Goal: Transaction & Acquisition: Purchase product/service

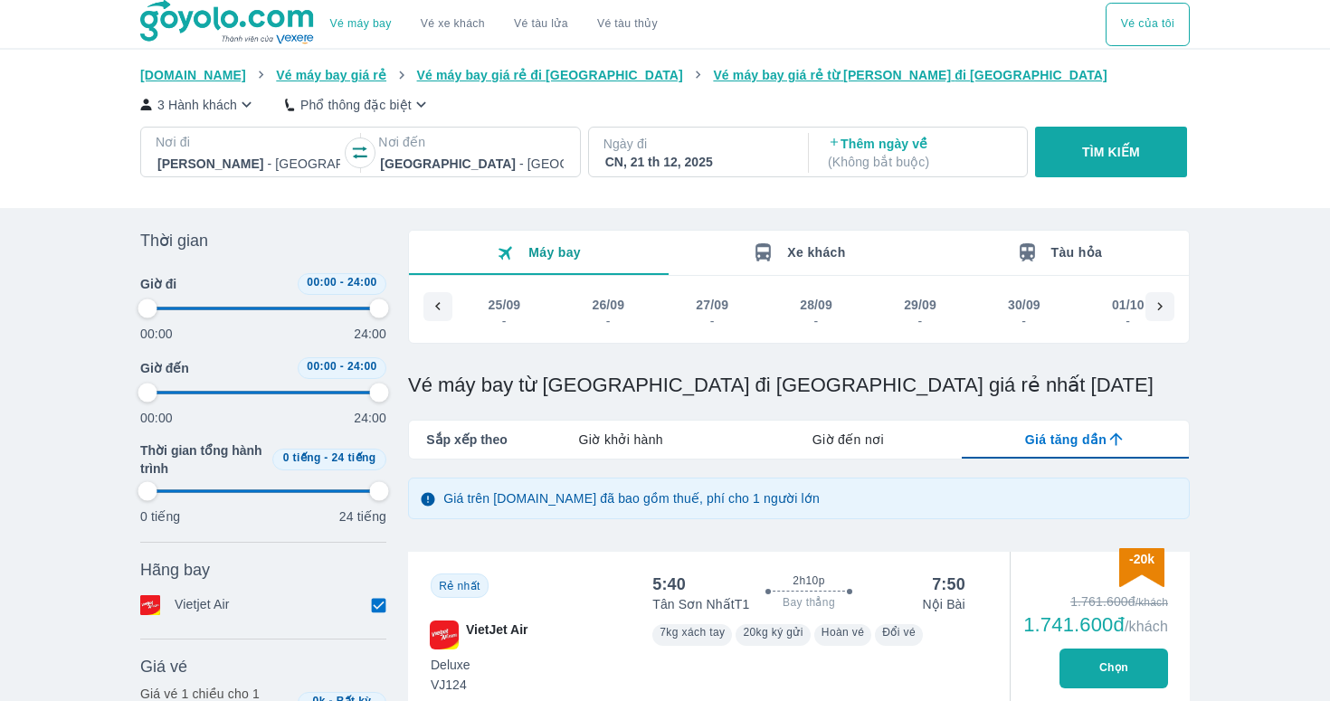
scroll to position [0, 9041]
click at [364, 32] on button "Vé máy bay" at bounding box center [361, 24] width 90 height 43
click at [1064, 146] on button "TÌM KIẾM" at bounding box center [1110, 152] width 151 height 51
type input "97.9166666666667"
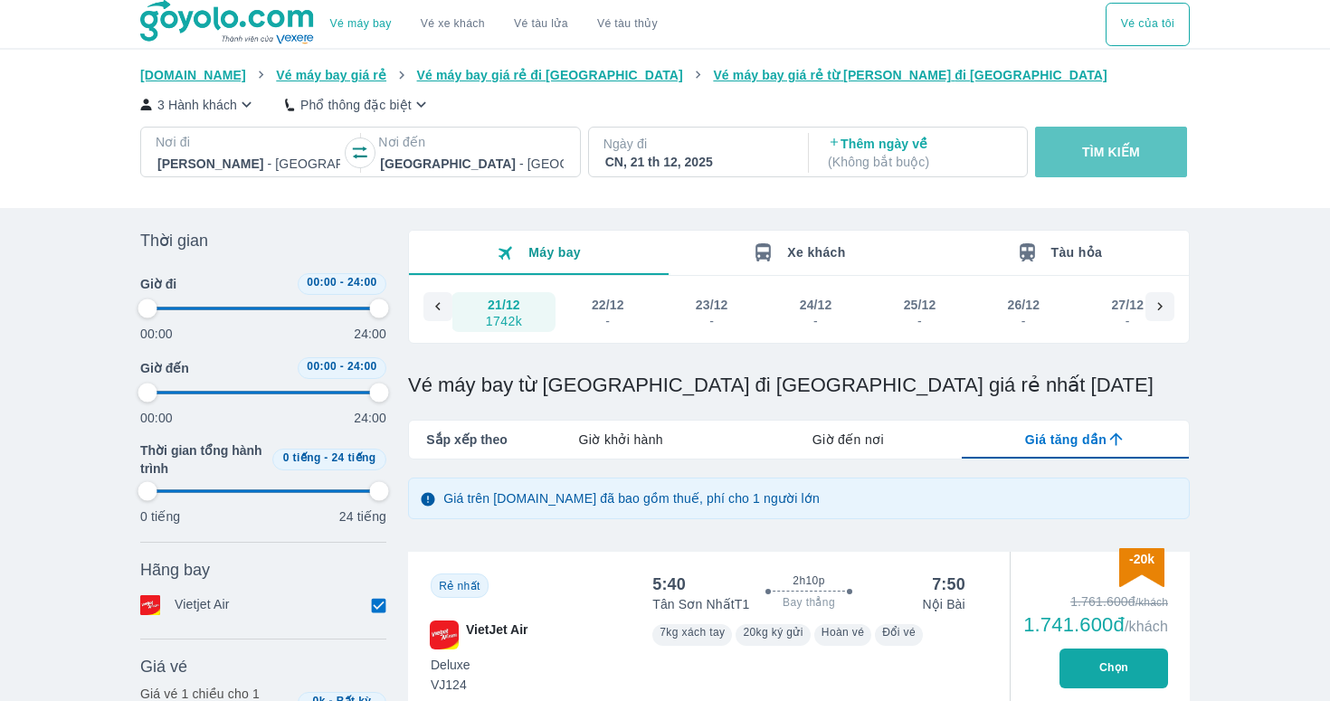
type input "97.9166666666667"
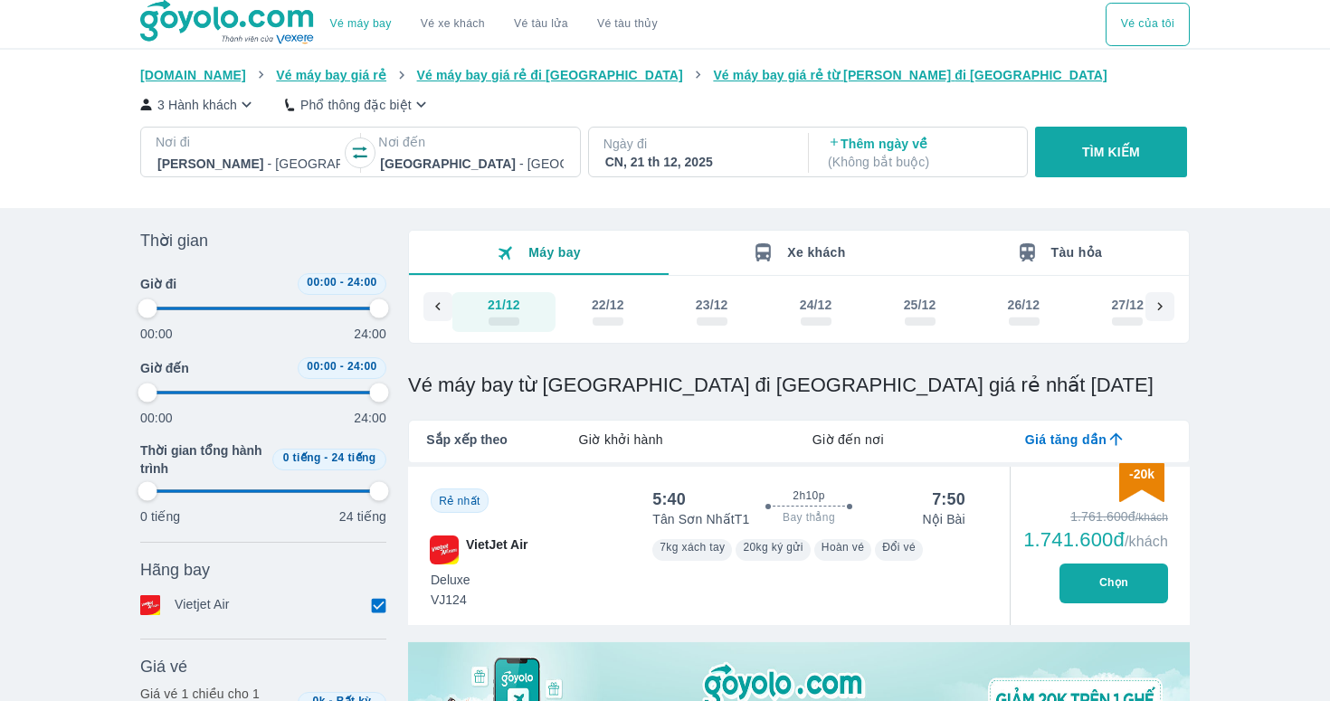
type input "97.9166666666667"
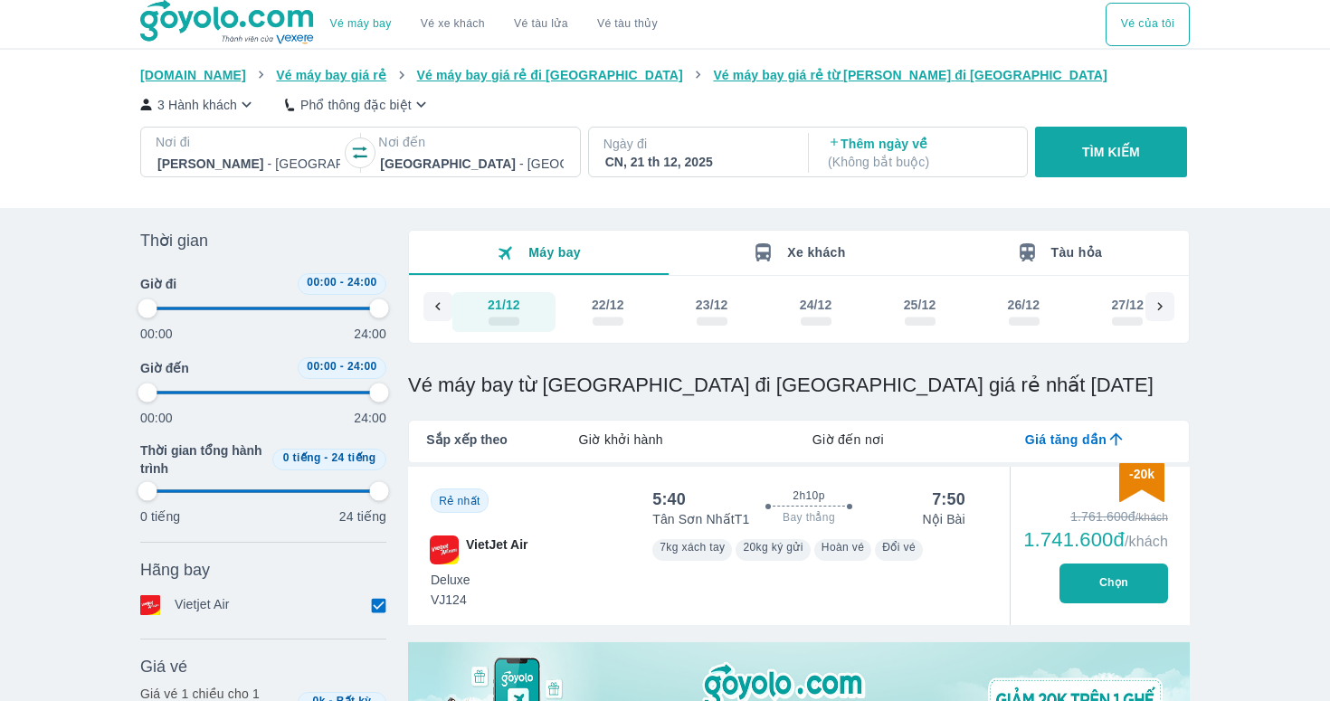
type input "97.9166666666667"
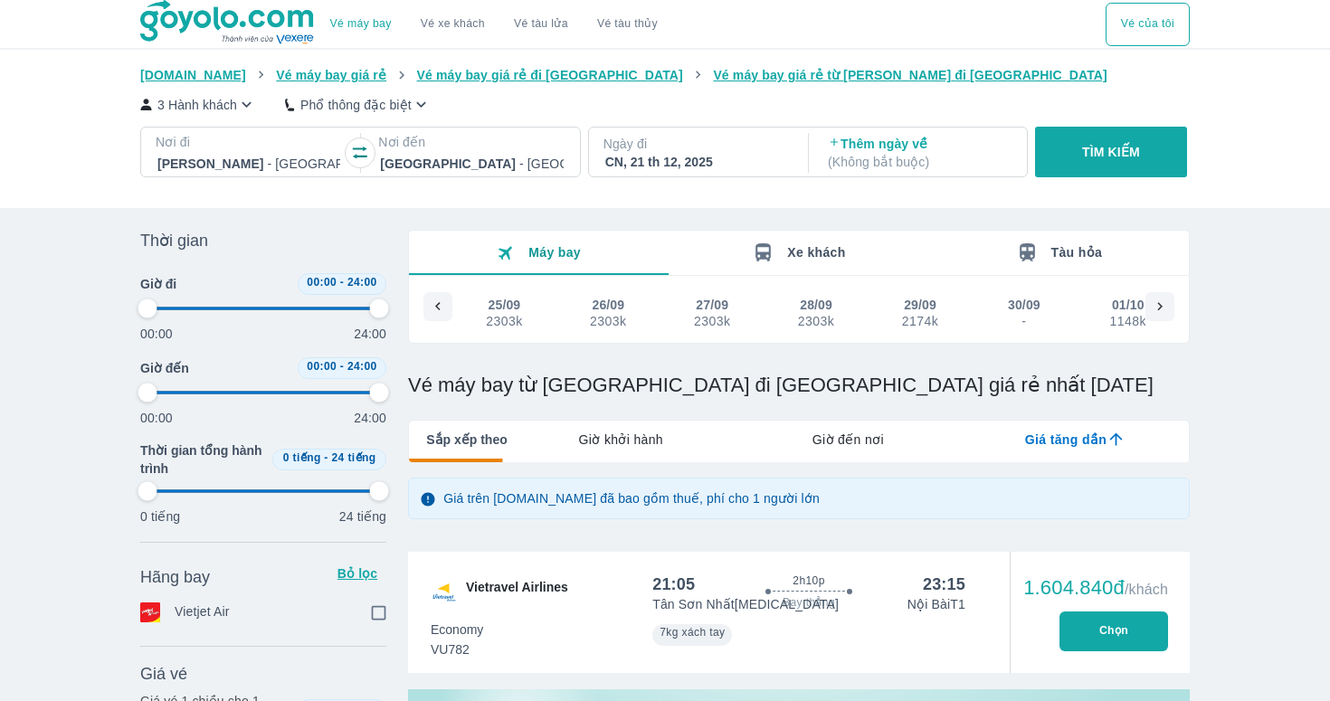
scroll to position [0, 9041]
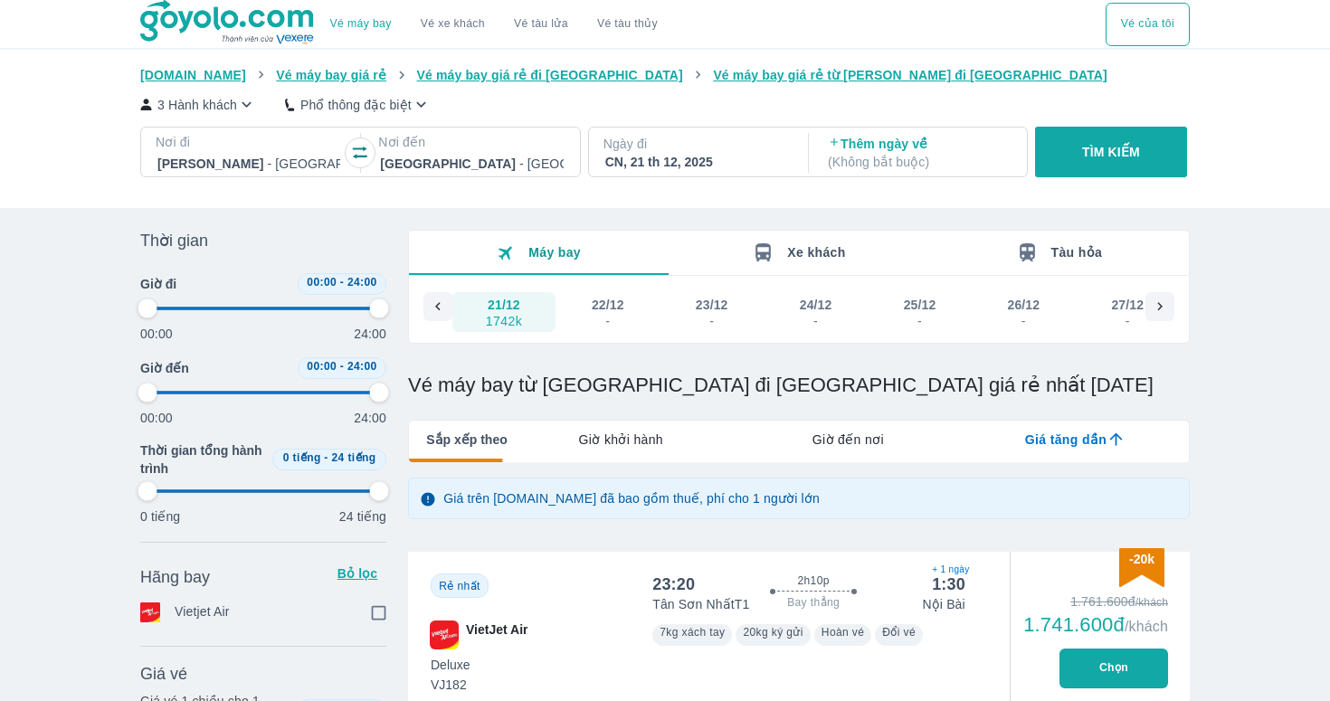
type input "97.9166666666667"
checkbox input "true"
type input "97.9166666666667"
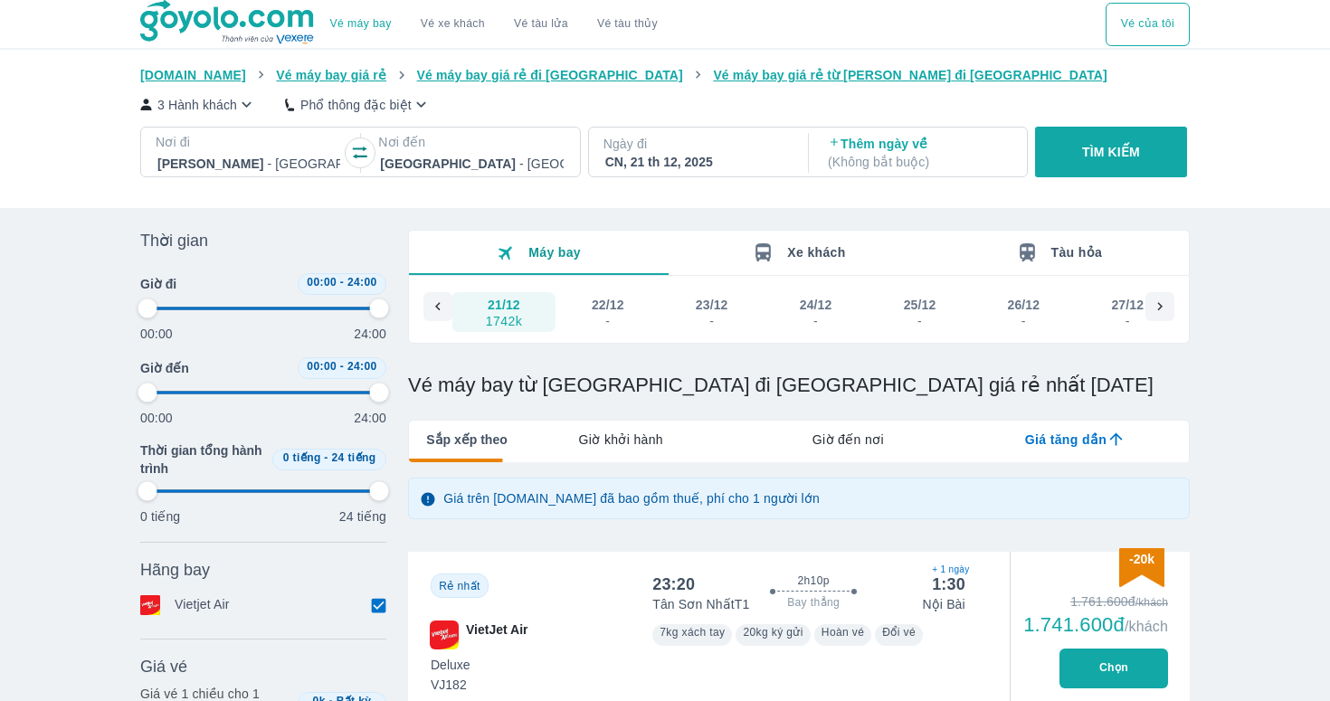
type input "97.9166666666667"
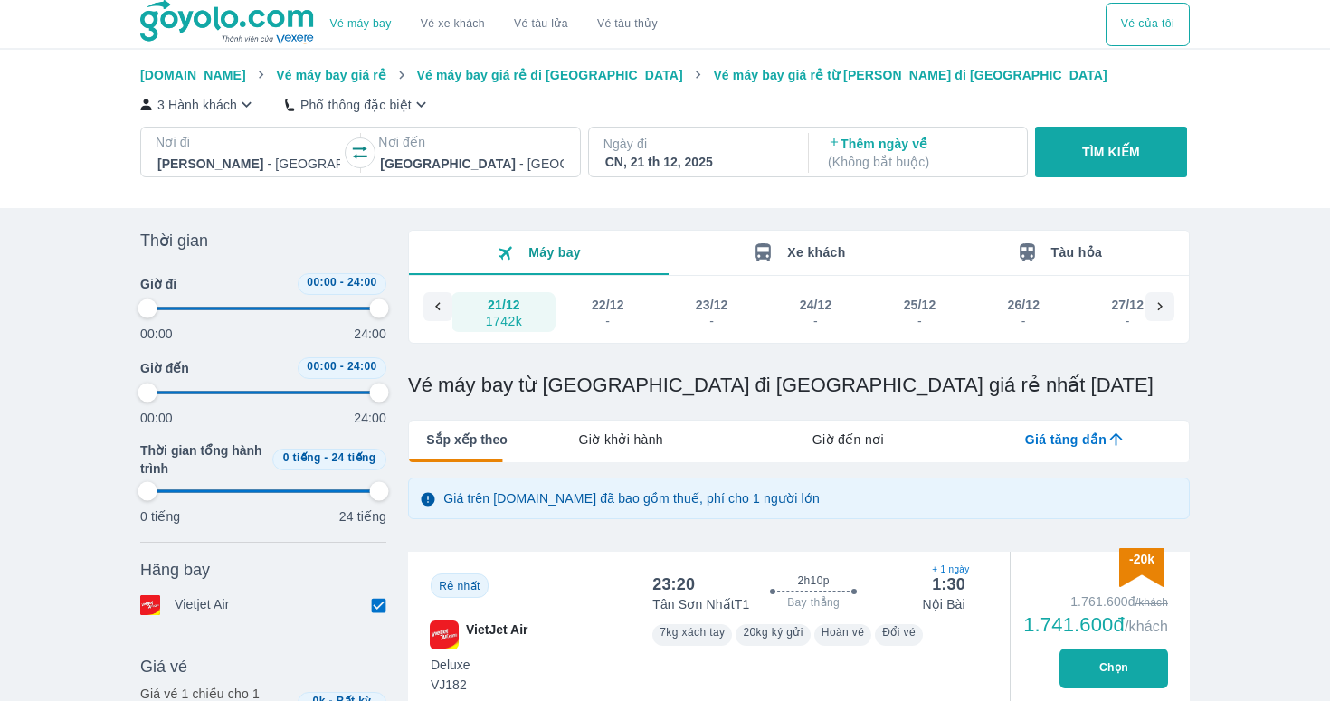
click at [250, 106] on icon "button" at bounding box center [246, 104] width 10 height 5
type input "97.9166666666667"
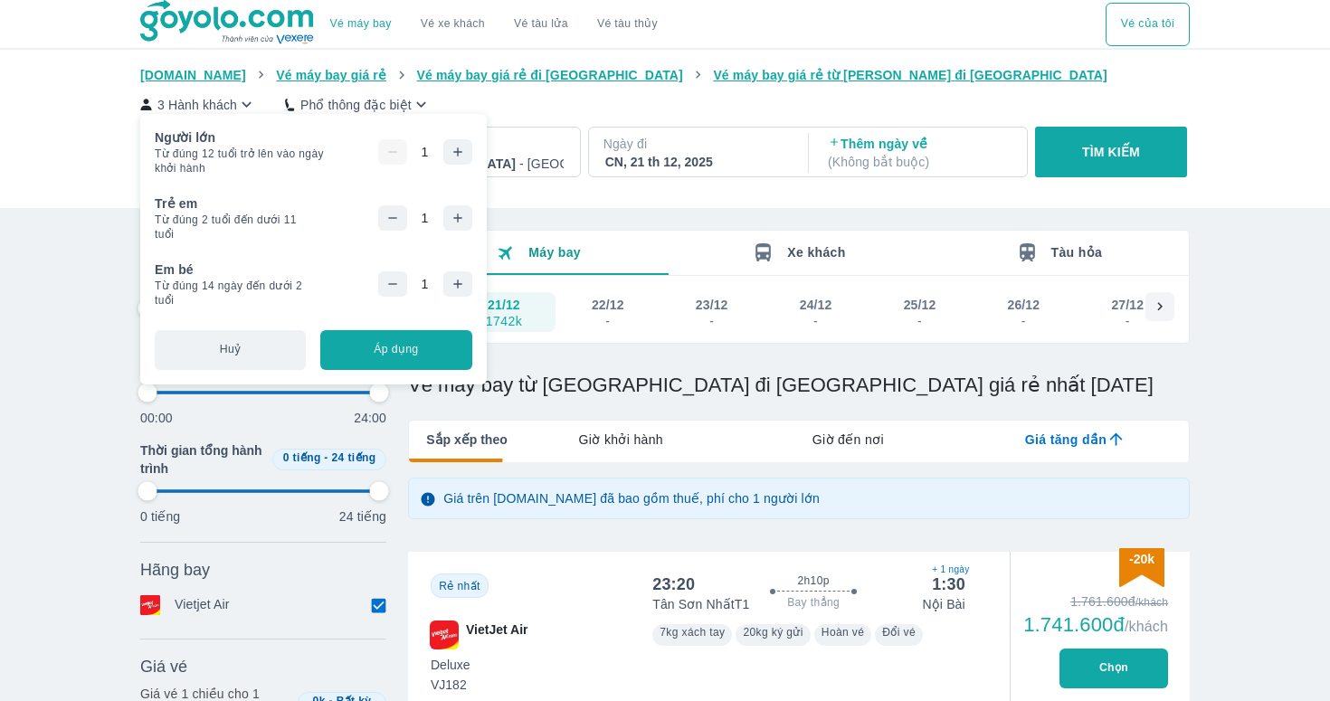
type input "97.9166666666667"
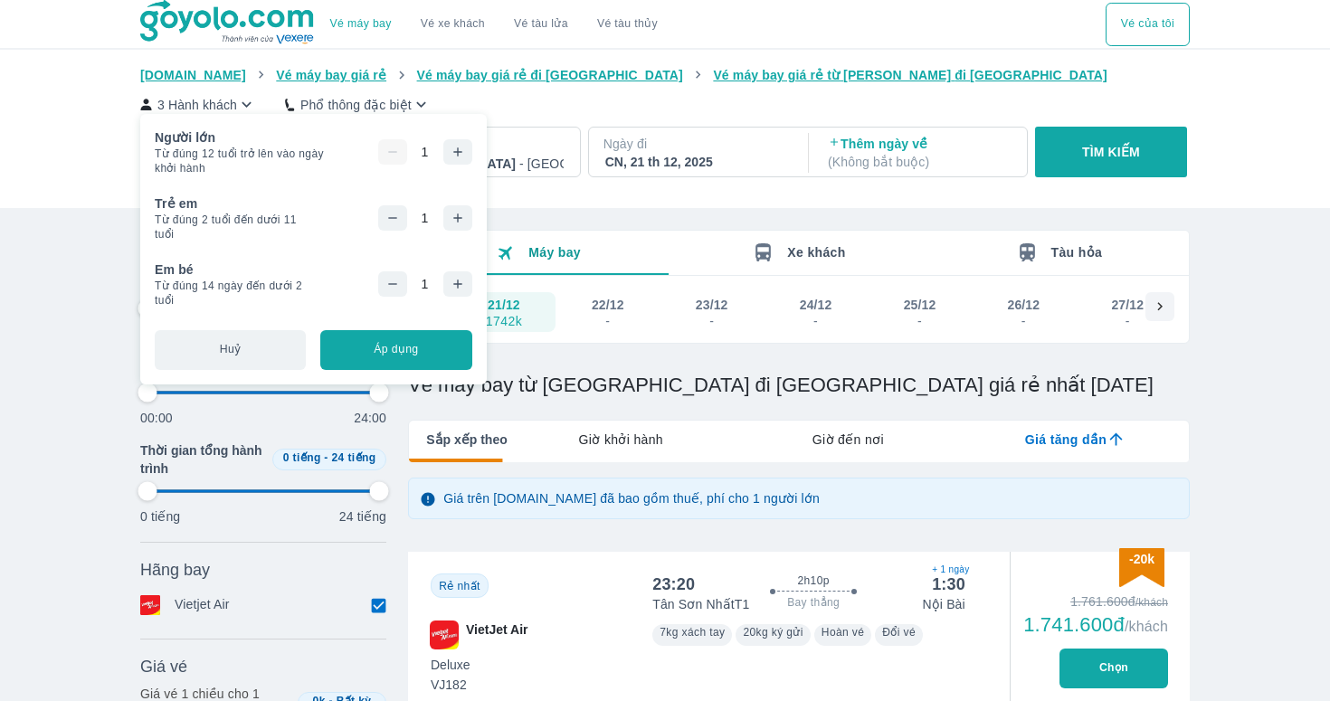
type input "97.9166666666667"
click at [397, 218] on icon "button" at bounding box center [392, 218] width 14 height 14
type input "97.9166666666667"
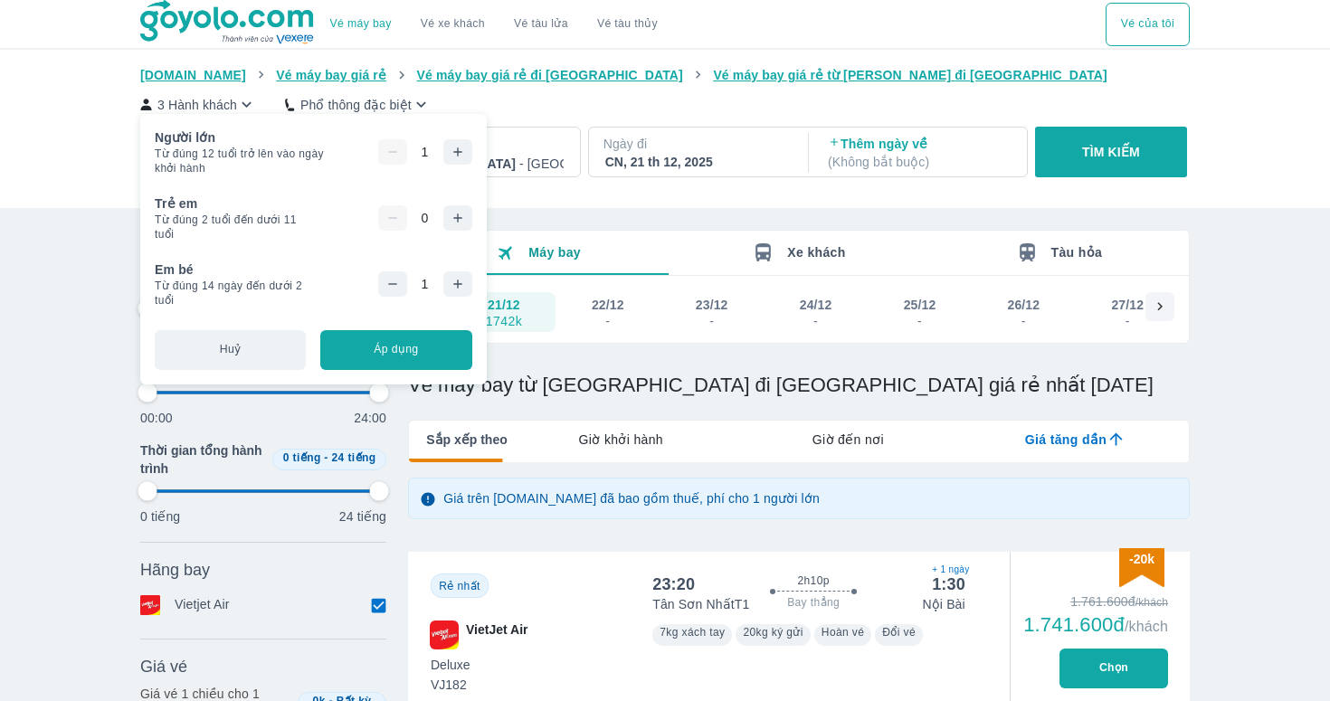
type input "97.9166666666667"
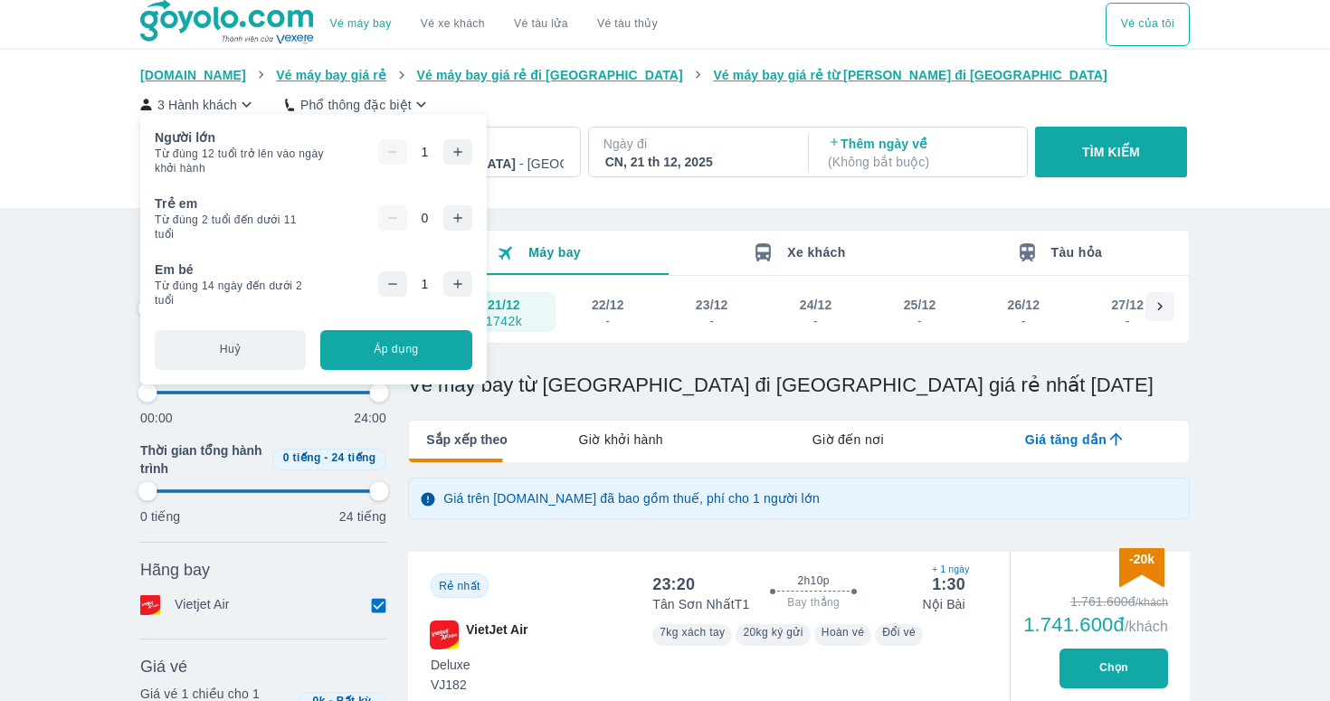
type input "97.9166666666667"
click at [461, 153] on icon "button" at bounding box center [457, 151] width 8 height 8
type input "97.9166666666667"
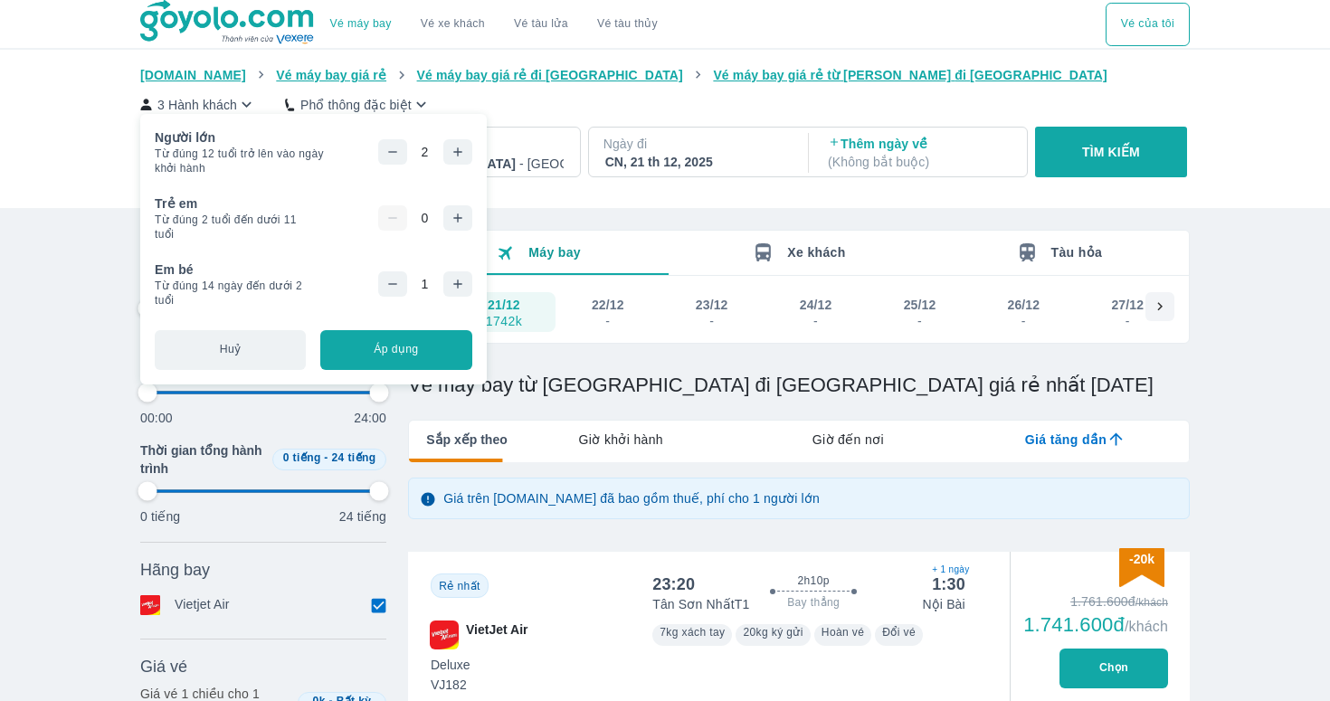
click at [464, 153] on icon "button" at bounding box center [457, 152] width 14 height 14
type input "97.9166666666667"
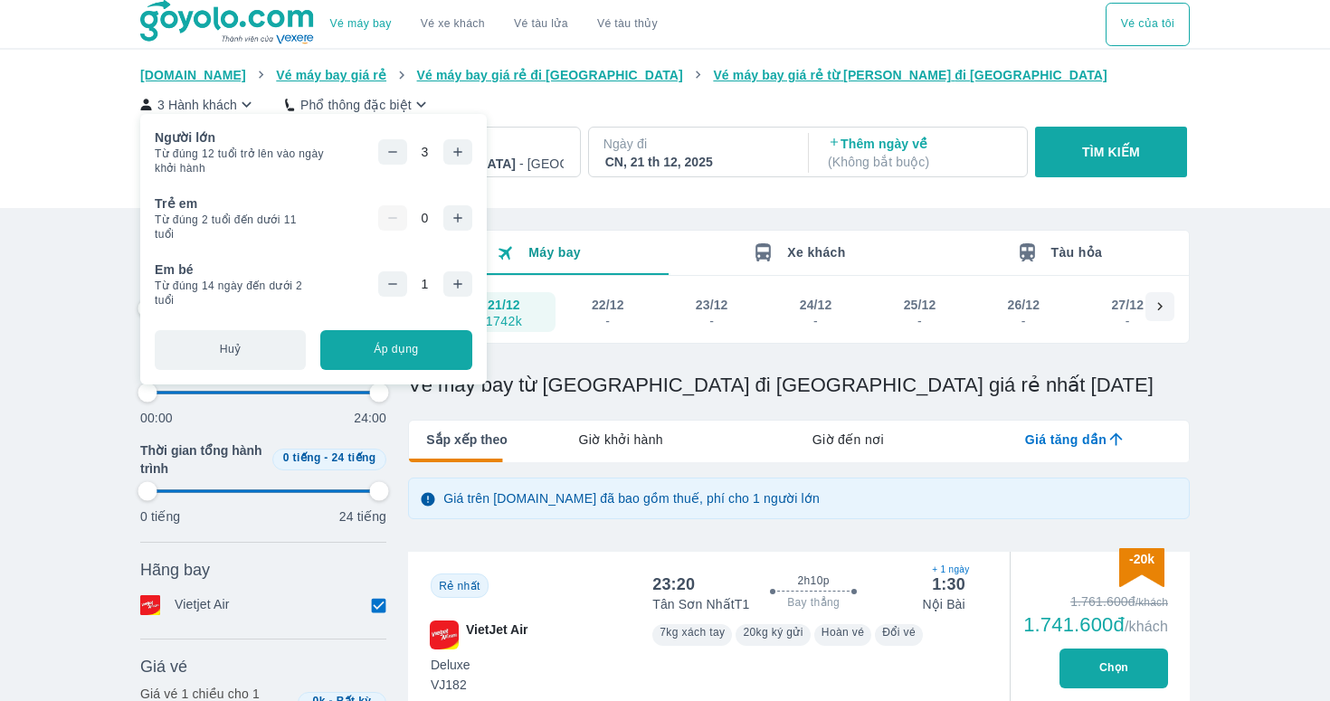
type input "97.9166666666667"
click at [457, 221] on button "button" at bounding box center [457, 217] width 29 height 25
click at [414, 347] on button "Áp dụng" at bounding box center [395, 350] width 151 height 40
type input "97.9166666666667"
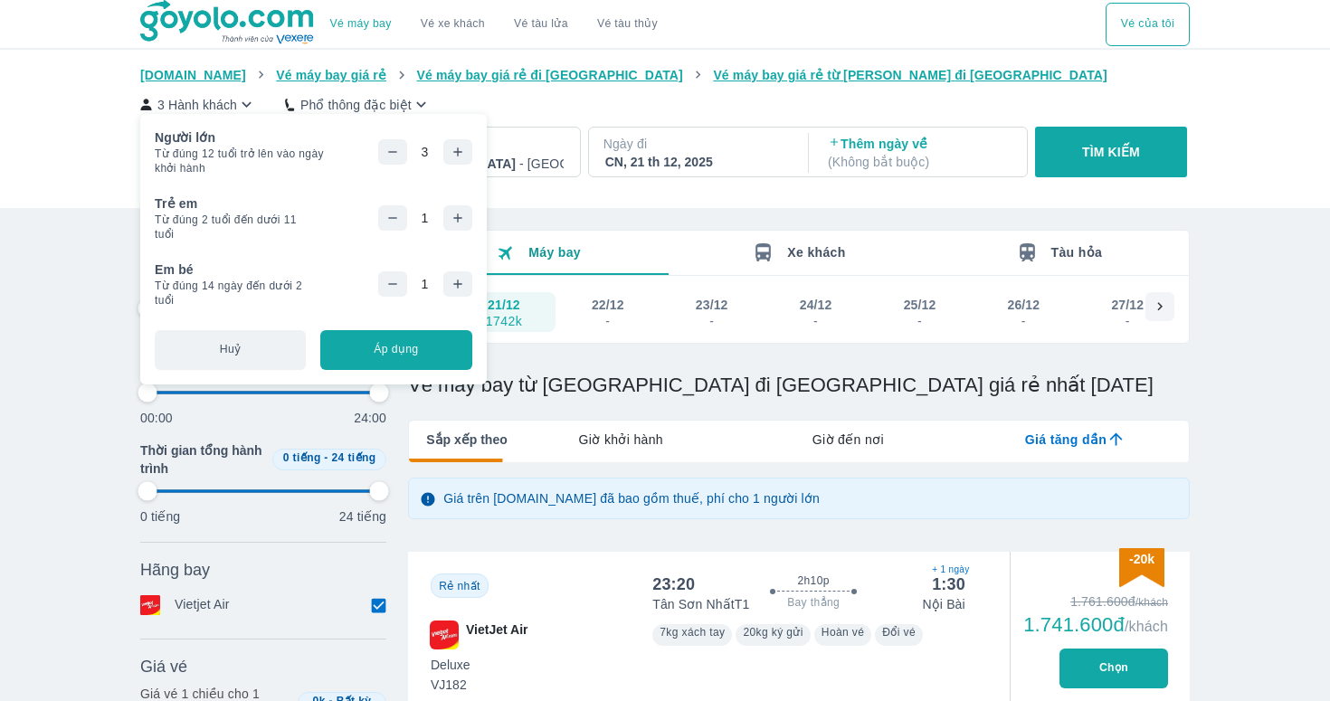
type input "97.9166666666667"
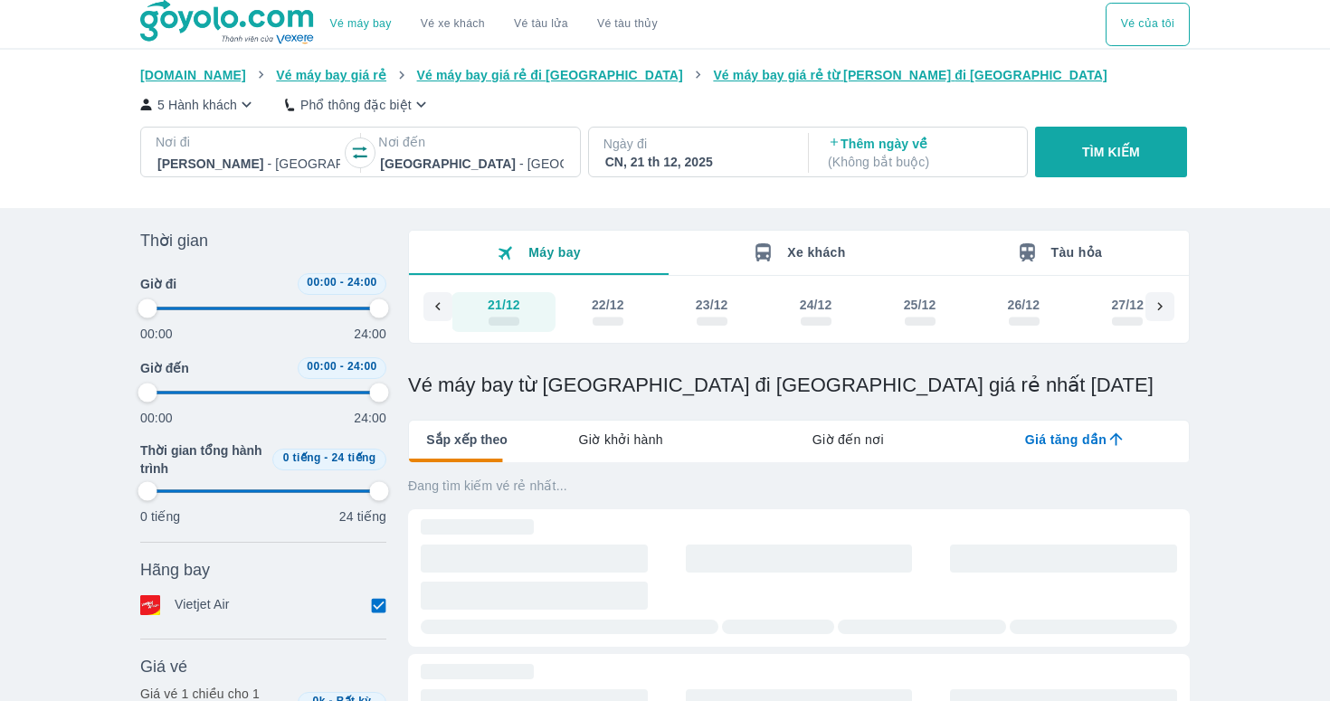
type input "97.9166666666667"
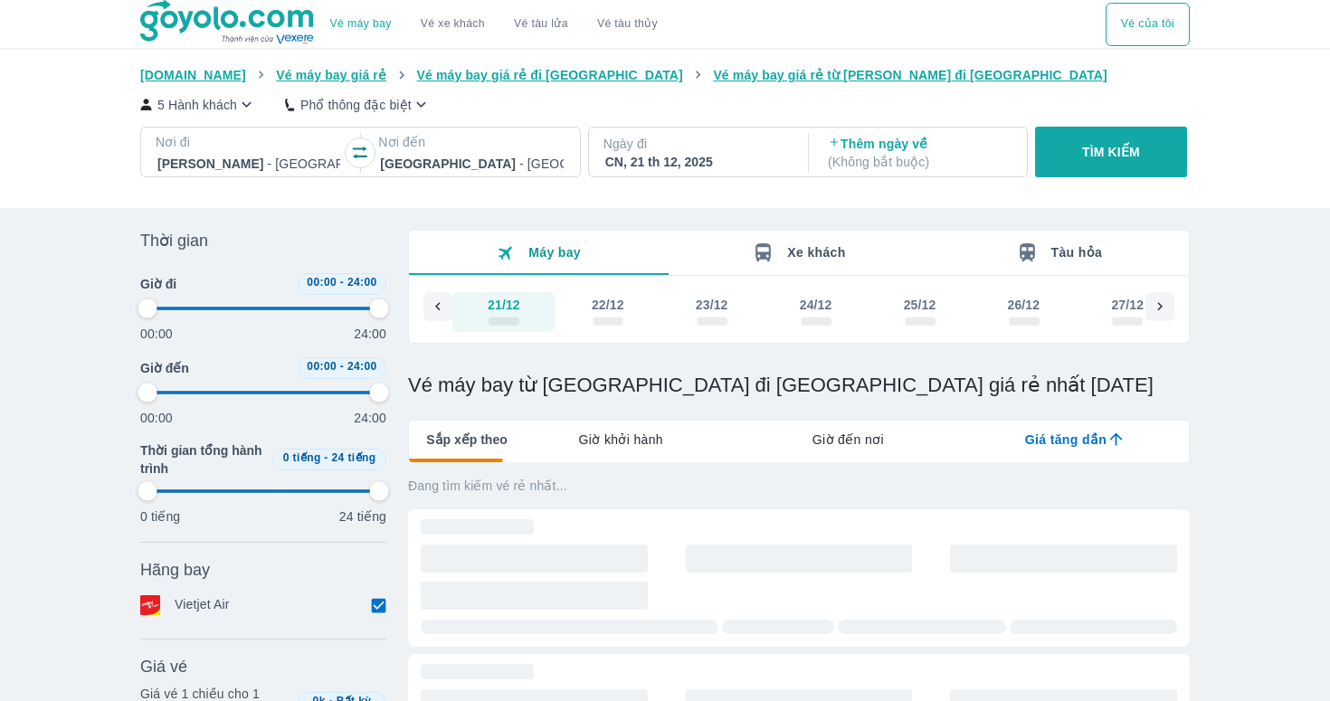
type input "97.9166666666667"
click at [688, 162] on div "CN, 21 th 12, 2025" at bounding box center [696, 162] width 183 height 18
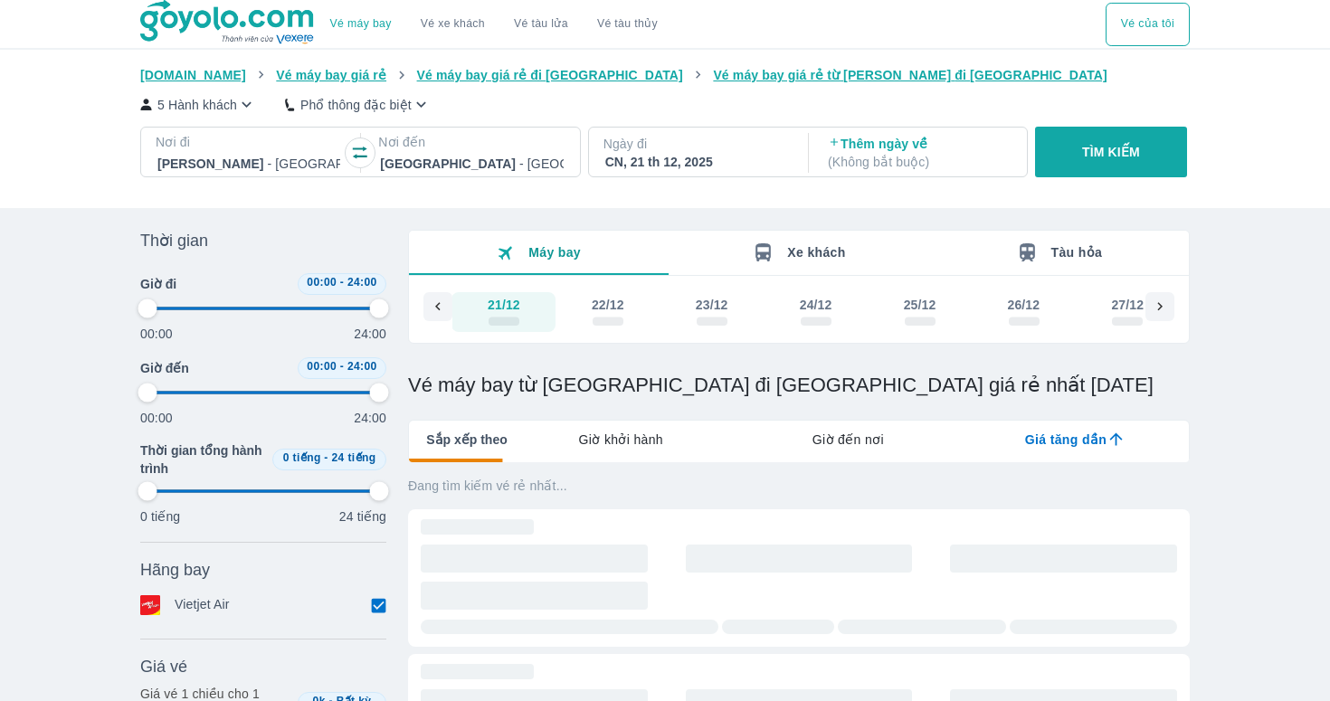
type input "97.9166666666667"
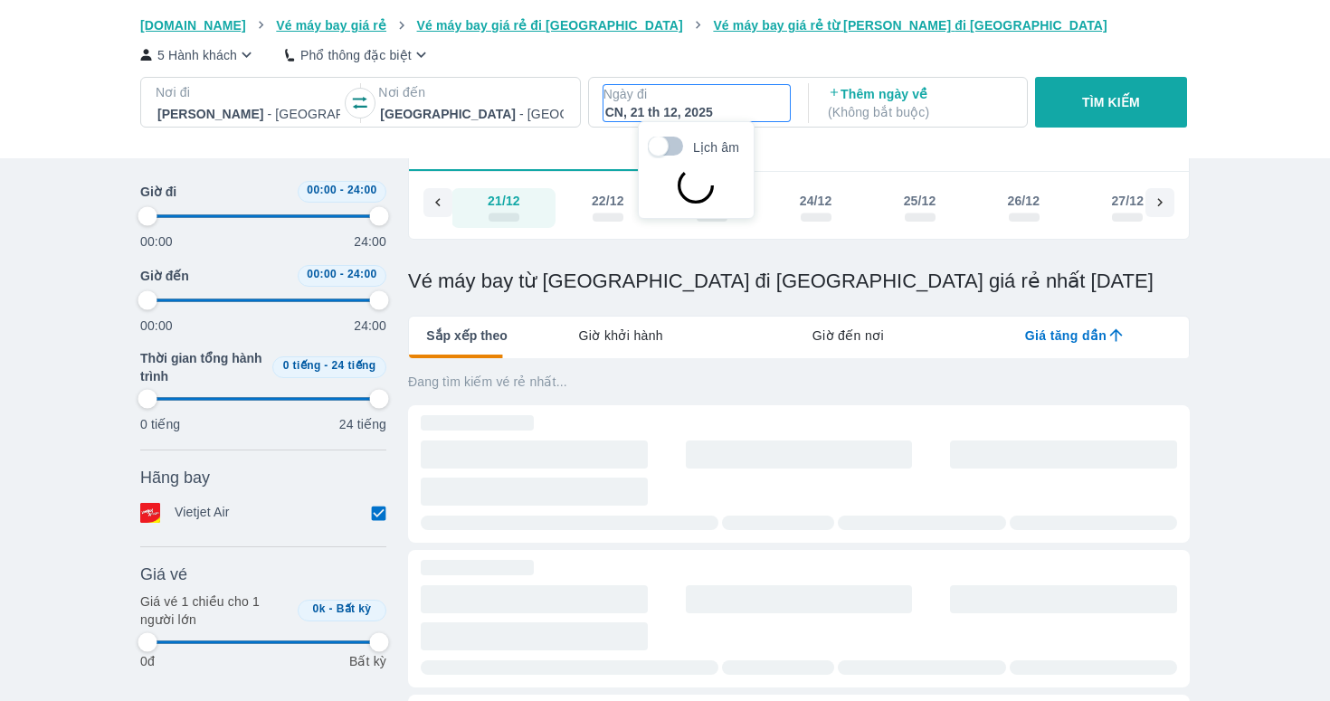
type input "97.9166666666667"
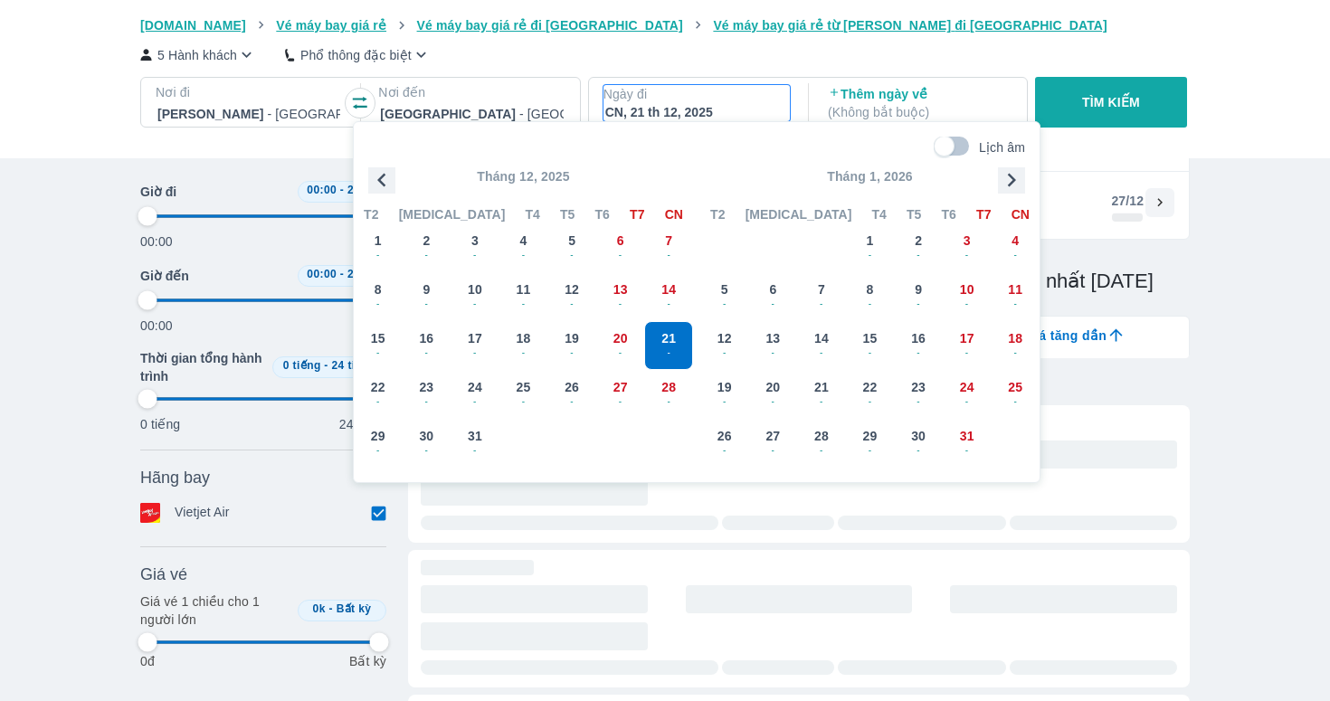
type input "97.9166666666667"
click at [393, 185] on icon "button" at bounding box center [381, 179] width 27 height 27
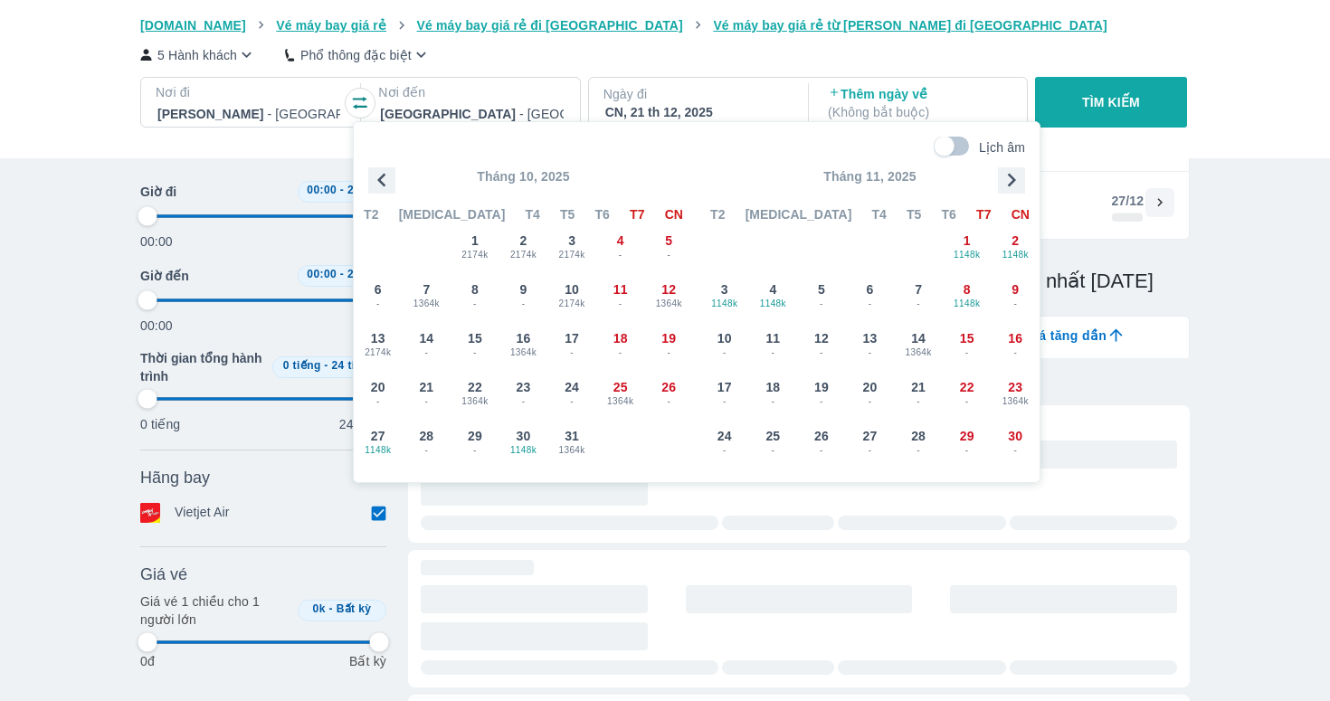
type input "97.9166666666667"
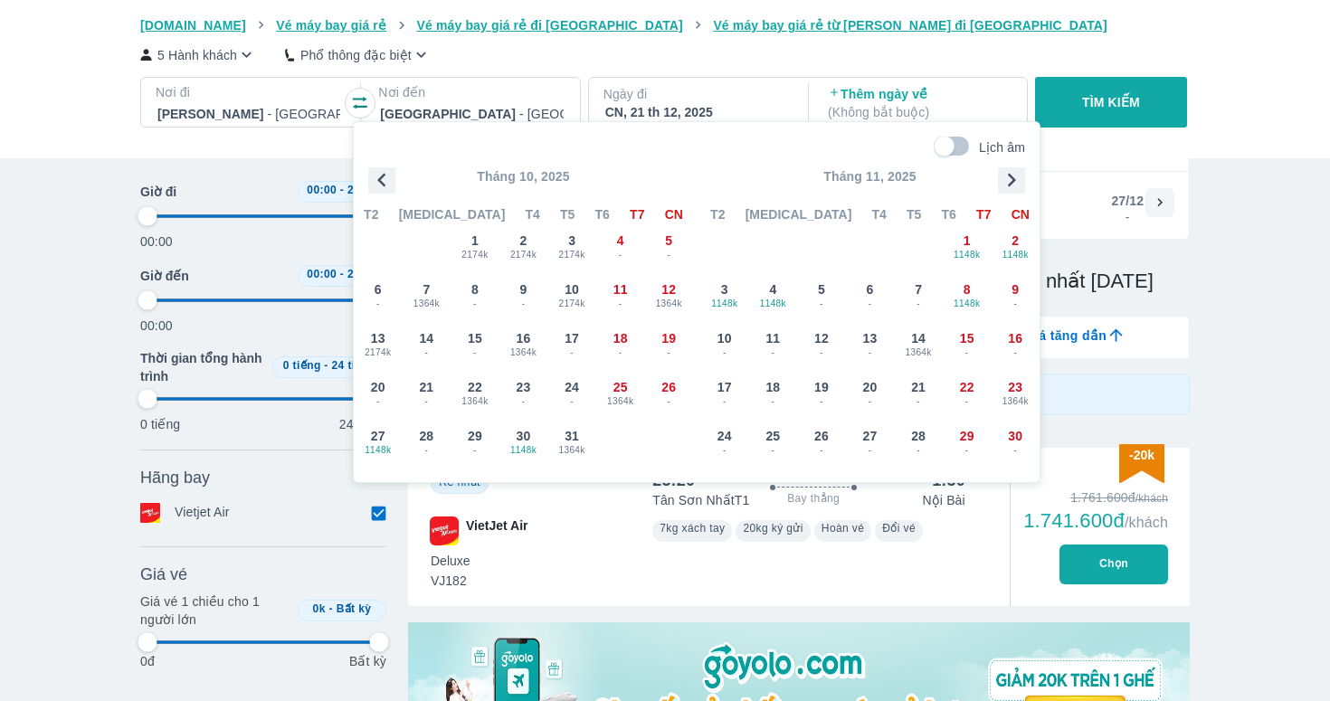
click at [393, 185] on icon "button" at bounding box center [381, 179] width 27 height 27
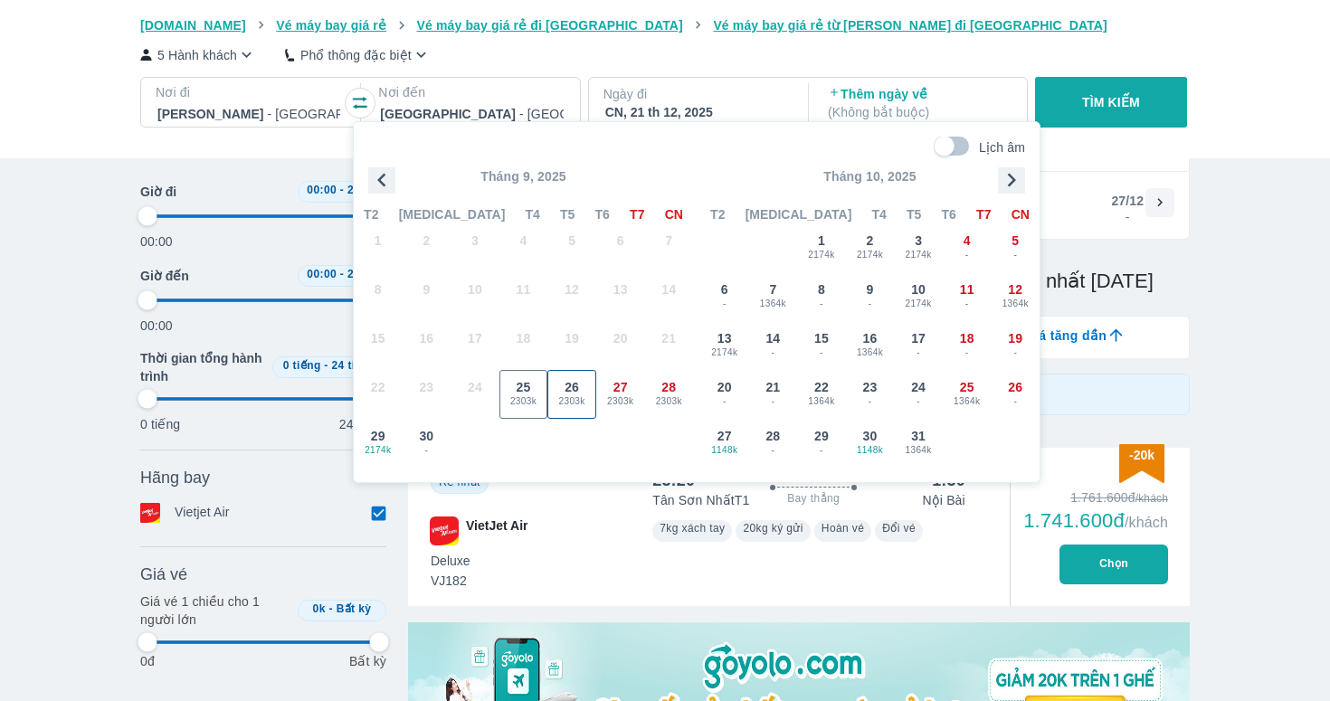
type input "97.9166666666667"
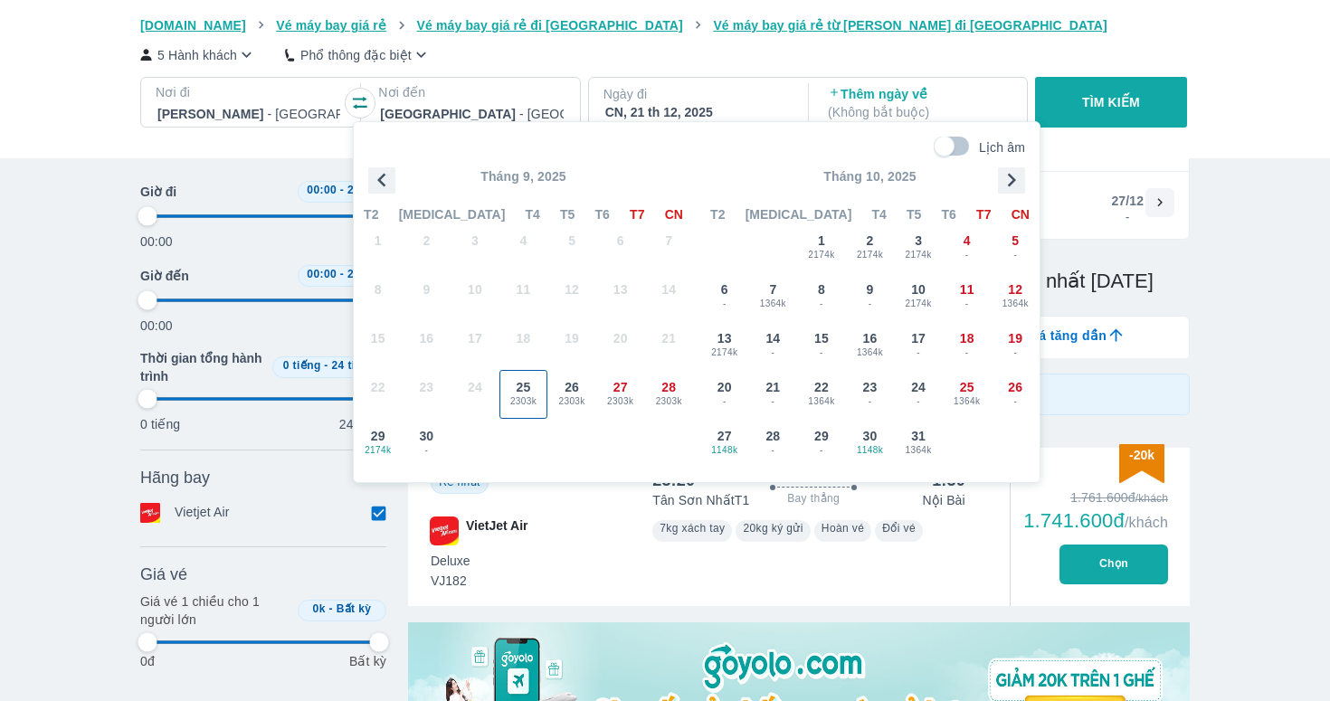
type input "97.9166666666667"
click at [537, 379] on div "25 2303k" at bounding box center [523, 394] width 47 height 47
type input "97.9166666666667"
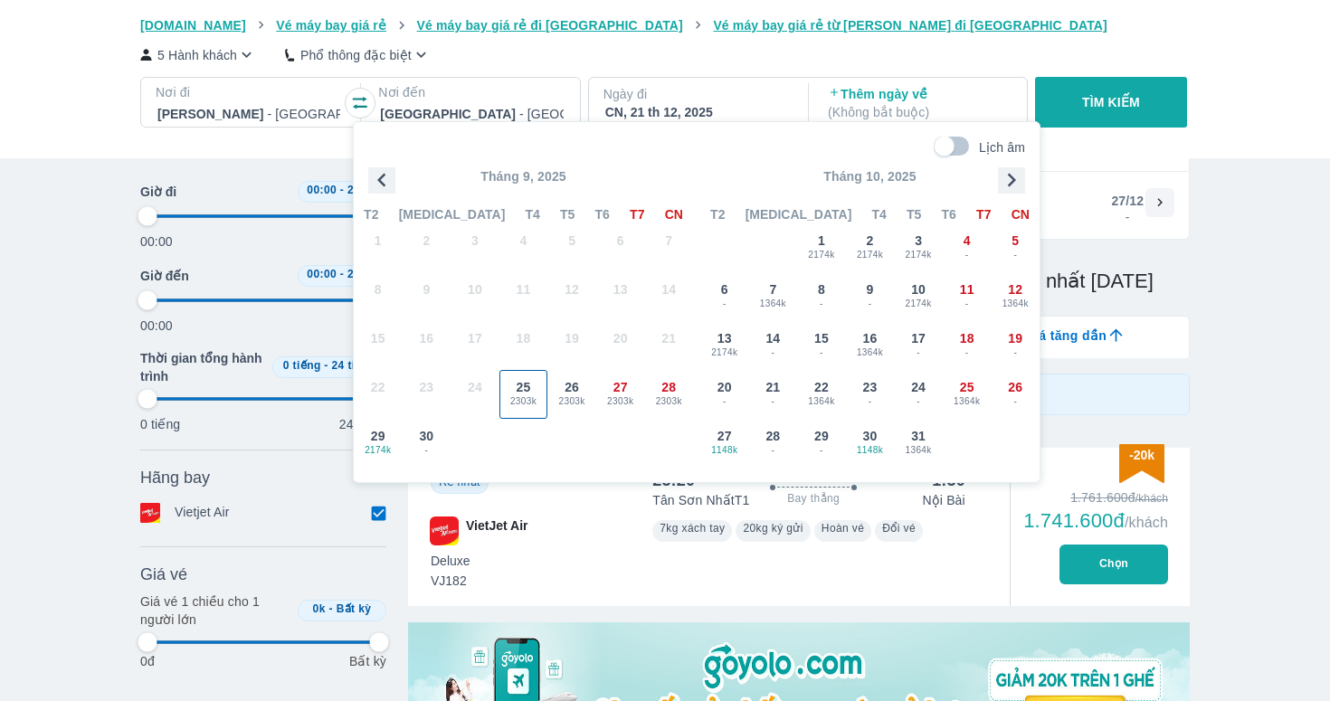
checkbox input "false"
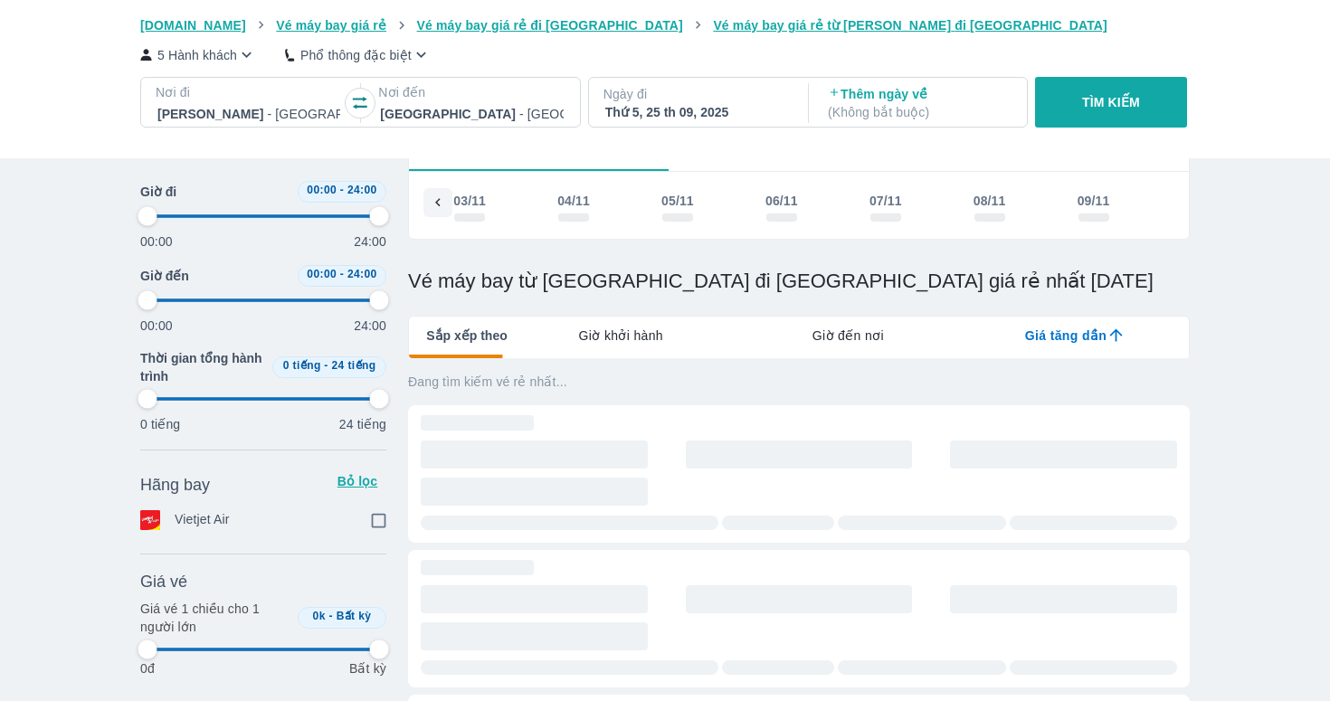
scroll to position [0, 4087]
type input "97.9166666666667"
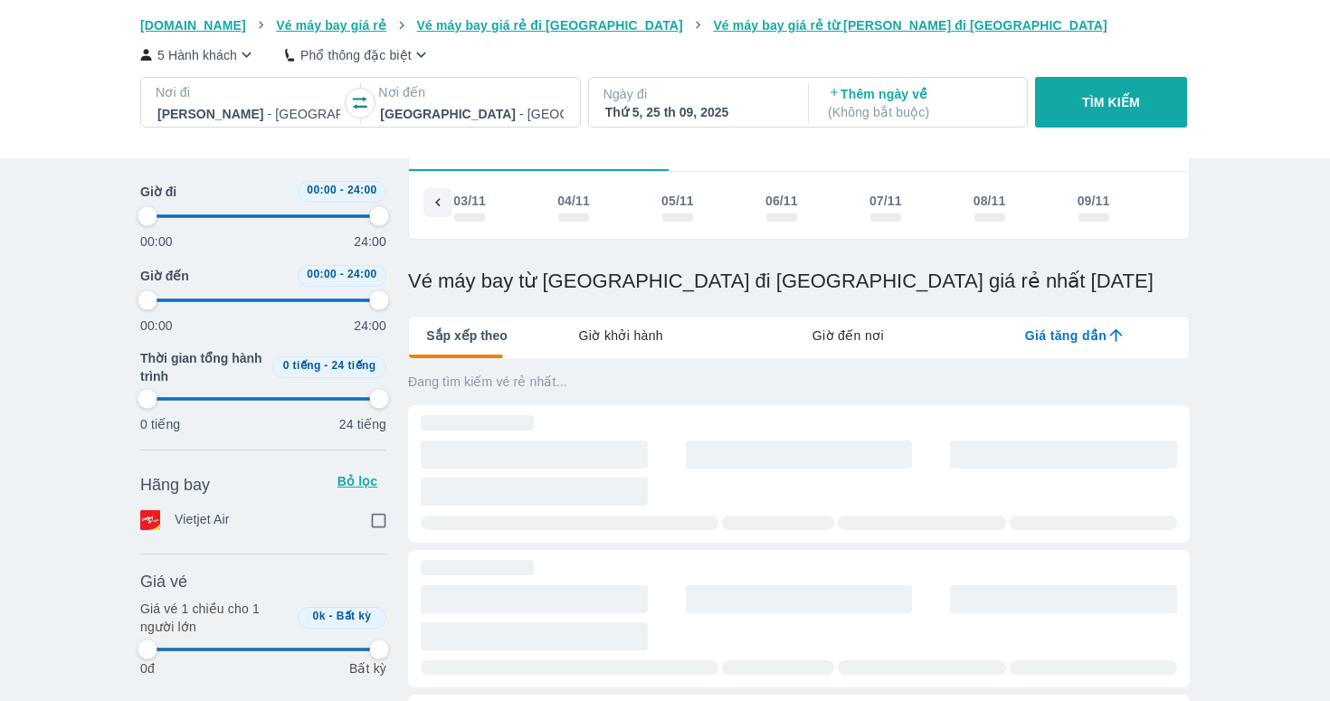
type input "97.9166666666667"
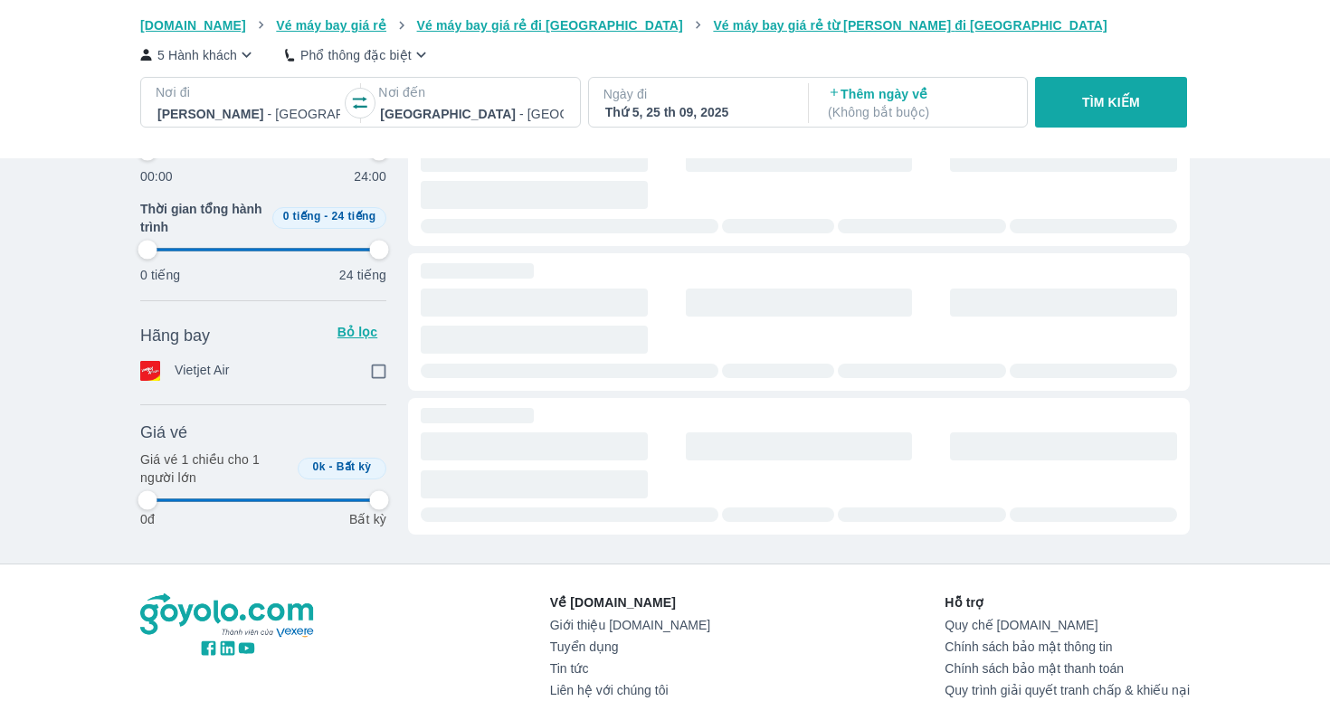
scroll to position [403, 0]
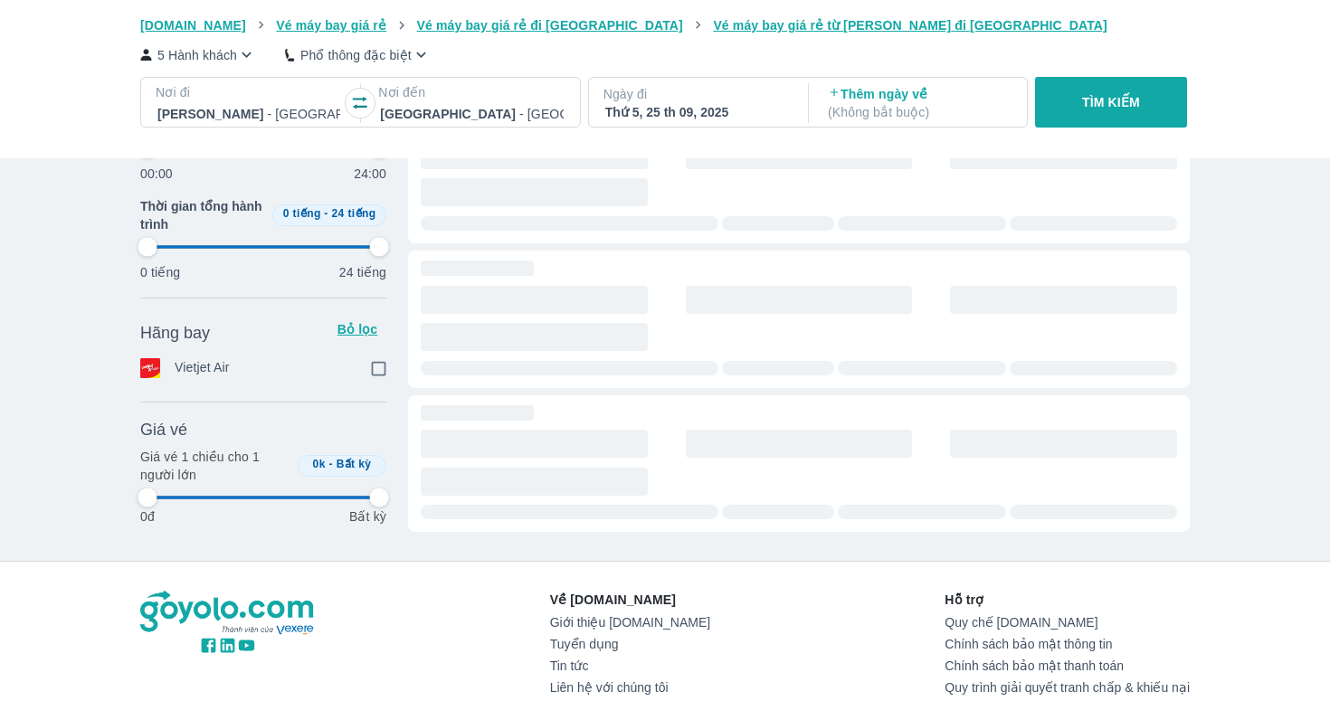
type input "97.9166666666667"
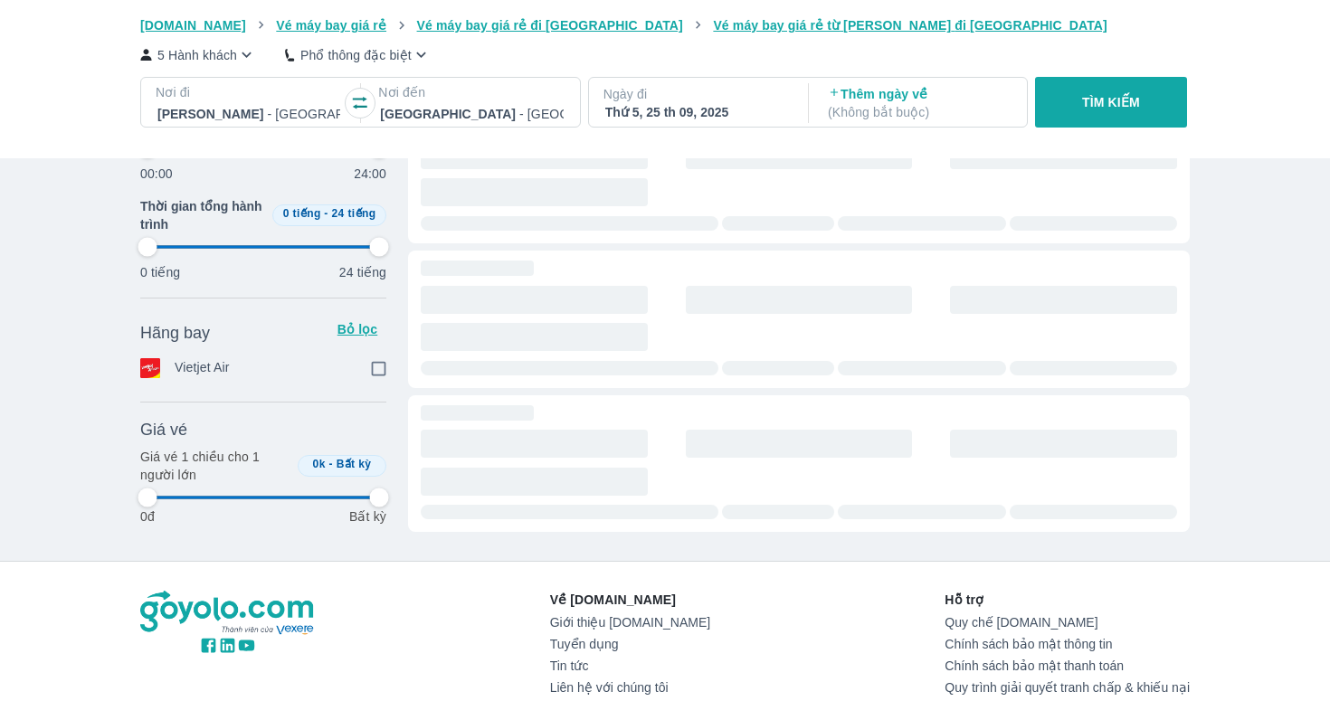
type input "97.9166666666667"
checkbox input "true"
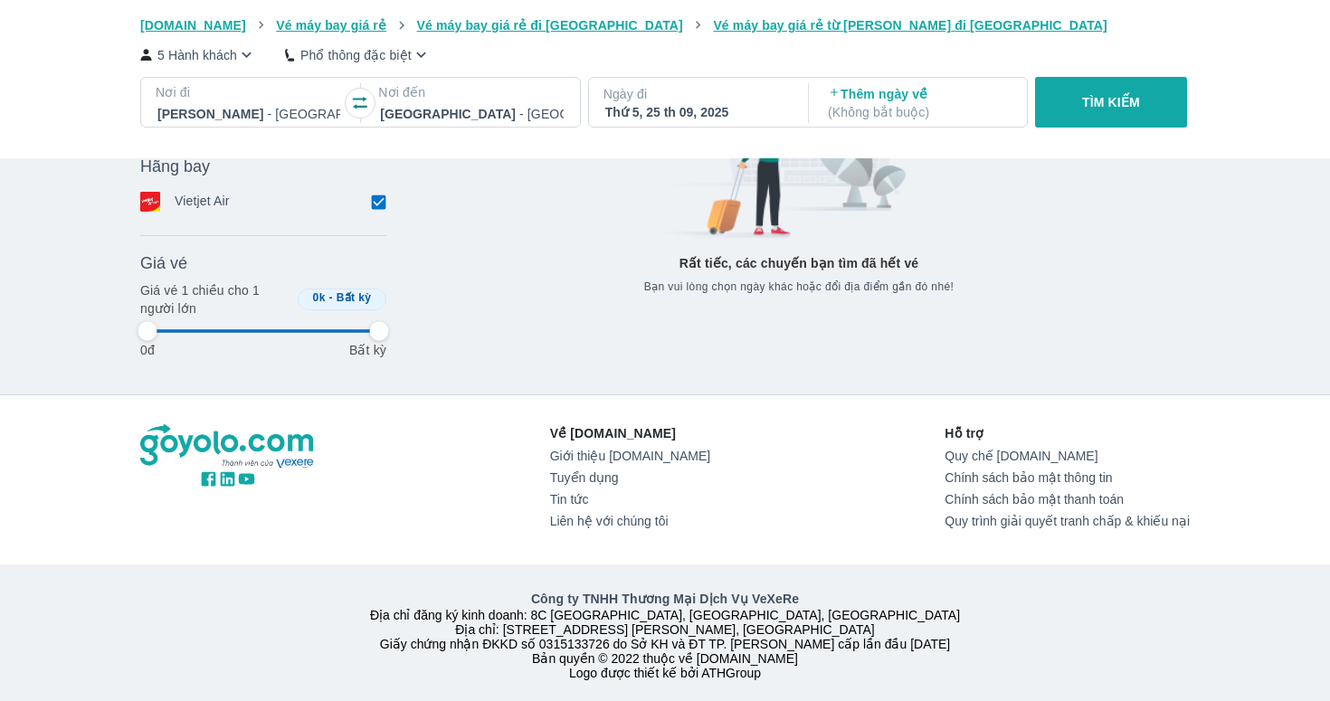
type input "97.9166666666667"
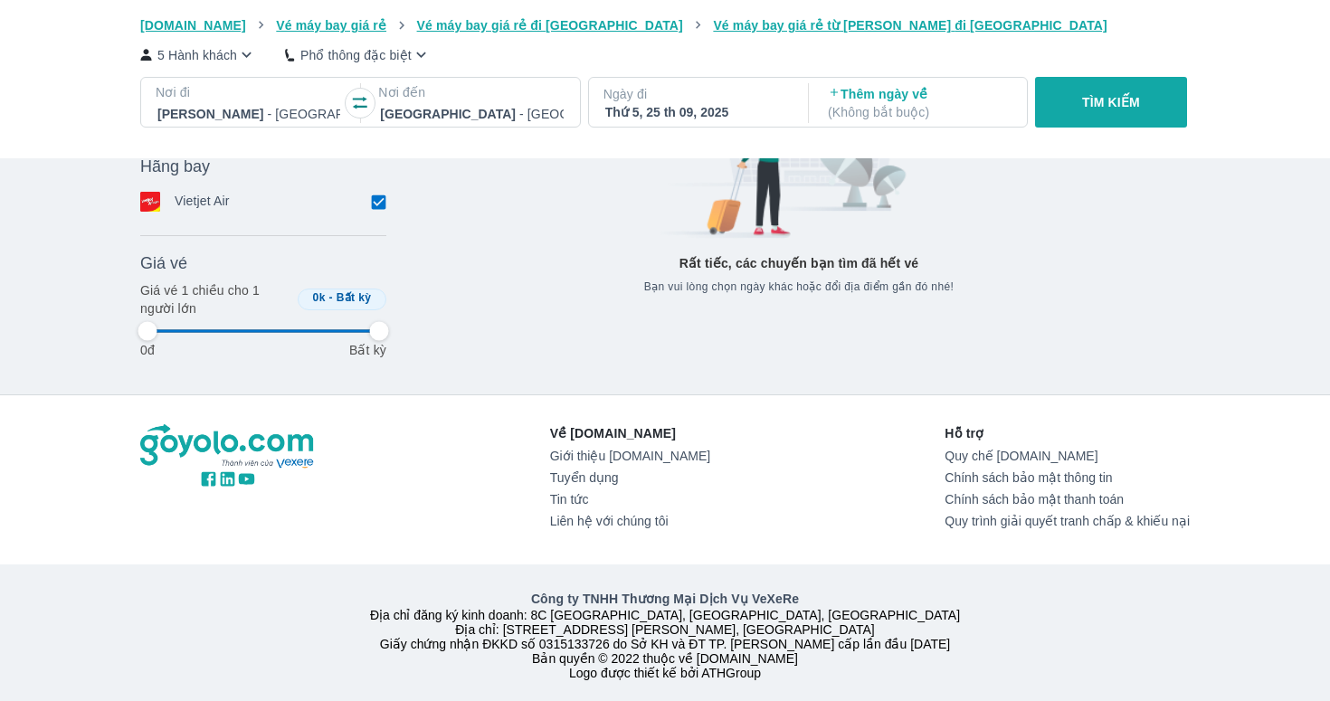
type input "97.9166666666667"
click at [1136, 114] on button "TÌM KIẾM" at bounding box center [1110, 102] width 151 height 51
type input "97.9166666666667"
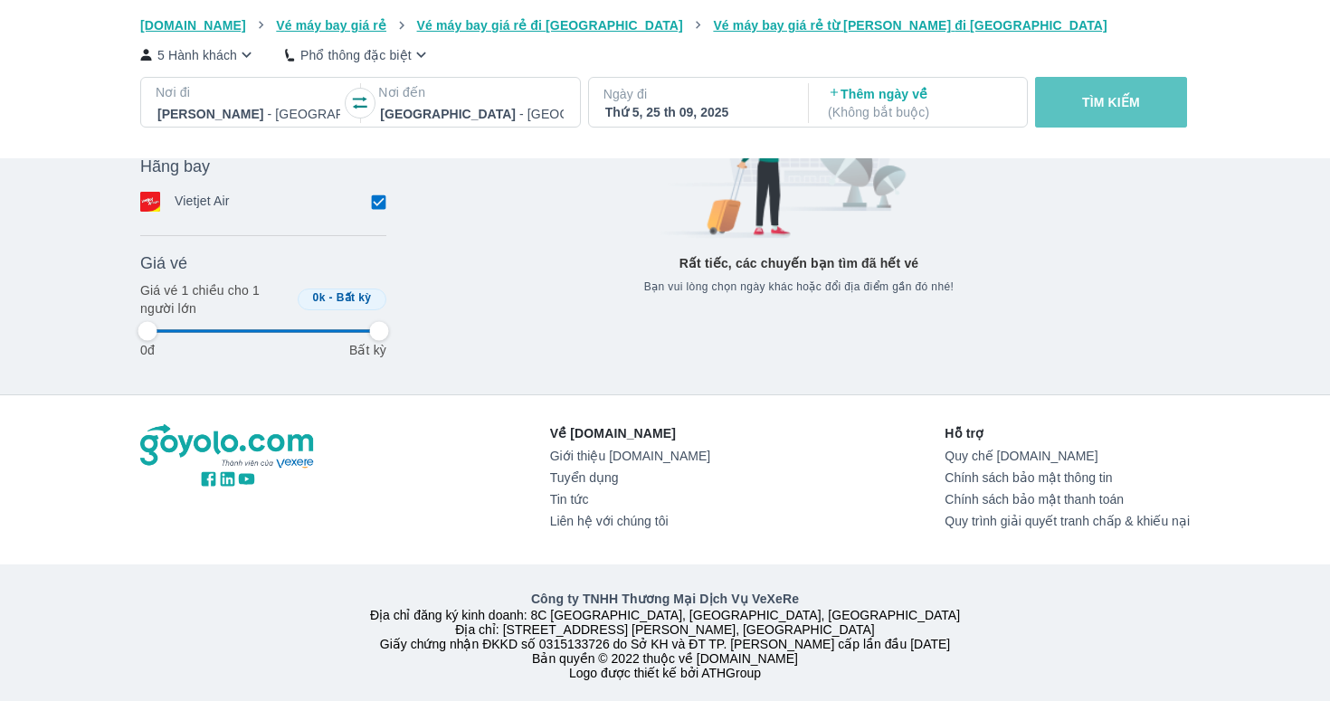
type input "97.9166666666667"
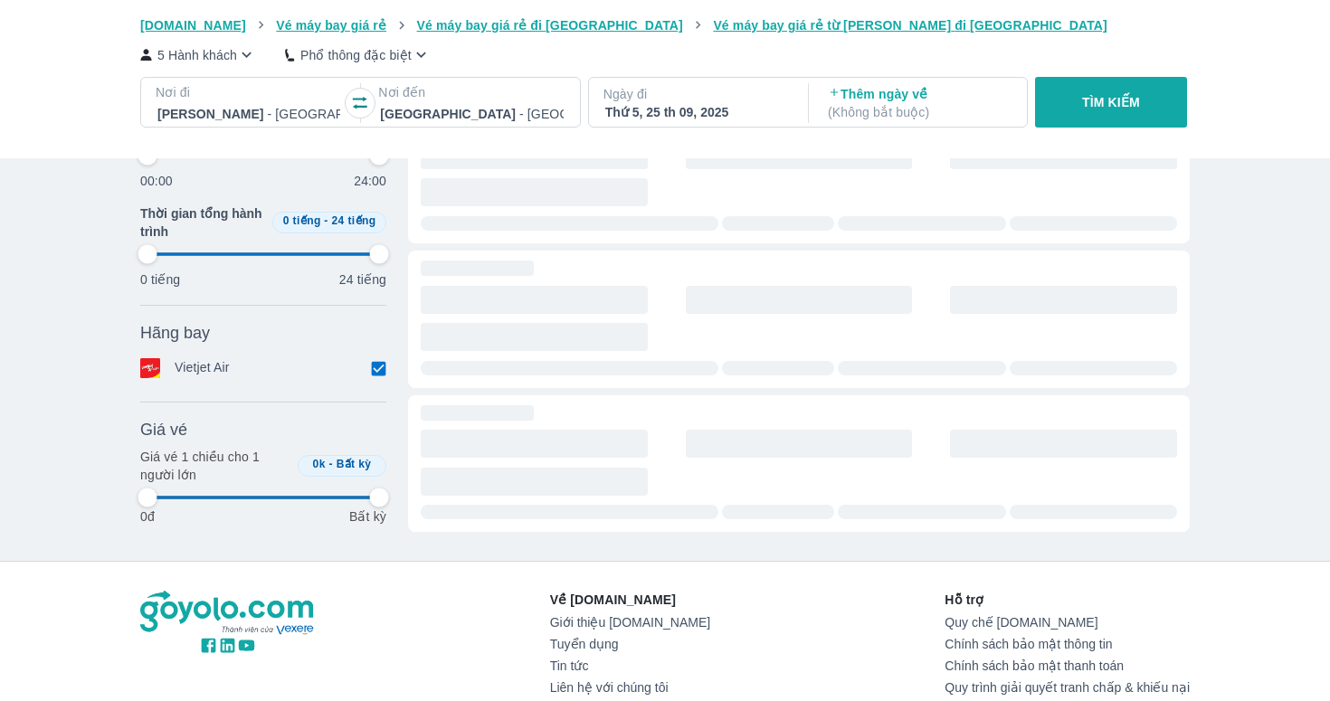
type input "97.9166666666667"
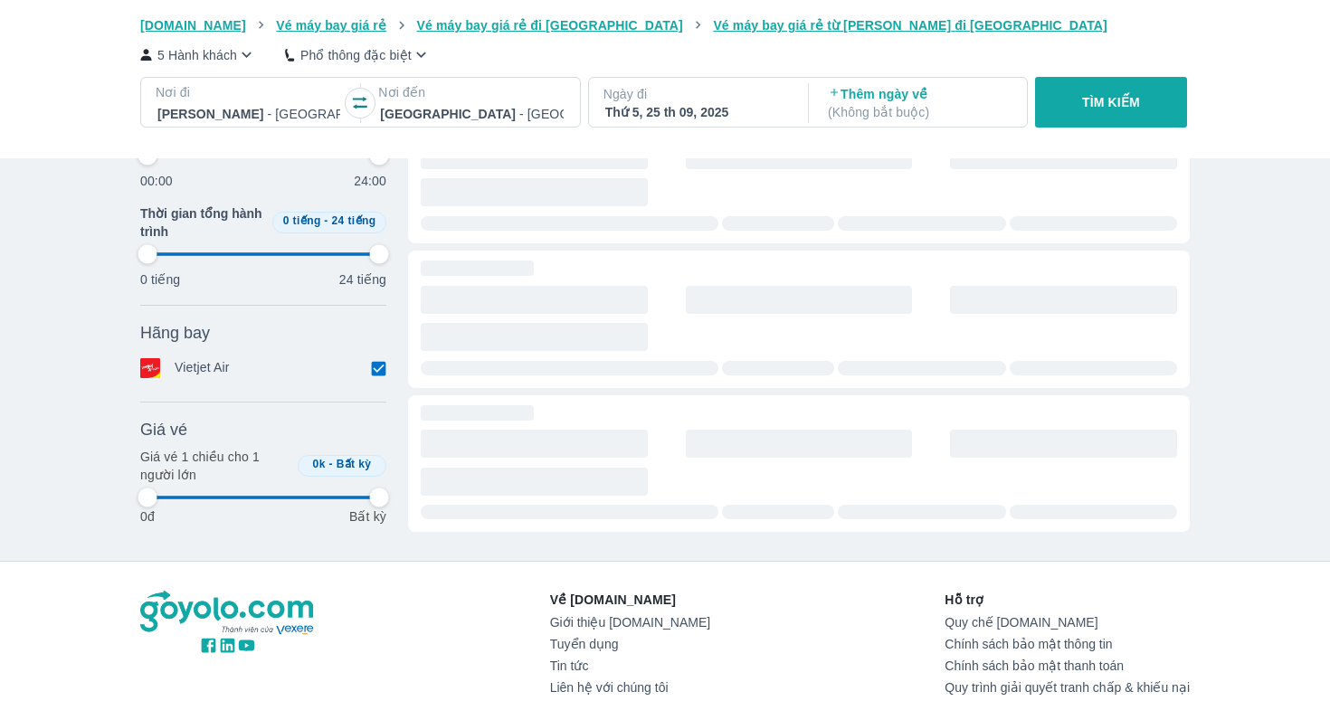
type input "97.9166666666667"
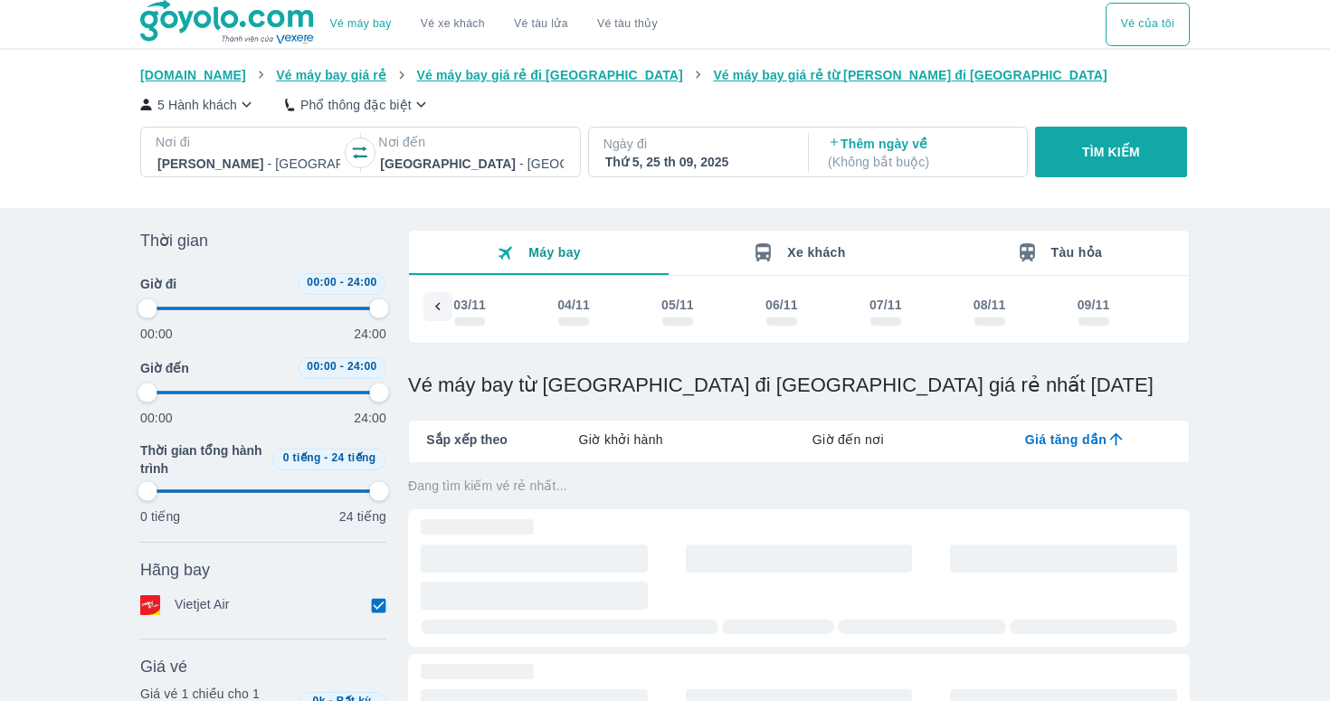
type input "97.9166666666667"
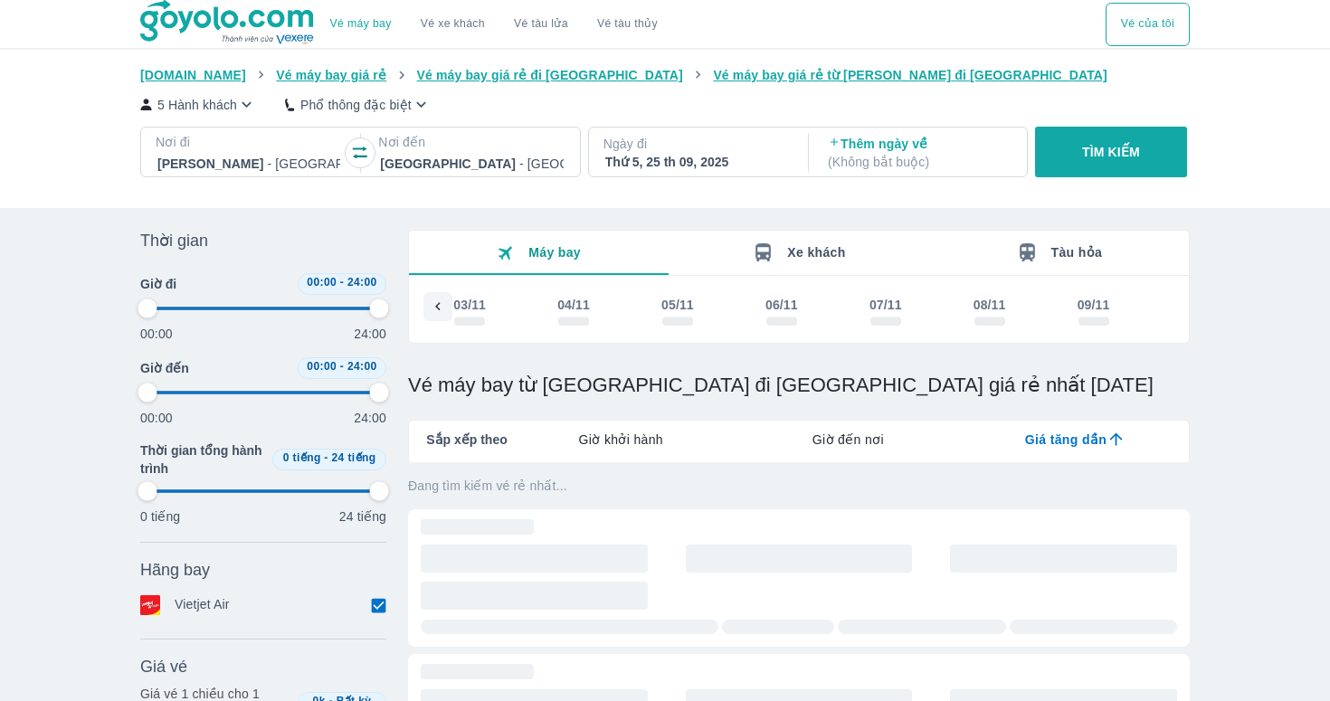
type input "97.9166666666667"
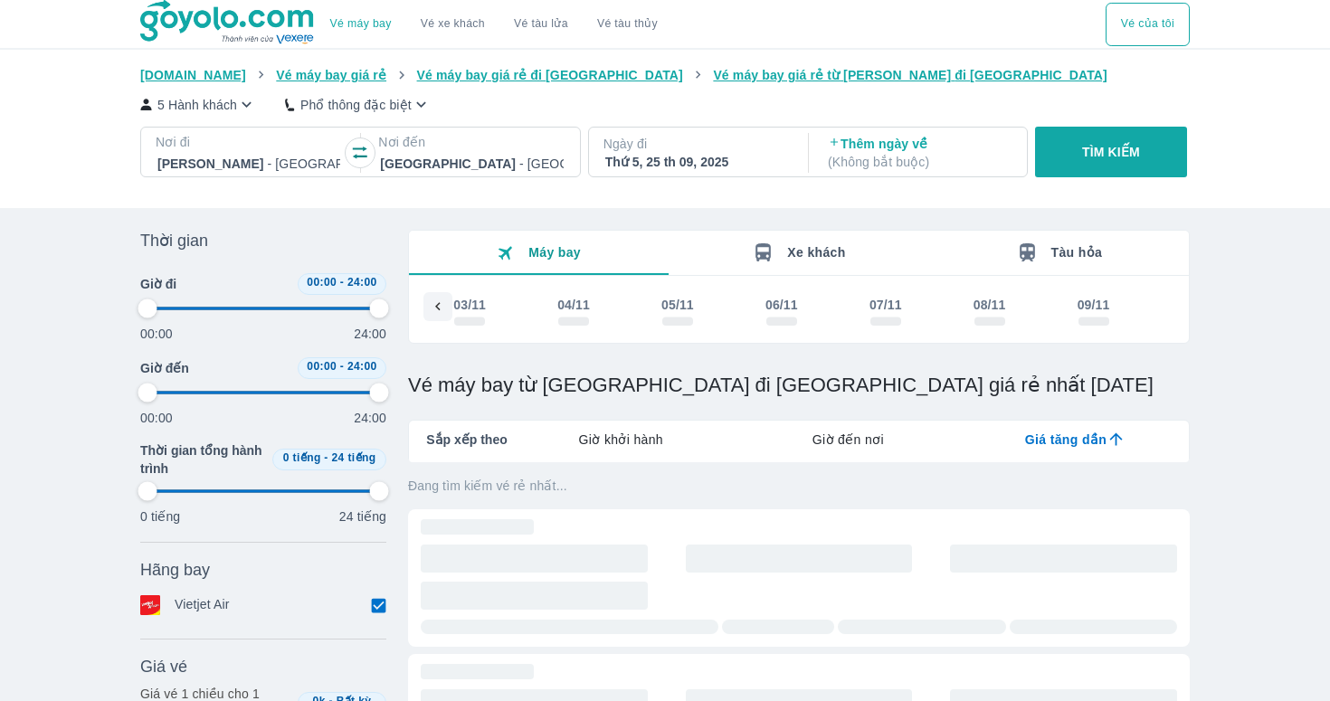
type input "97.9166666666667"
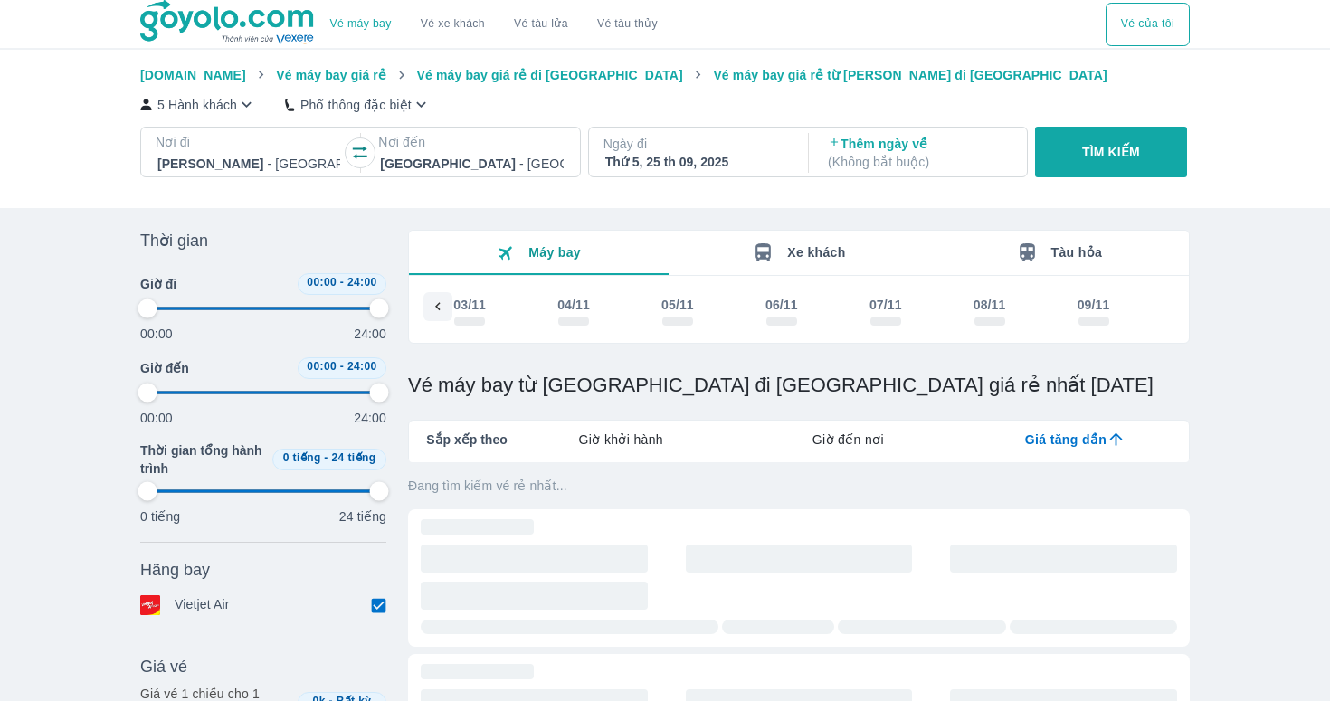
type input "97.9166666666667"
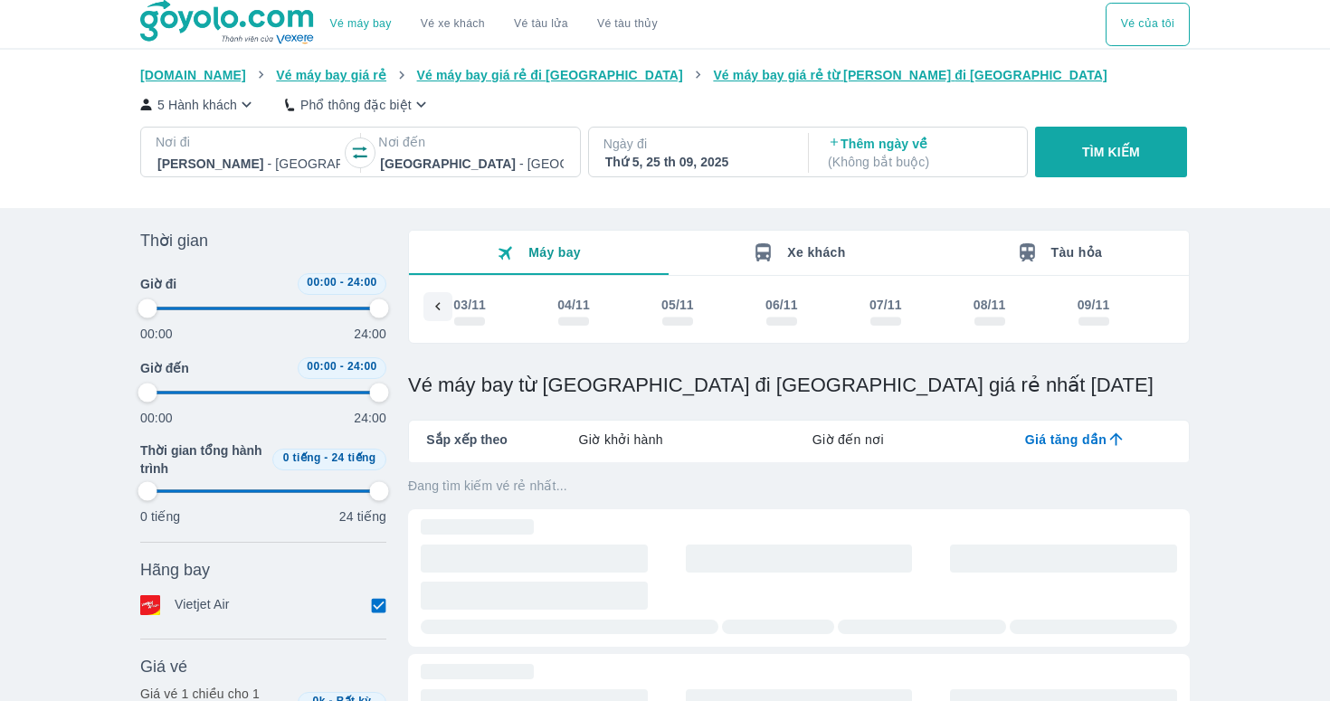
type input "97.9166666666667"
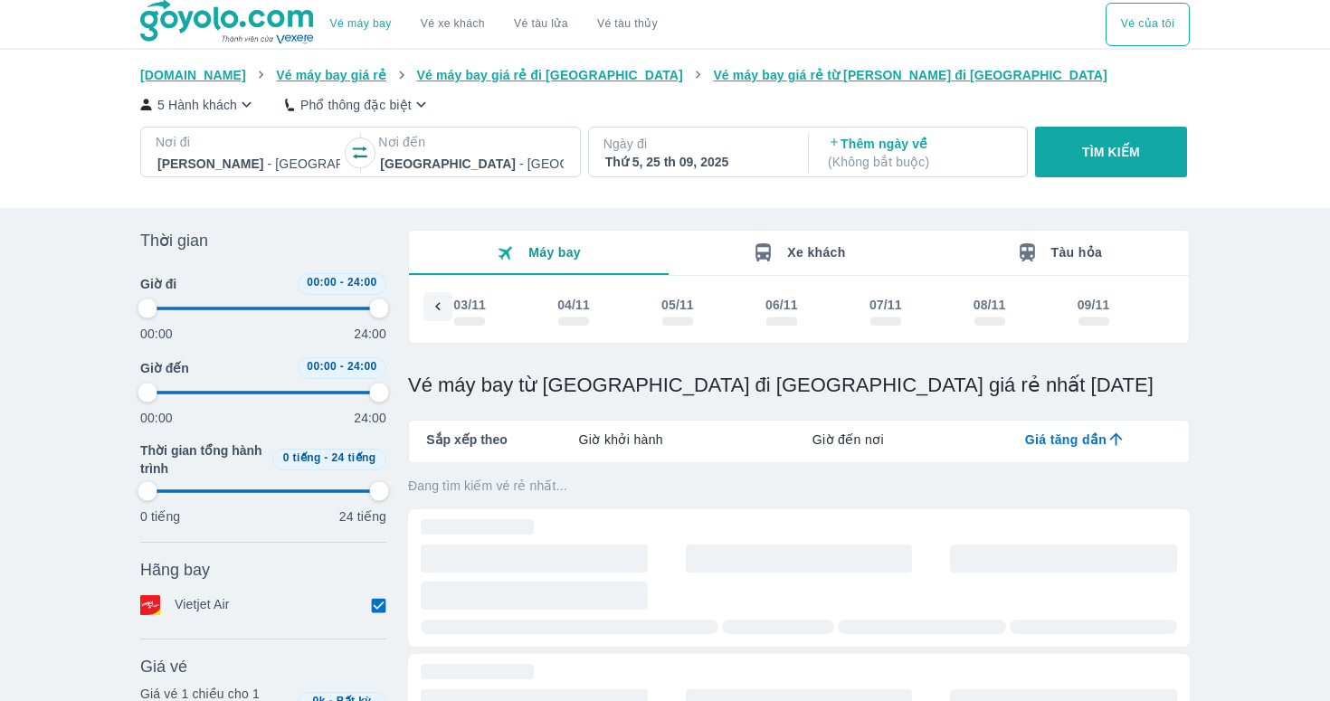
type input "97.9166666666667"
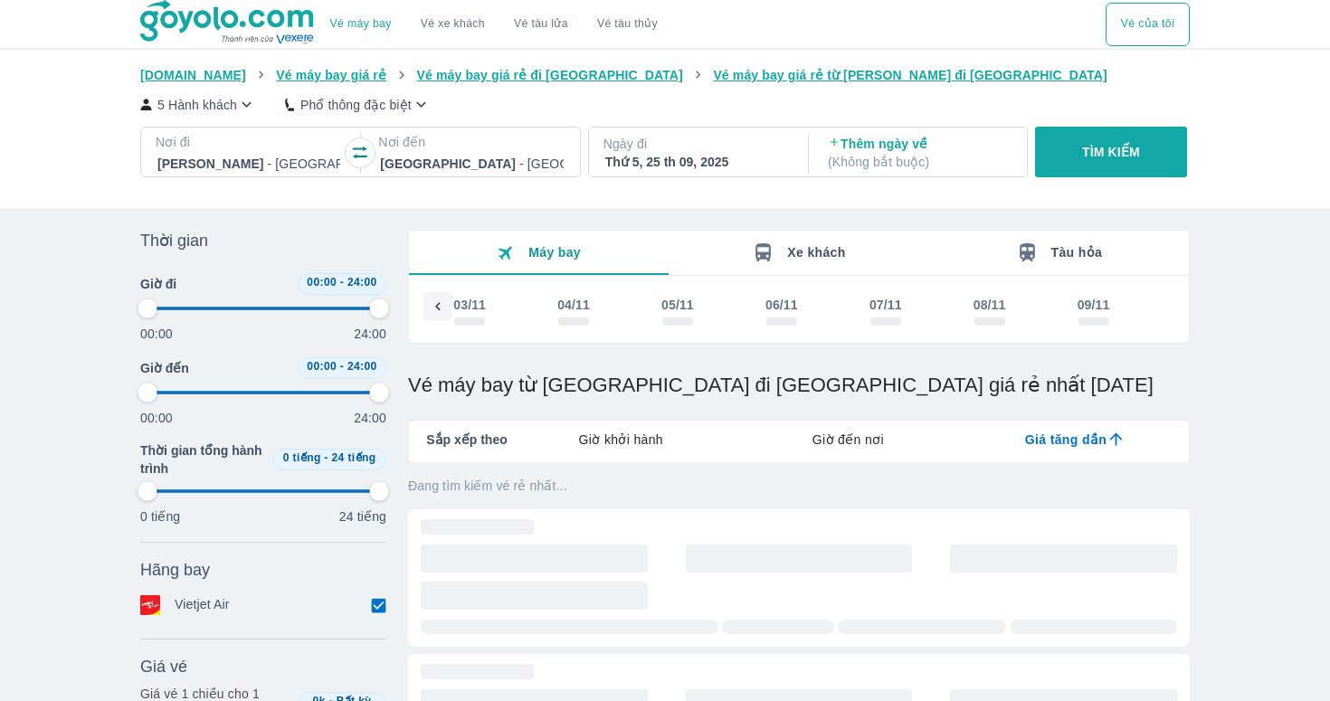
type input "97.9166666666667"
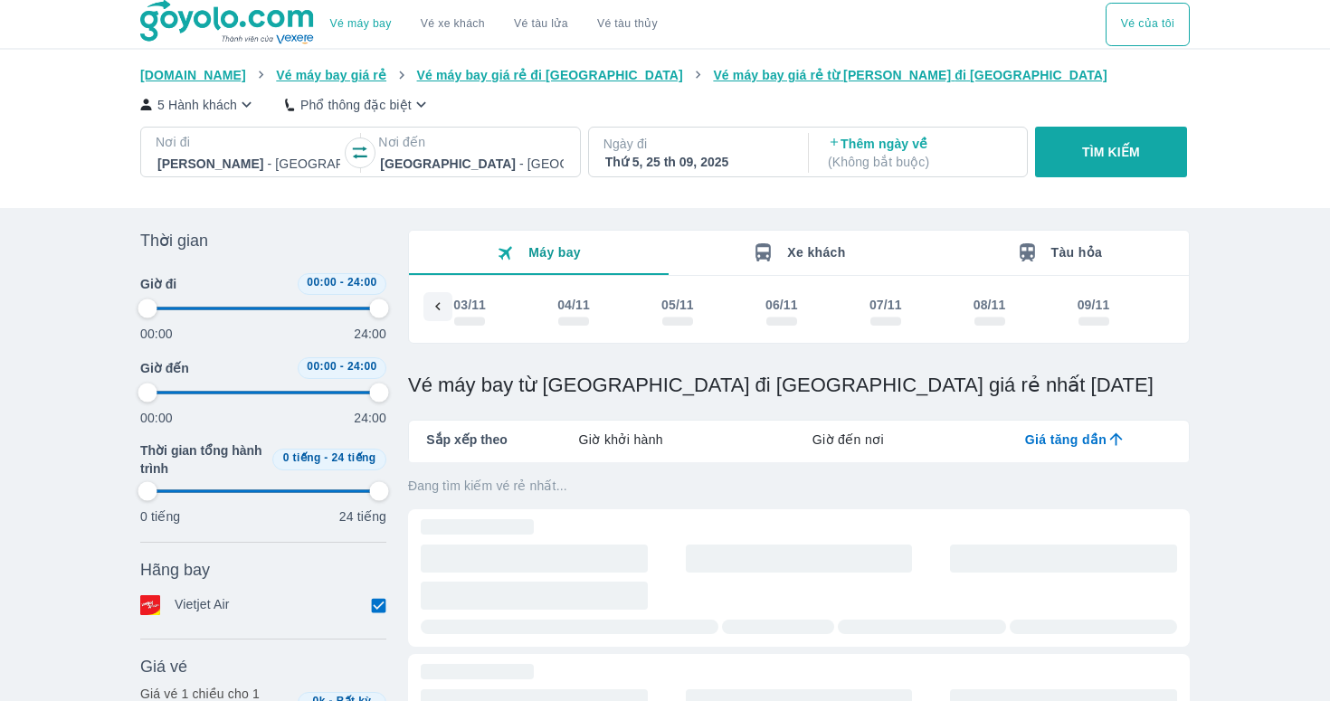
type input "97.9166666666667"
click at [1079, 159] on button "TÌM KIẾM" at bounding box center [1110, 152] width 151 height 51
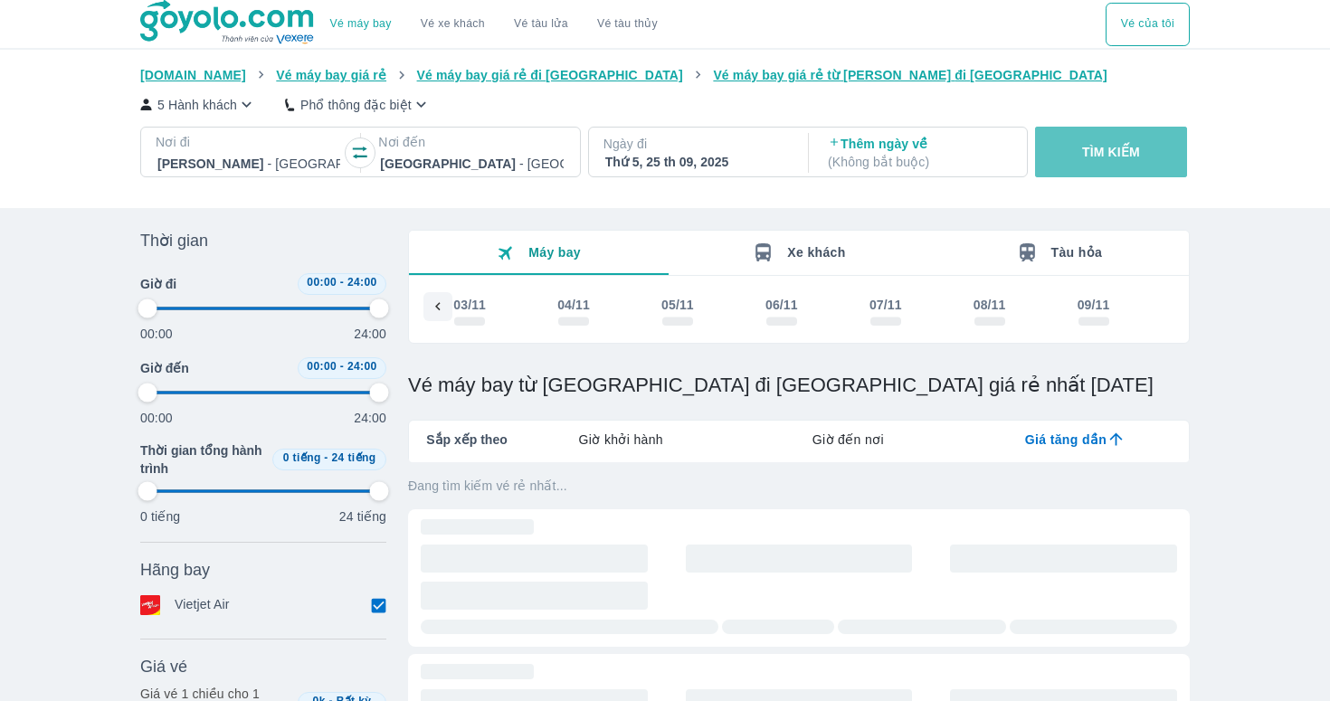
type input "97.9166666666667"
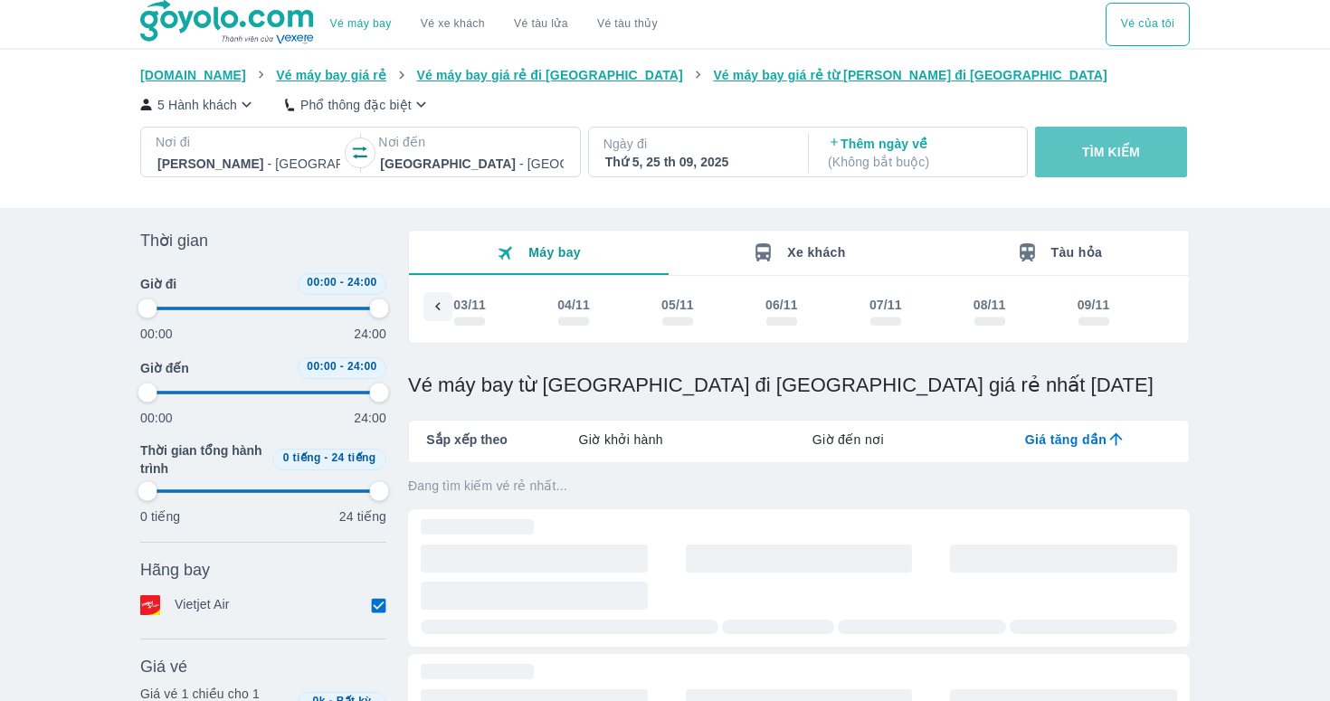
type input "97.9166666666667"
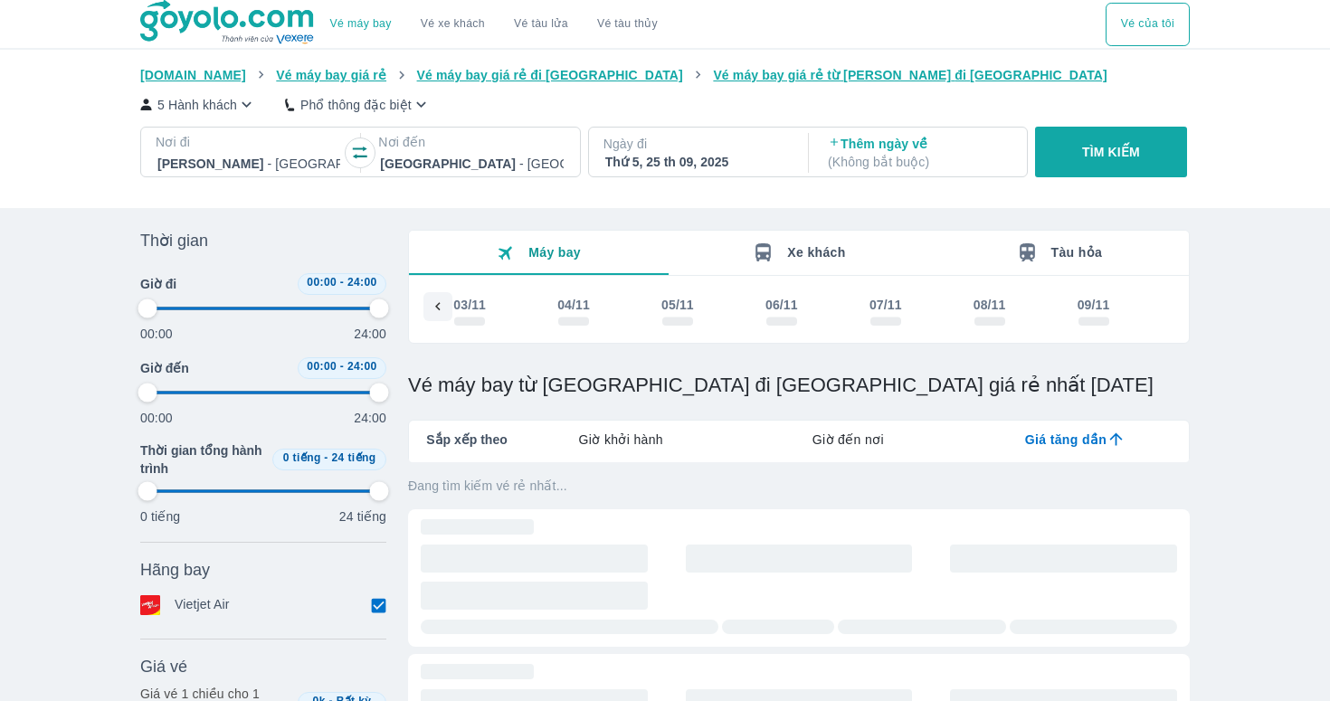
type input "97.9166666666667"
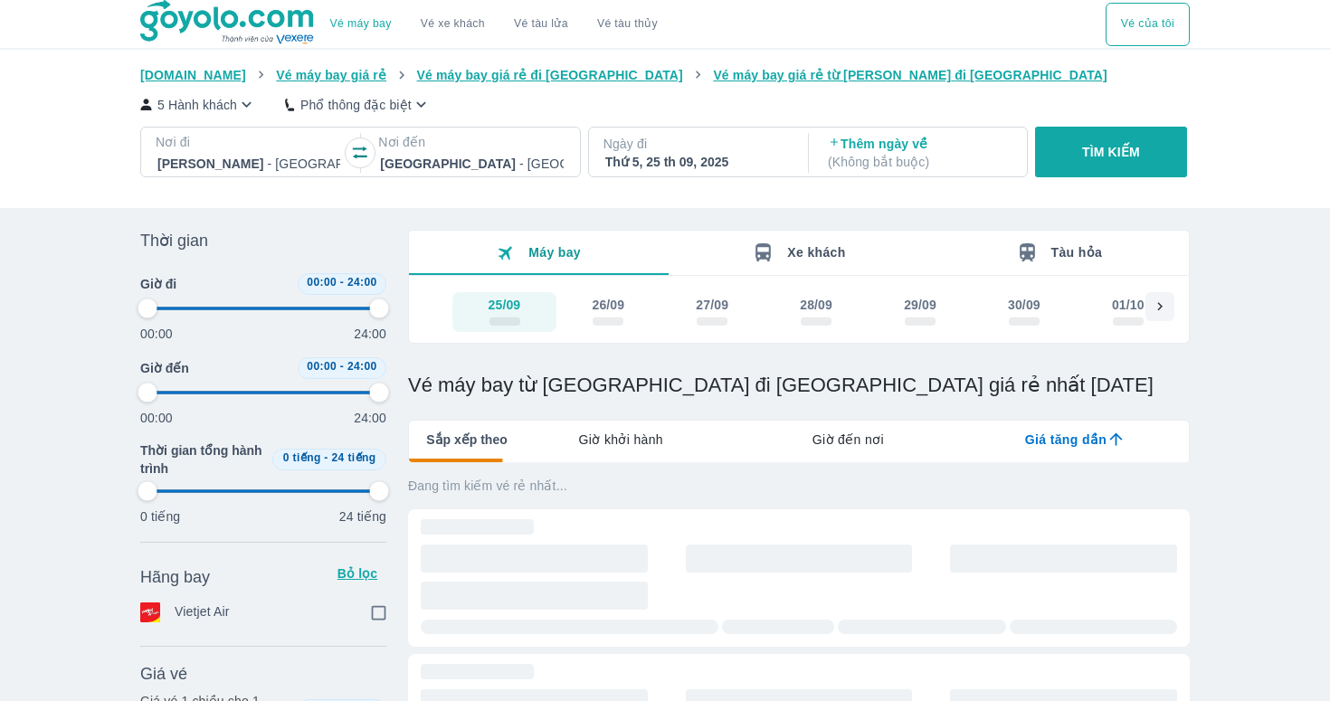
type input "97.9166666666667"
checkbox input "true"
type input "97.9166666666667"
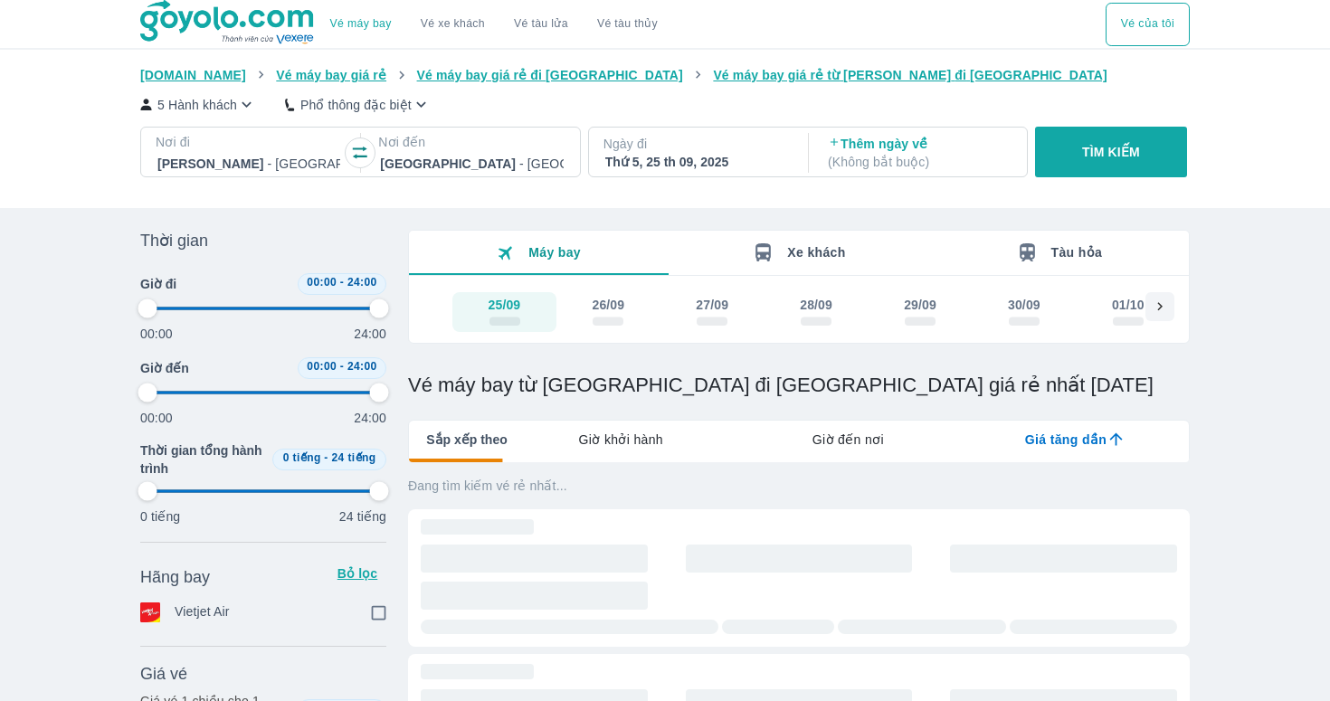
type input "97.9166666666667"
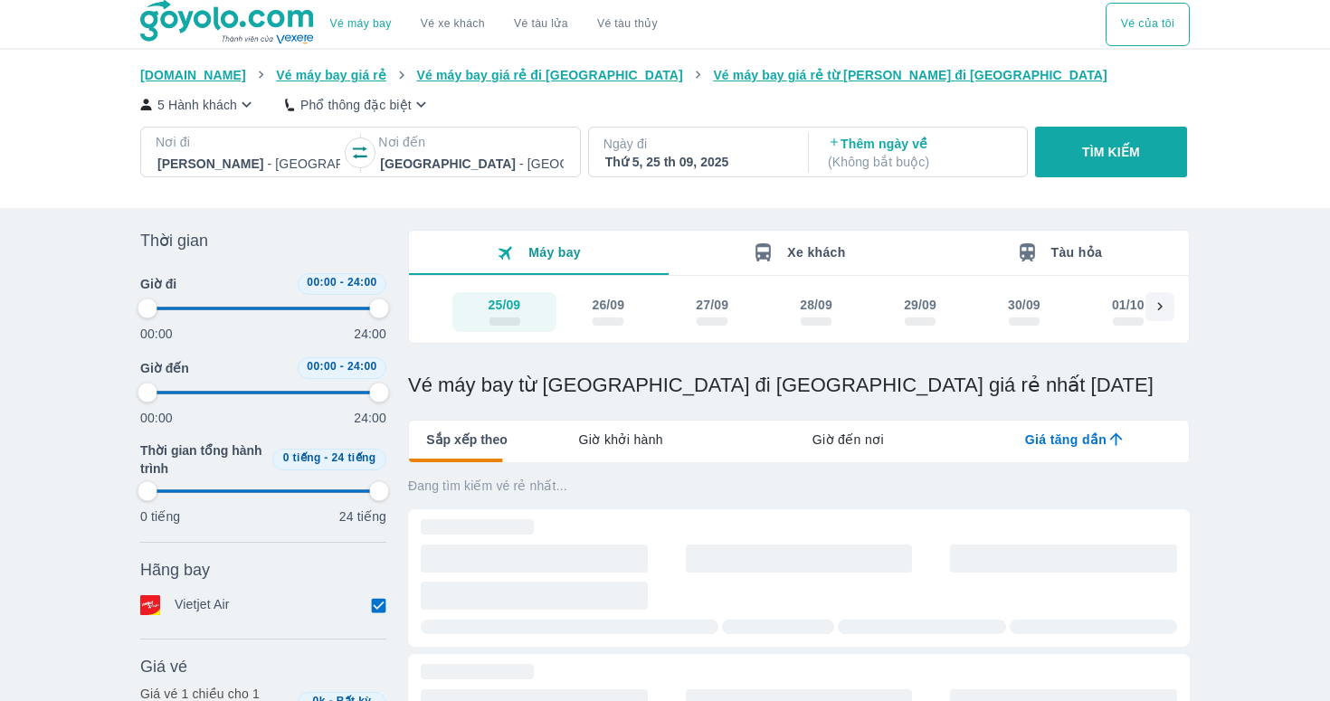
type input "97.9166666666667"
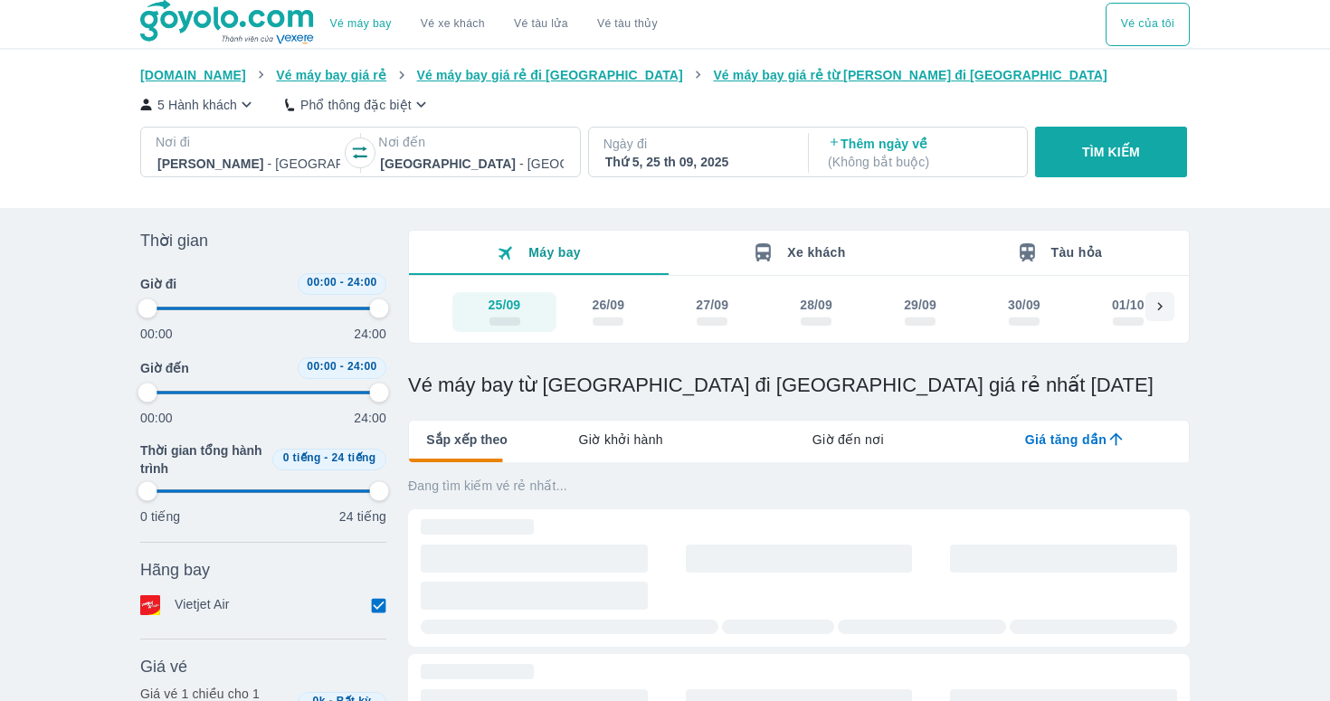
type input "97.9166666666667"
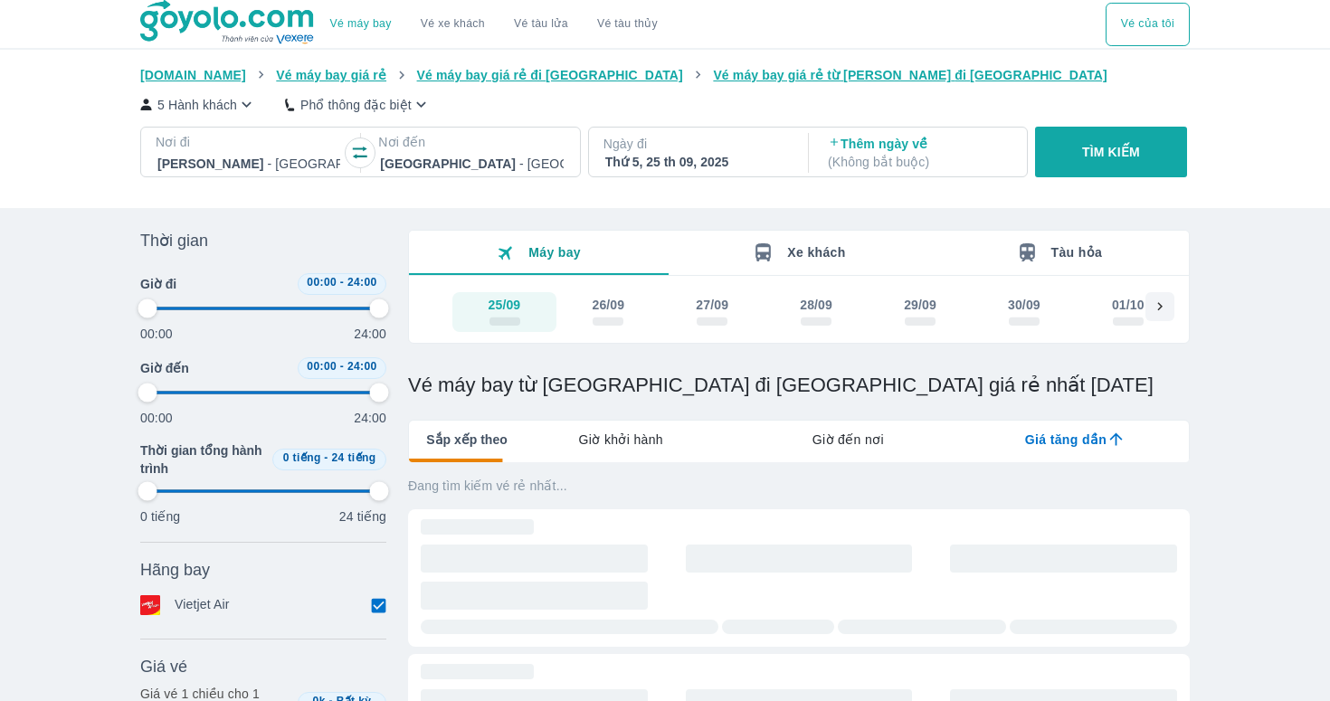
type input "97.9166666666667"
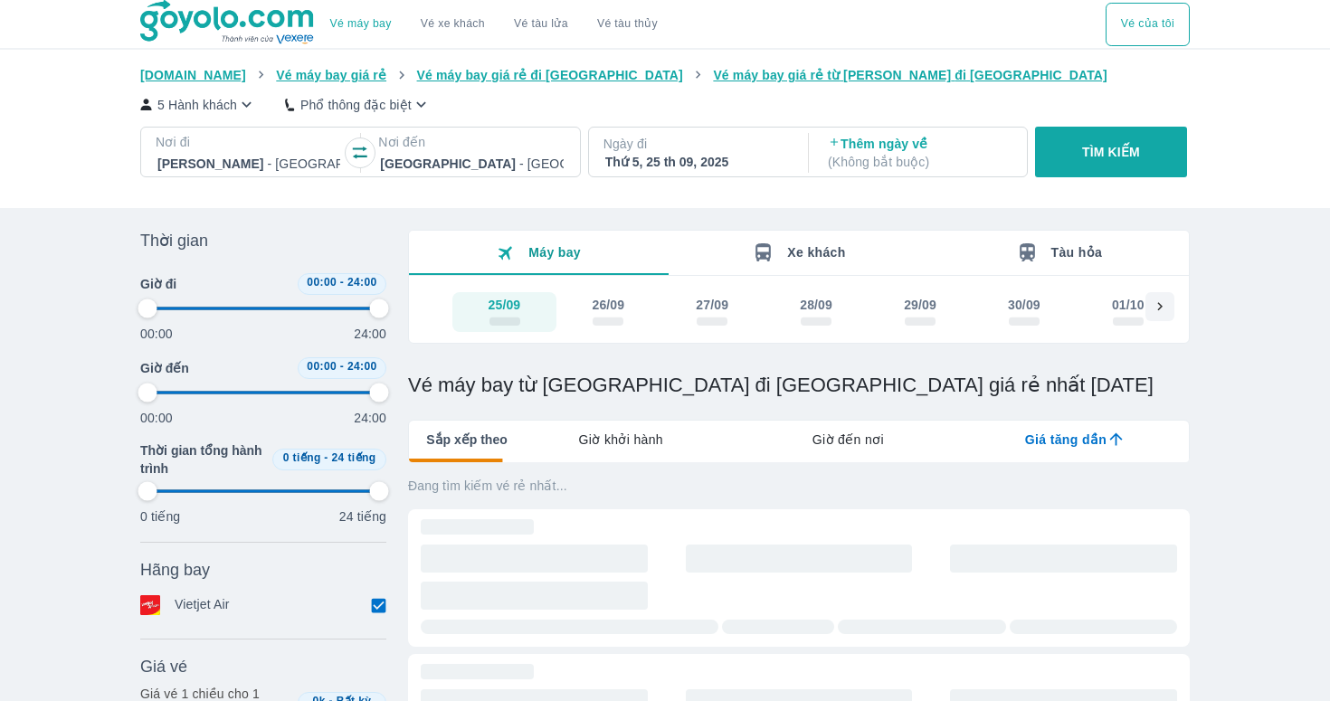
type input "97.9166666666667"
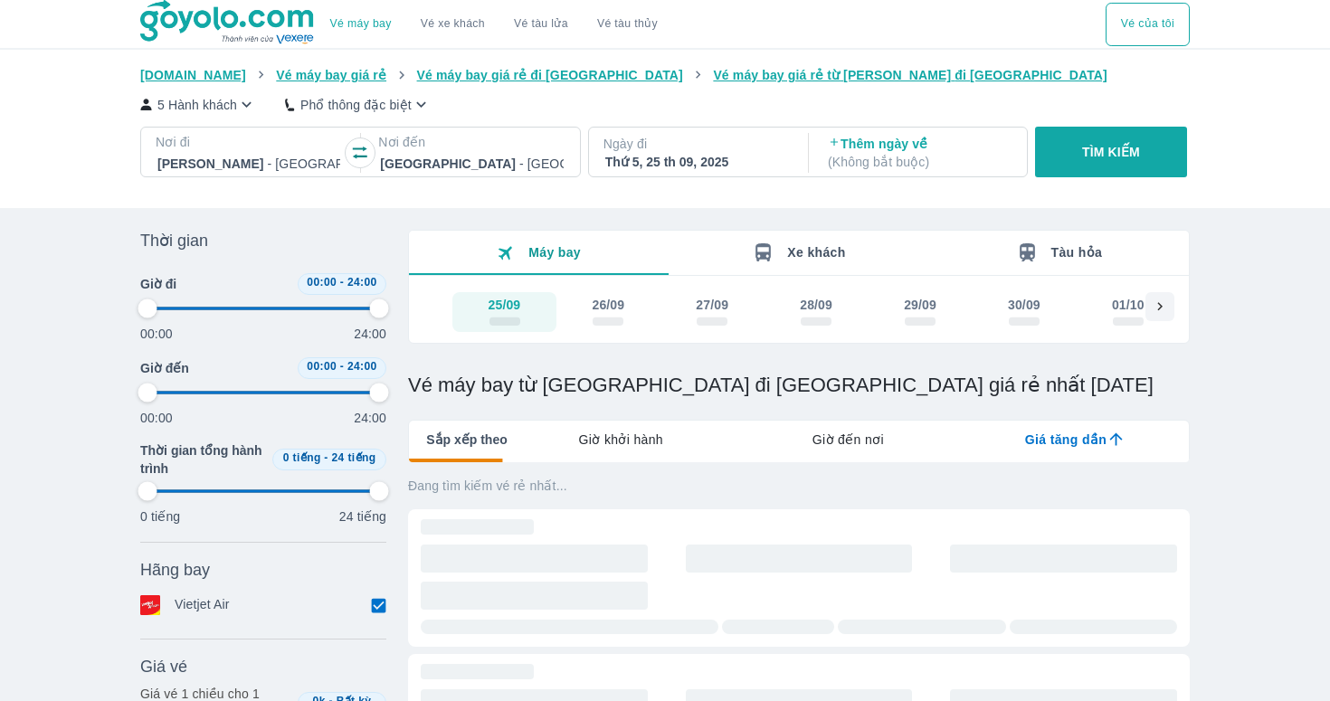
type input "97.9166666666667"
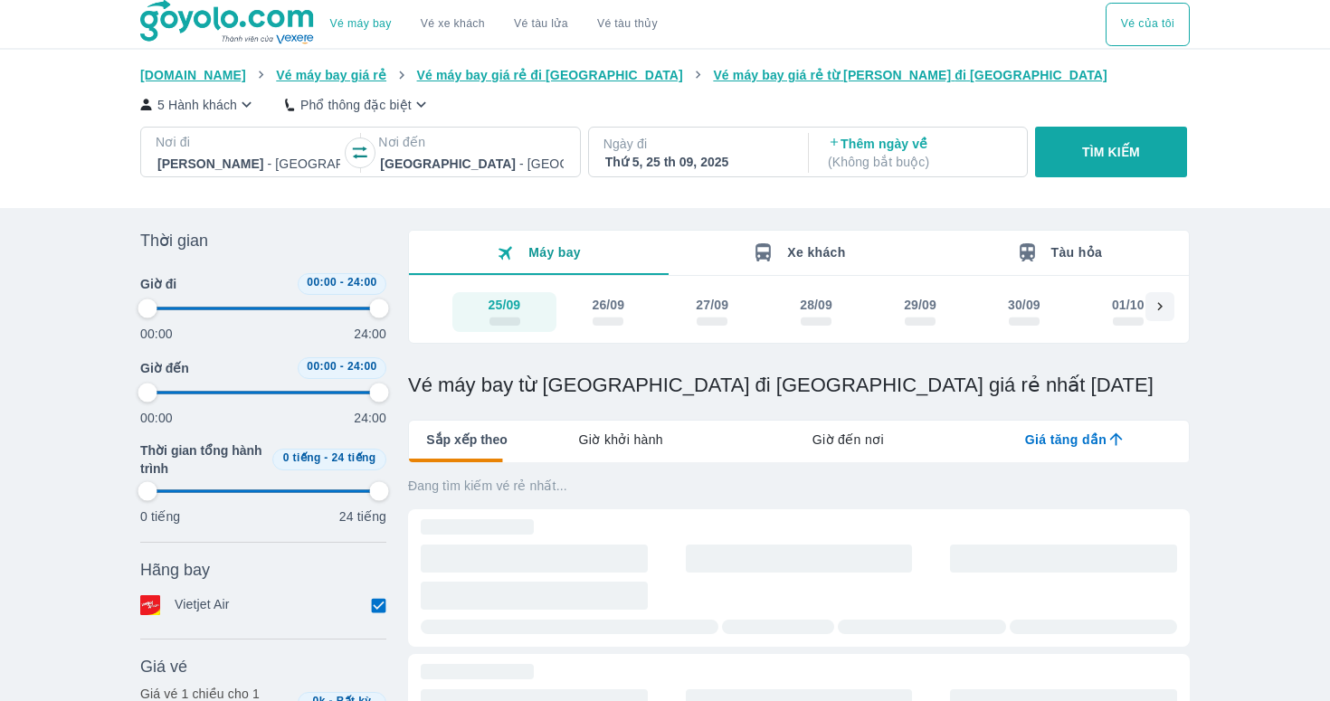
type input "97.9166666666667"
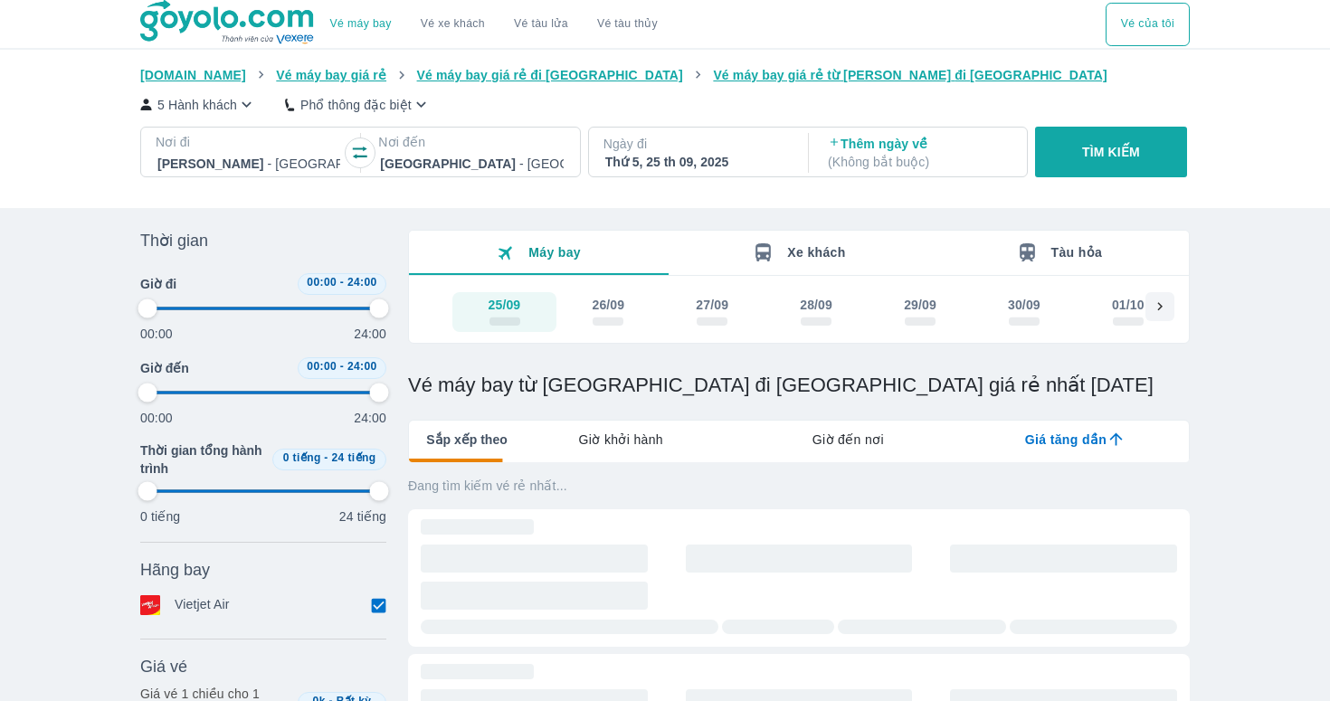
type input "97.9166666666667"
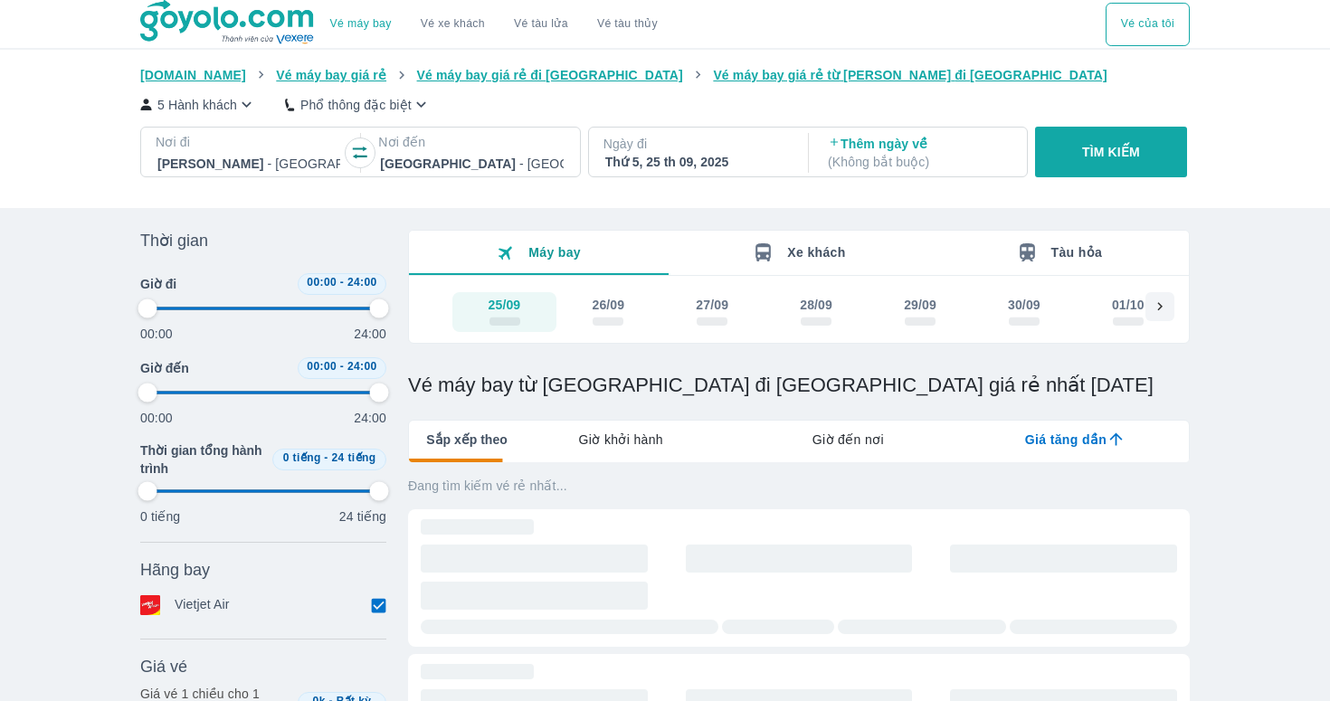
type input "97.9166666666667"
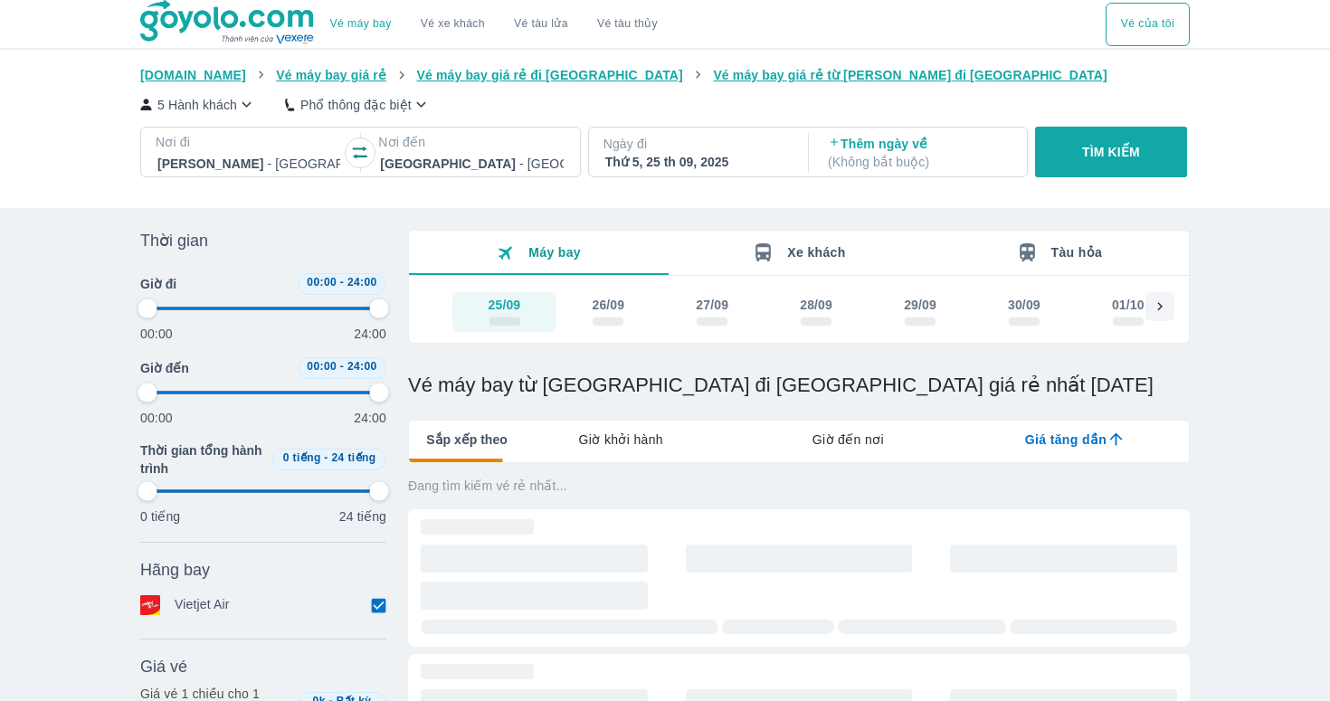
type input "97.9166666666667"
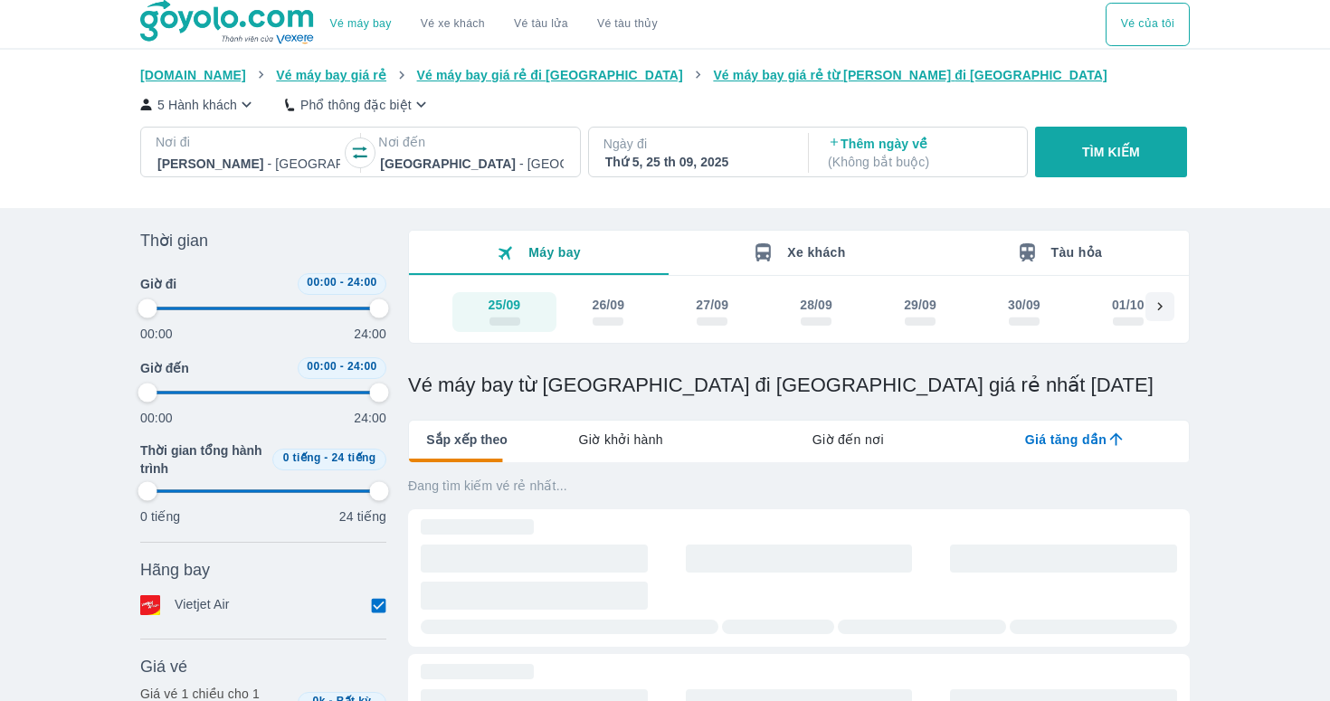
type input "97.9166666666667"
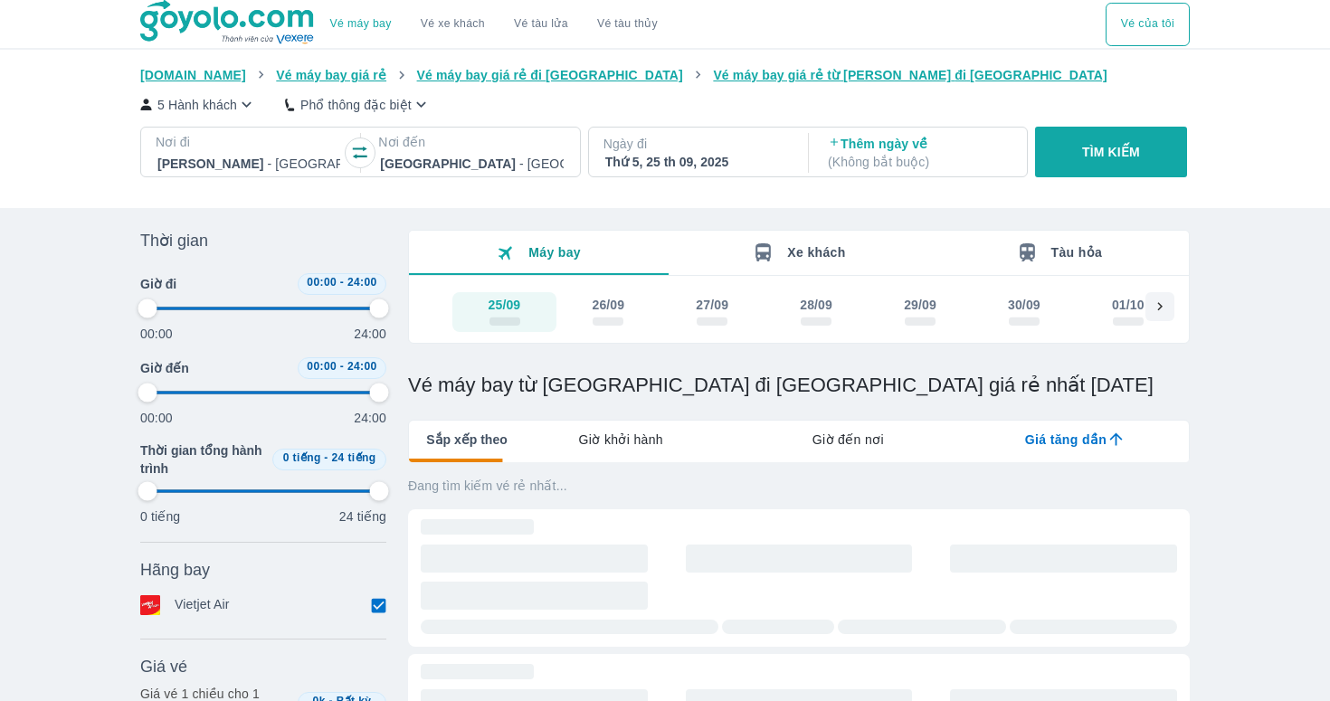
type input "97.9166666666667"
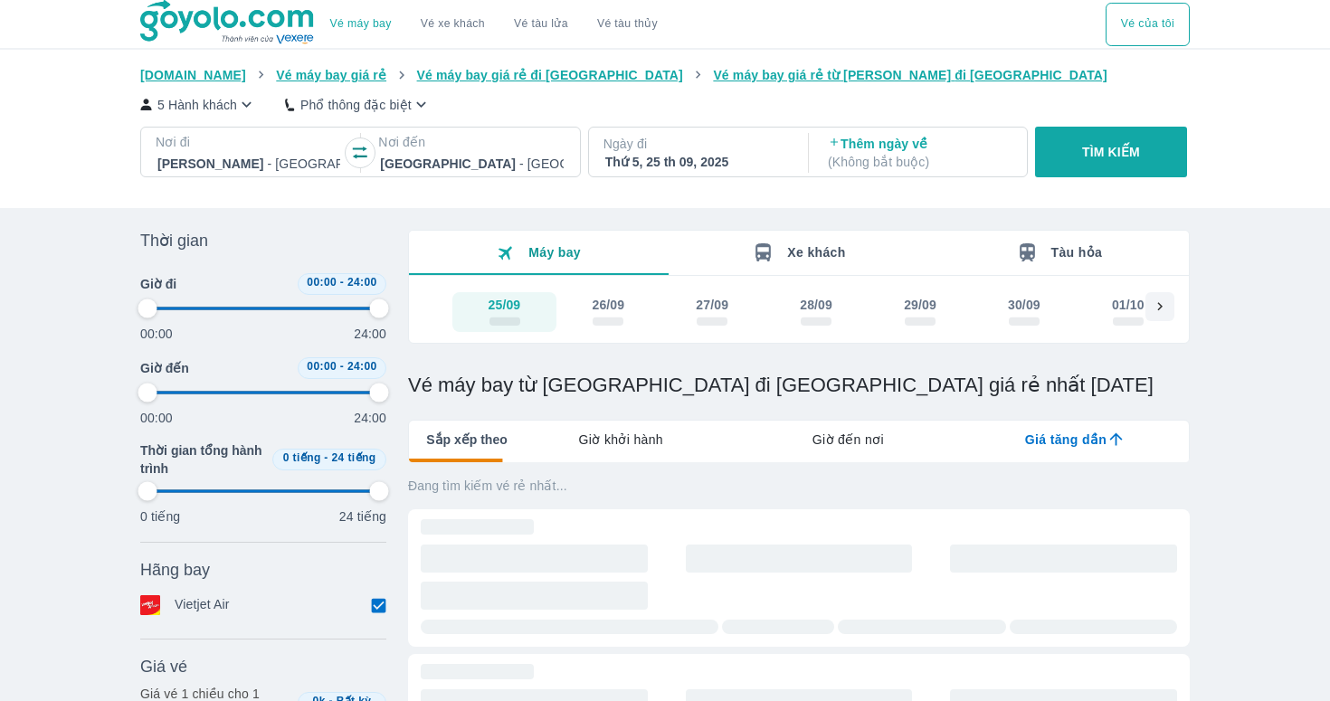
type input "97.9166666666667"
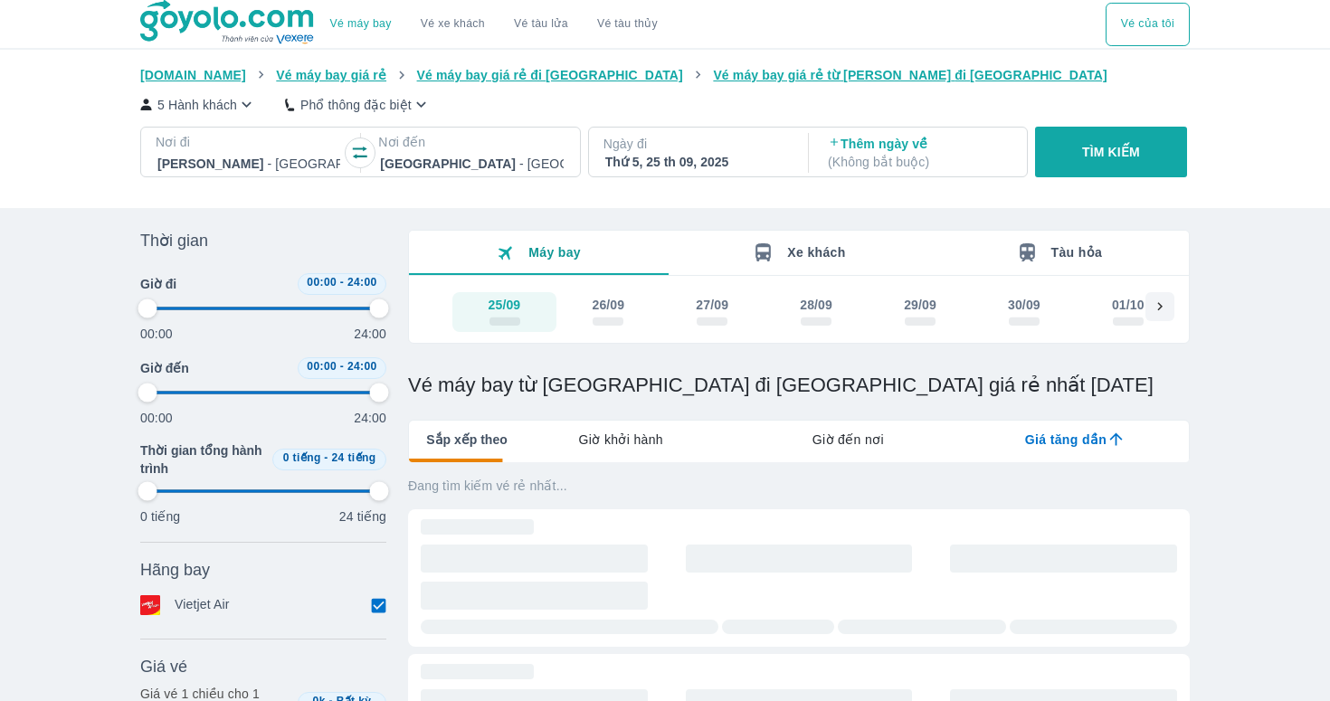
type input "97.9166666666667"
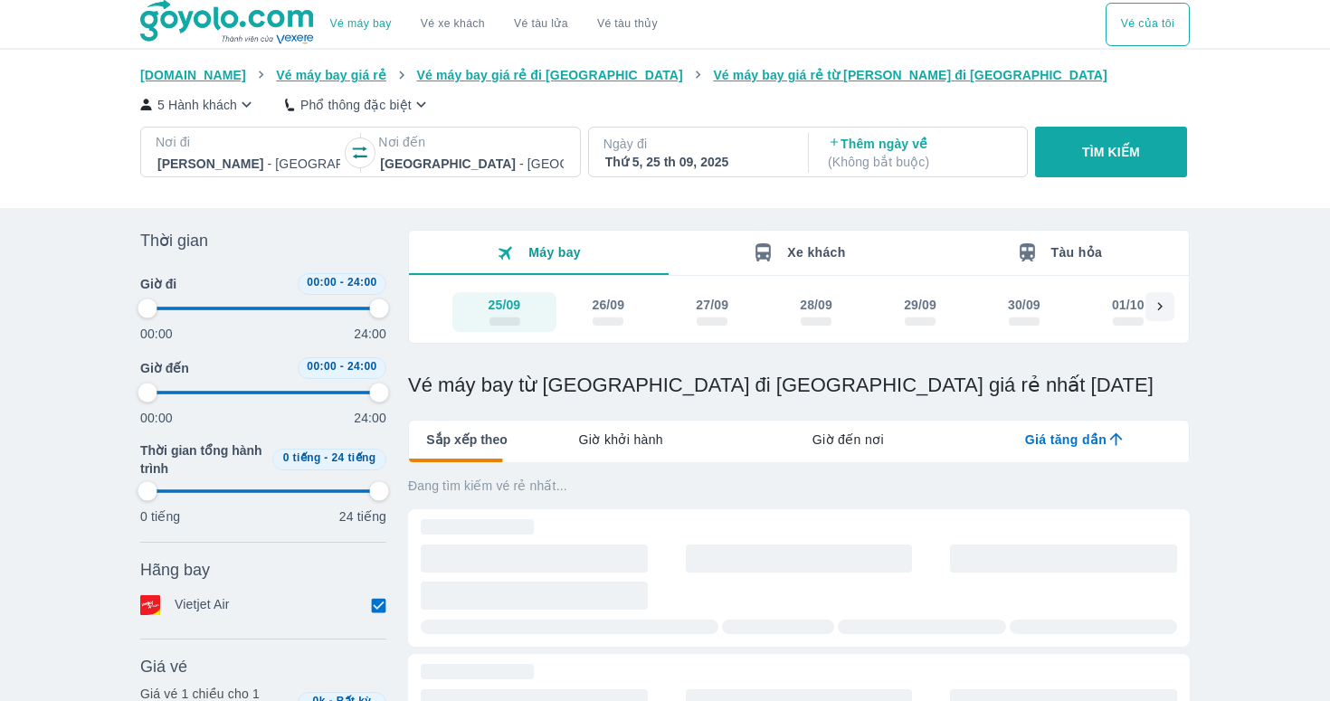
type input "97.9166666666667"
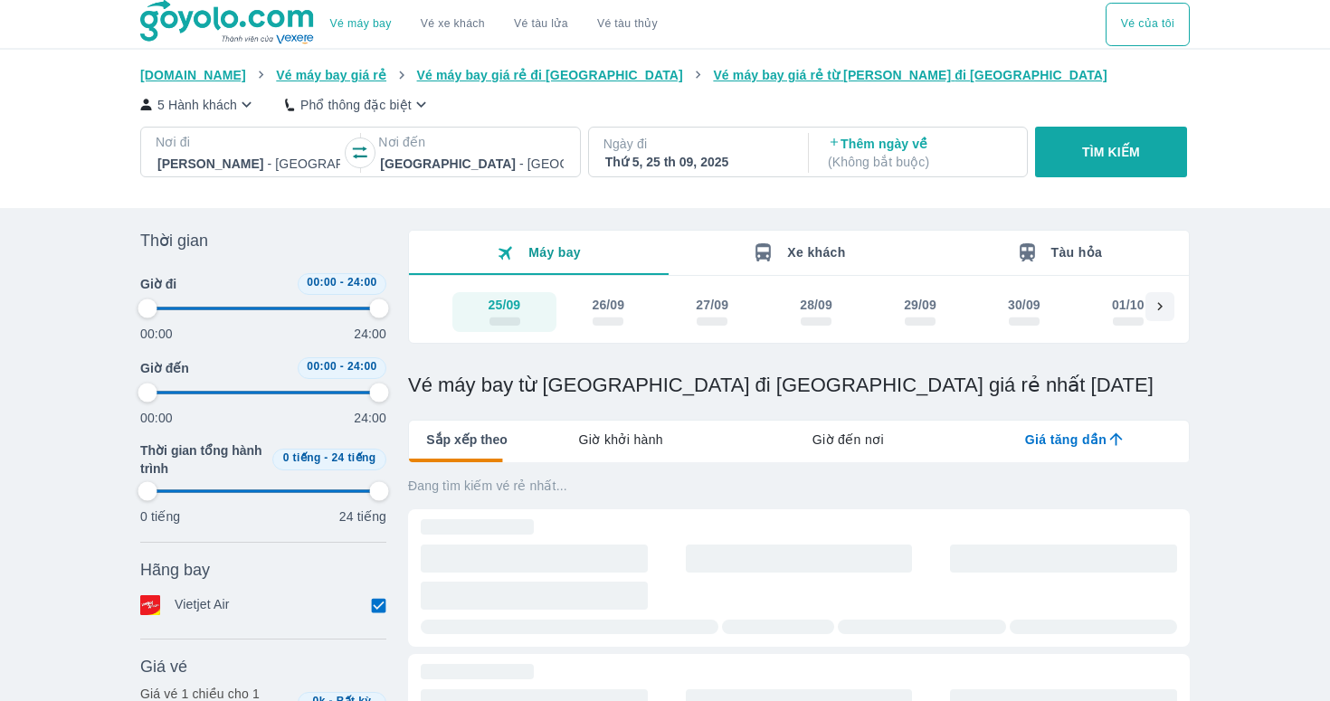
type input "97.9166666666667"
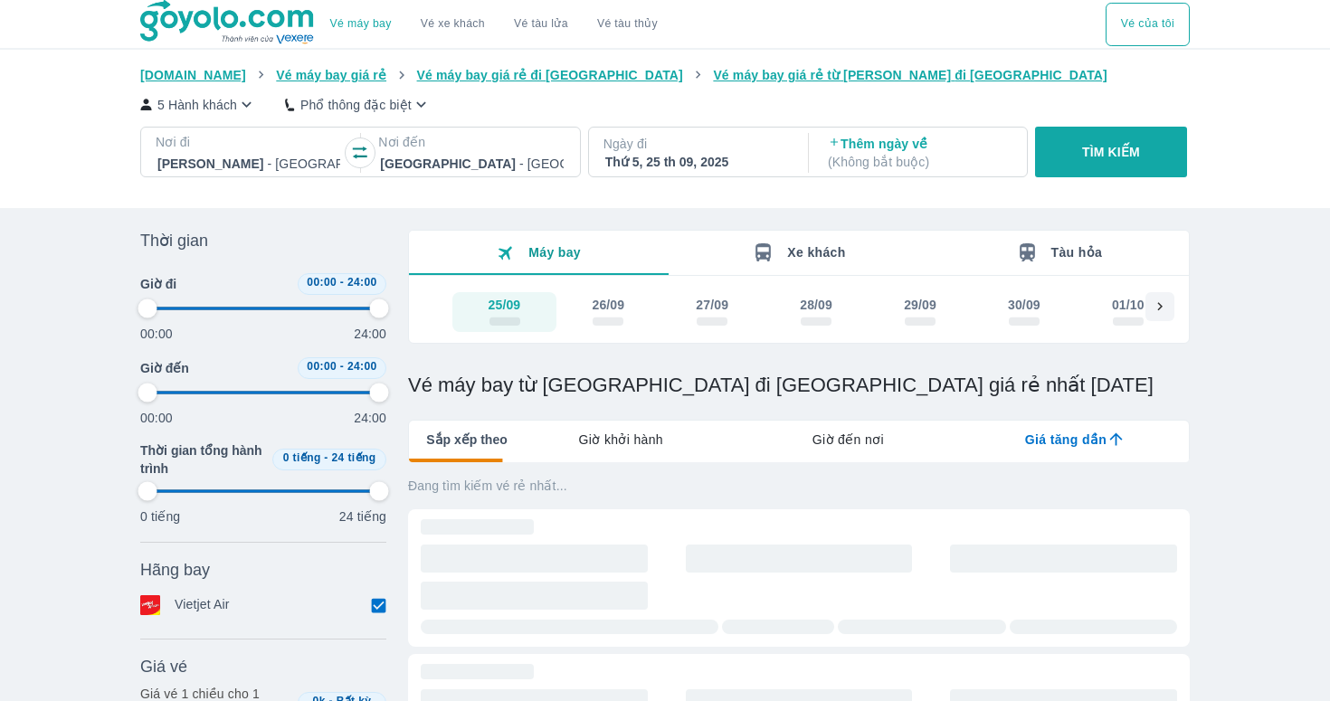
type input "97.9166666666667"
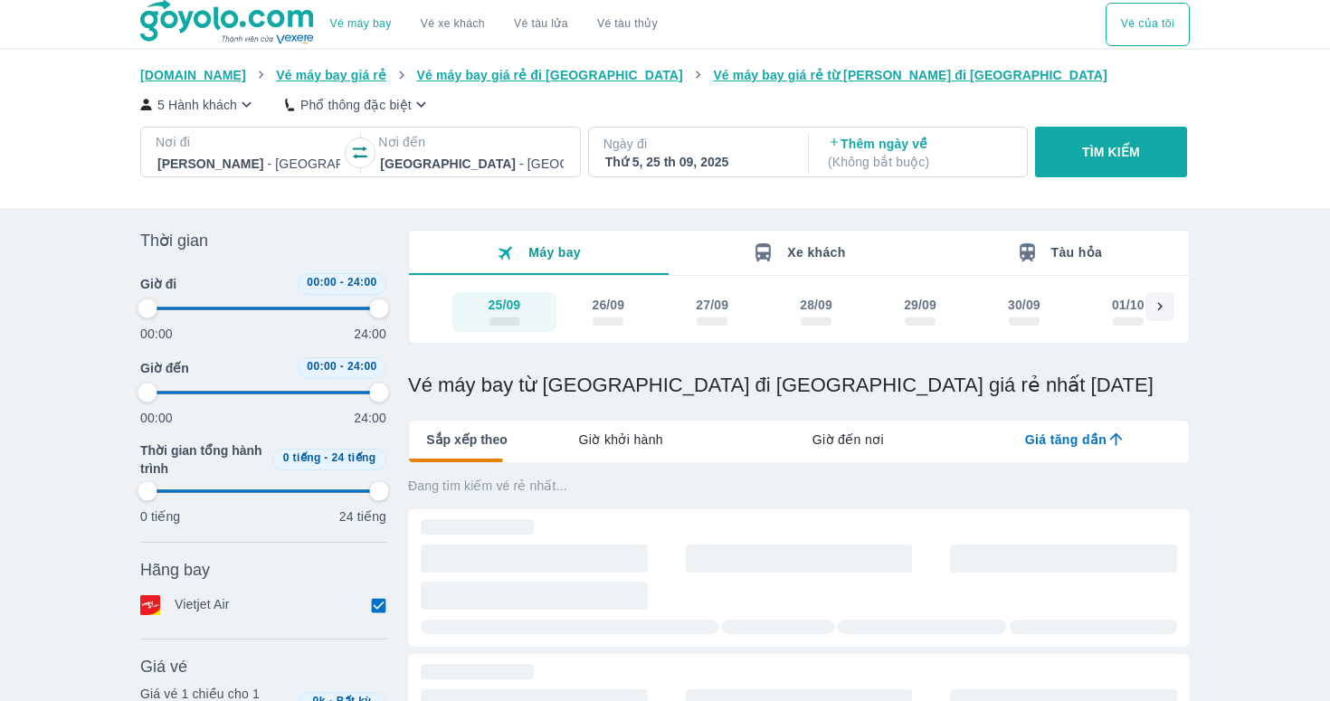
type input "97.9166666666667"
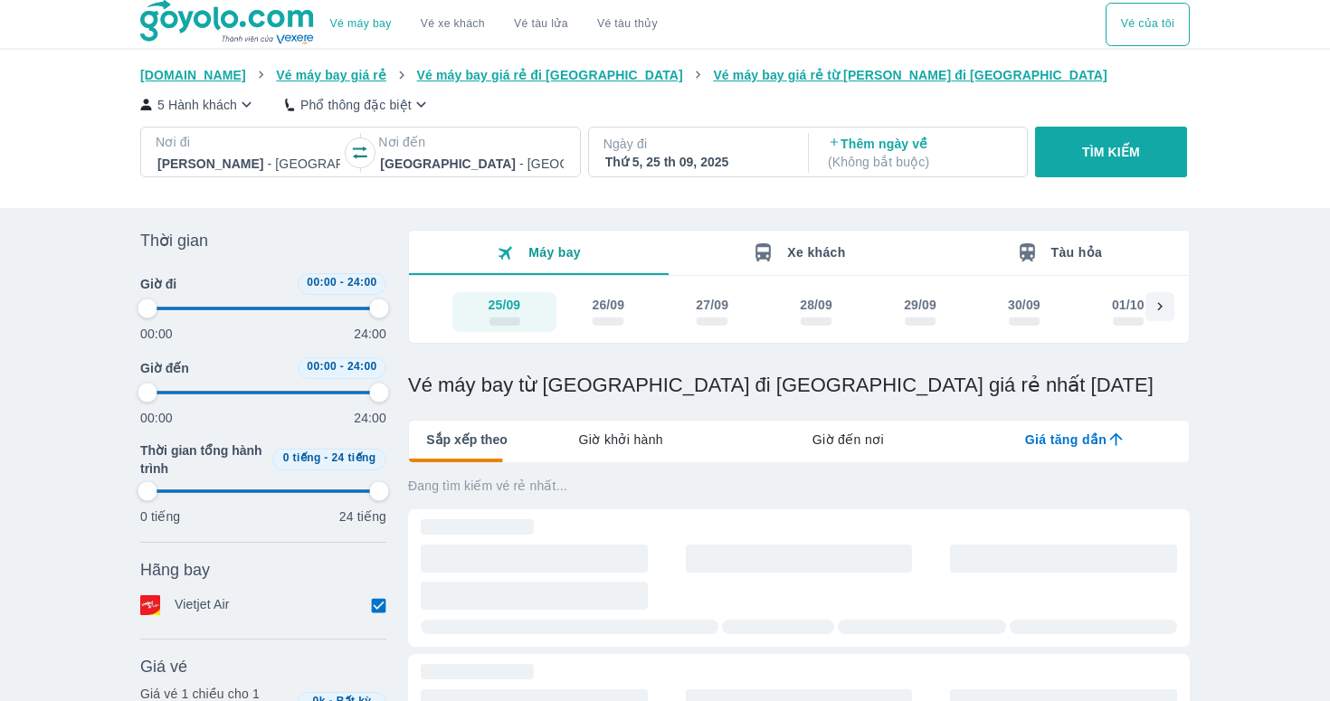
type input "97.9166666666667"
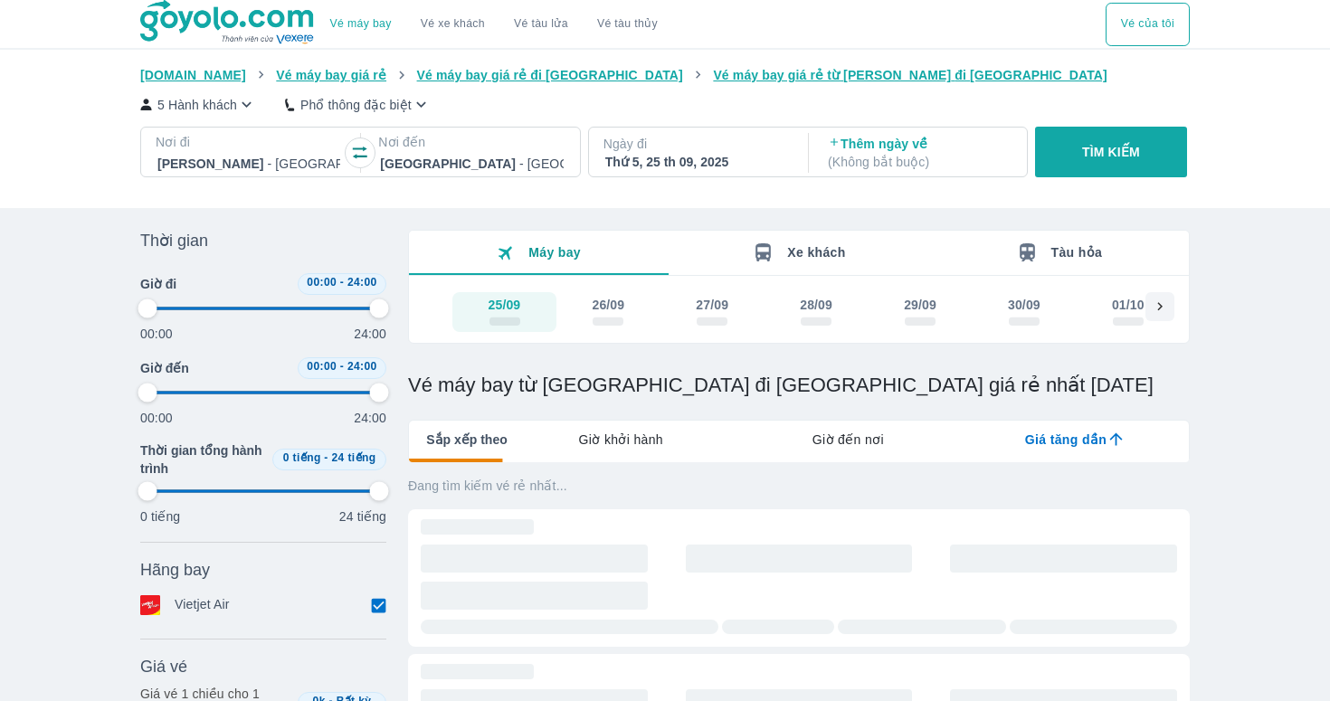
type input "97.9166666666667"
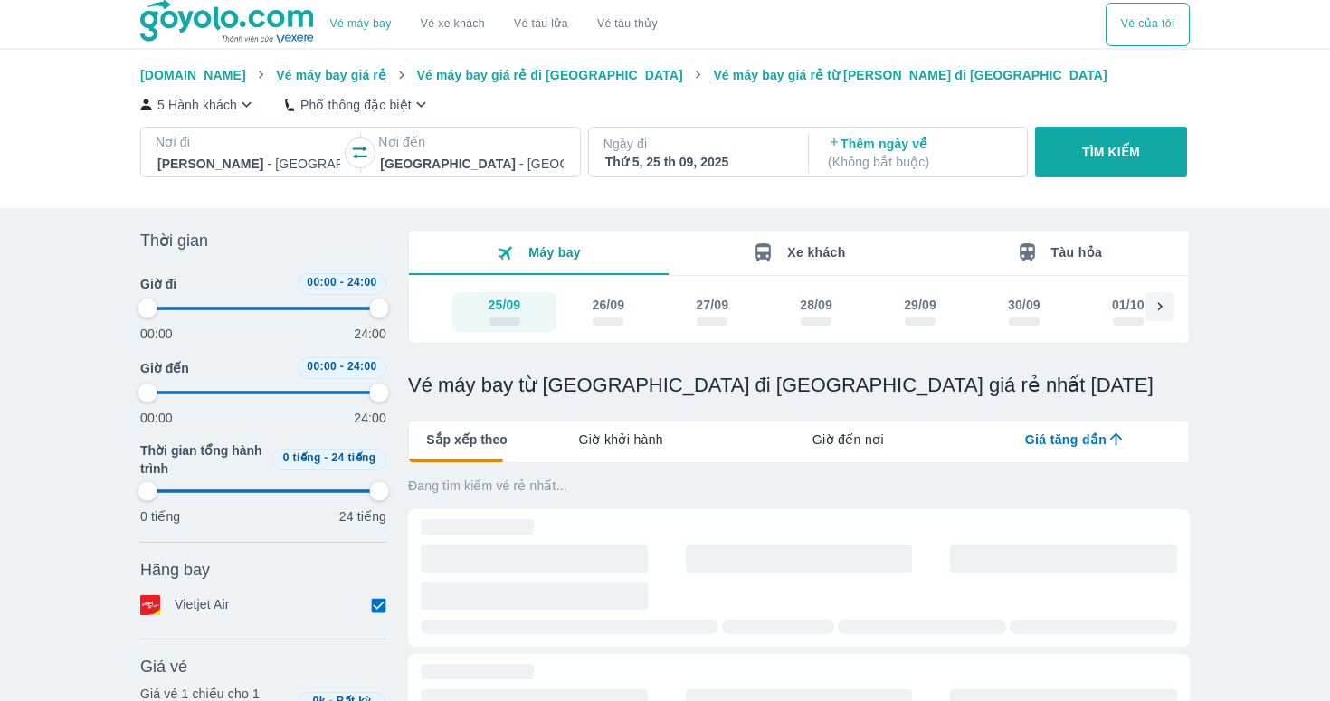
type input "97.9166666666667"
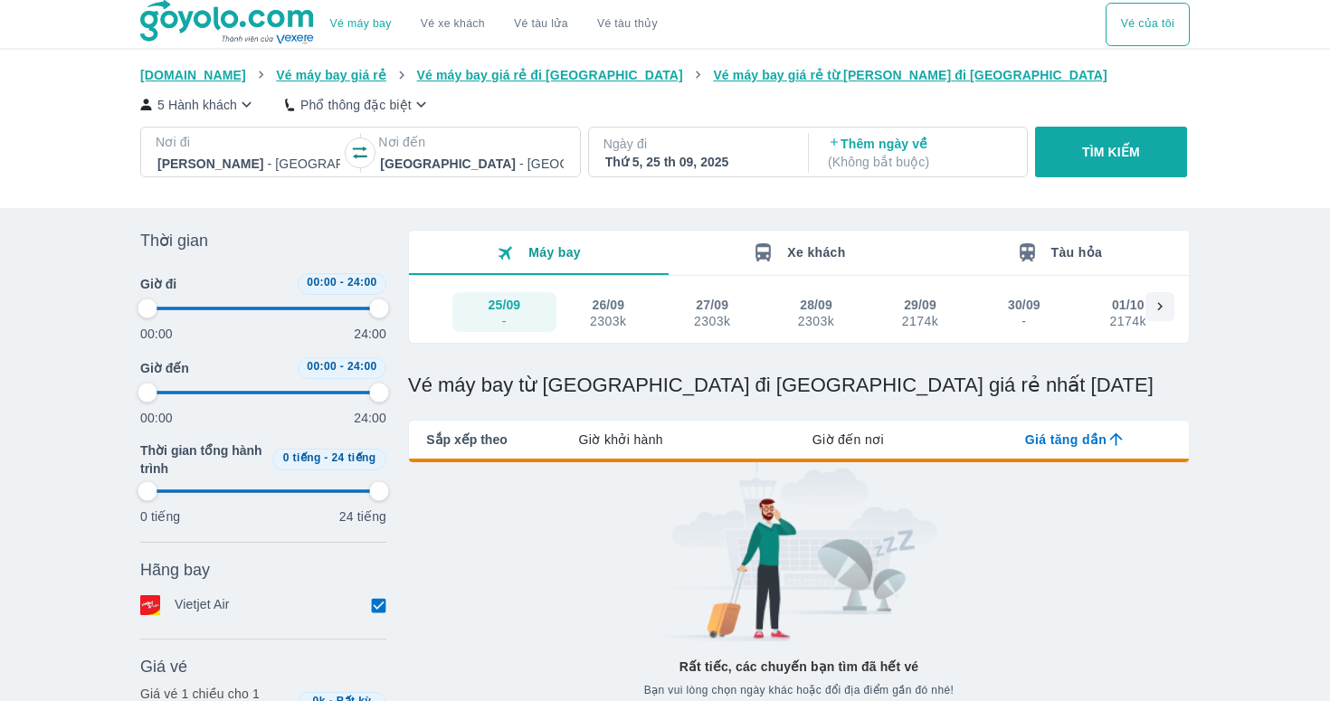
type input "97.9166666666667"
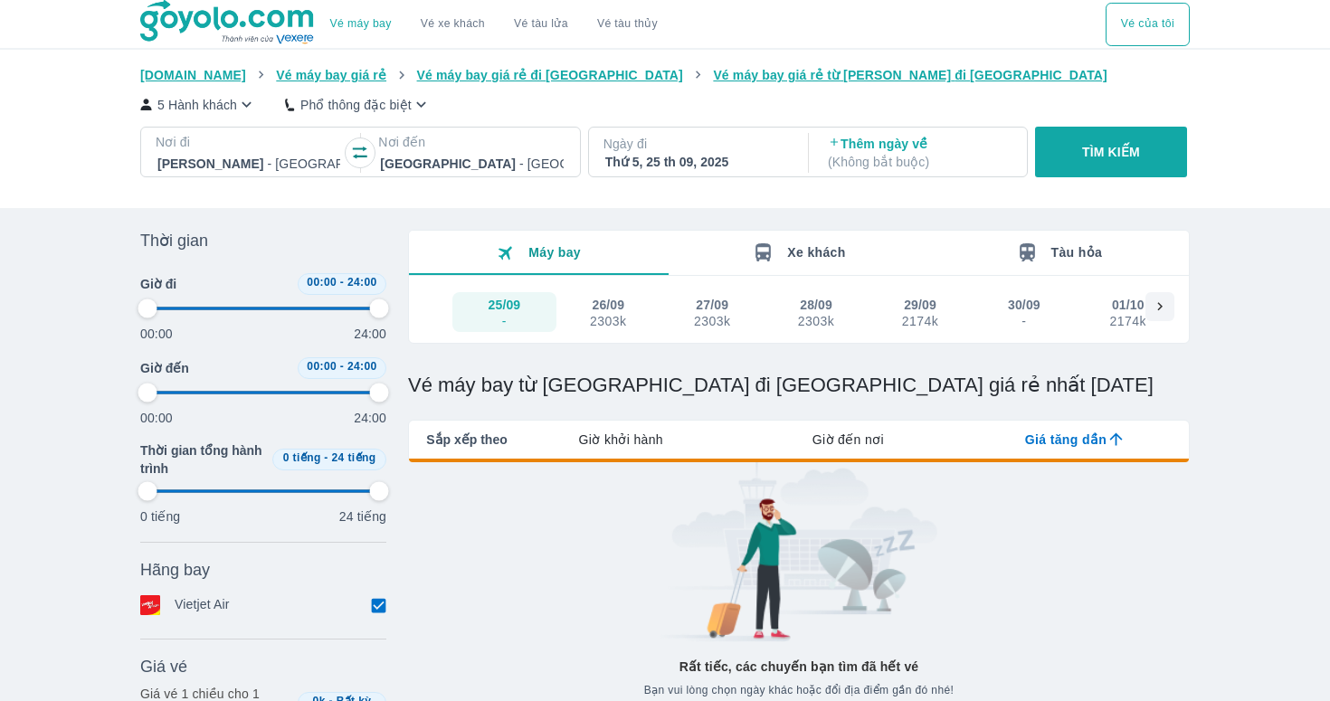
type input "97.9166666666667"
click at [805, 218] on div "Vé máy bay Vé xe khách Vé tàu lửa Vé tàu thủy Vé của tôi Goyolo.com Vé máy bay …" at bounding box center [665, 554] width 1330 height 1109
type input "97.9166666666667"
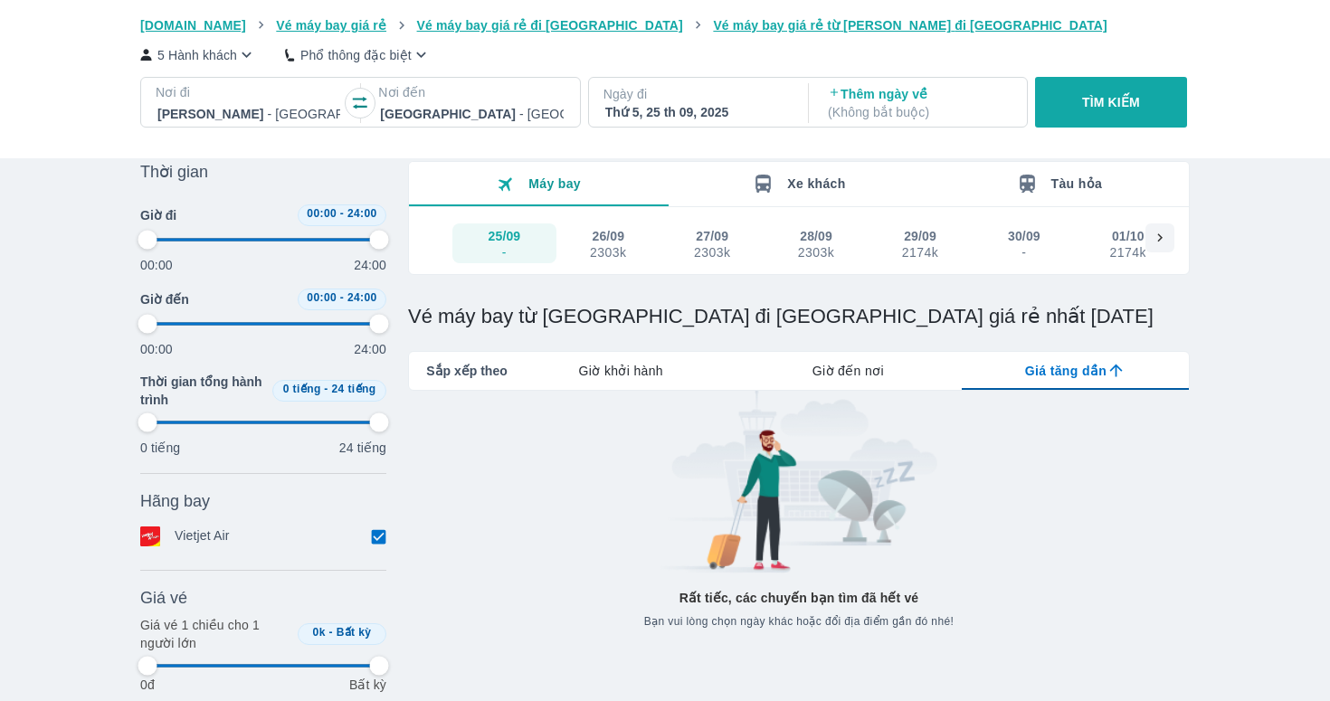
scroll to position [82, 0]
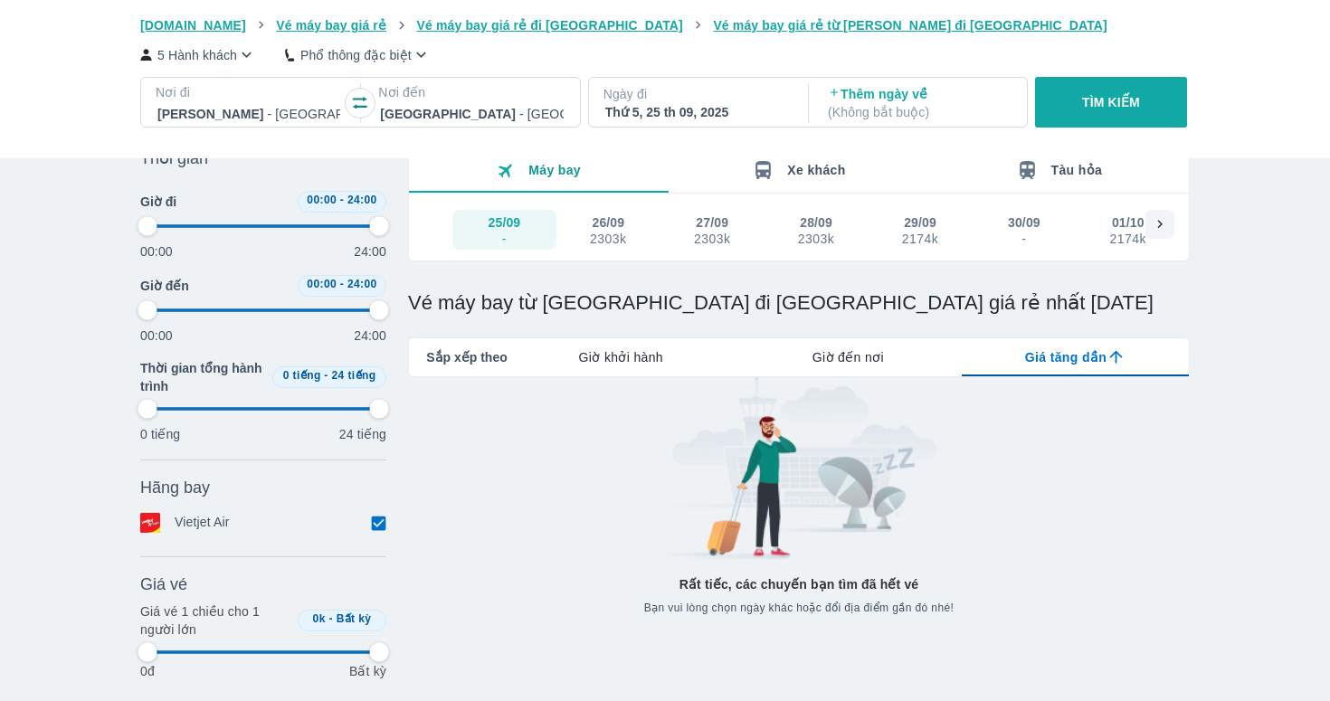
click at [628, 228] on div "26/09 2303k" at bounding box center [608, 229] width 41 height 33
type input "97.9166666666667"
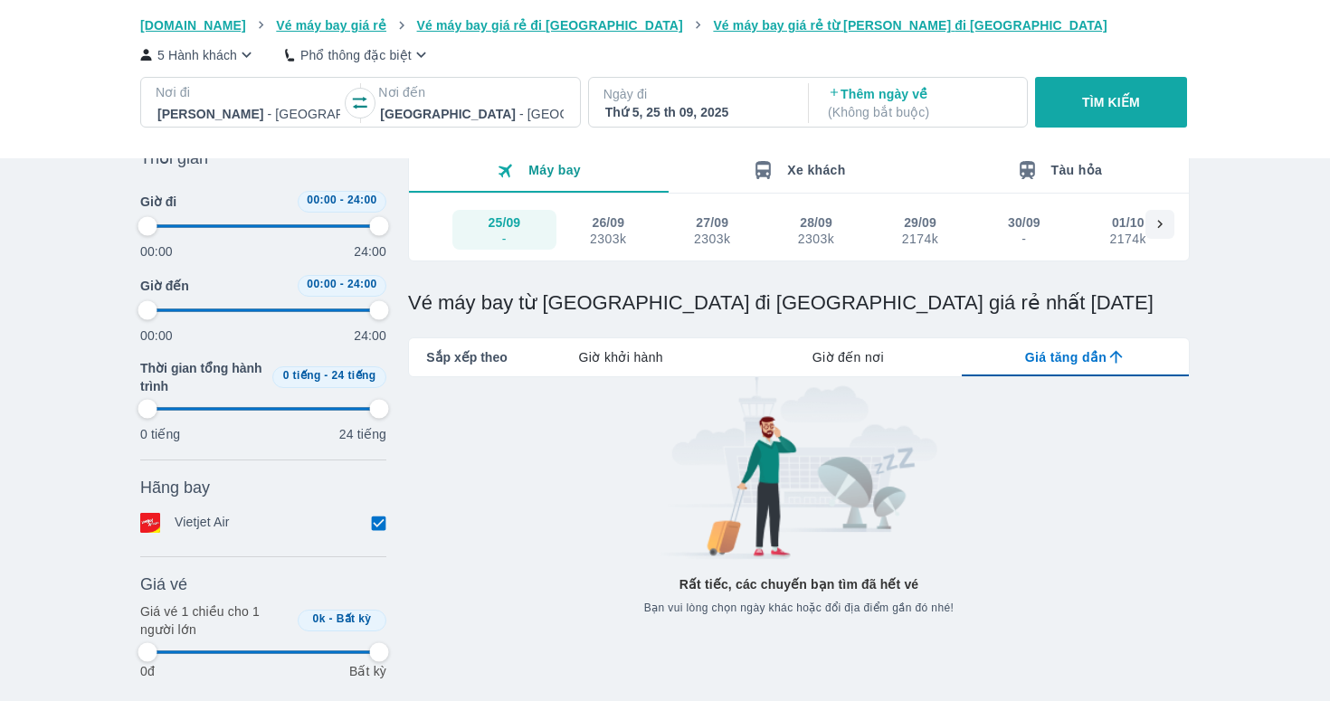
type input "97.9166666666667"
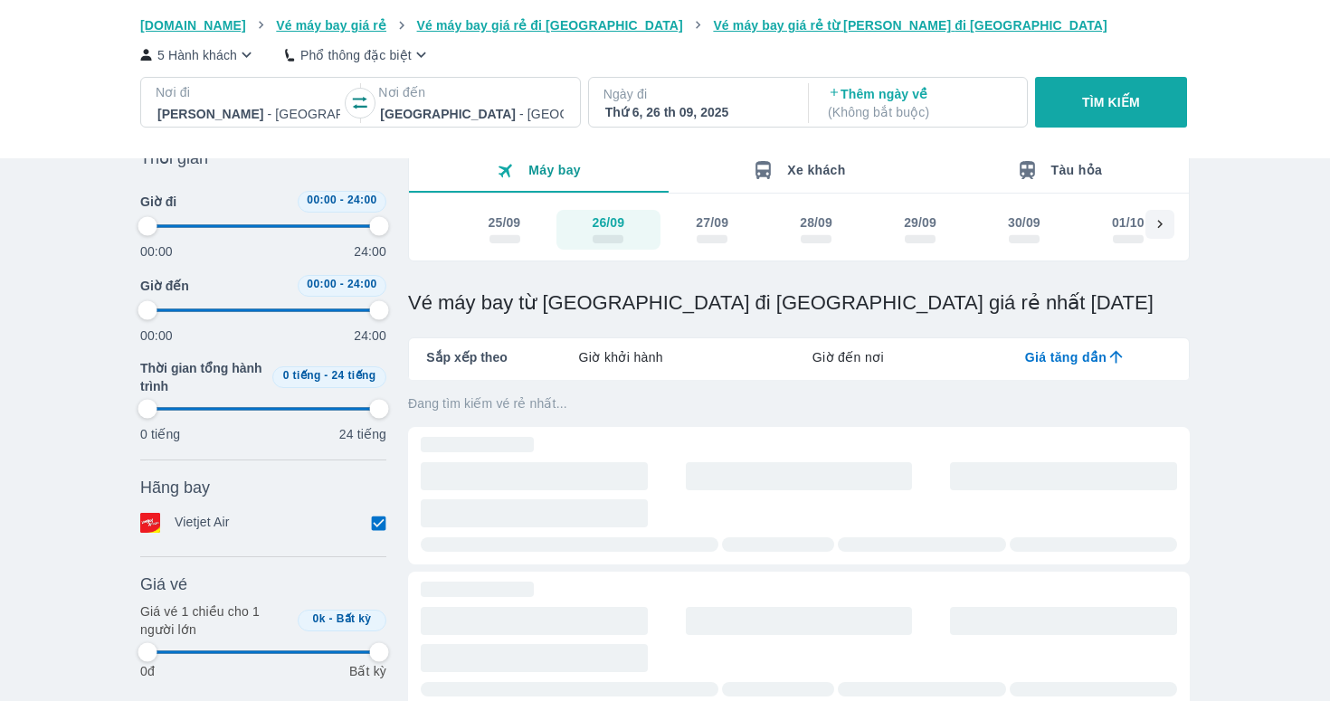
type input "97.9166666666667"
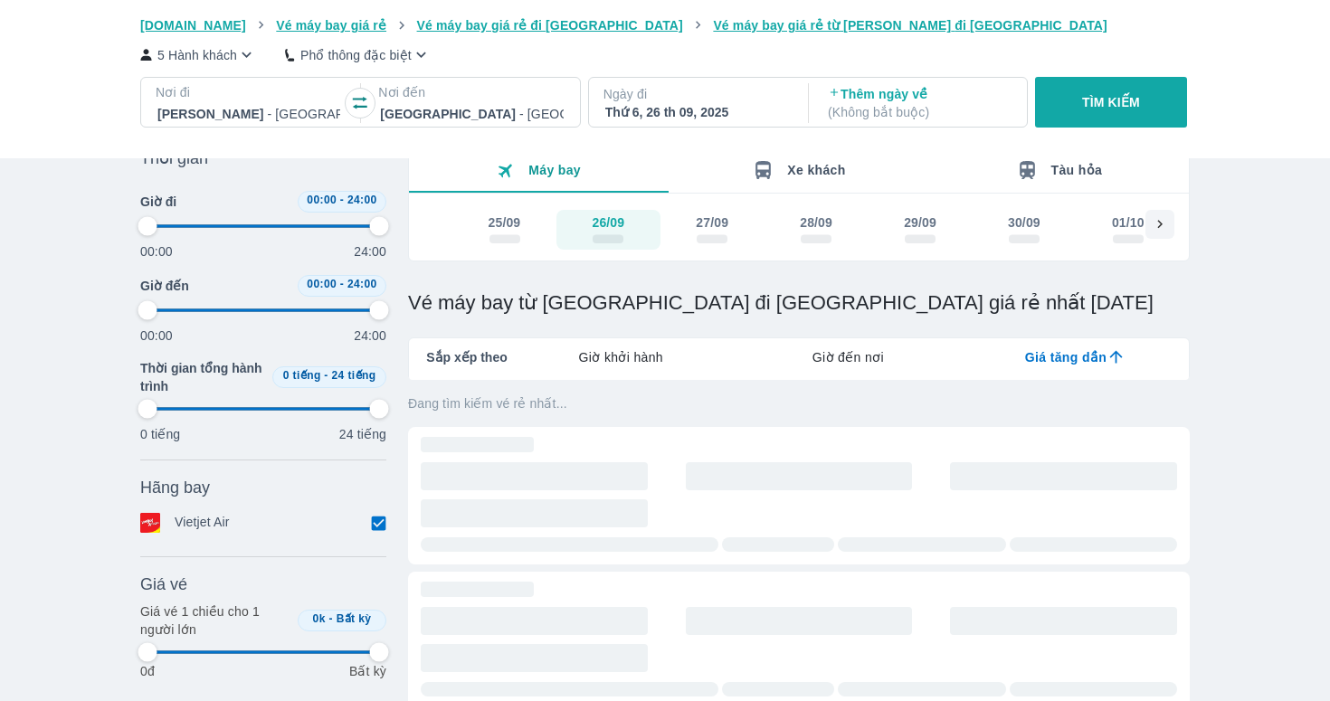
type input "97.9166666666667"
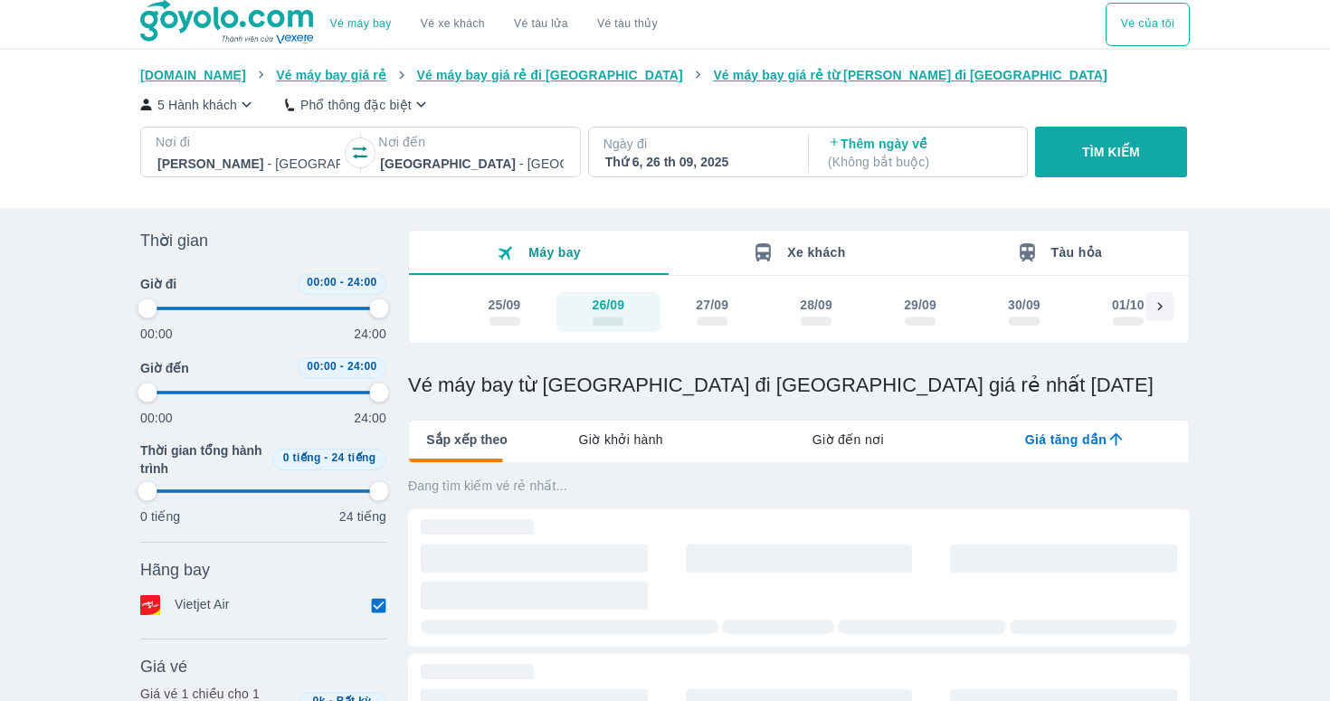
type input "97.9166666666667"
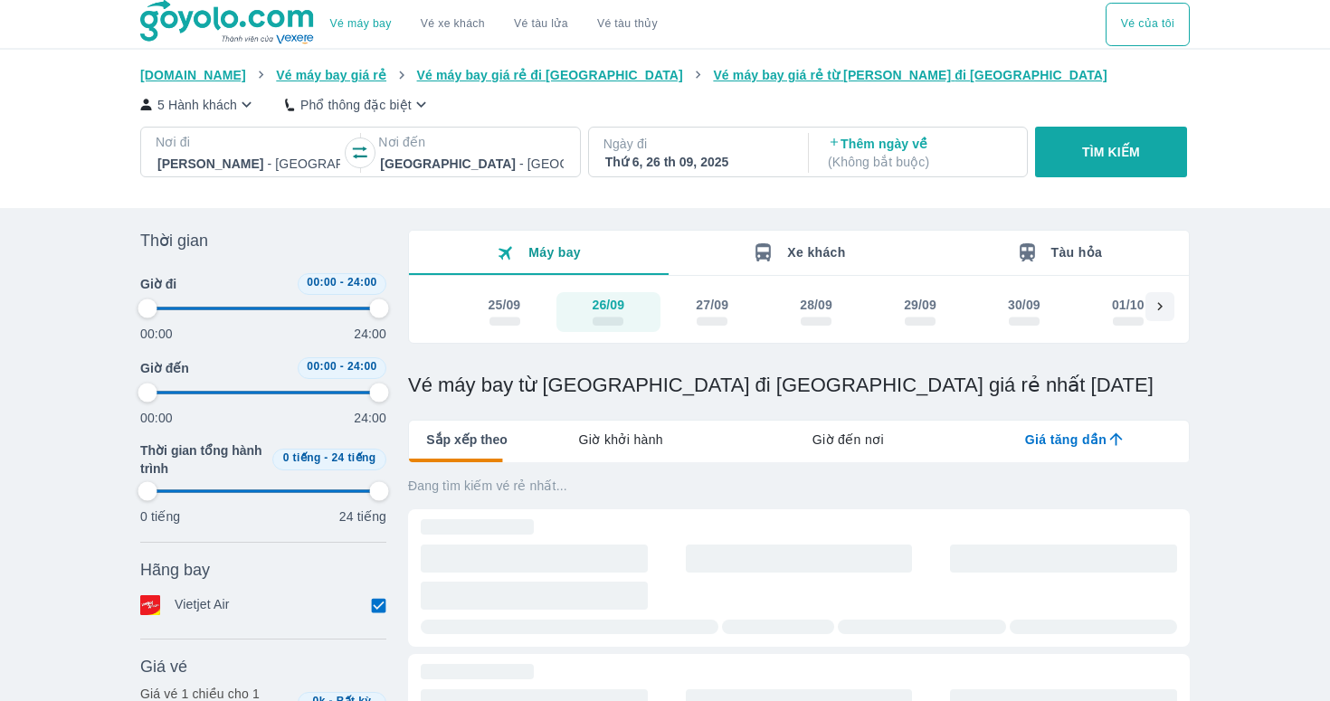
type input "97.9166666666667"
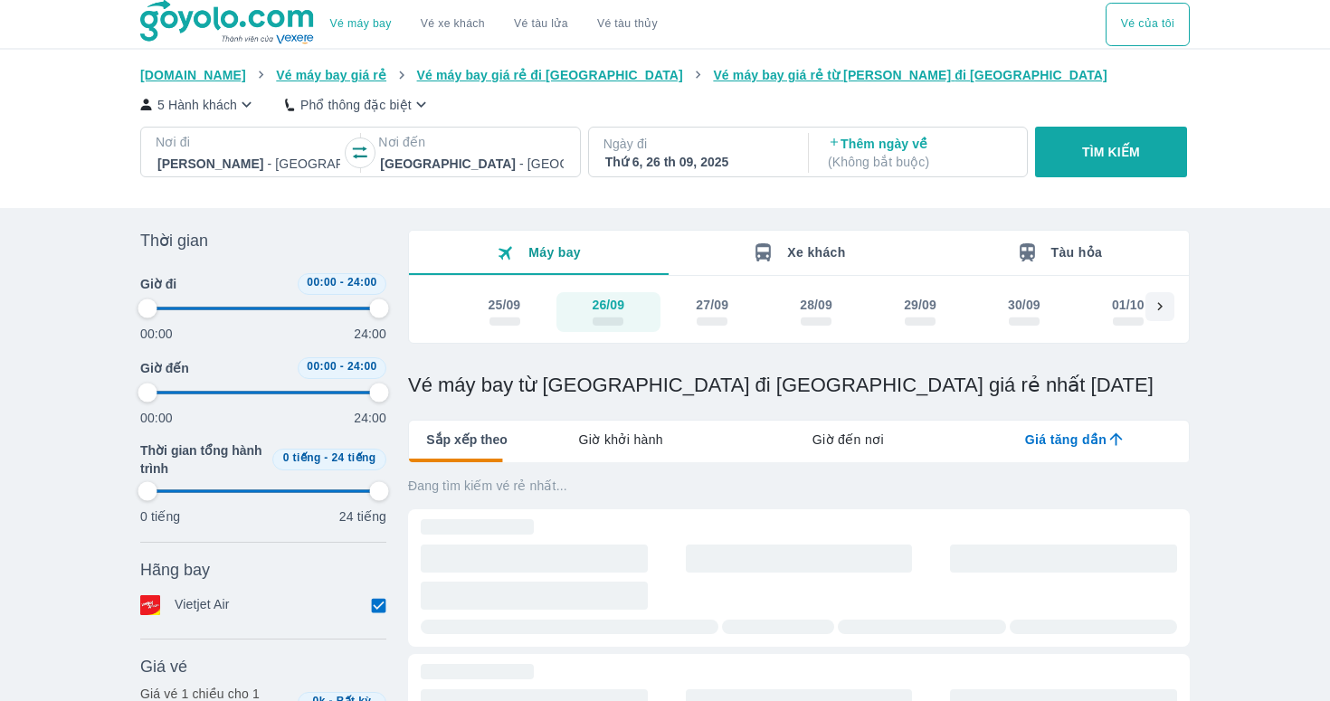
type input "97.9166666666667"
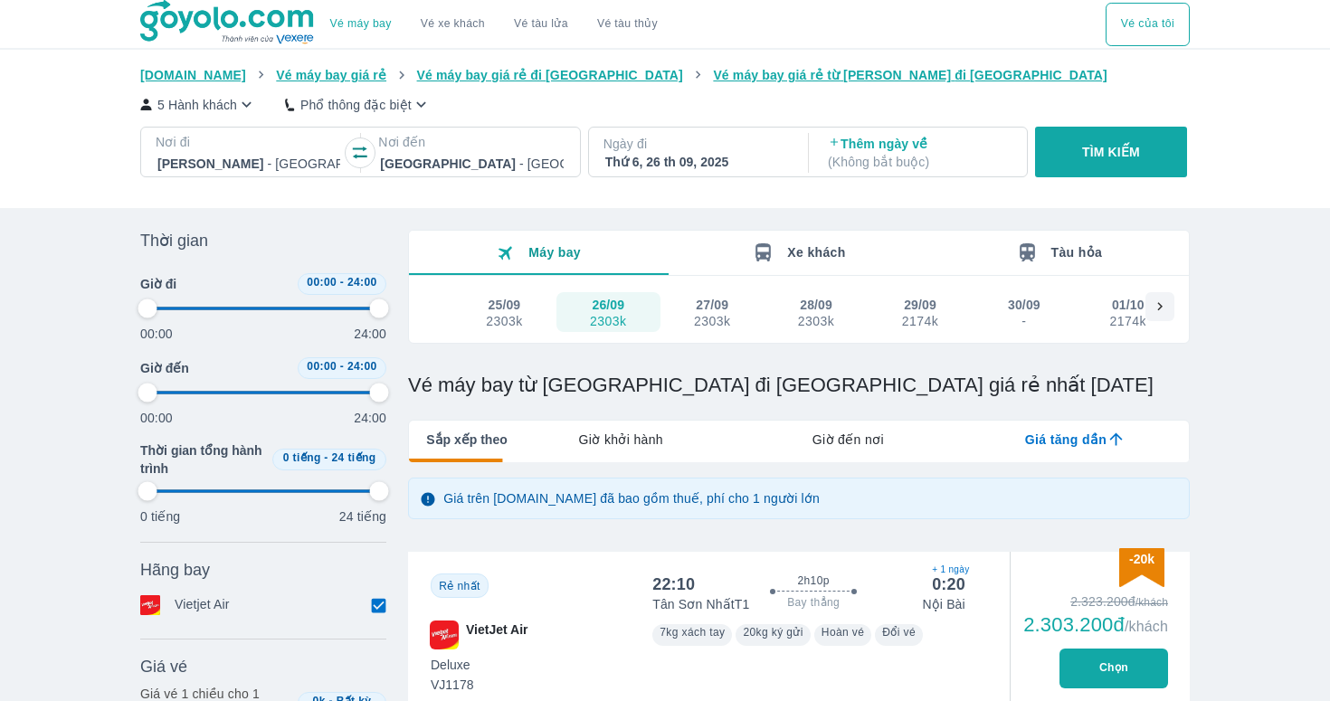
type input "97.9166666666667"
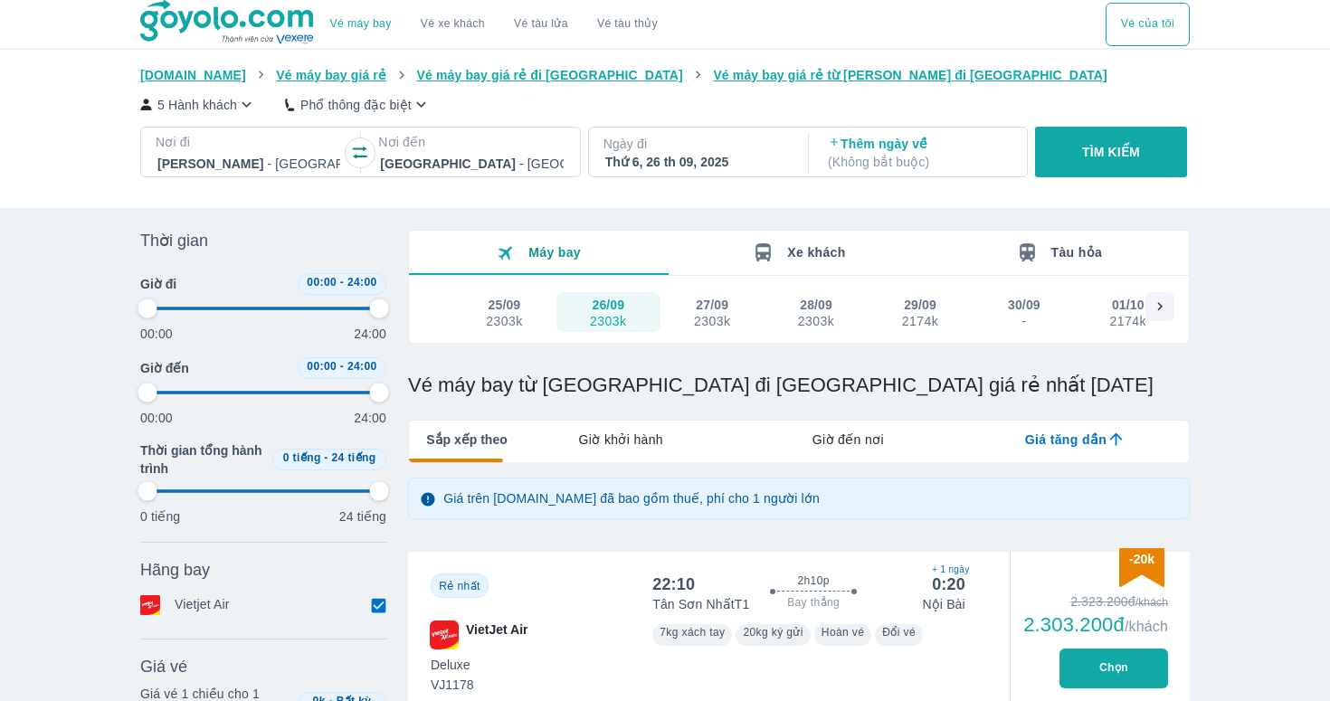
type input "97.9166666666667"
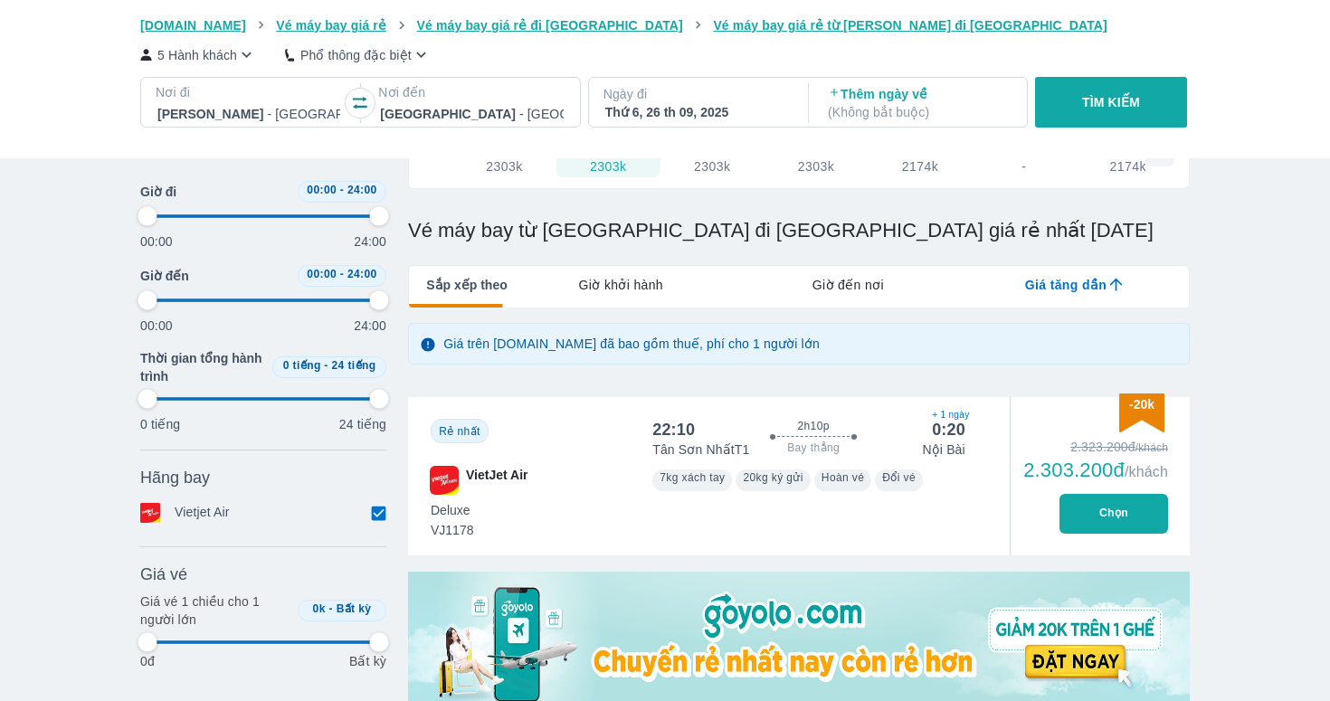
scroll to position [156, 0]
type input "97.9166666666667"
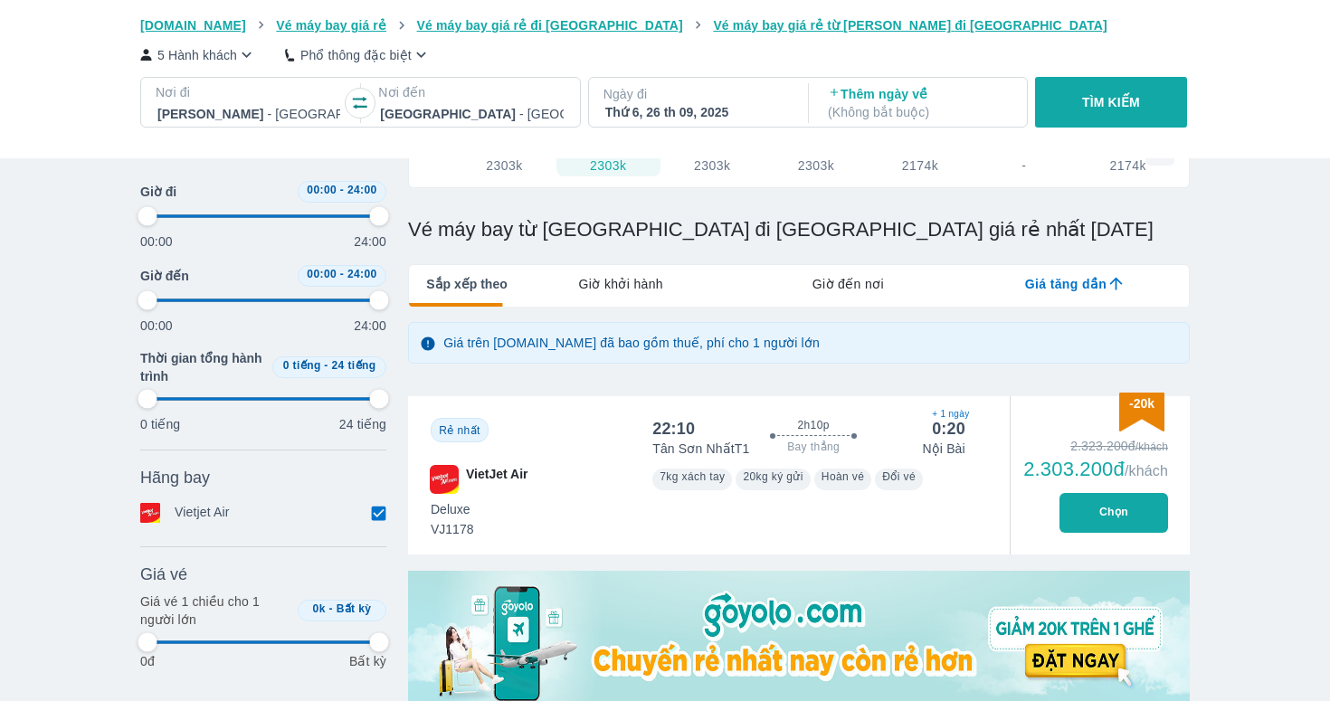
type input "97.9166666666667"
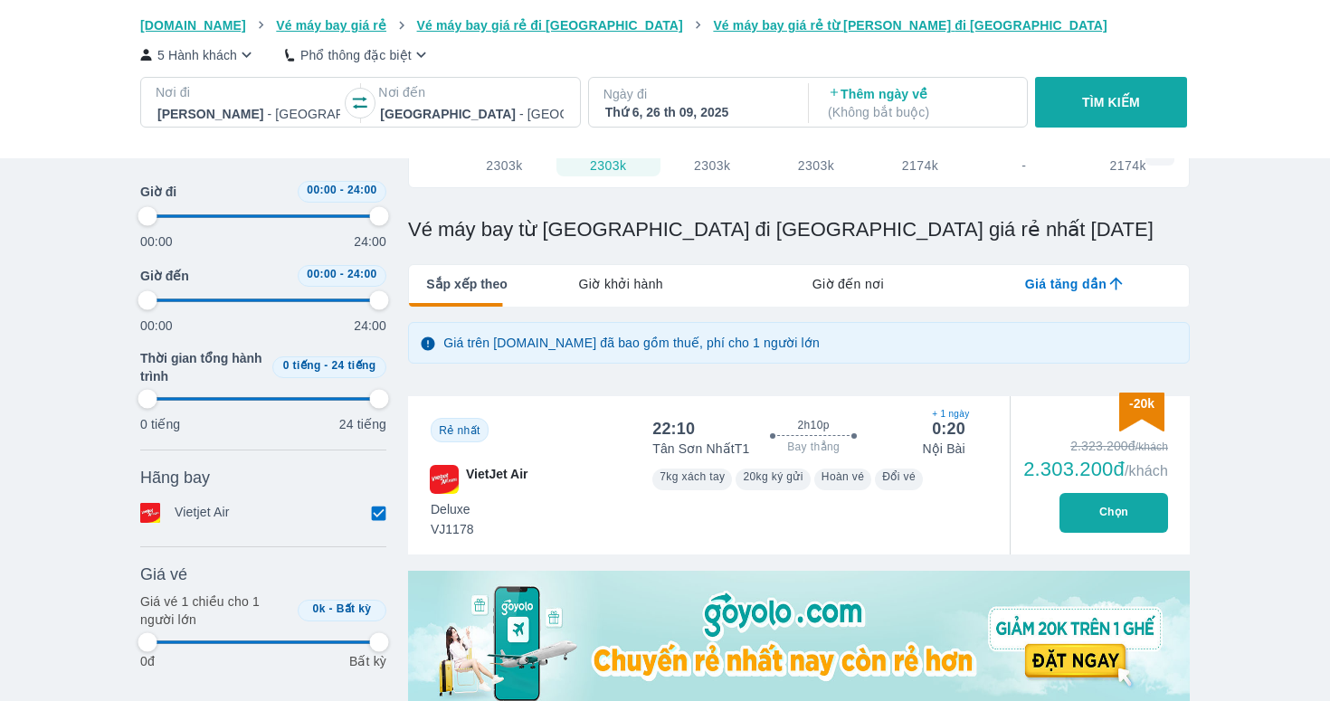
type input "97.9166666666667"
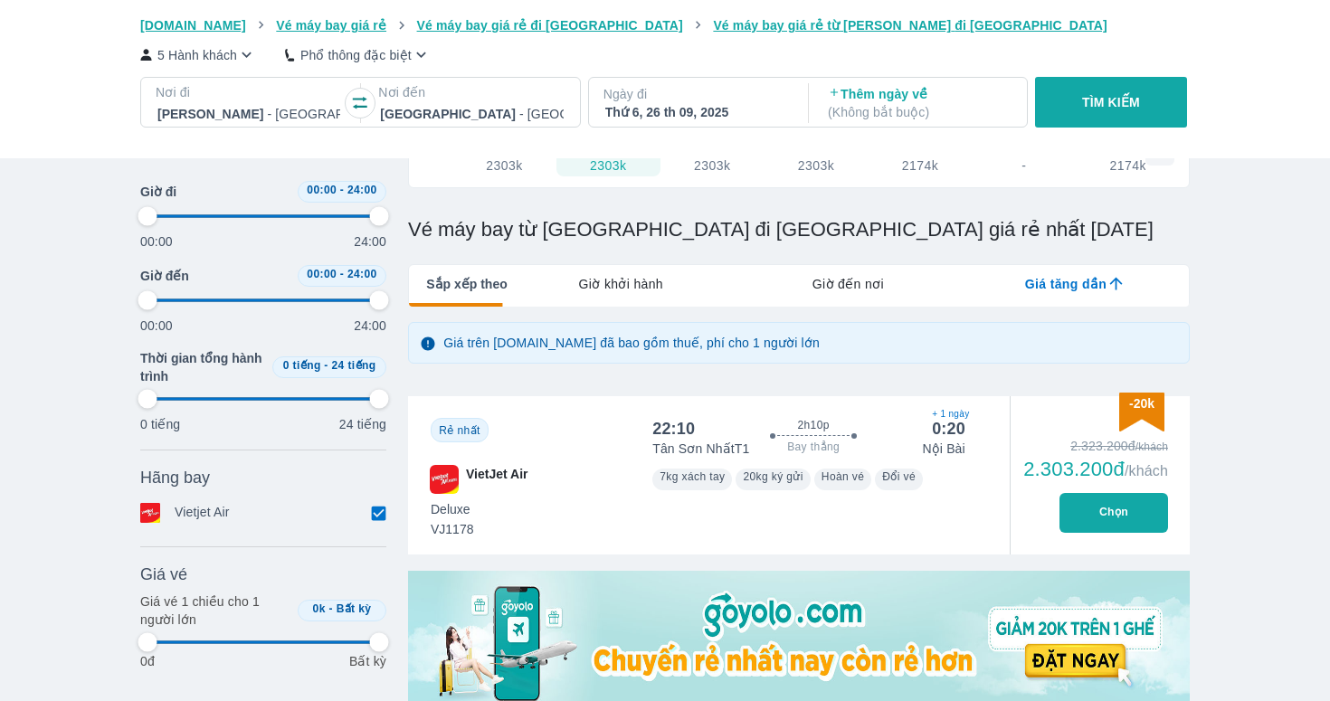
type input "97.9166666666667"
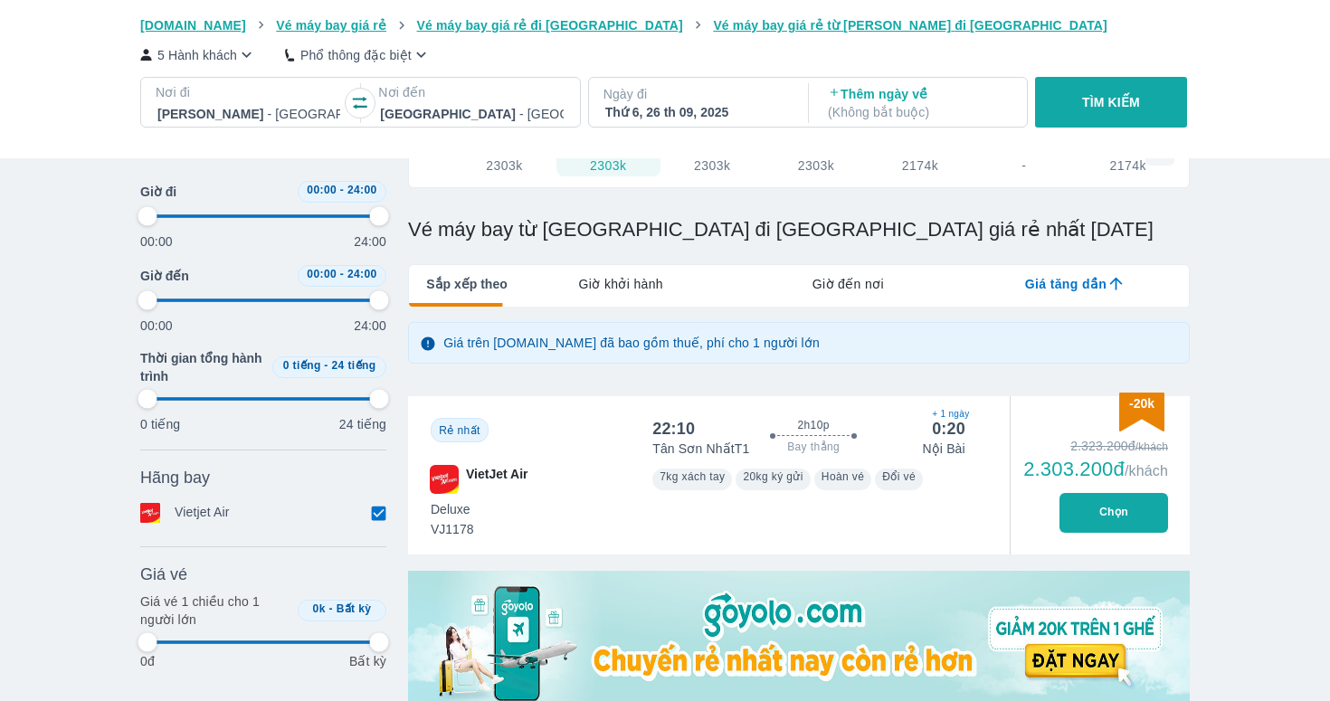
type input "97.9166666666667"
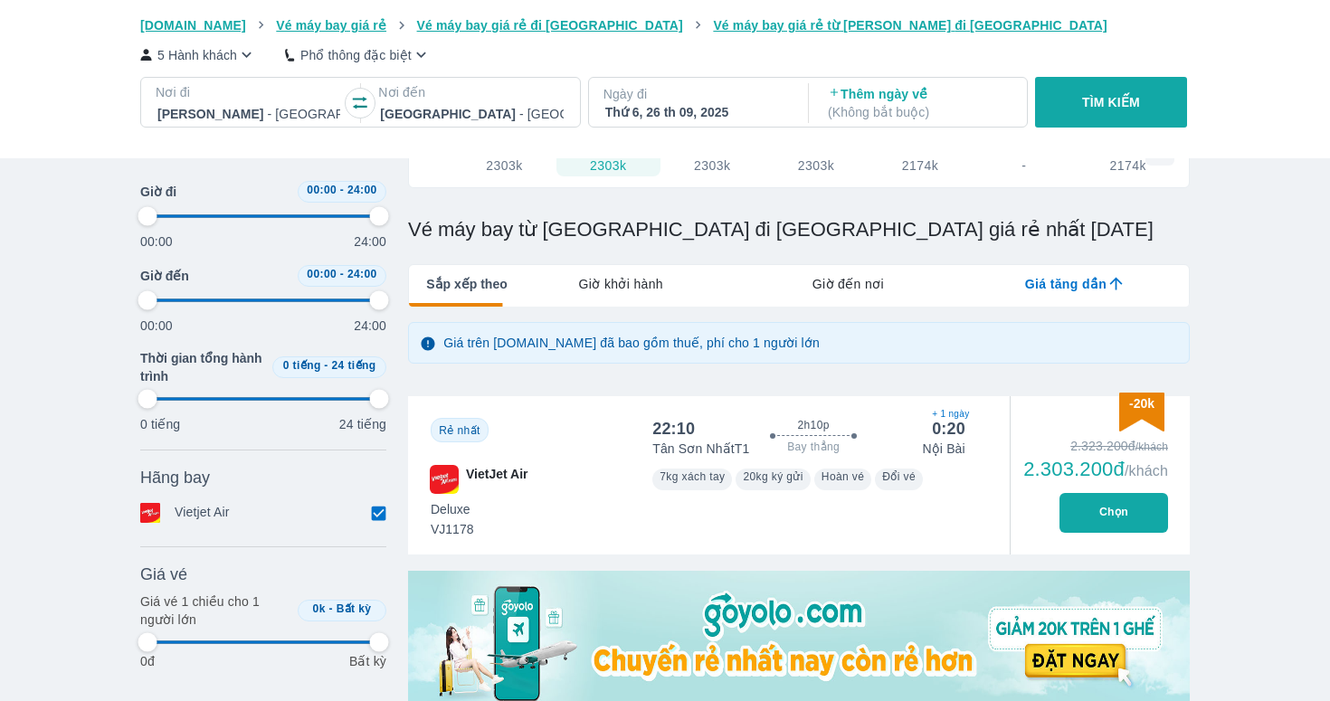
type input "97.9166666666667"
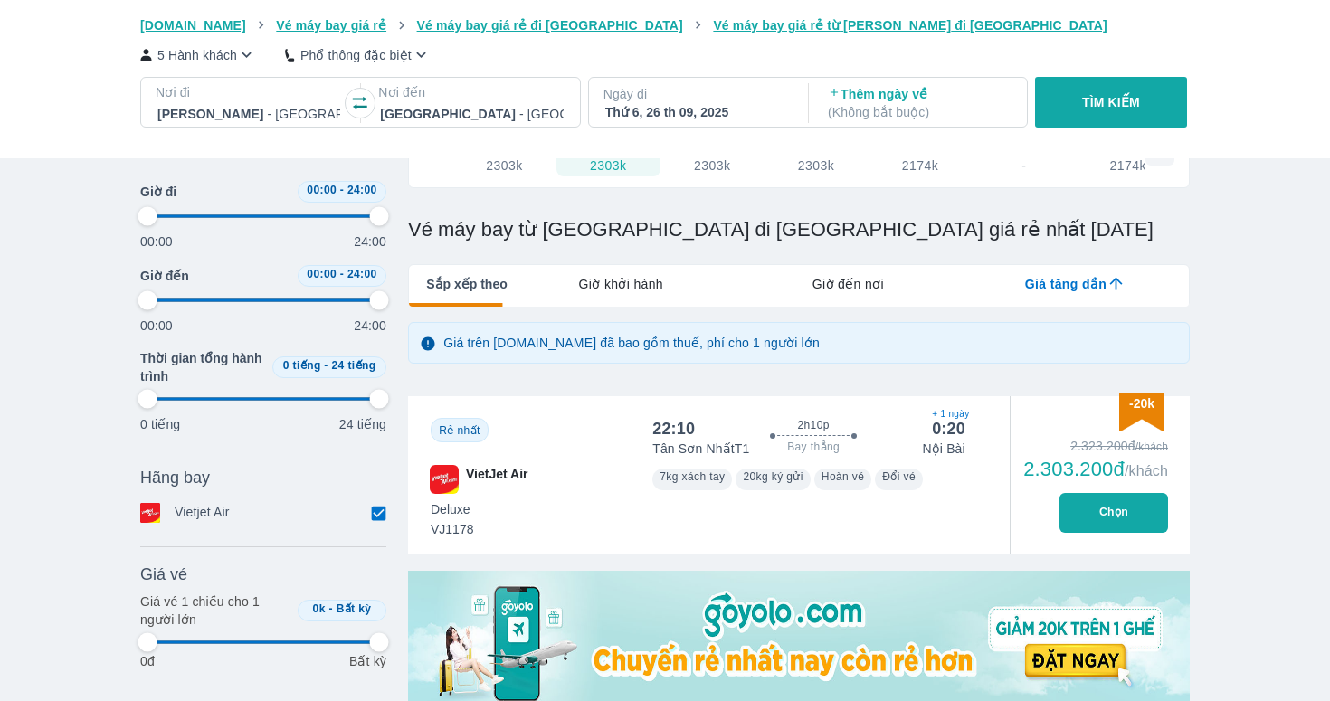
type input "97.9166666666667"
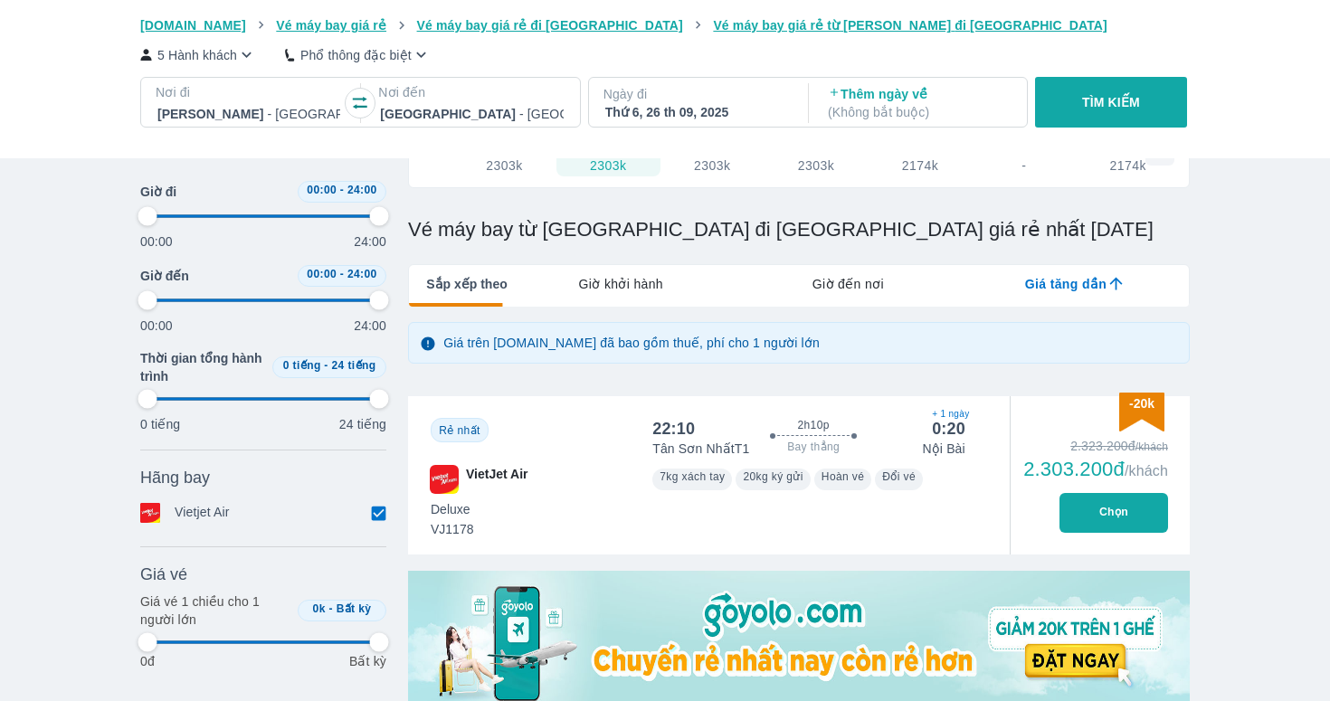
type input "97.9166666666667"
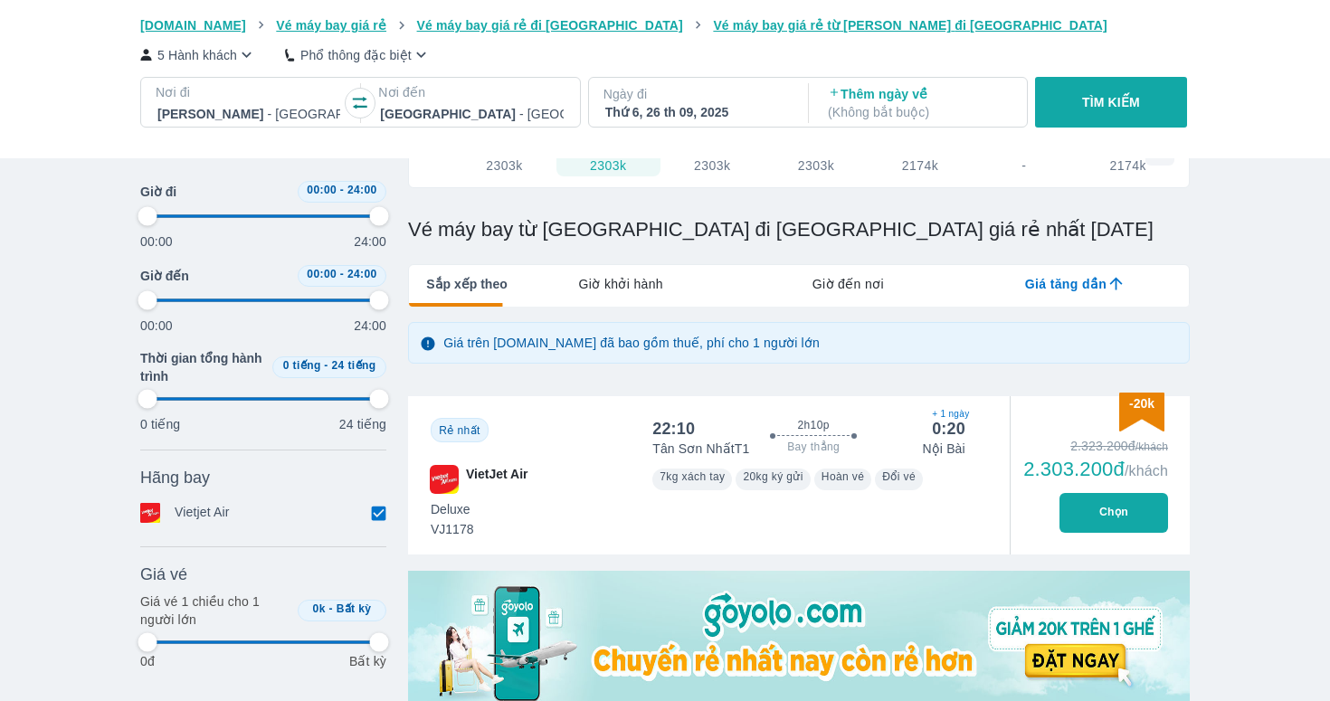
type input "97.9166666666667"
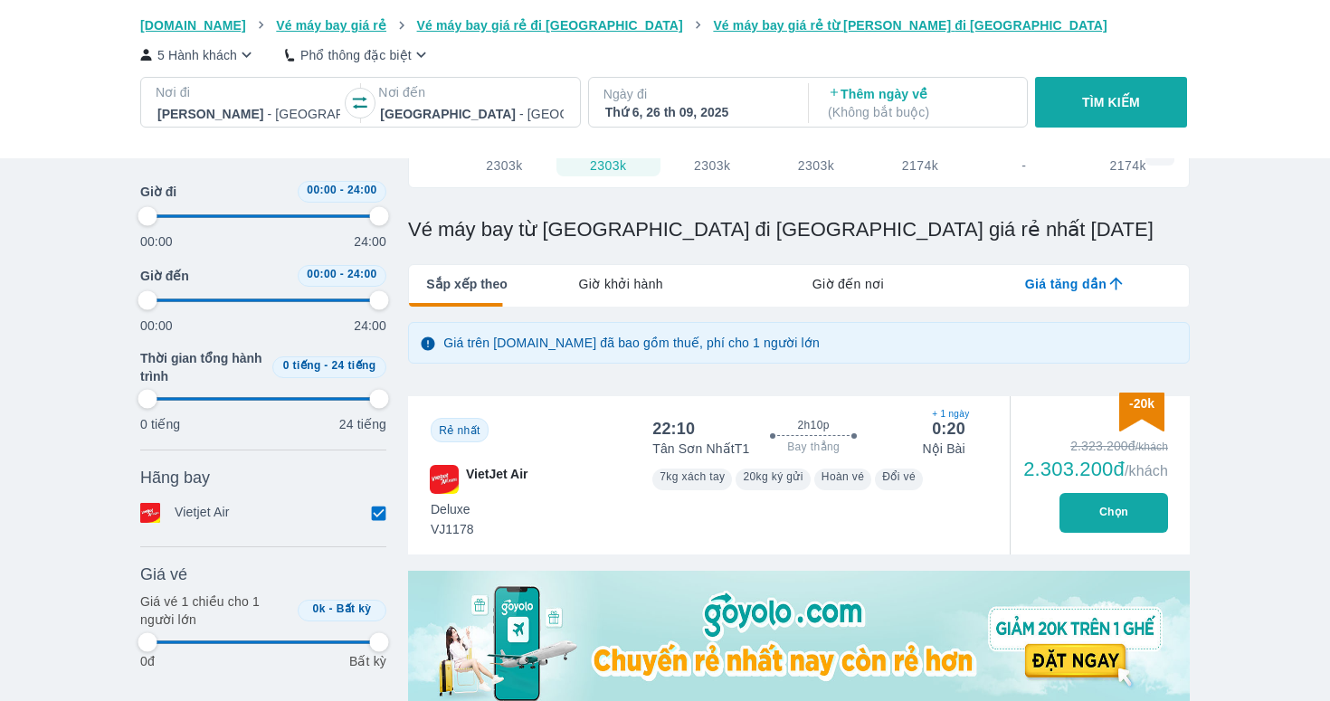
type input "97.9166666666667"
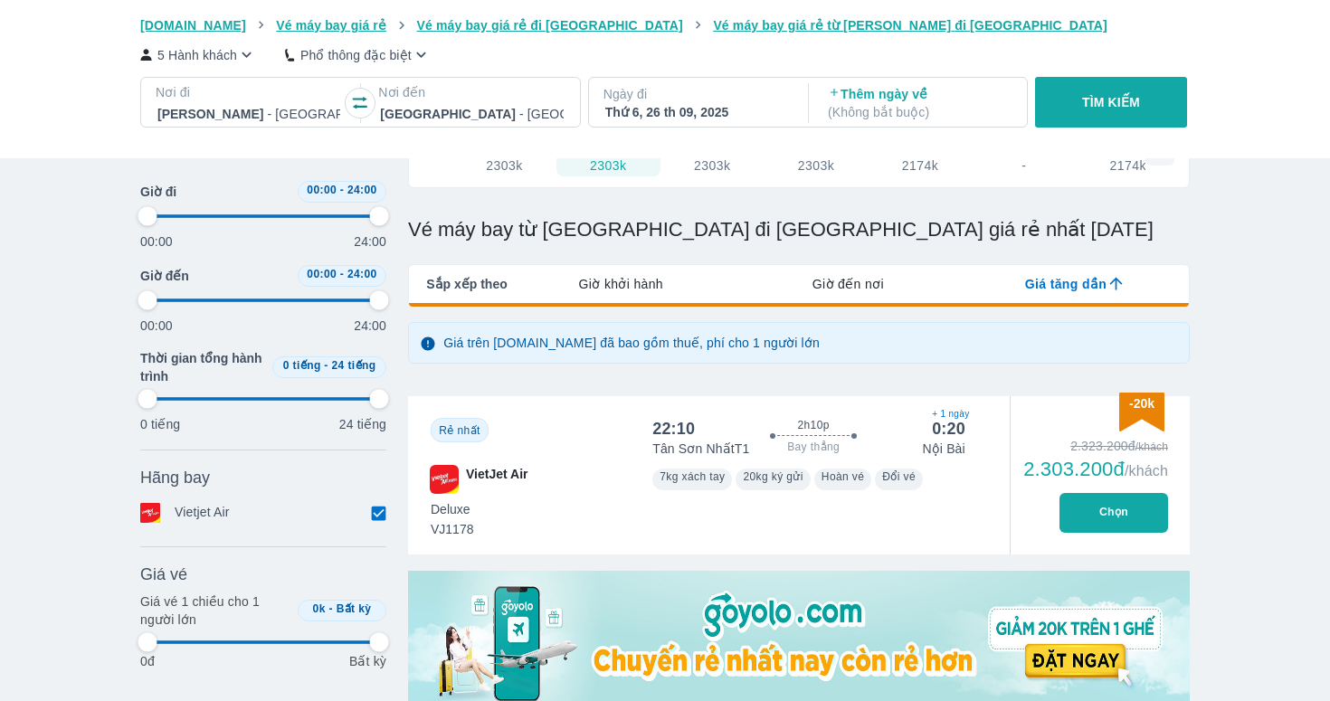
type input "97.9166666666667"
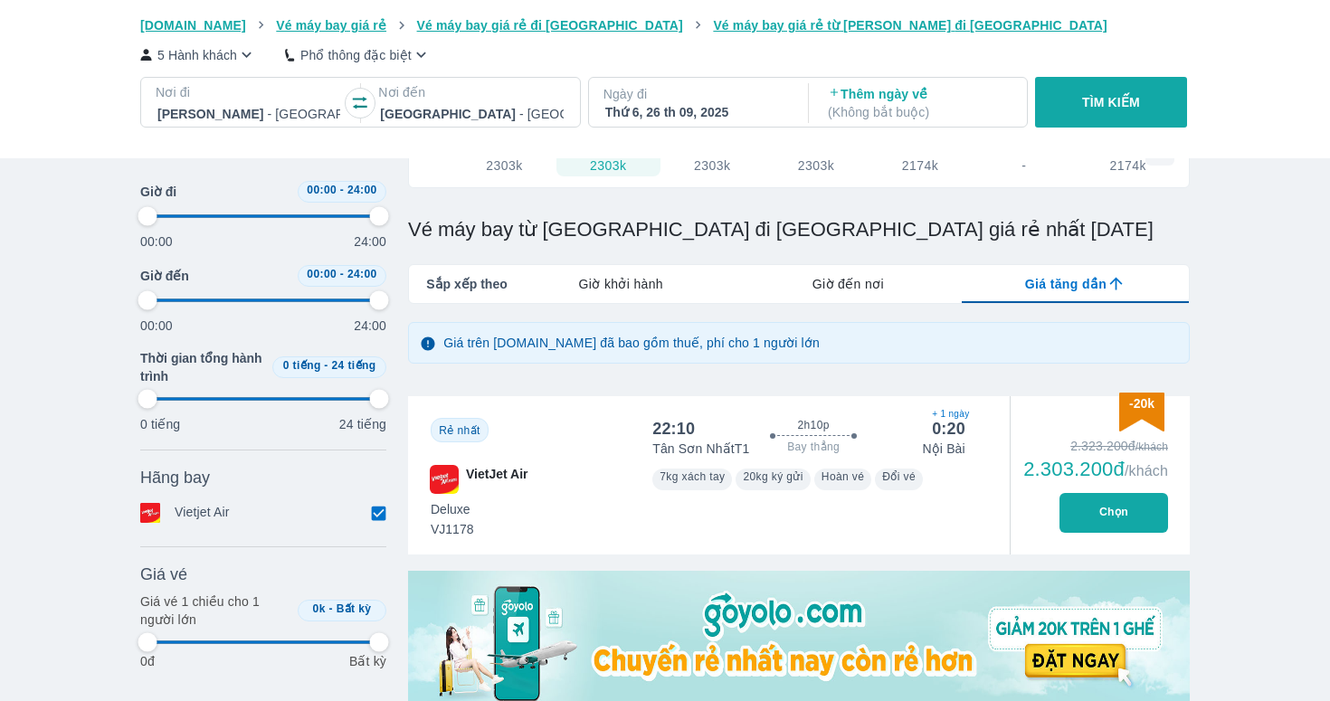
click at [1098, 513] on button "Chọn" at bounding box center [1113, 513] width 109 height 40
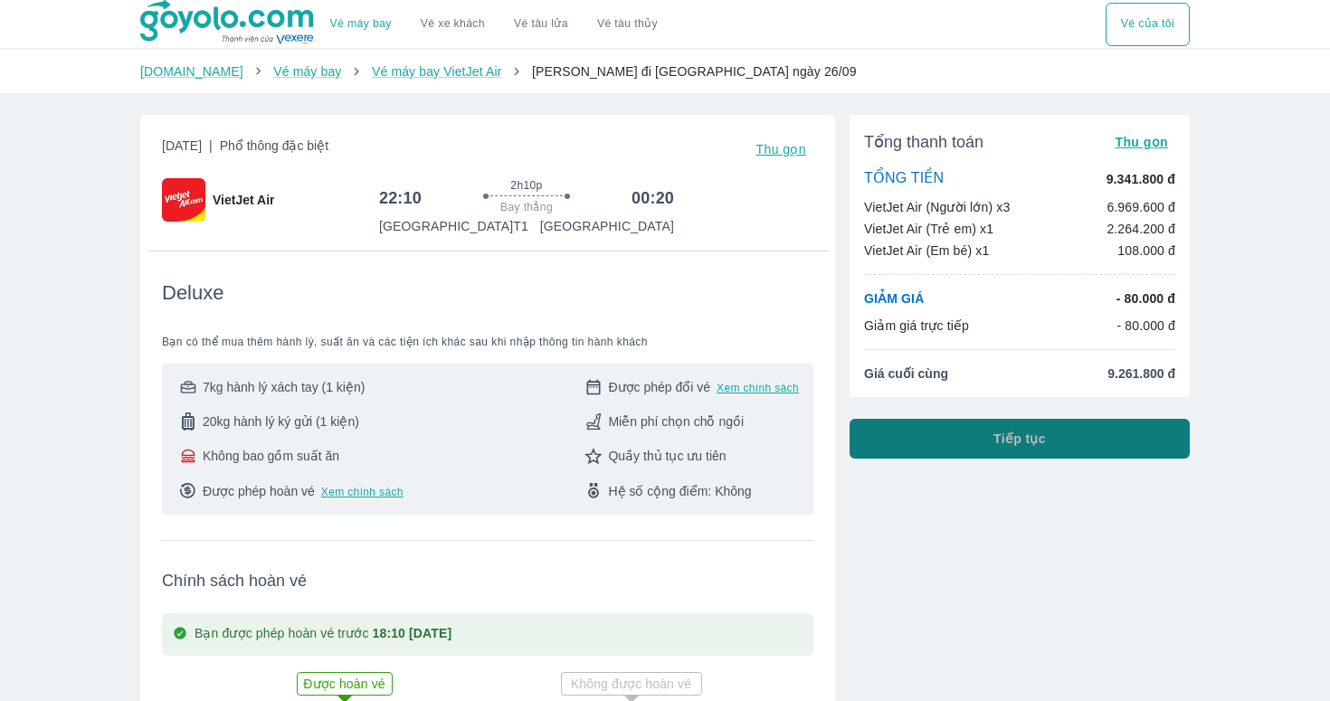
click at [980, 451] on button "Tiếp tục" at bounding box center [1019, 439] width 340 height 40
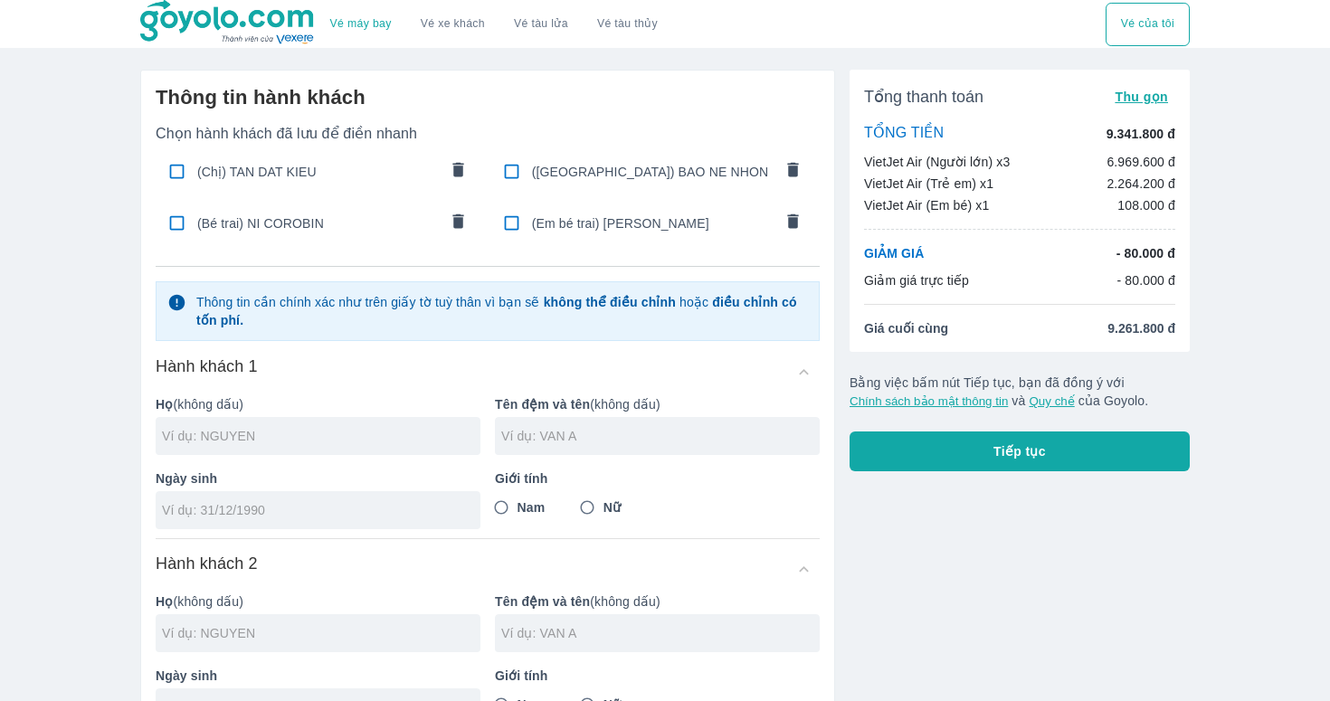
click at [334, 190] on div "(Chị) TAN DAT KIEU" at bounding box center [319, 171] width 326 height 43
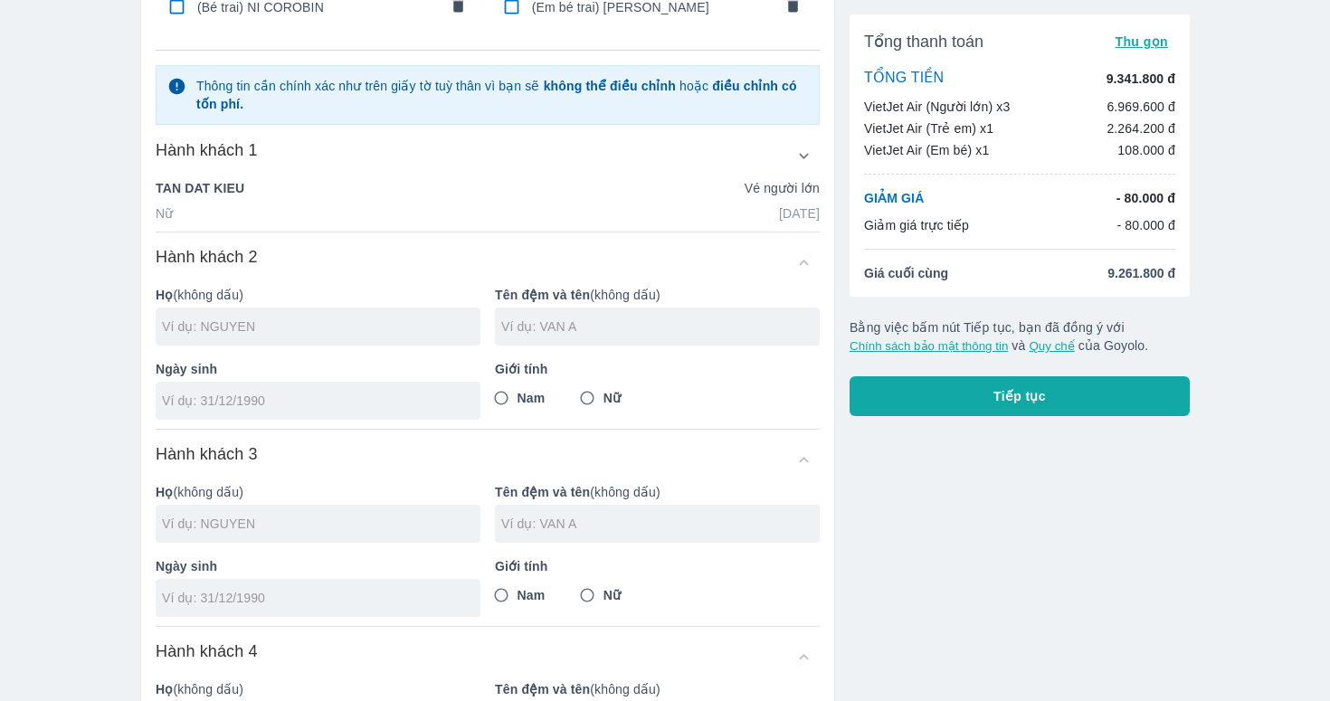
scroll to position [78, 0]
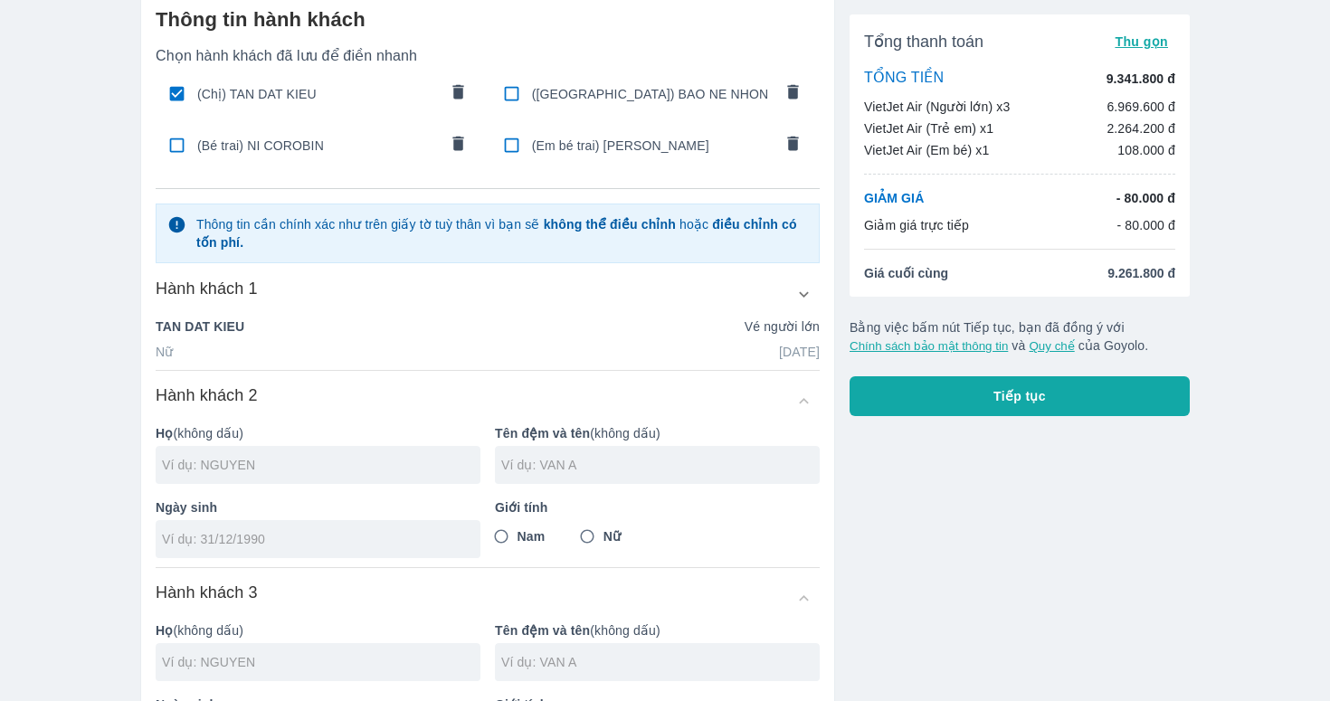
click at [298, 156] on div "(Bé trai) NI COROBIN" at bounding box center [319, 145] width 326 height 43
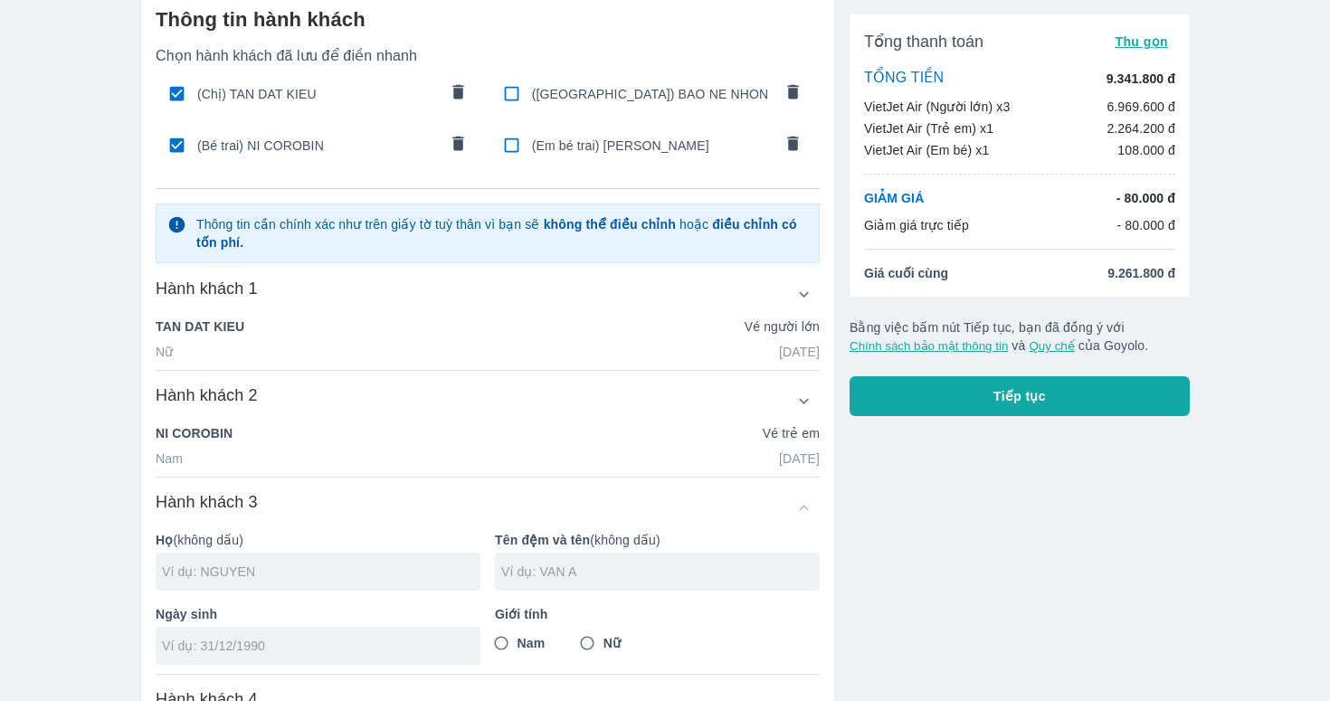
click at [610, 92] on span "(Anh) BAO NE NHON" at bounding box center [652, 94] width 241 height 18
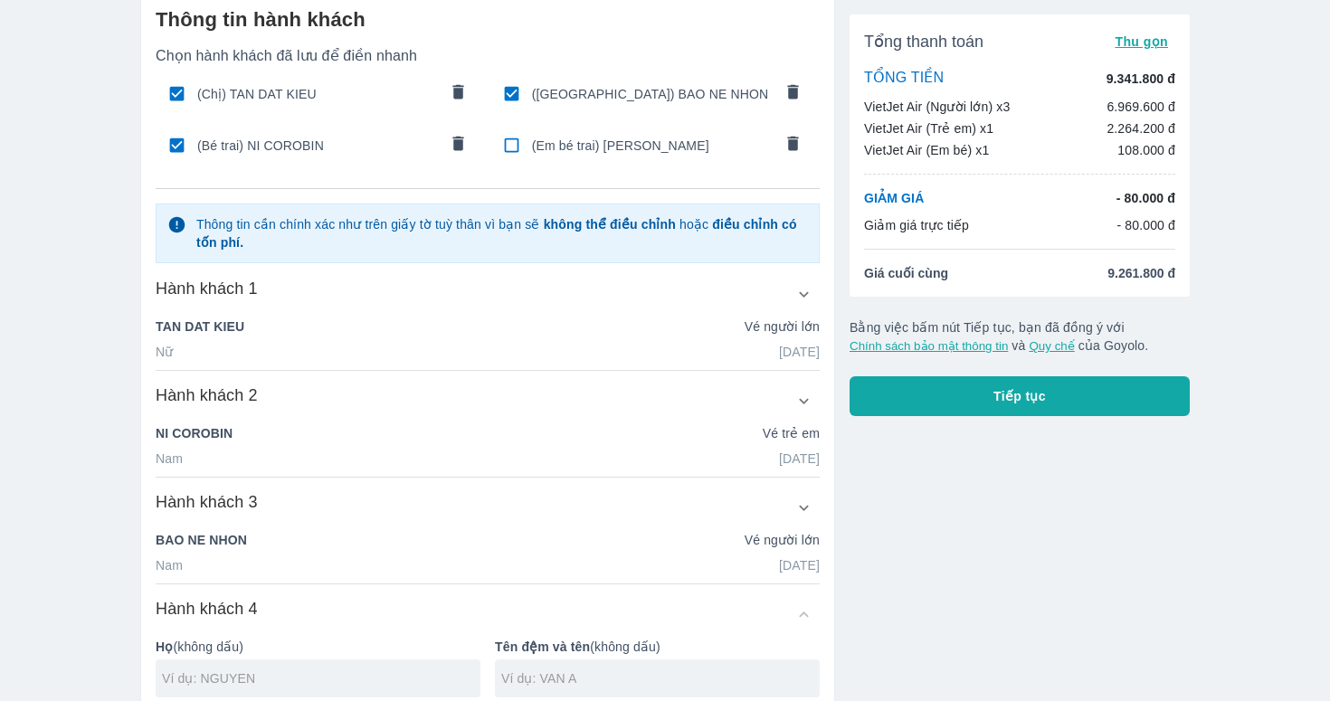
click at [938, 397] on button "Tiếp tục" at bounding box center [1019, 396] width 340 height 40
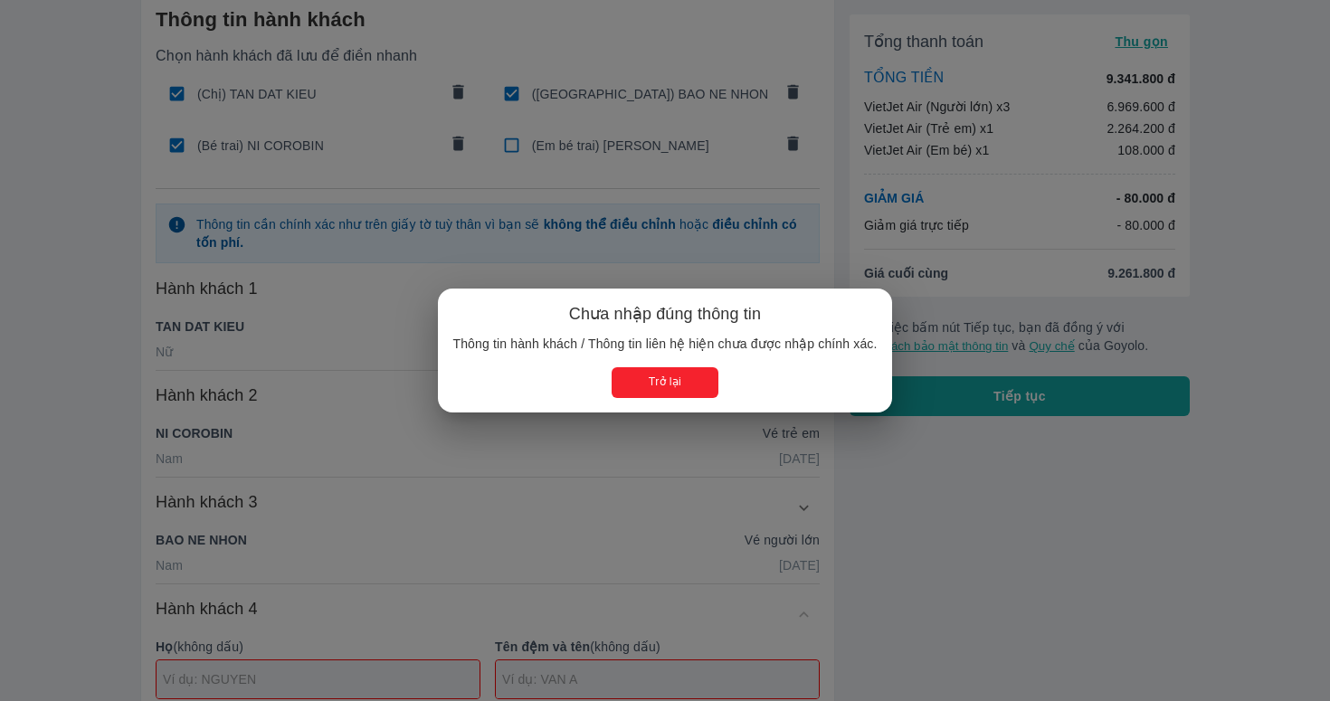
click at [647, 373] on button "Trở lại" at bounding box center [664, 382] width 106 height 30
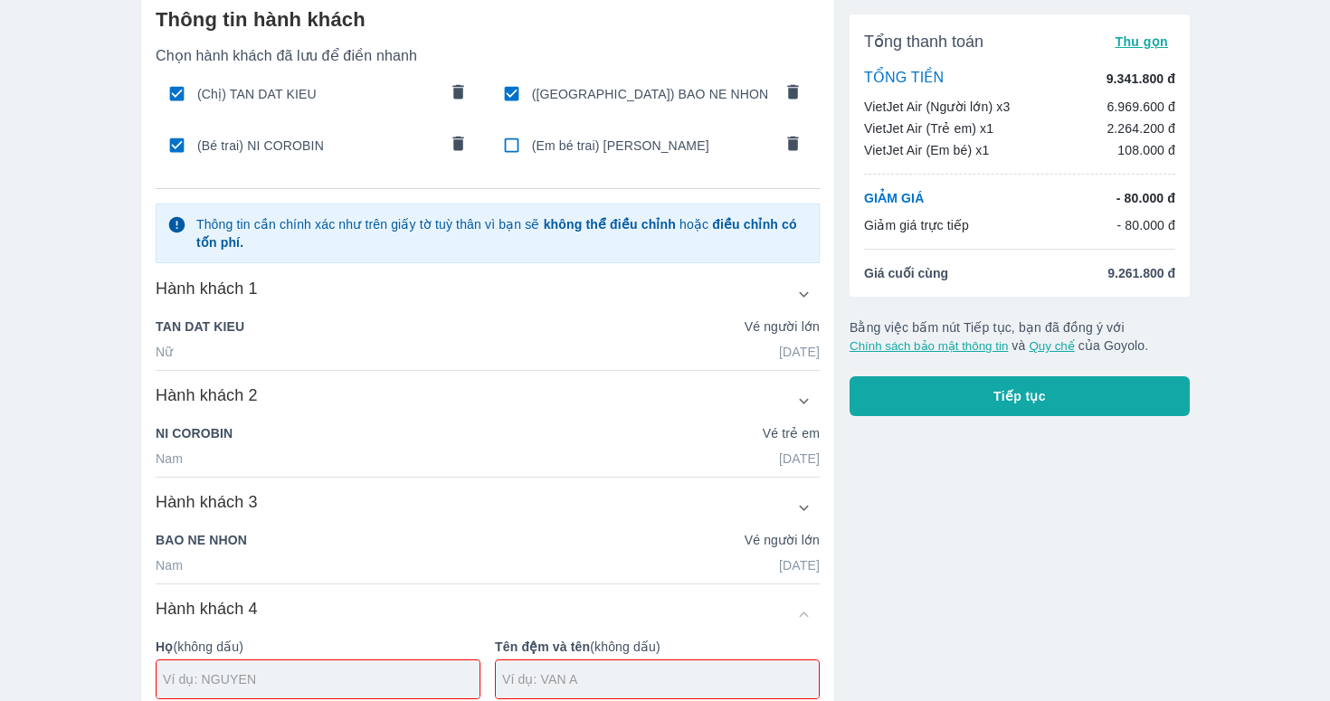
click at [667, 156] on div "(Em bé trai) BAO NE NHON" at bounding box center [653, 145] width 326 height 43
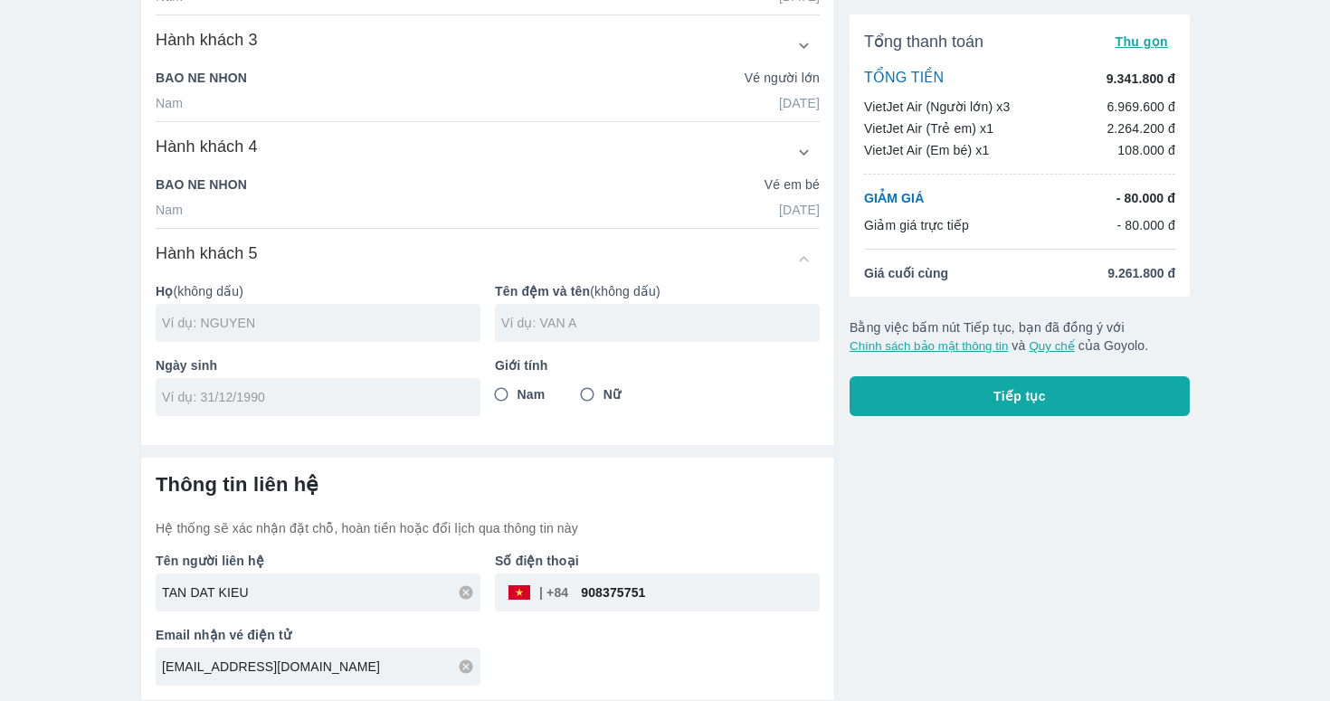
scroll to position [0, 0]
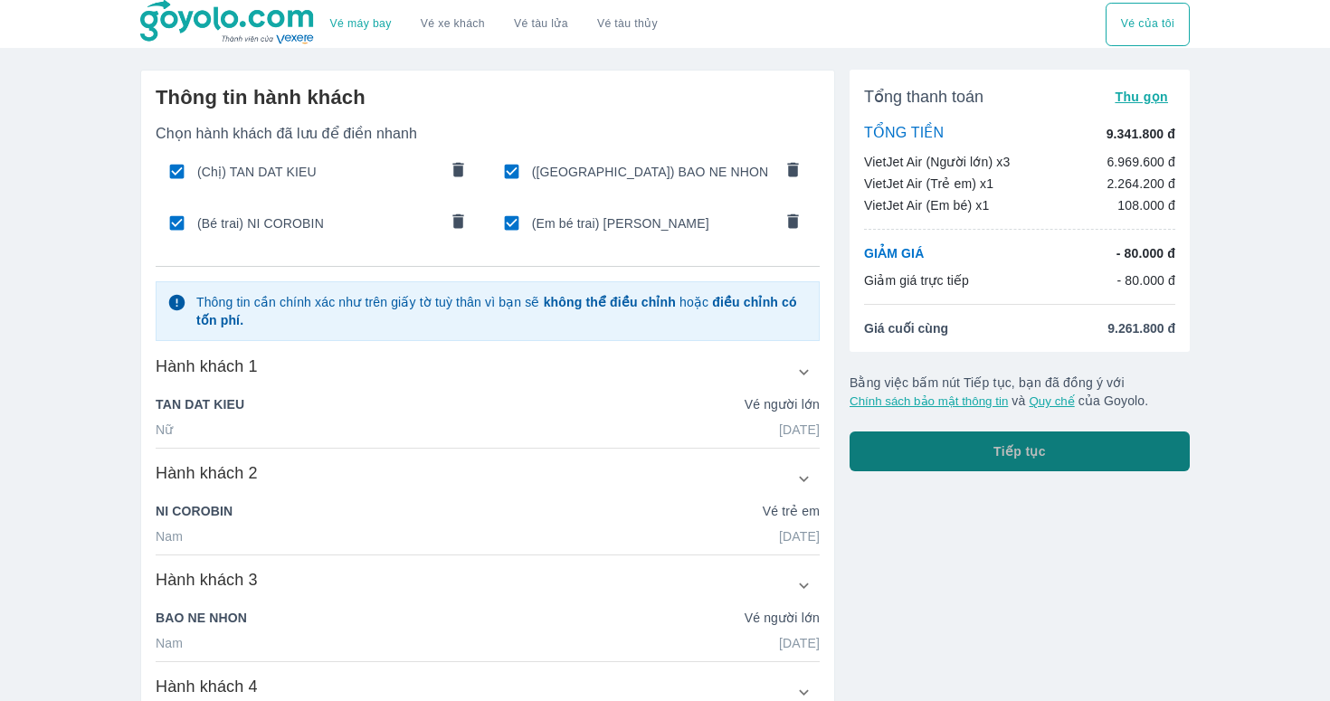
click at [925, 457] on button "Tiếp tục" at bounding box center [1019, 451] width 340 height 40
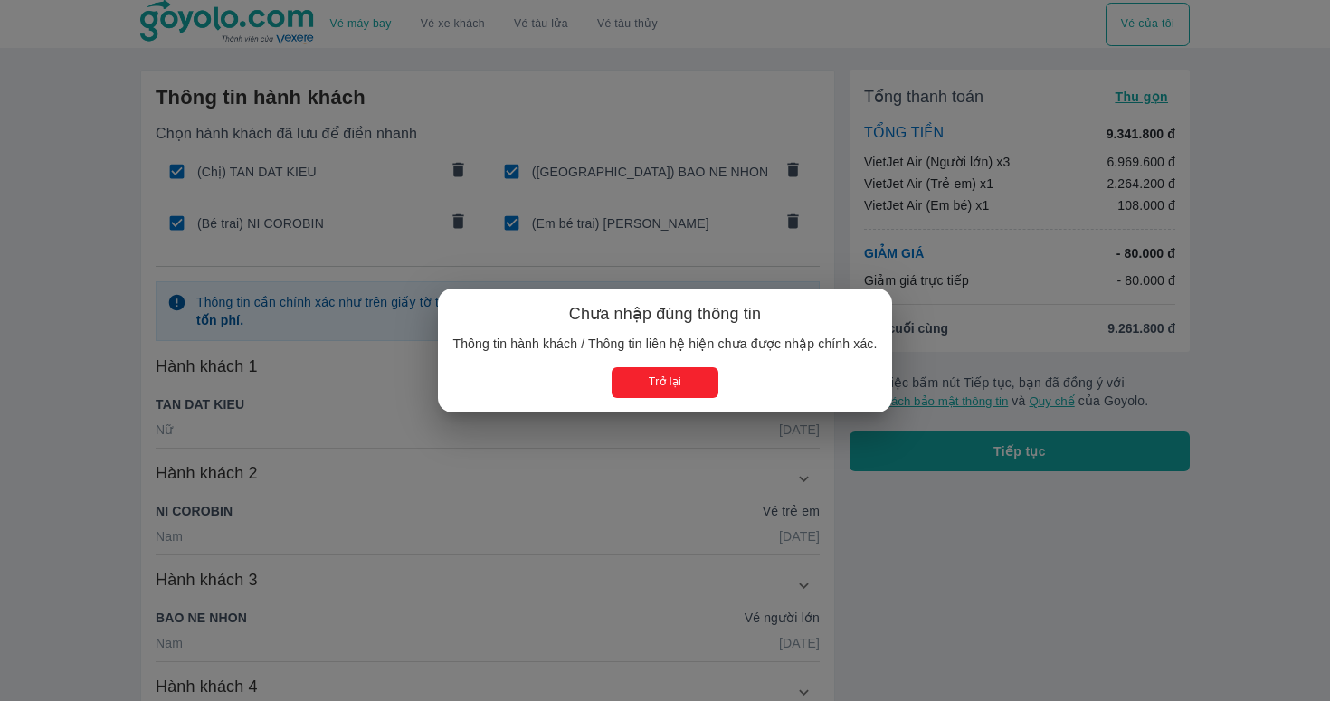
click at [675, 381] on button "Trở lại" at bounding box center [664, 382] width 106 height 30
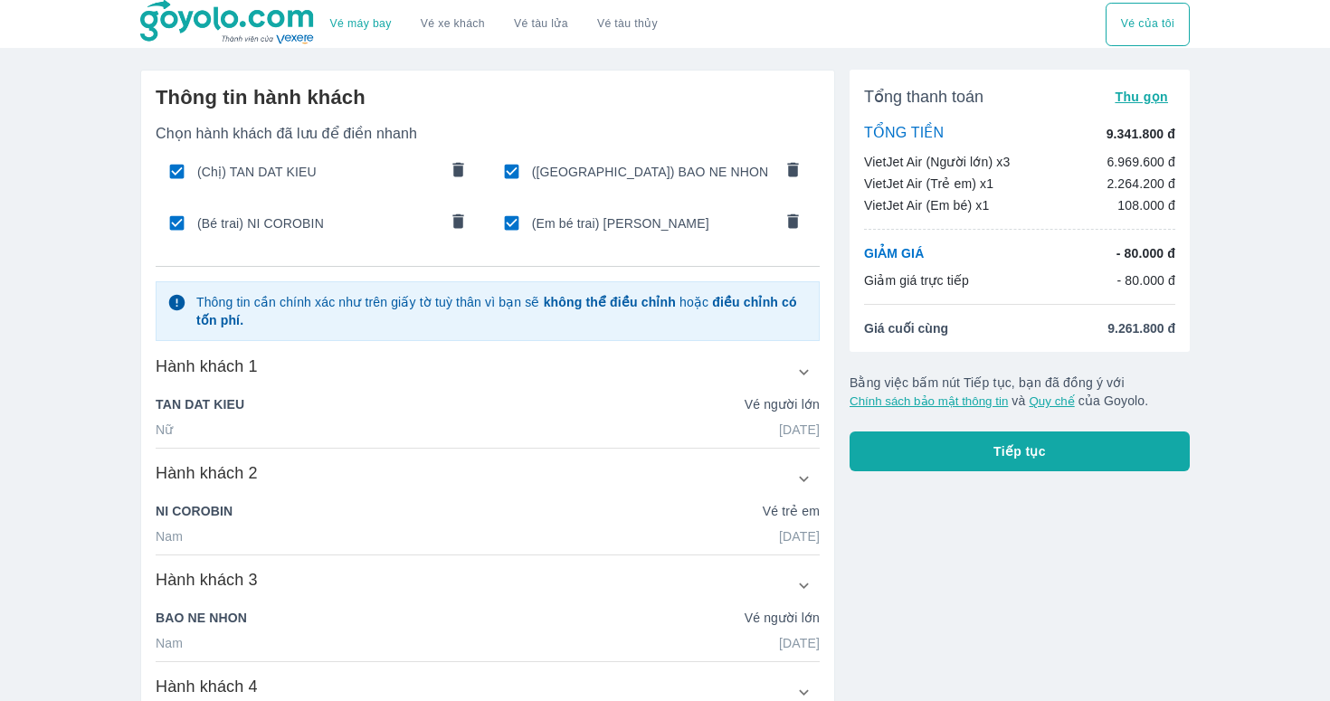
scroll to position [579, 0]
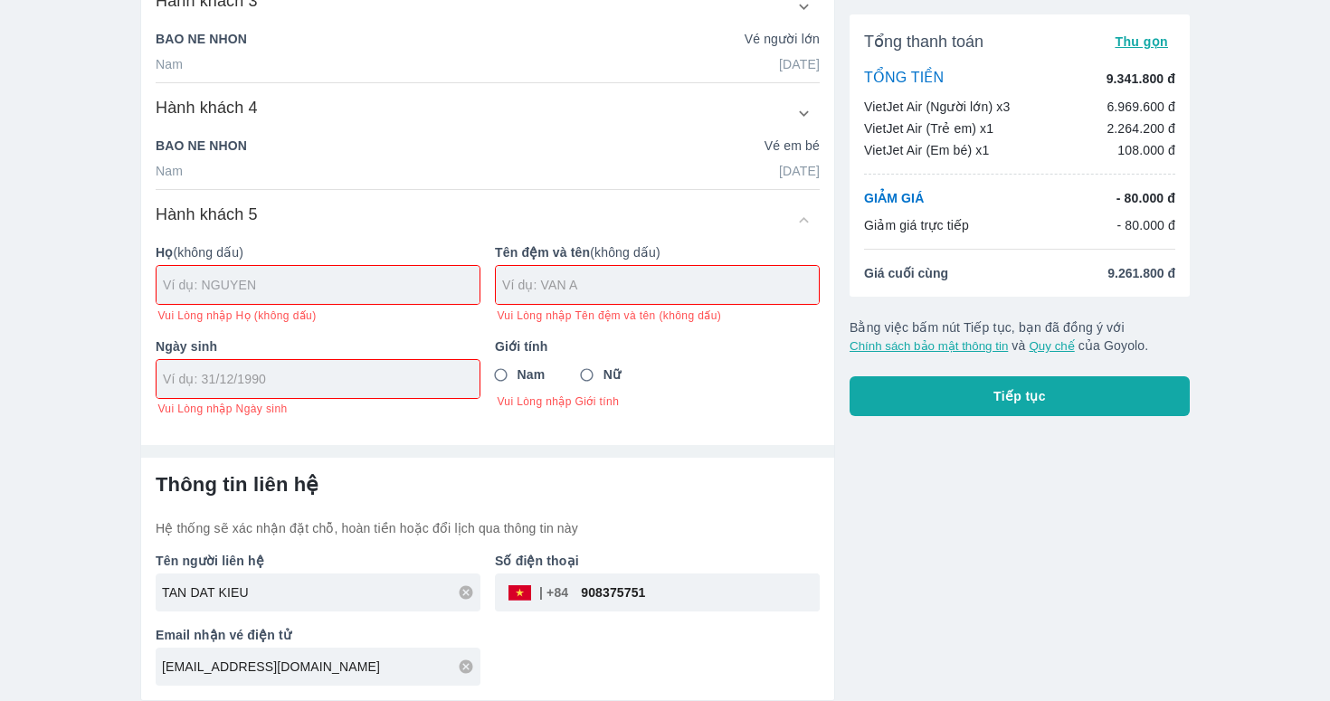
click at [292, 292] on input "text" at bounding box center [321, 285] width 317 height 18
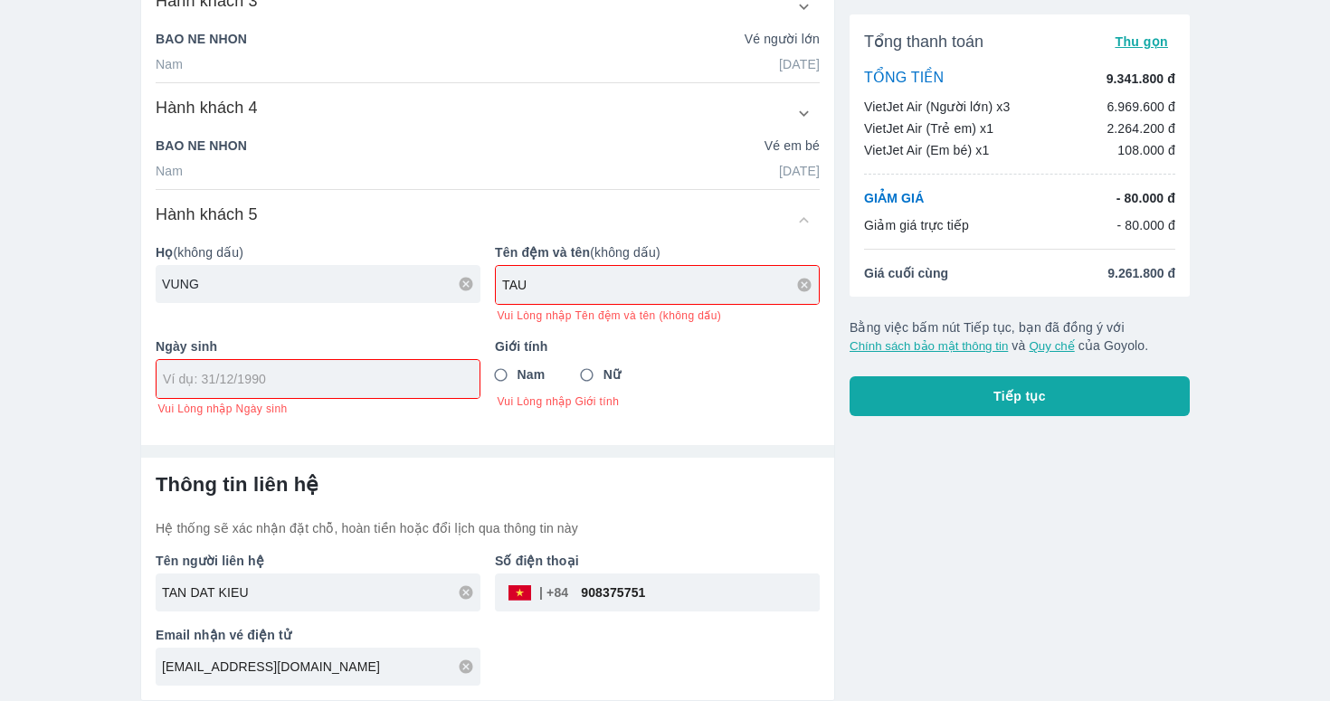
scroll to position [559, 0]
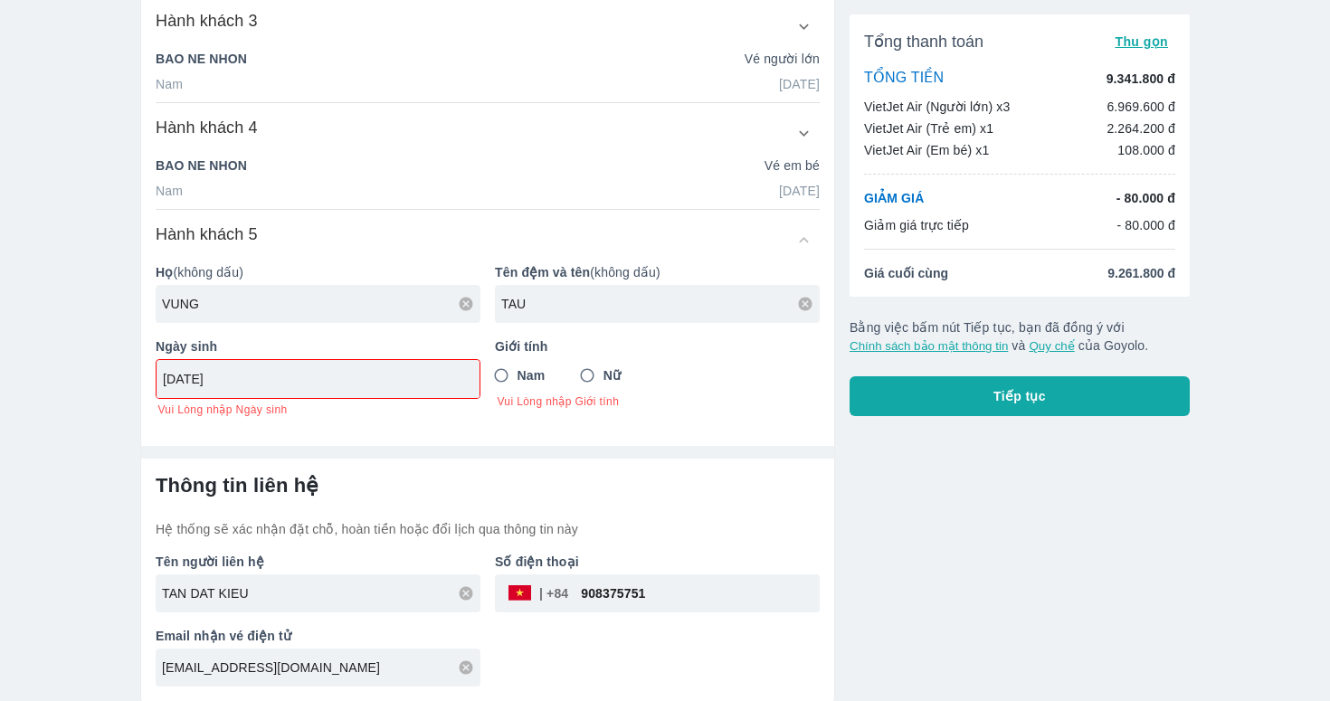
click at [497, 386] on input "Nam" at bounding box center [501, 375] width 33 height 33
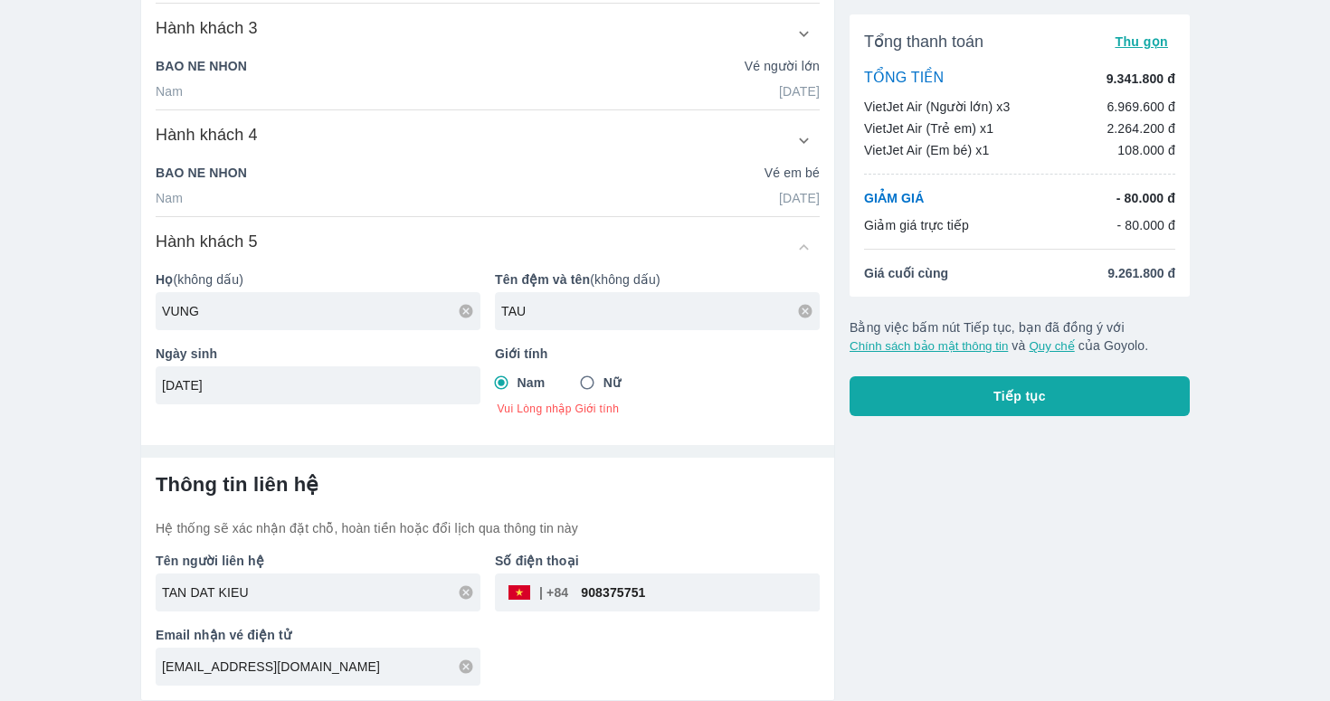
click at [711, 384] on div "Nam Nữ" at bounding box center [657, 382] width 325 height 33
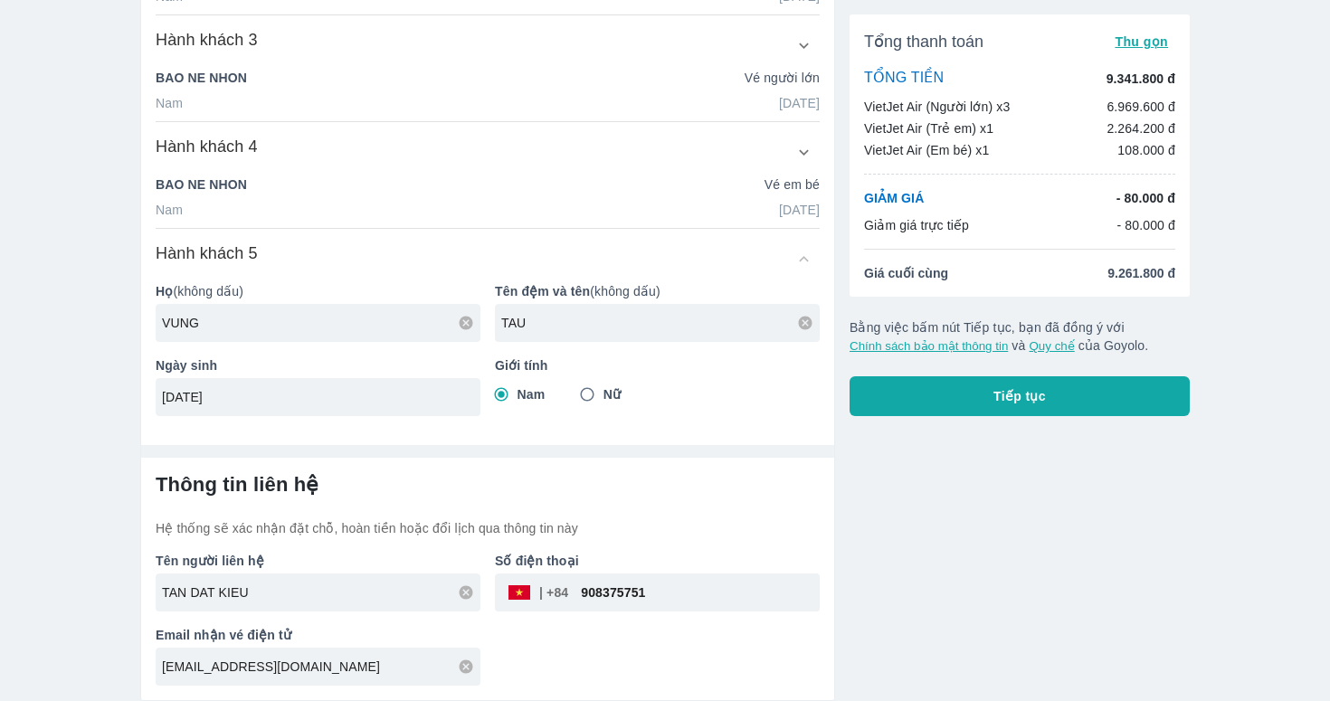
scroll to position [540, 0]
click at [1017, 393] on span "Tiếp tục" at bounding box center [1019, 396] width 52 height 18
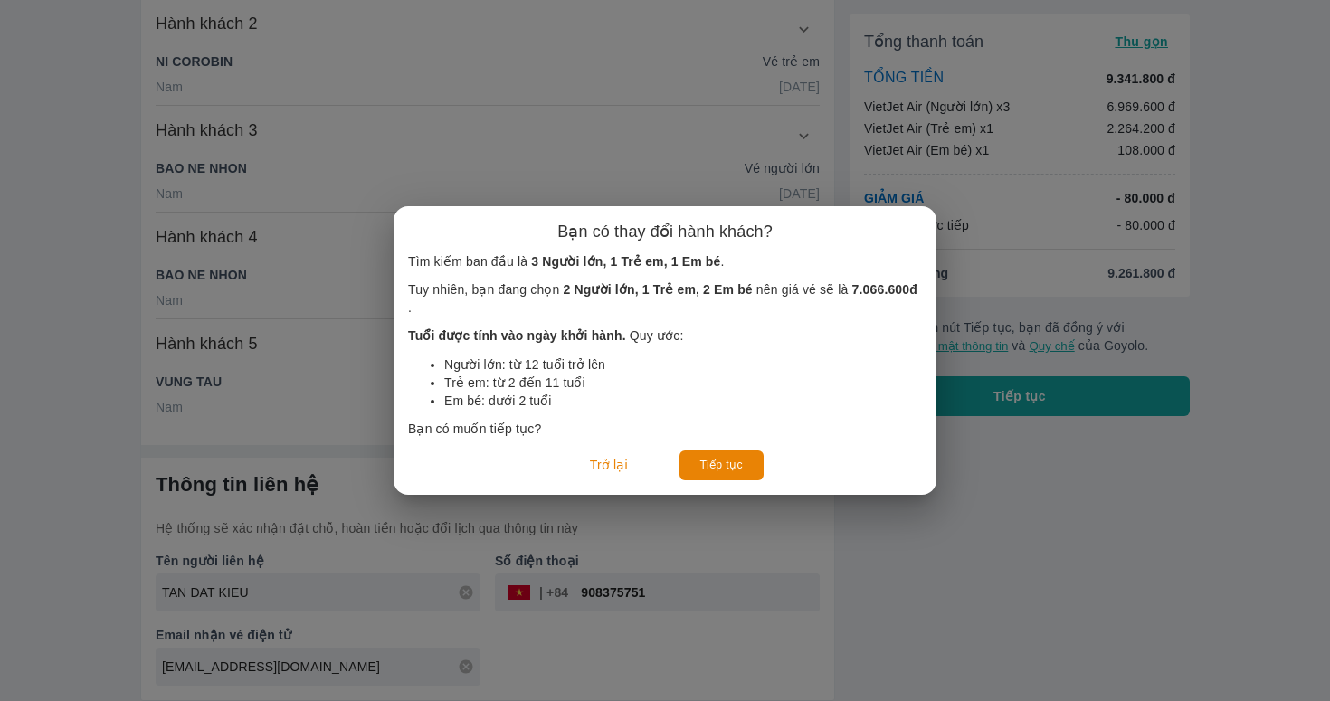
scroll to position [478, 0]
click at [748, 471] on button "Tiếp tục" at bounding box center [721, 465] width 84 height 30
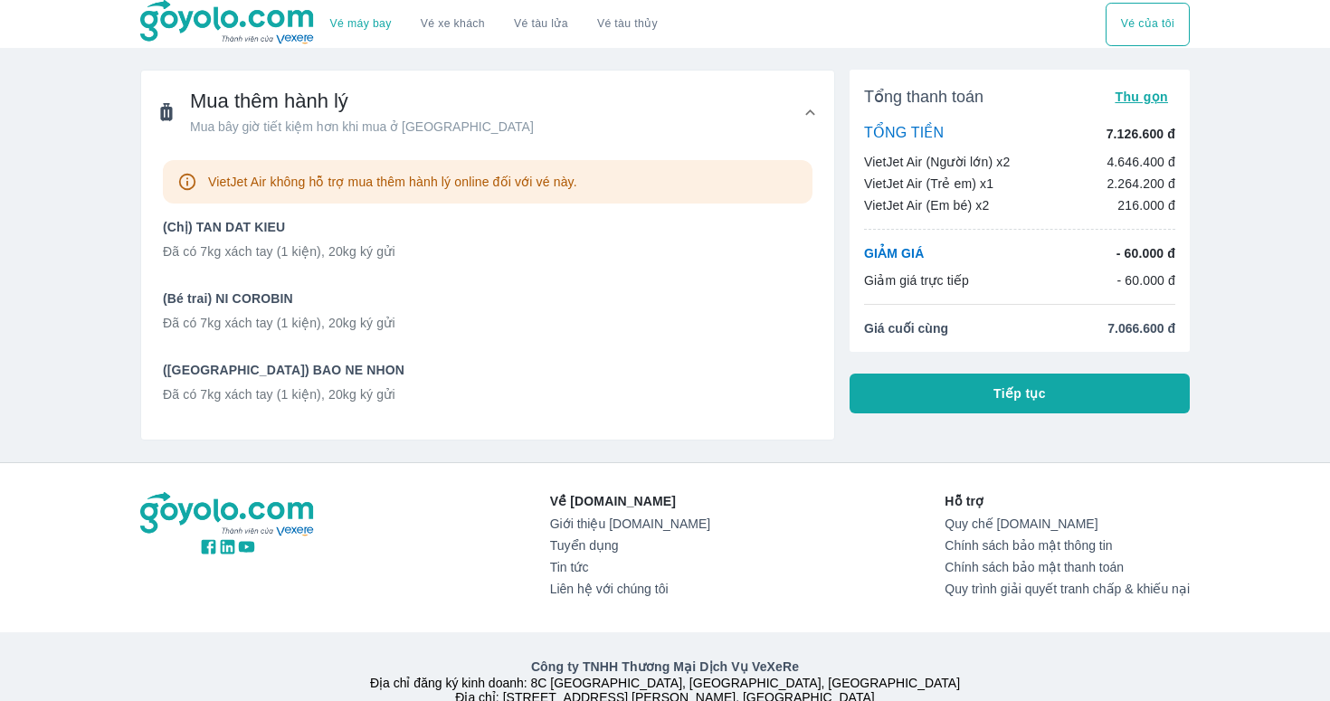
click at [928, 414] on div "Tổng thanh toán Thu gọn TỔNG TIỀN 7.126.600 đ VietJet Air (Người lớn) x2 4.646.…" at bounding box center [1012, 247] width 355 height 385
click at [928, 396] on button "Tiếp tục" at bounding box center [1019, 394] width 340 height 40
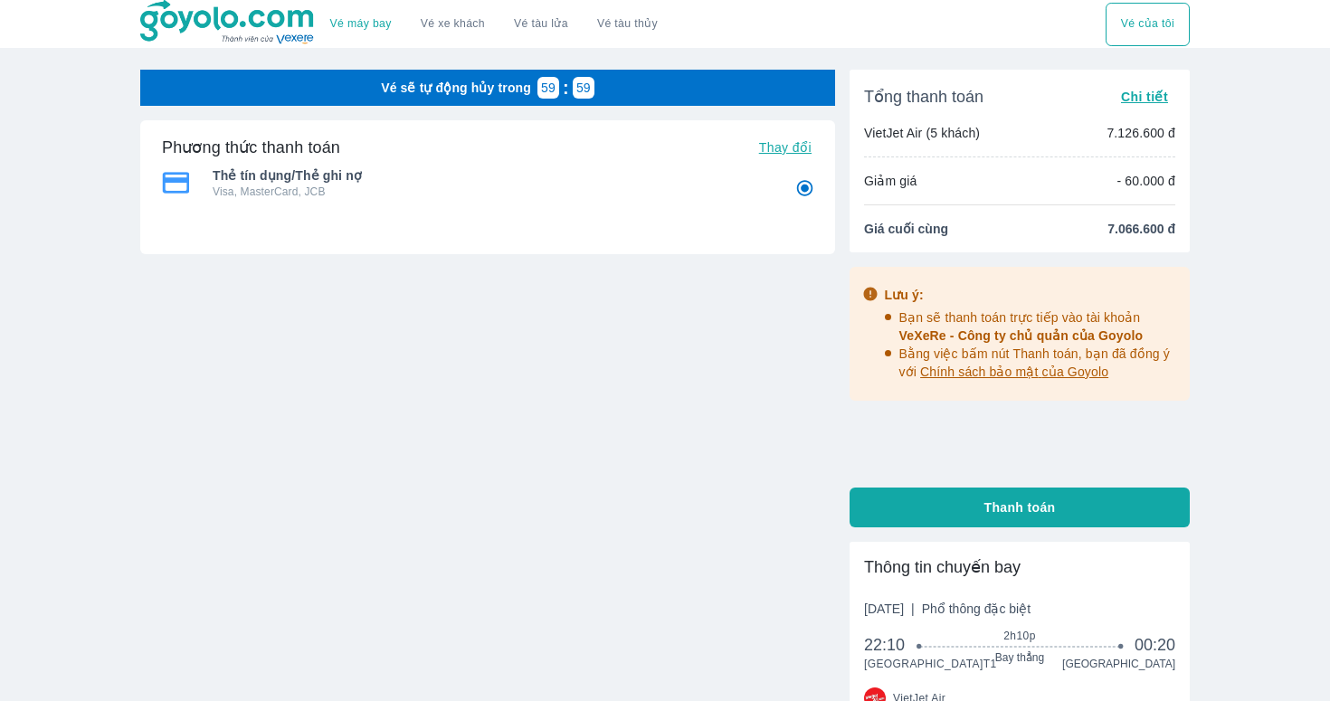
click at [1019, 508] on span "Thanh toán" at bounding box center [1019, 507] width 71 height 18
click at [355, 31] on link "Vé máy bay" at bounding box center [361, 24] width 62 height 14
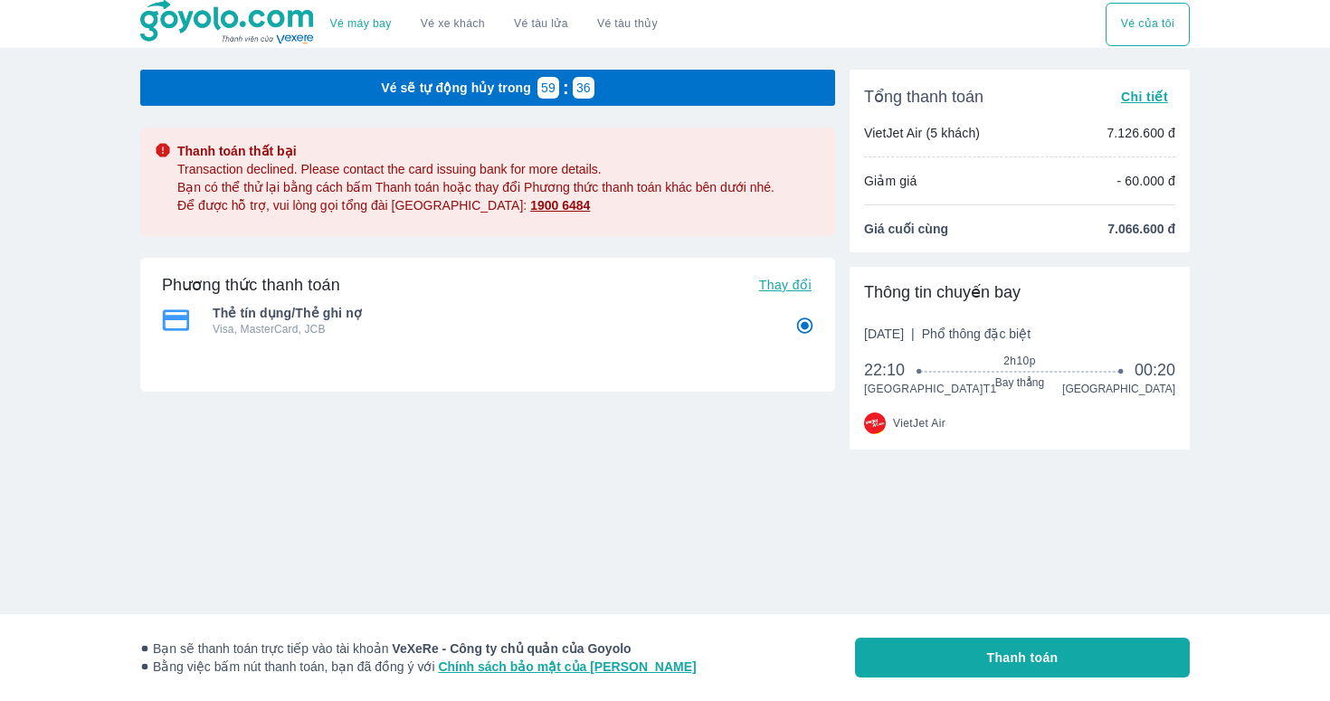
click at [936, 655] on button "Thanh toán" at bounding box center [1022, 658] width 335 height 40
radio input "false"
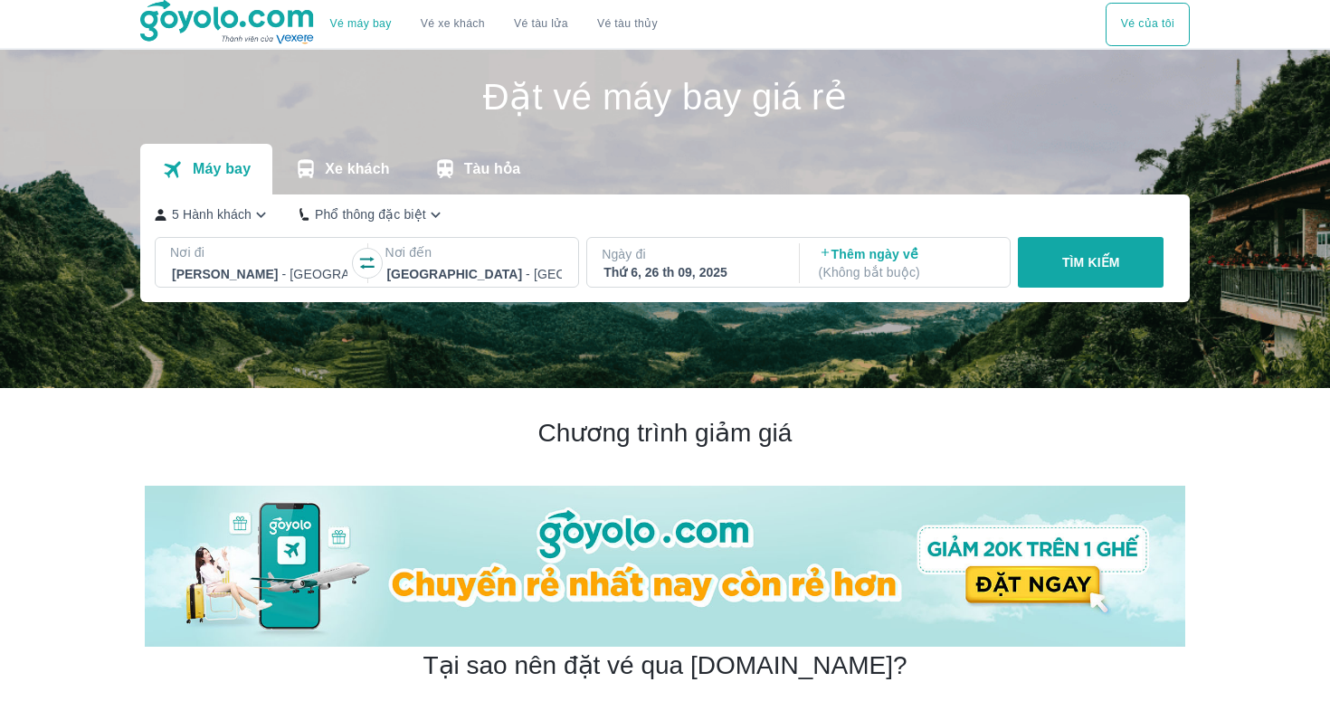
click at [661, 265] on div "Thứ 6, 26 th 09, 2025" at bounding box center [690, 272] width 175 height 18
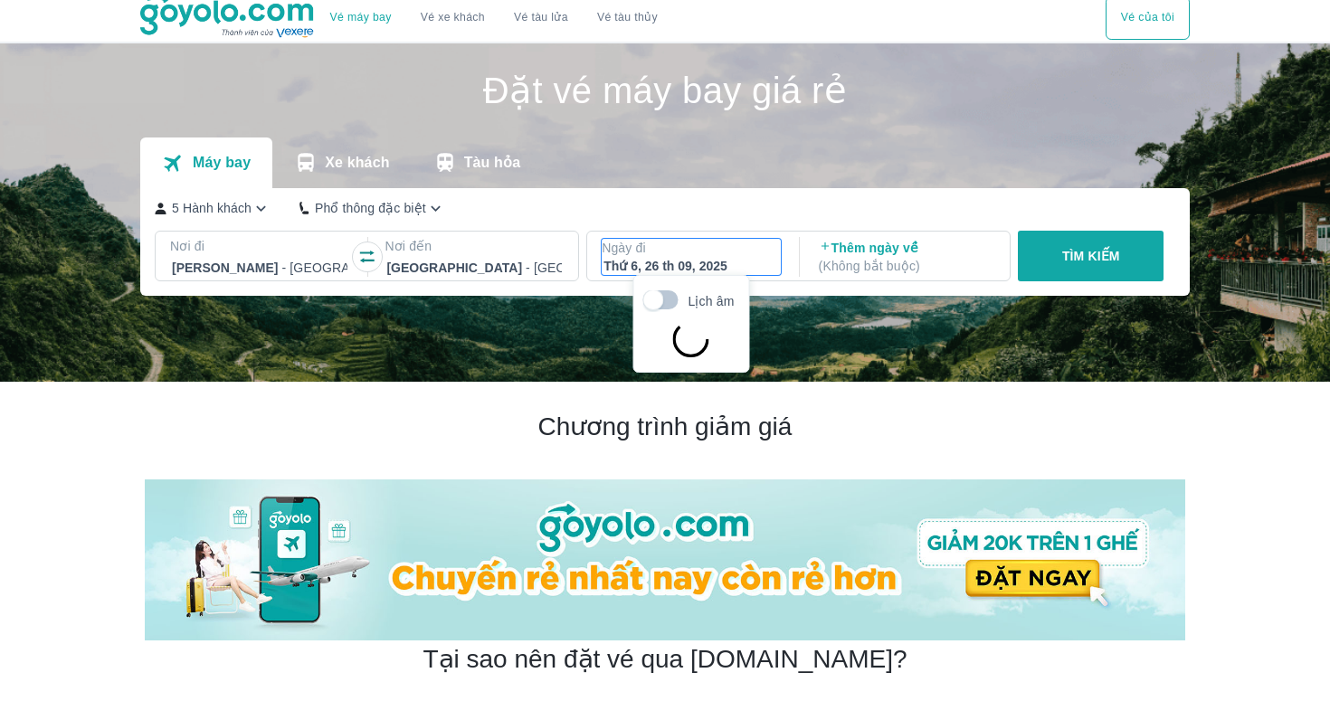
scroll to position [104, 0]
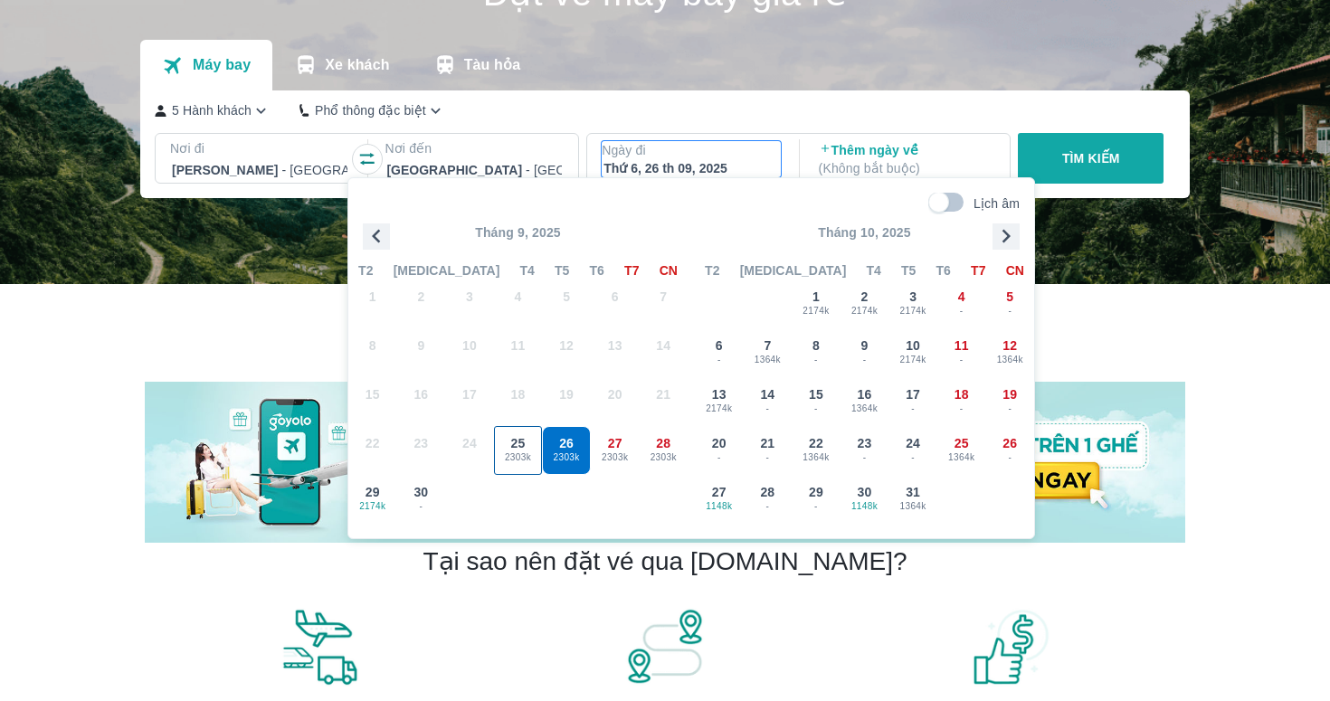
click at [538, 440] on div "25 2303k" at bounding box center [518, 450] width 47 height 47
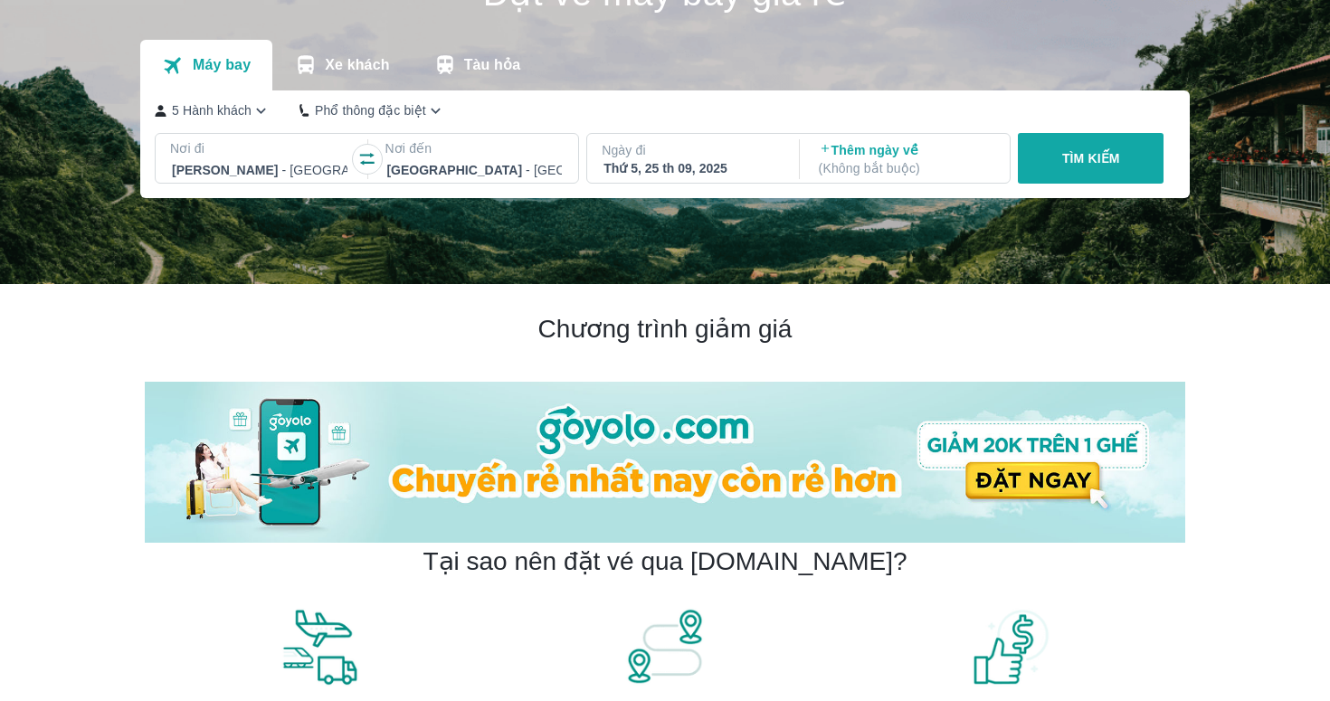
click at [1058, 152] on button "TÌM KIẾM" at bounding box center [1091, 158] width 146 height 51
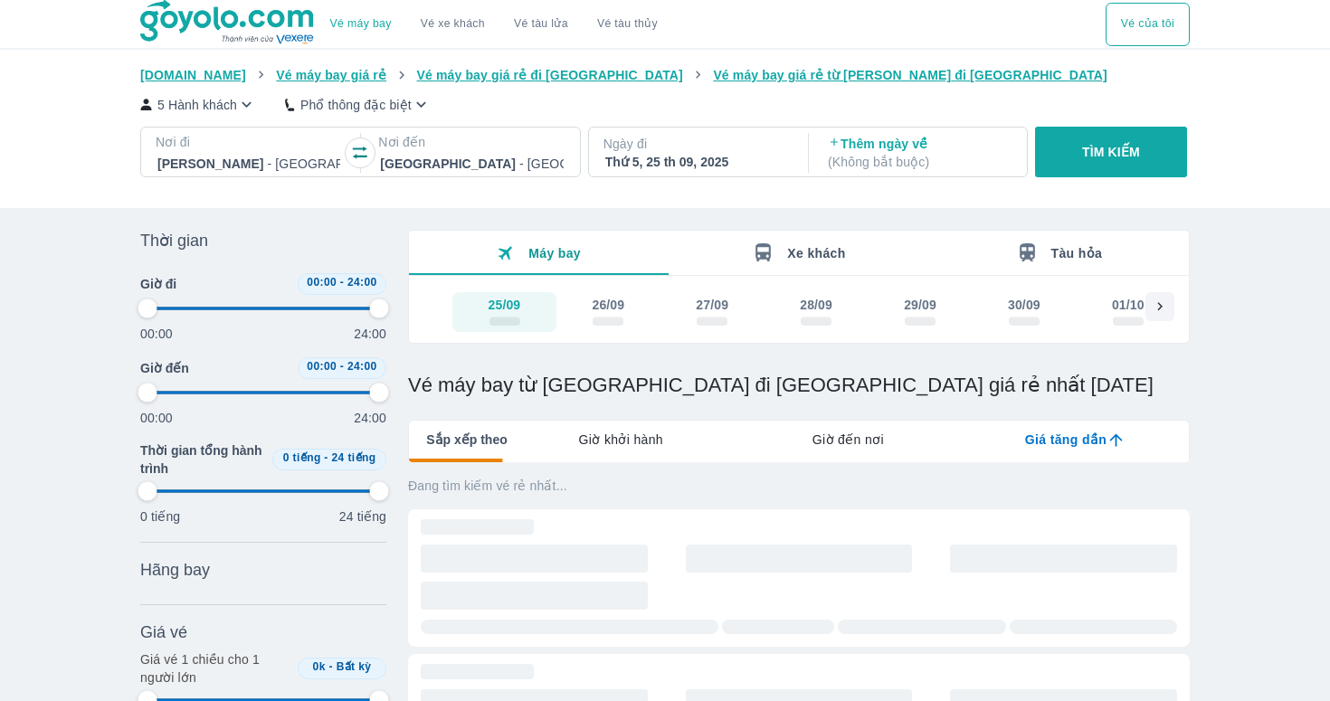
type input "97.9166666666667"
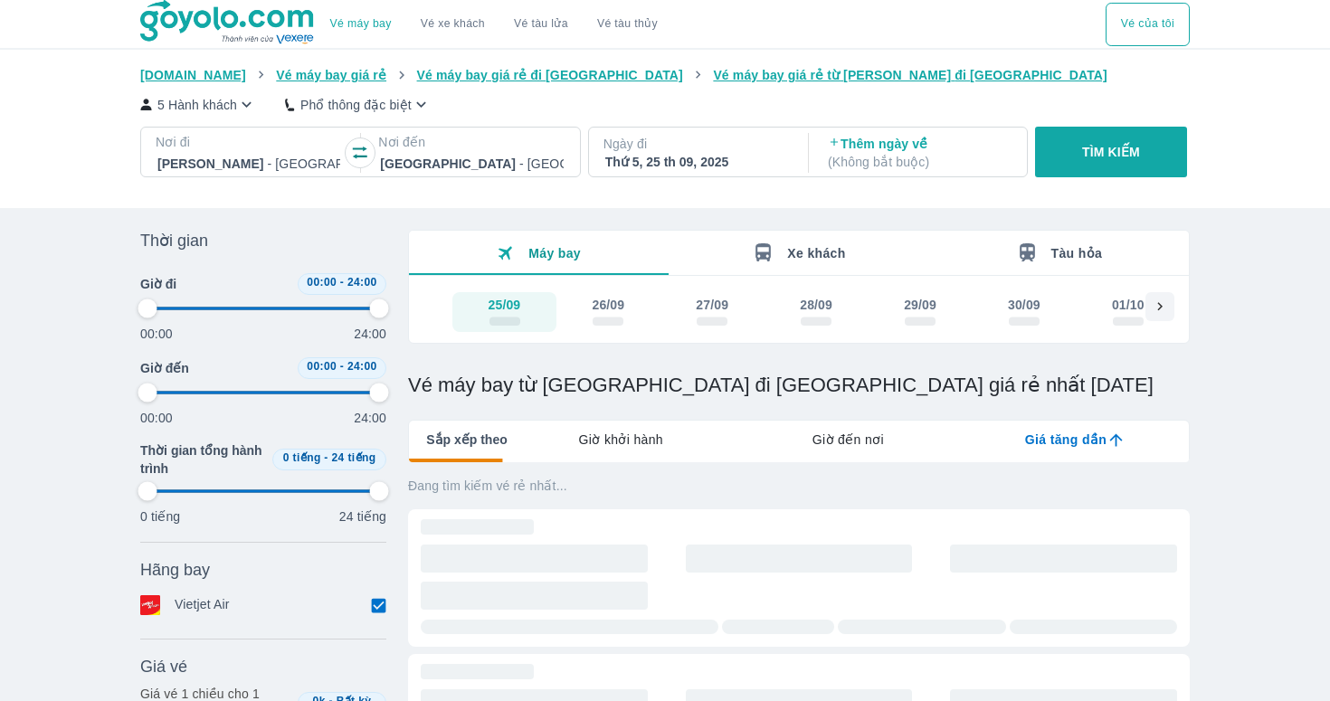
type input "97.9166666666667"
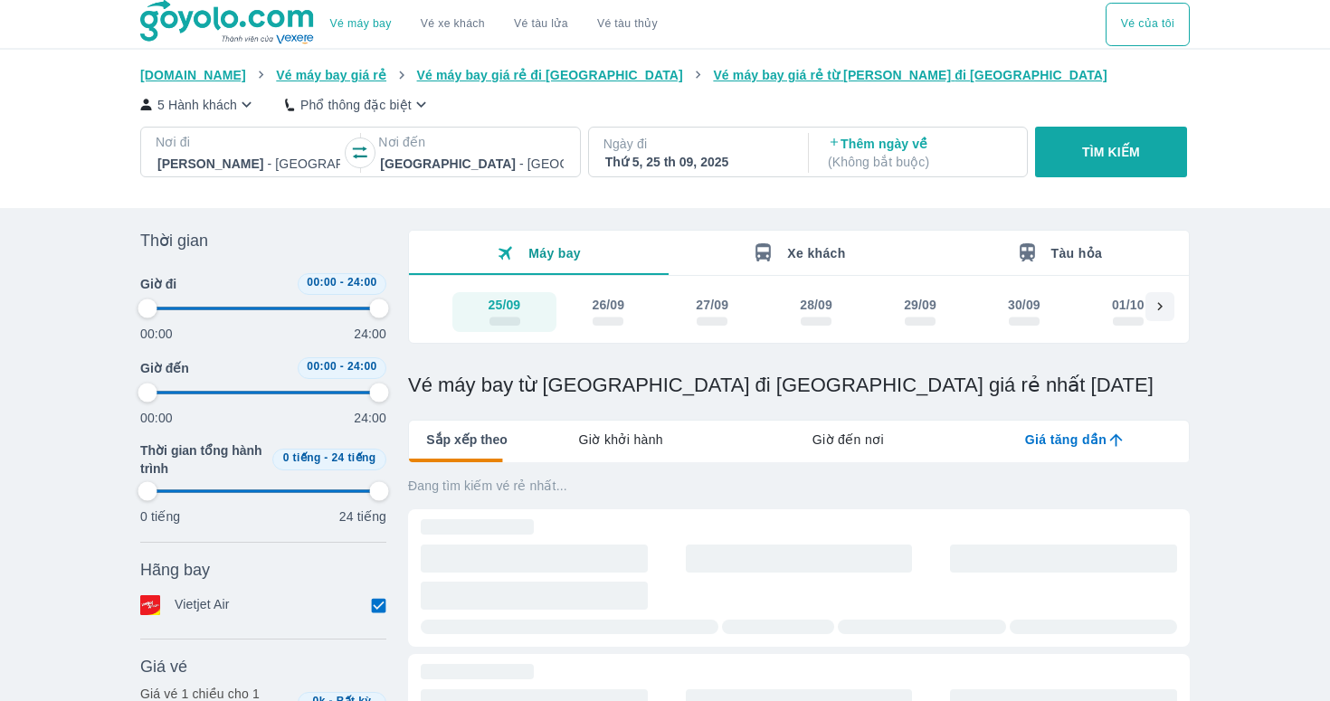
type input "97.9166666666667"
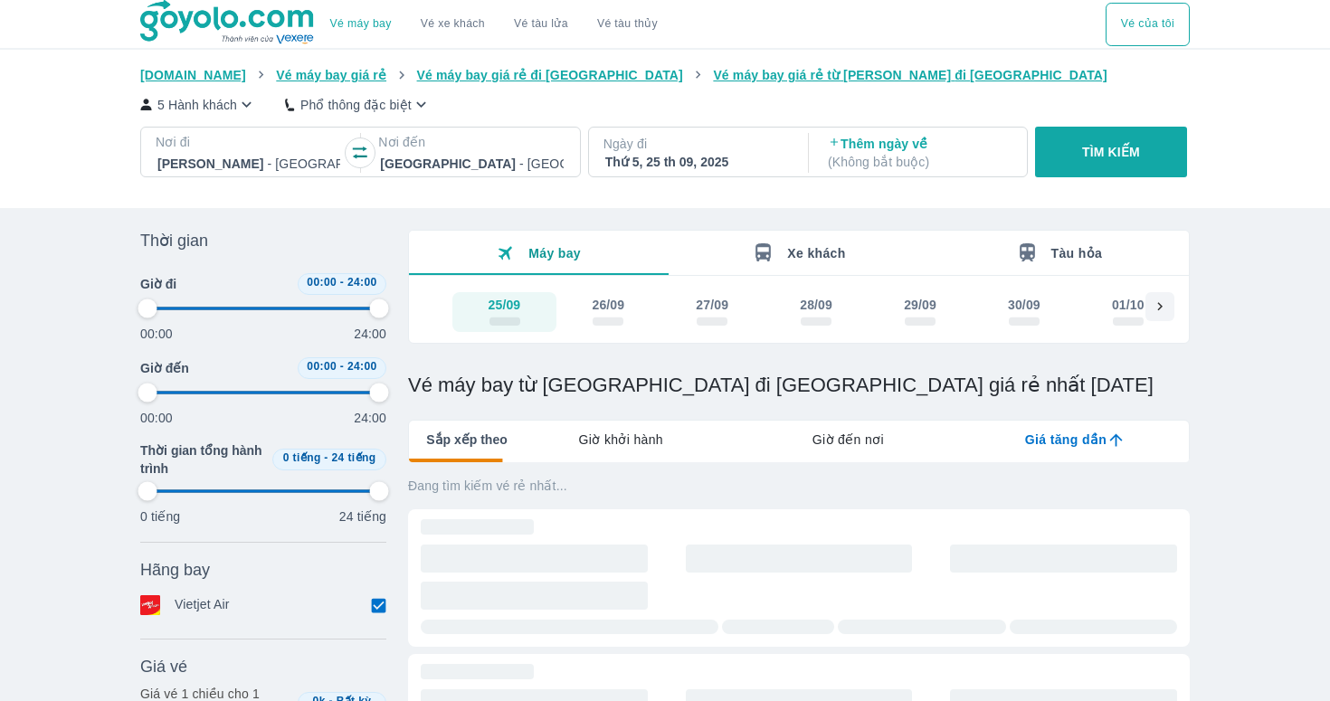
type input "97.9166666666667"
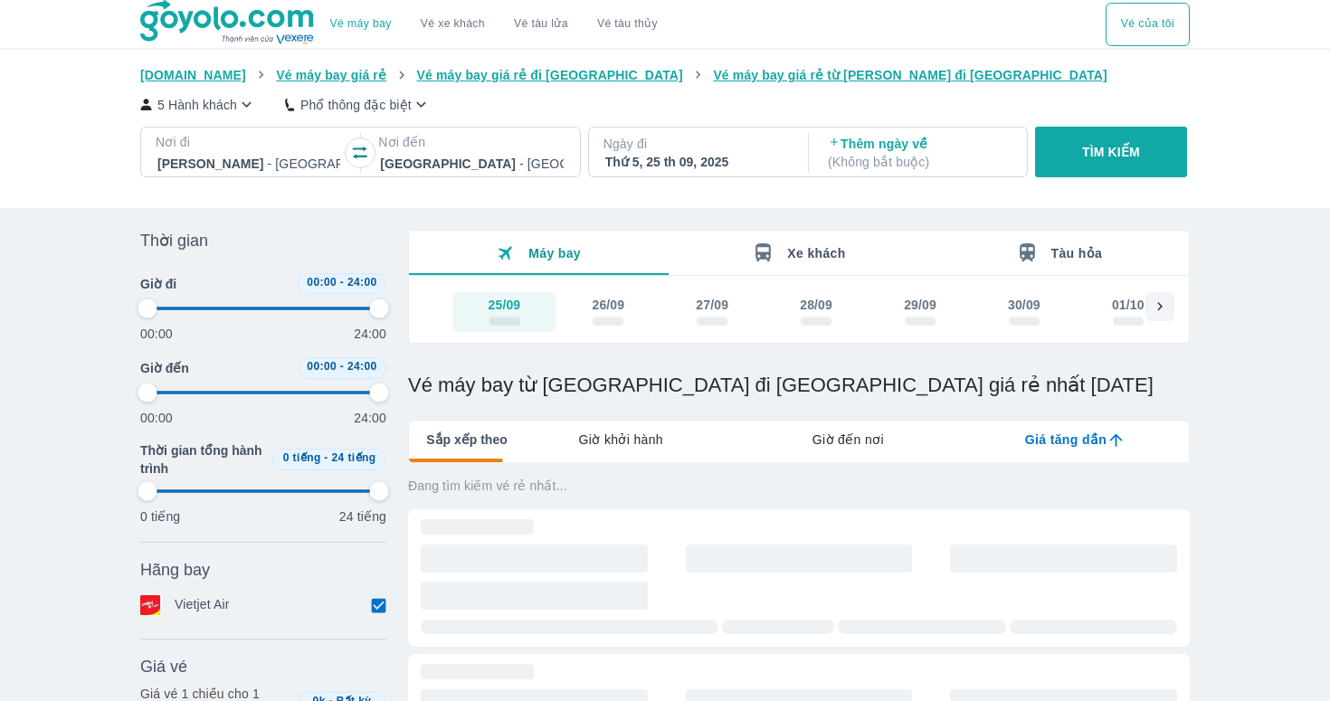
type input "97.9166666666667"
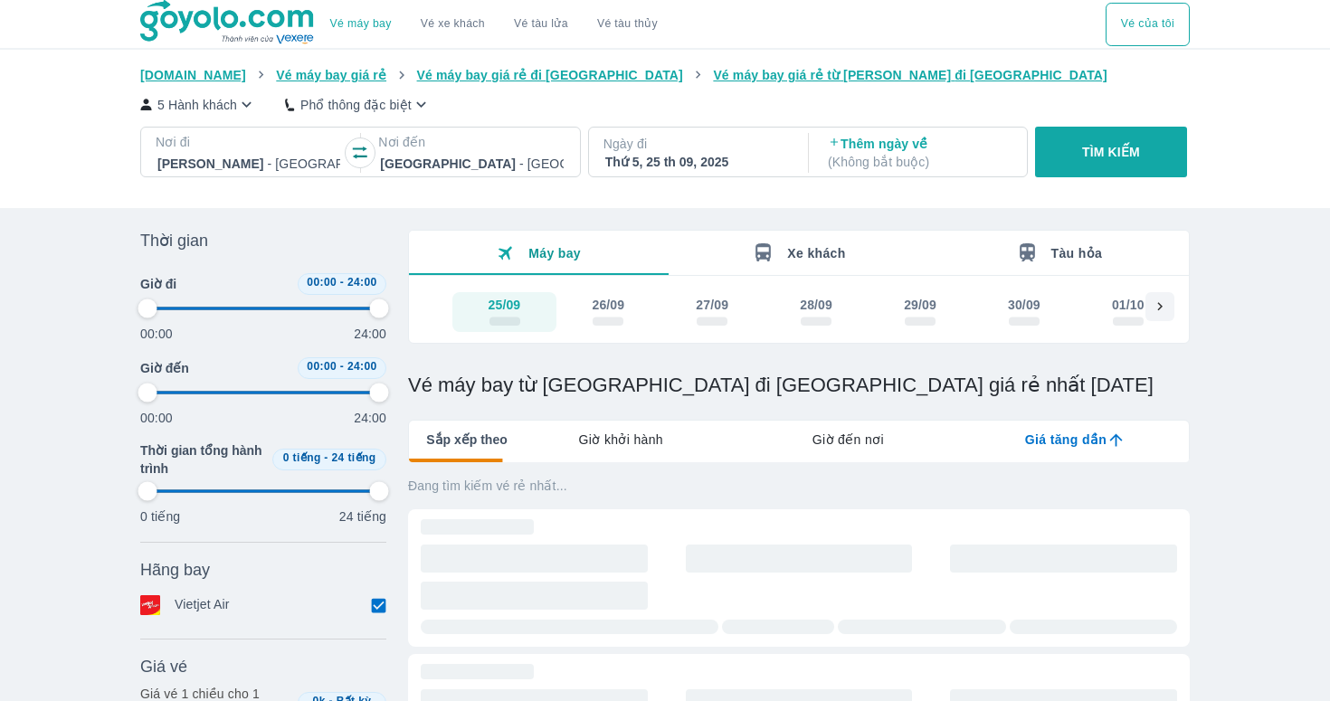
type input "97.9166666666667"
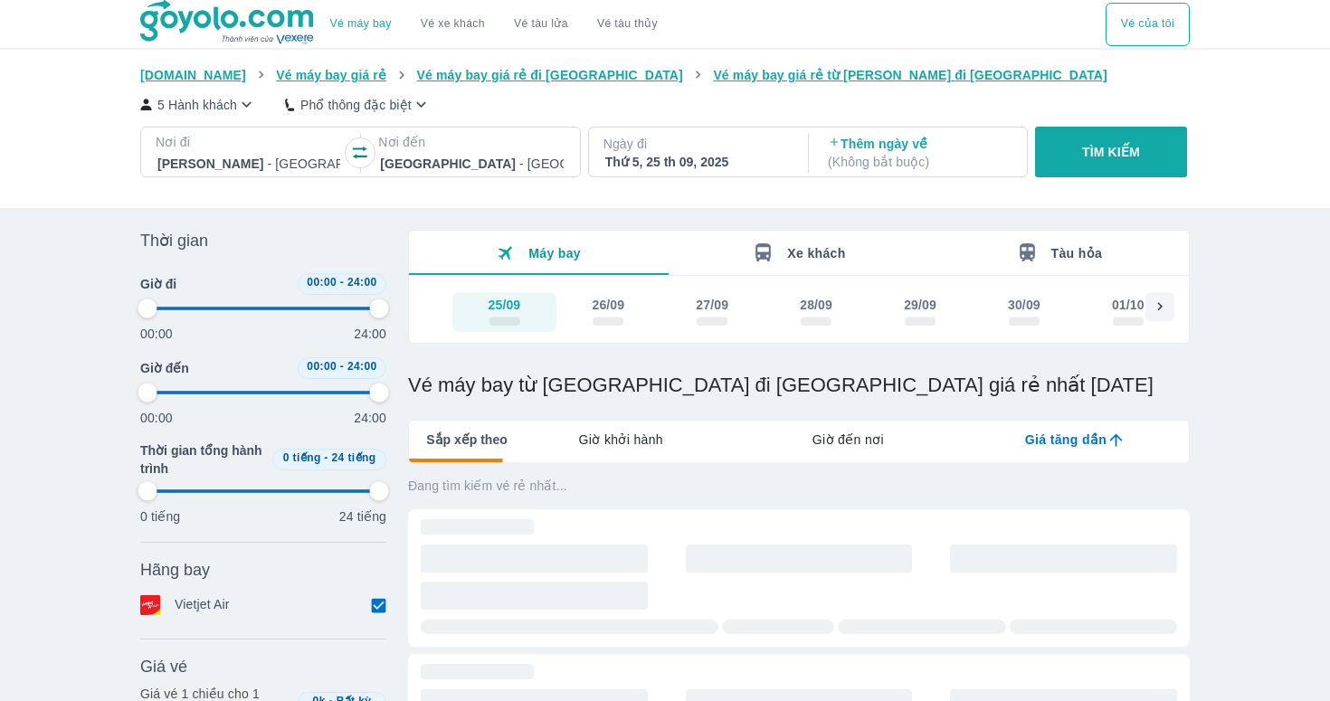
type input "97.9166666666667"
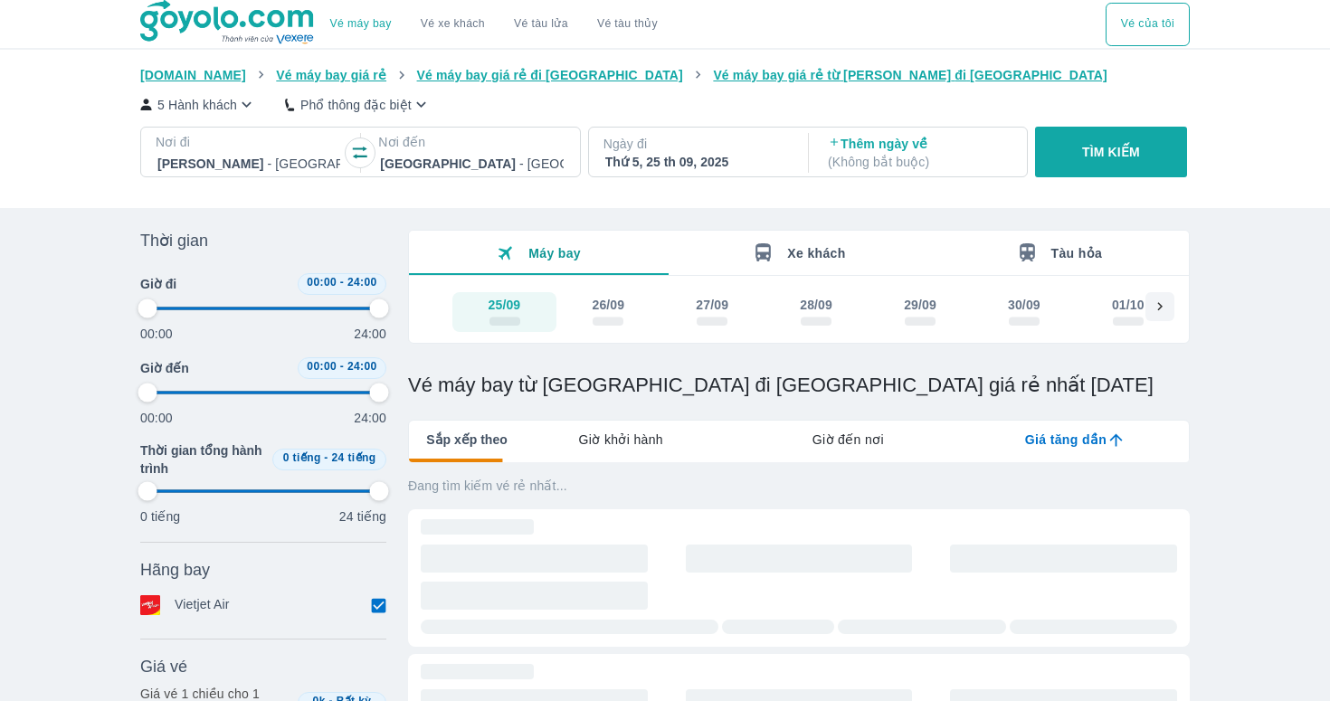
type input "97.9166666666667"
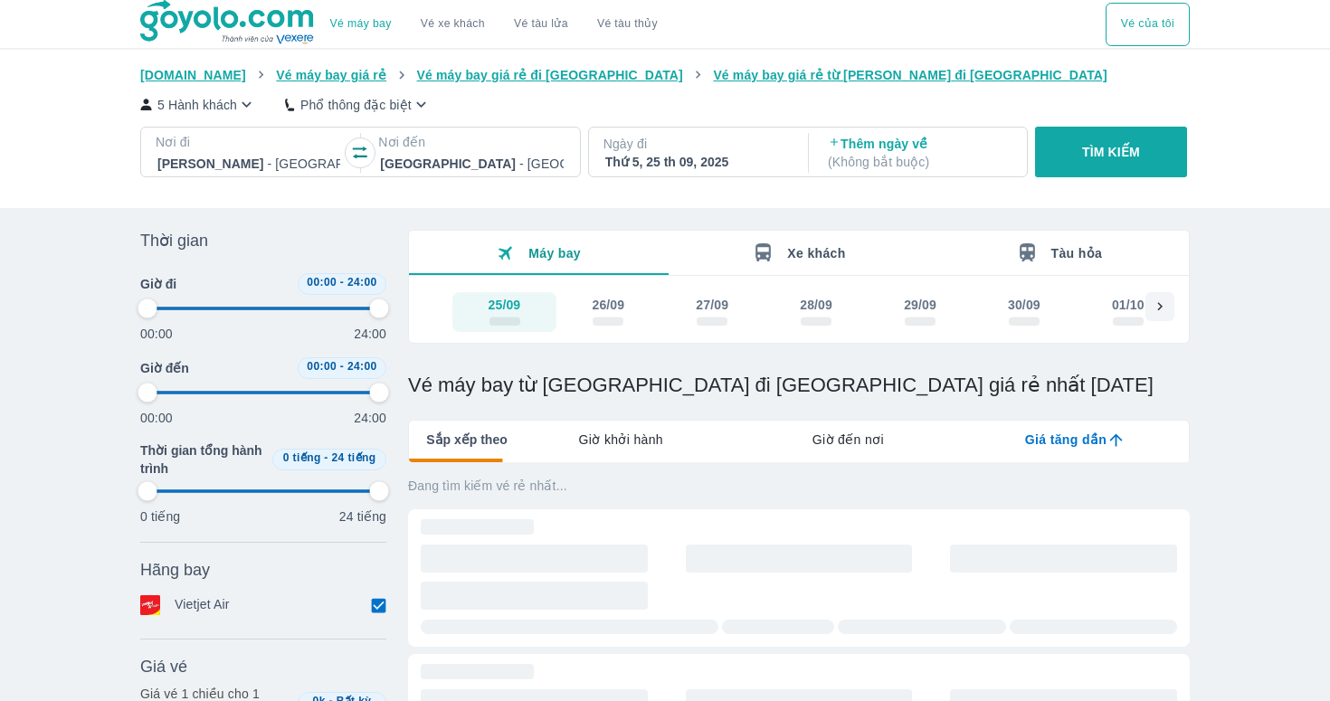
type input "97.9166666666667"
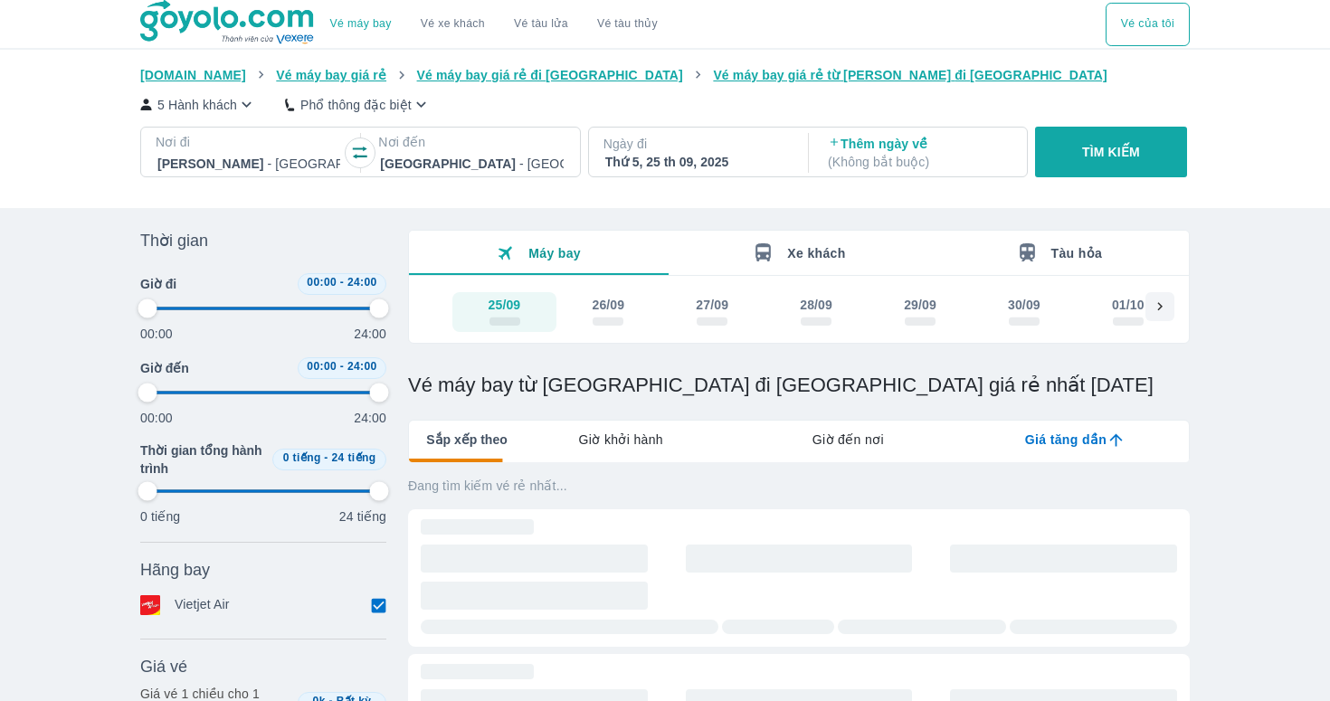
type input "97.9166666666667"
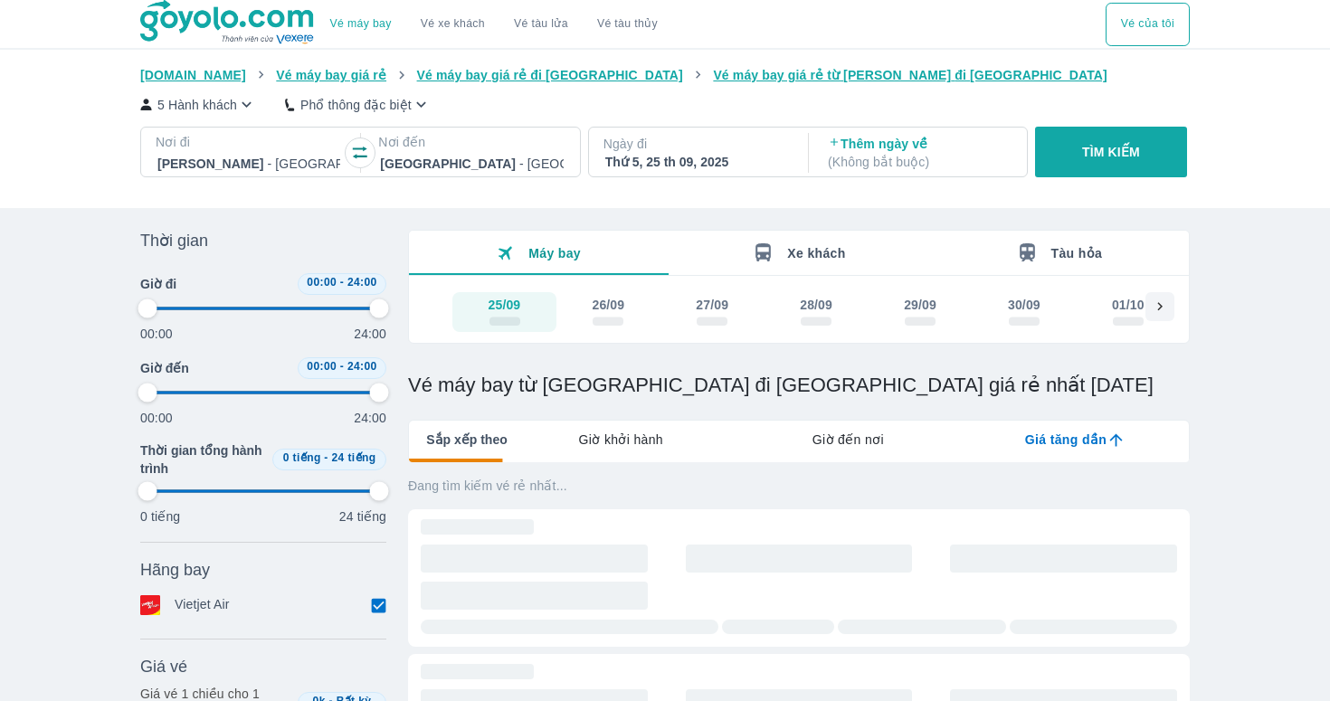
type input "97.9166666666667"
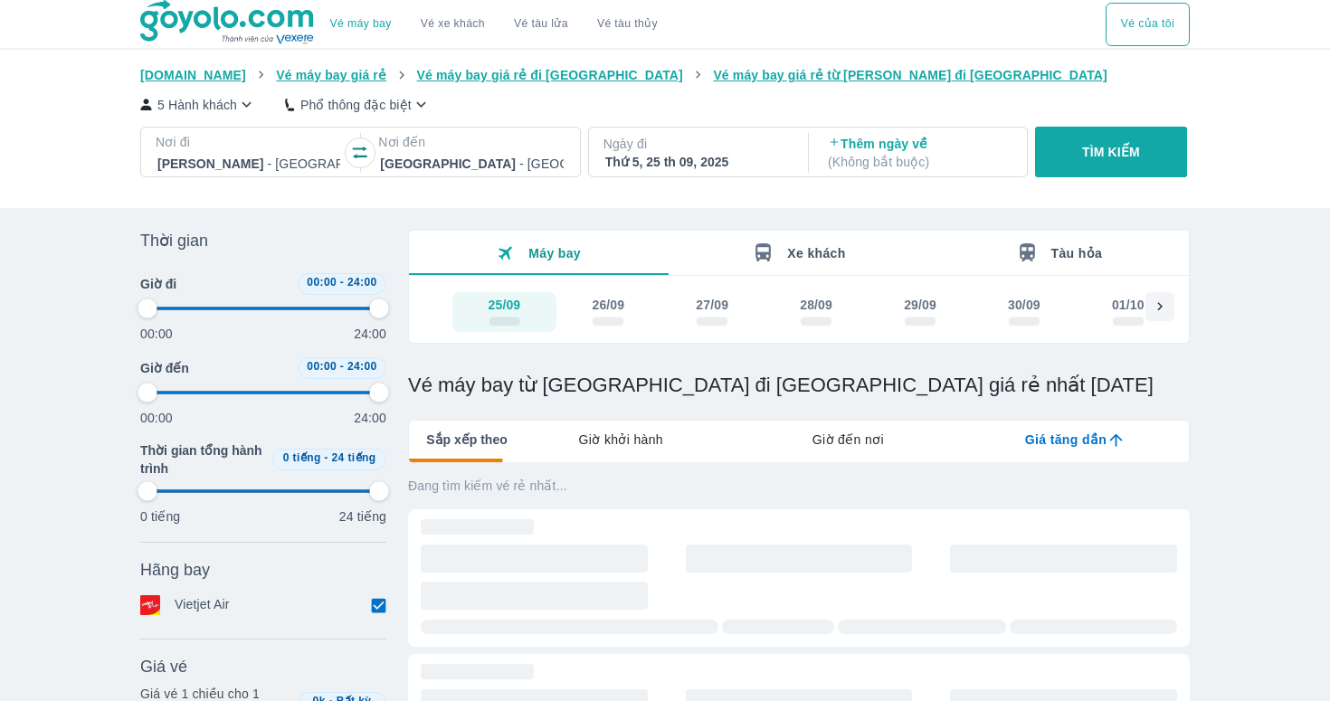
type input "97.9166666666667"
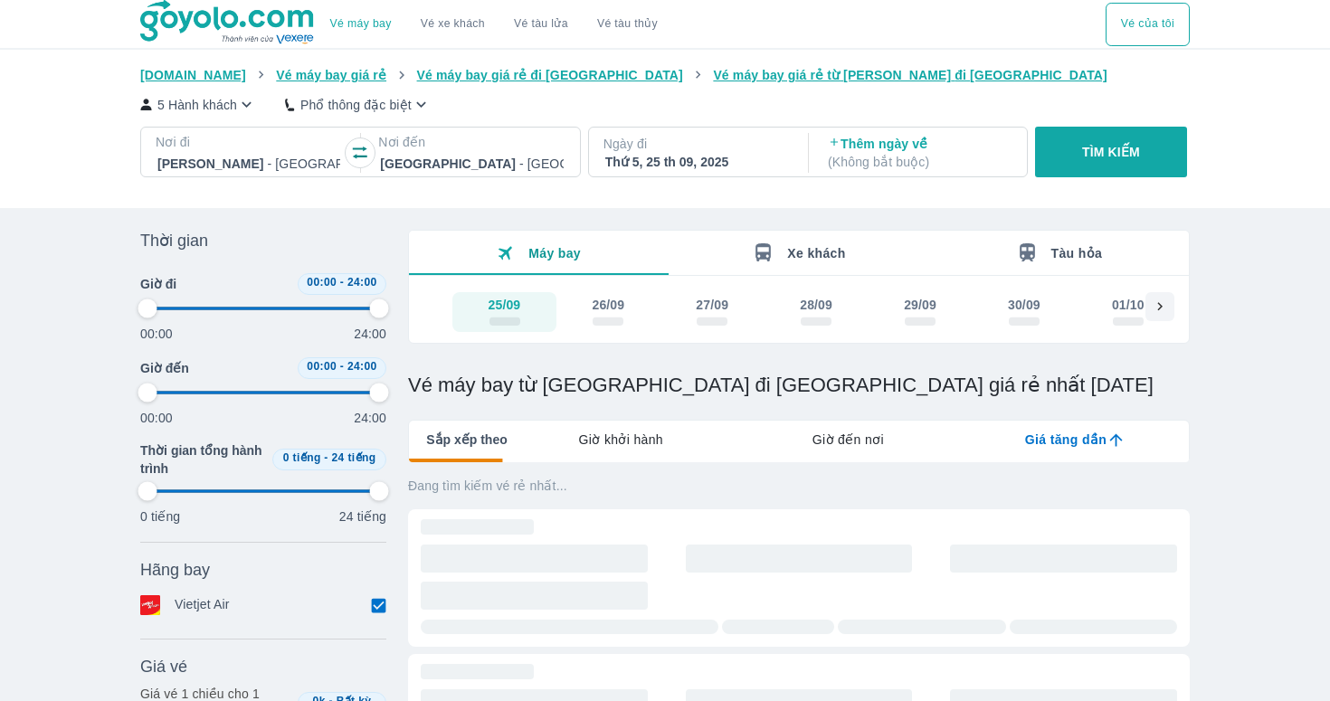
type input "97.9166666666667"
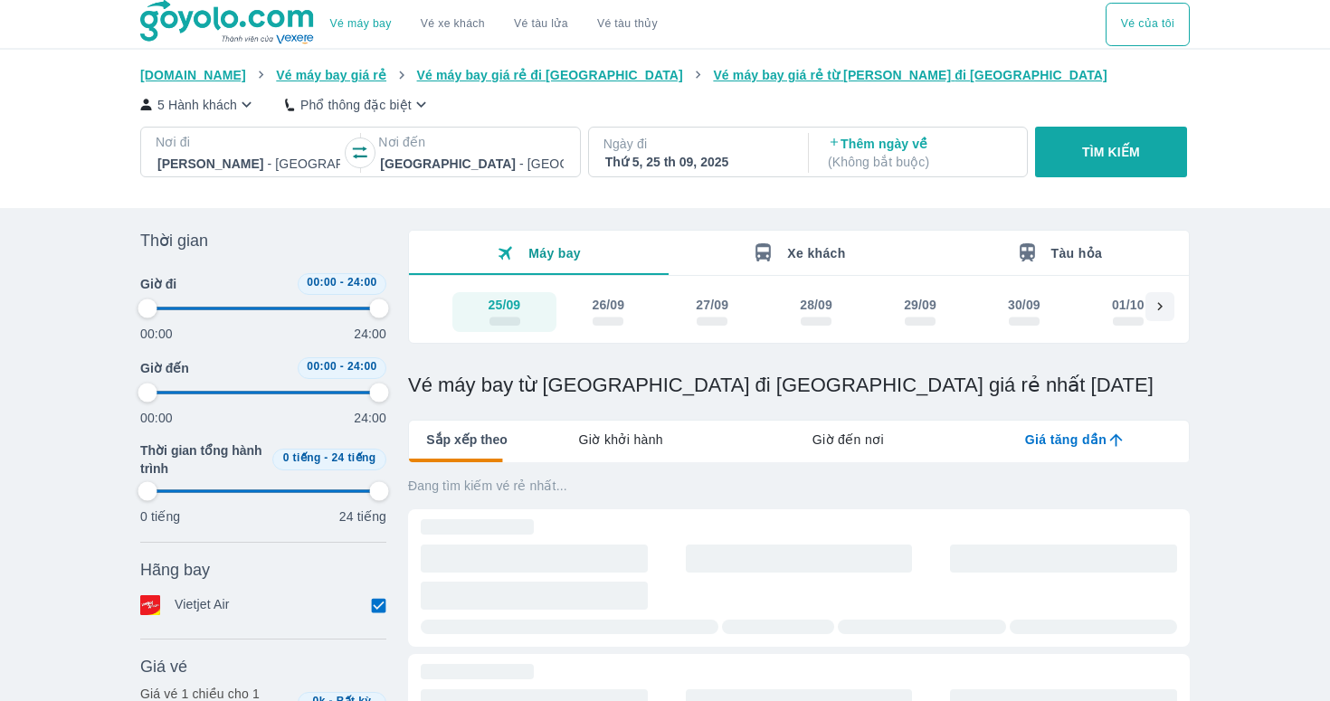
type input "97.9166666666667"
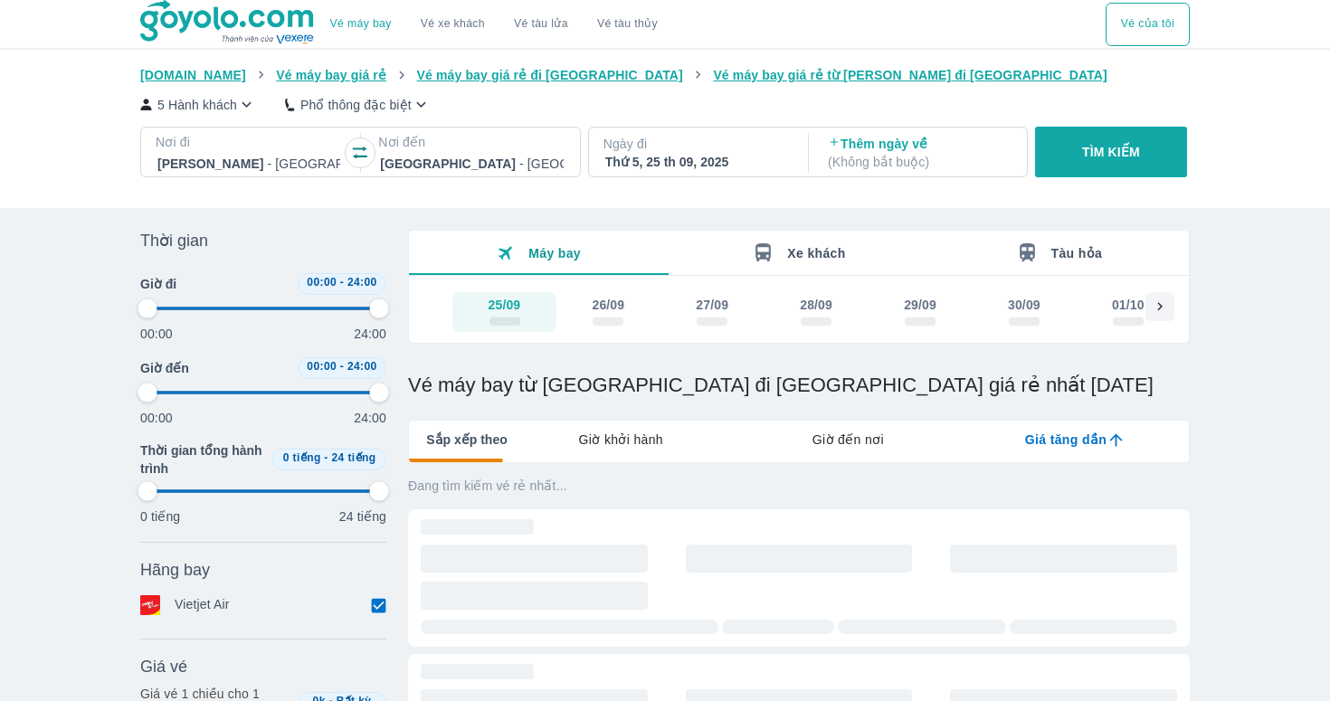
type input "97.9166666666667"
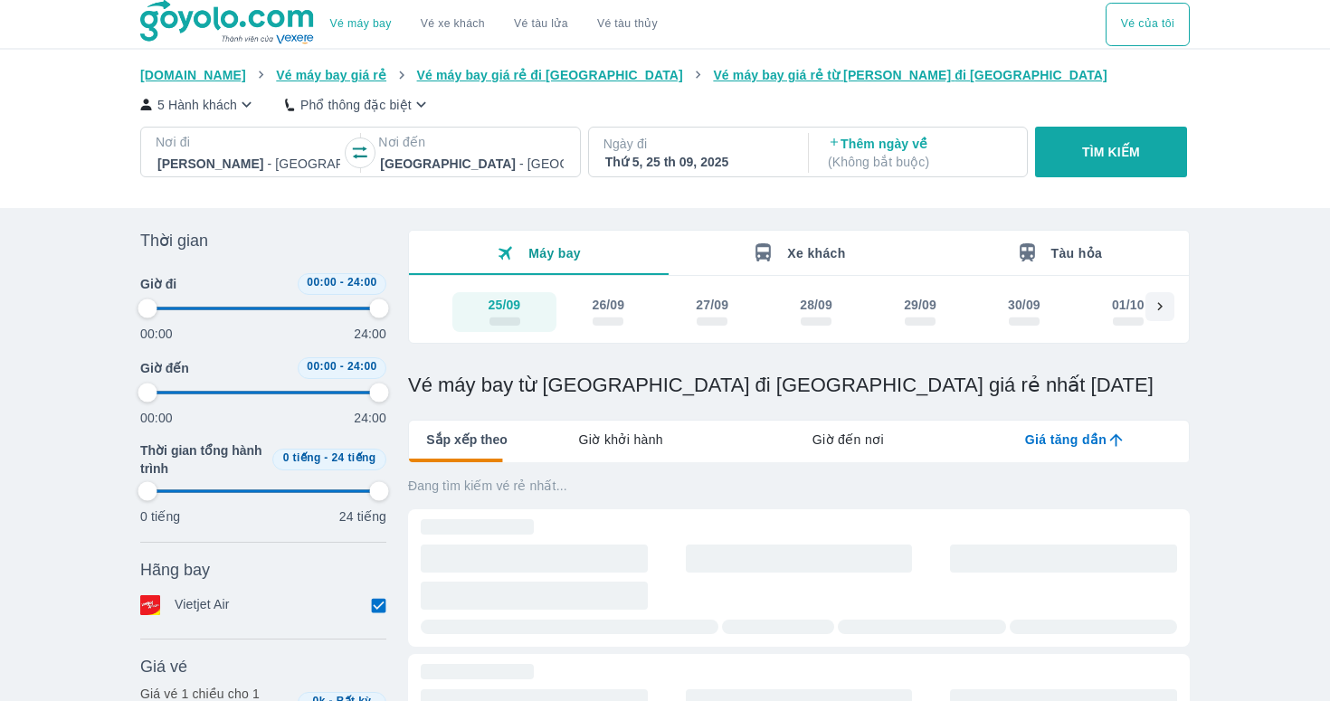
type input "97.9166666666667"
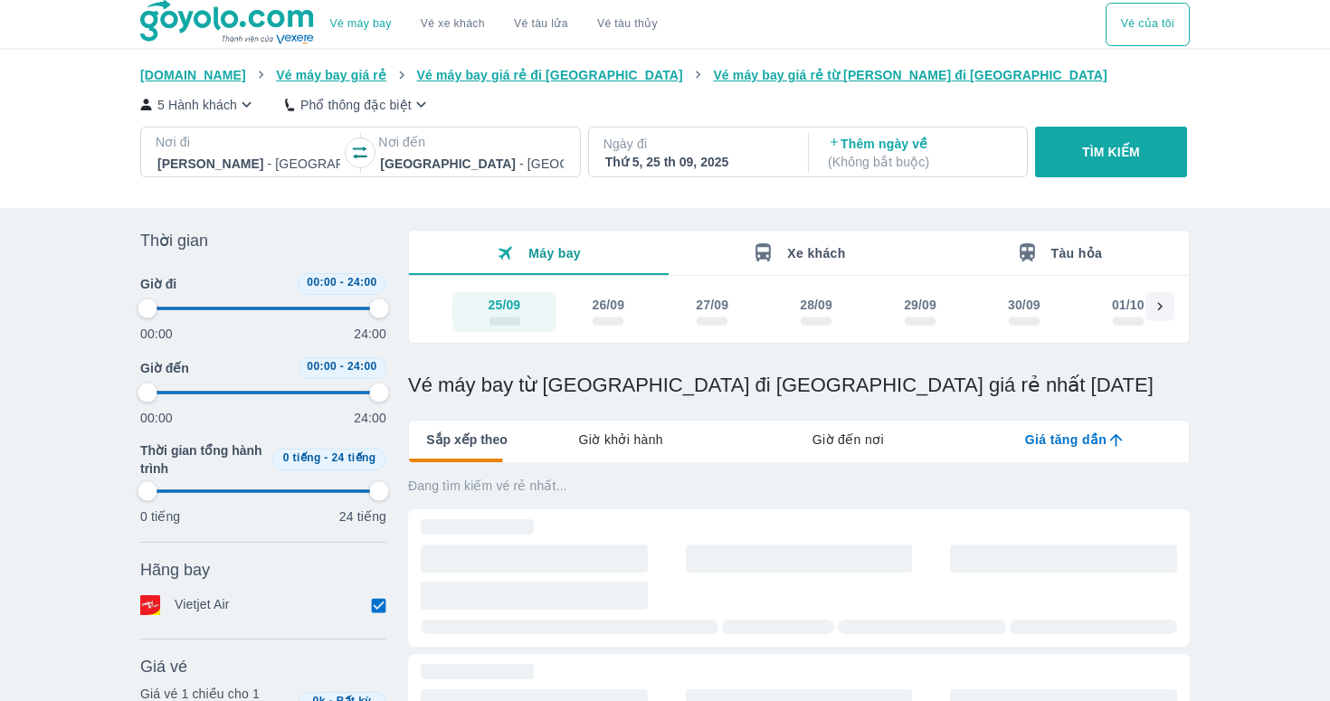
type input "97.9166666666667"
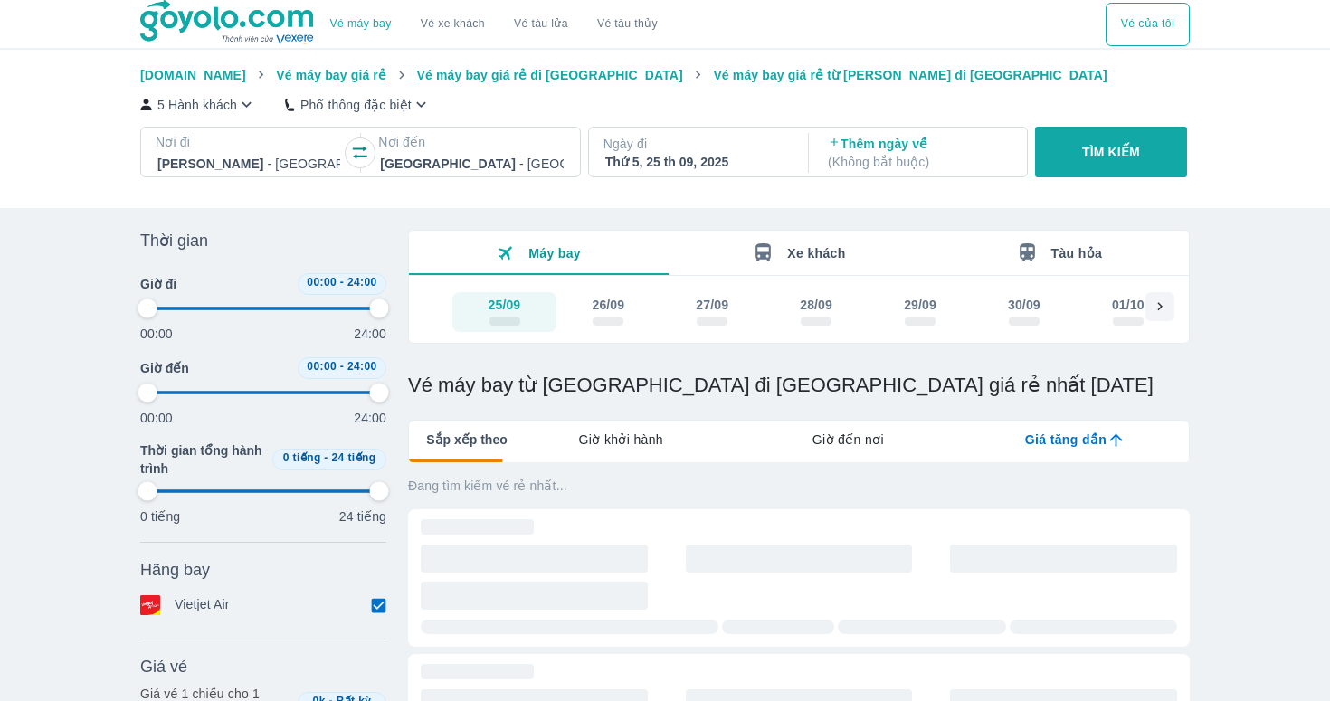
type input "97.9166666666667"
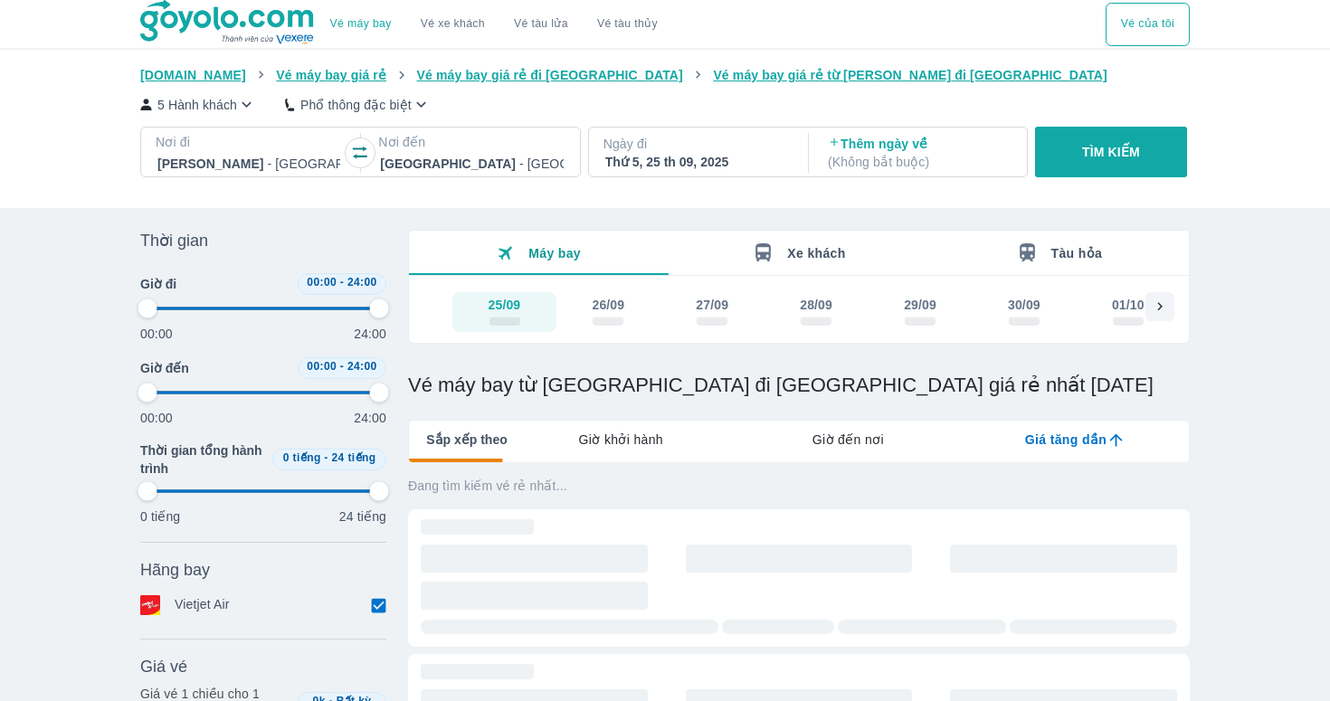
type input "97.9166666666667"
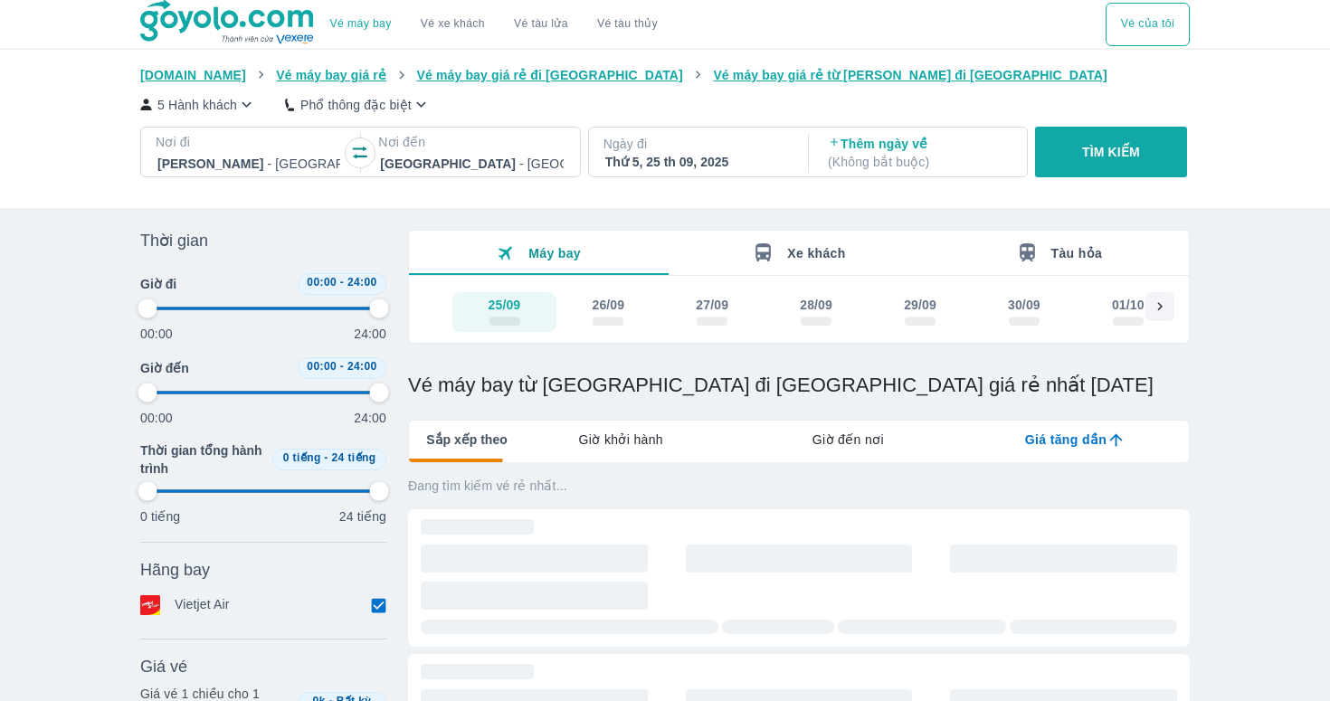
type input "97.9166666666667"
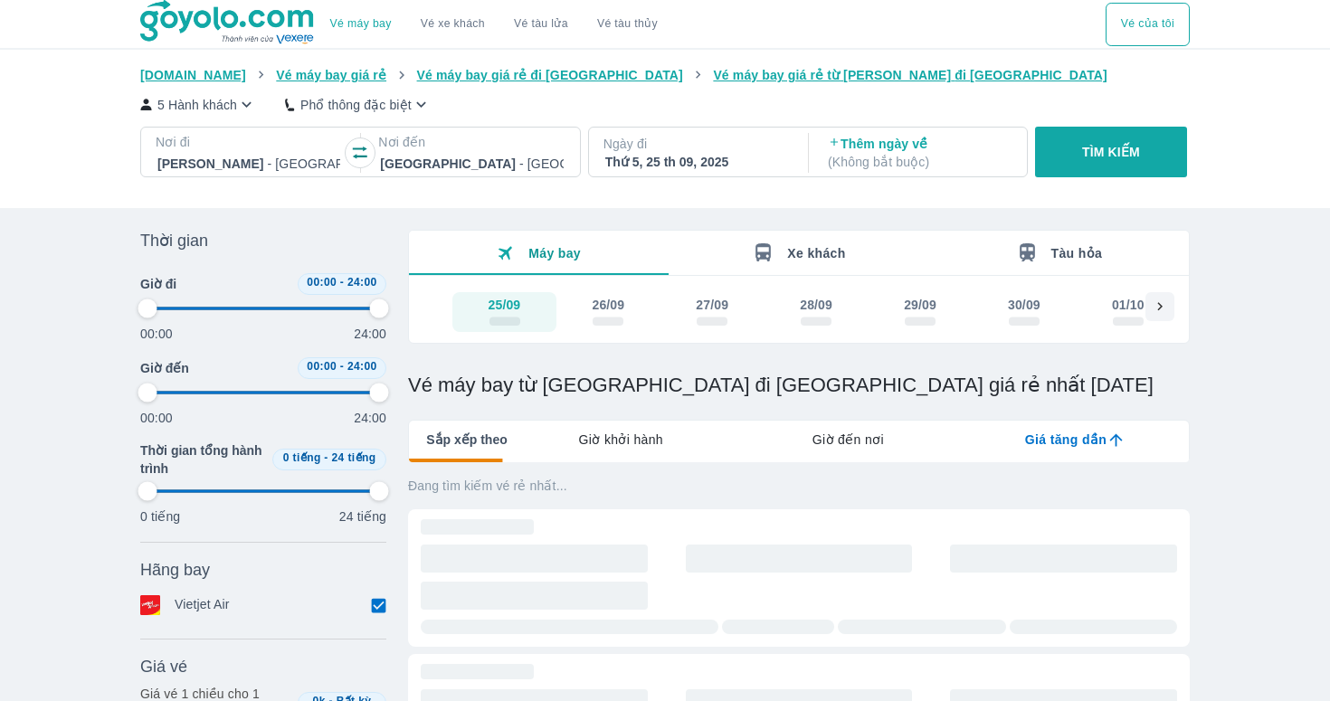
type input "97.9166666666667"
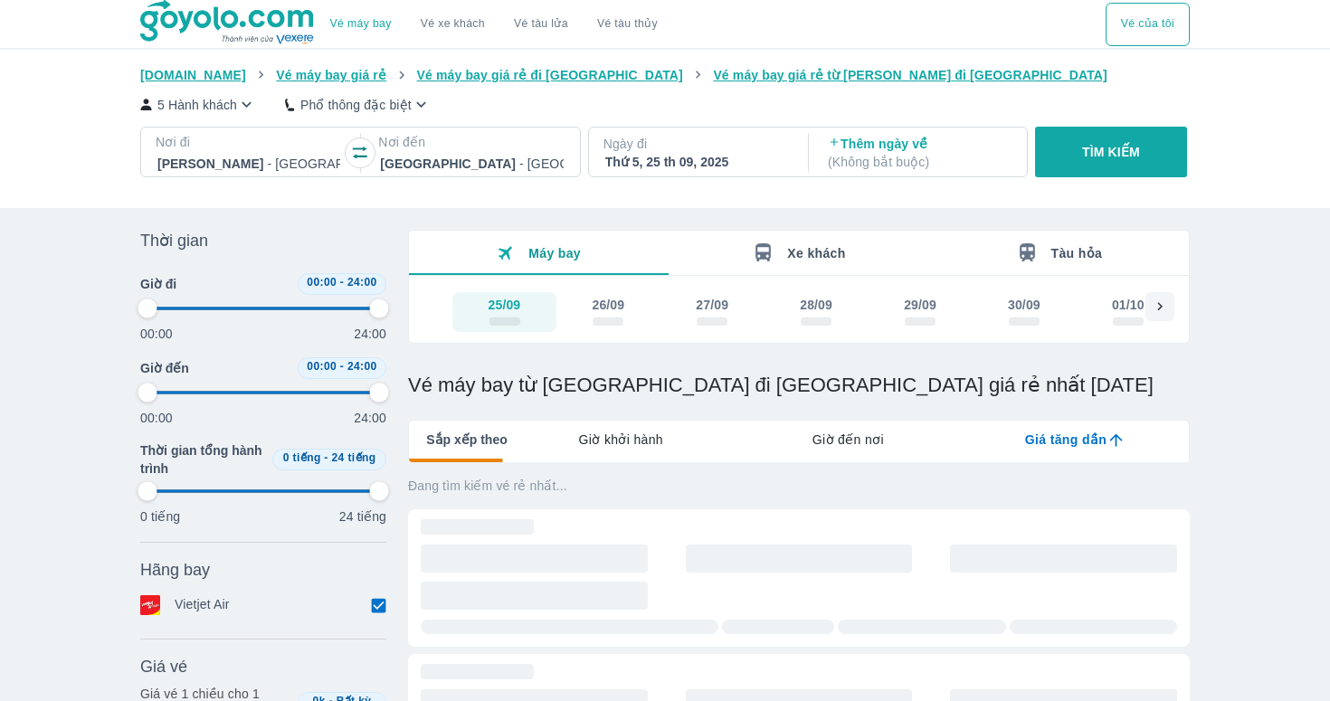
type input "97.9166666666667"
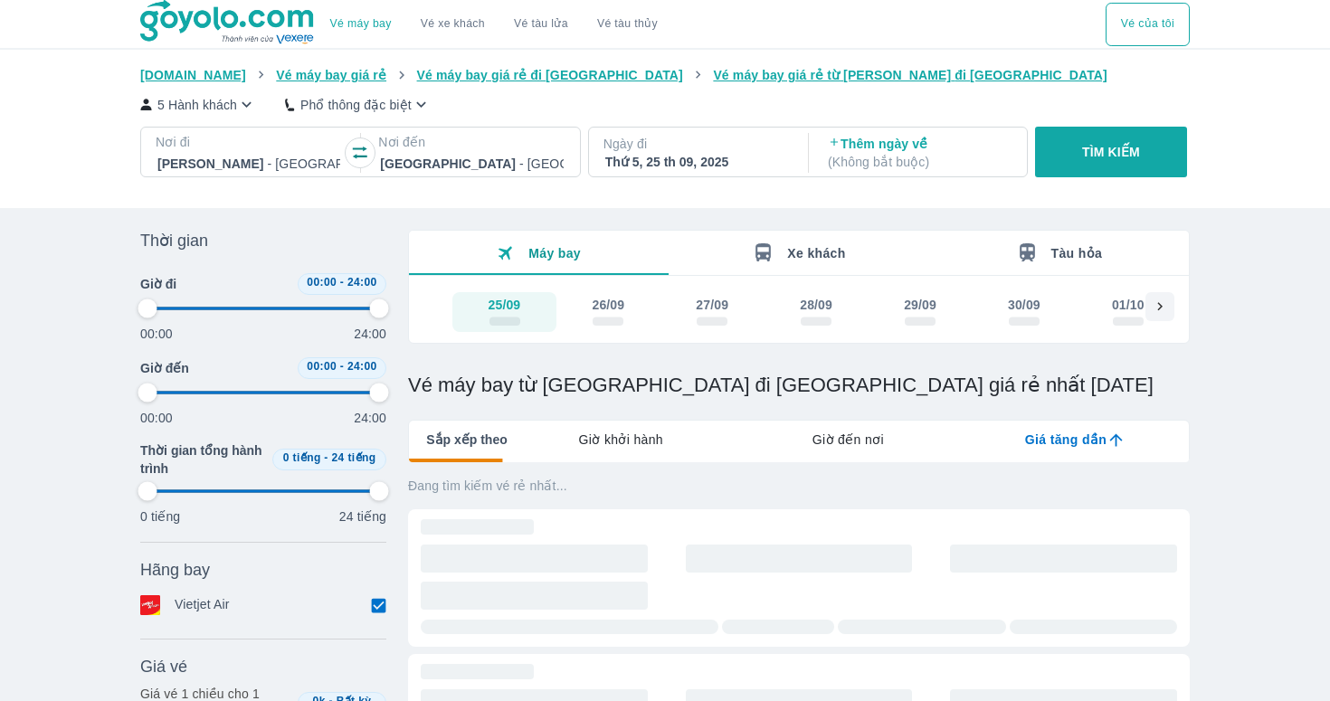
type input "97.9166666666667"
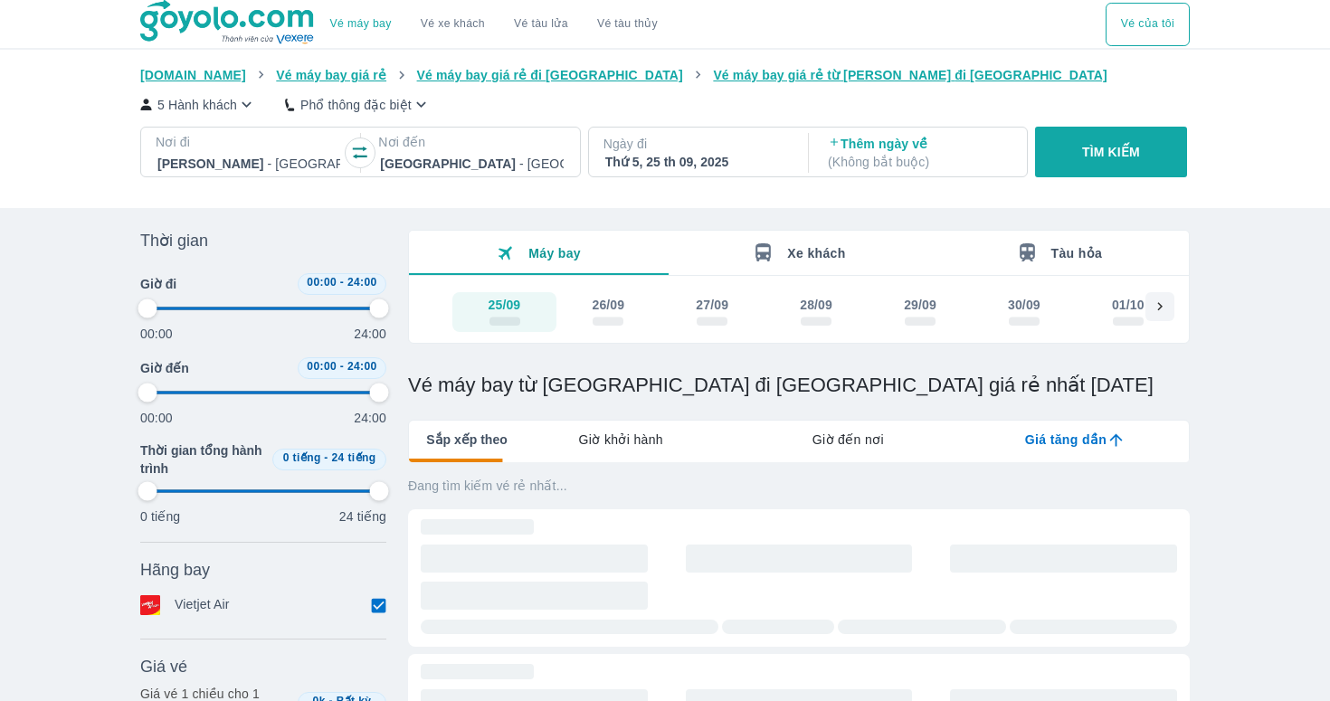
type input "97.9166666666667"
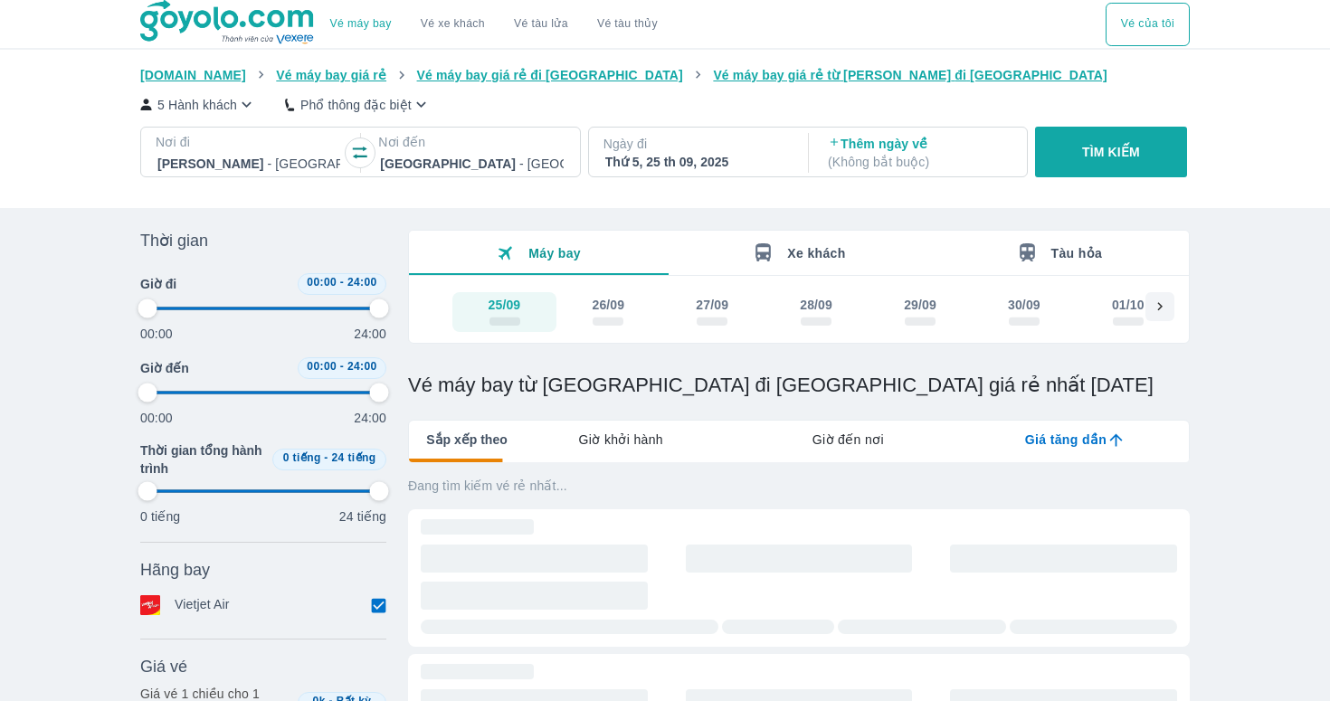
type input "97.9166666666667"
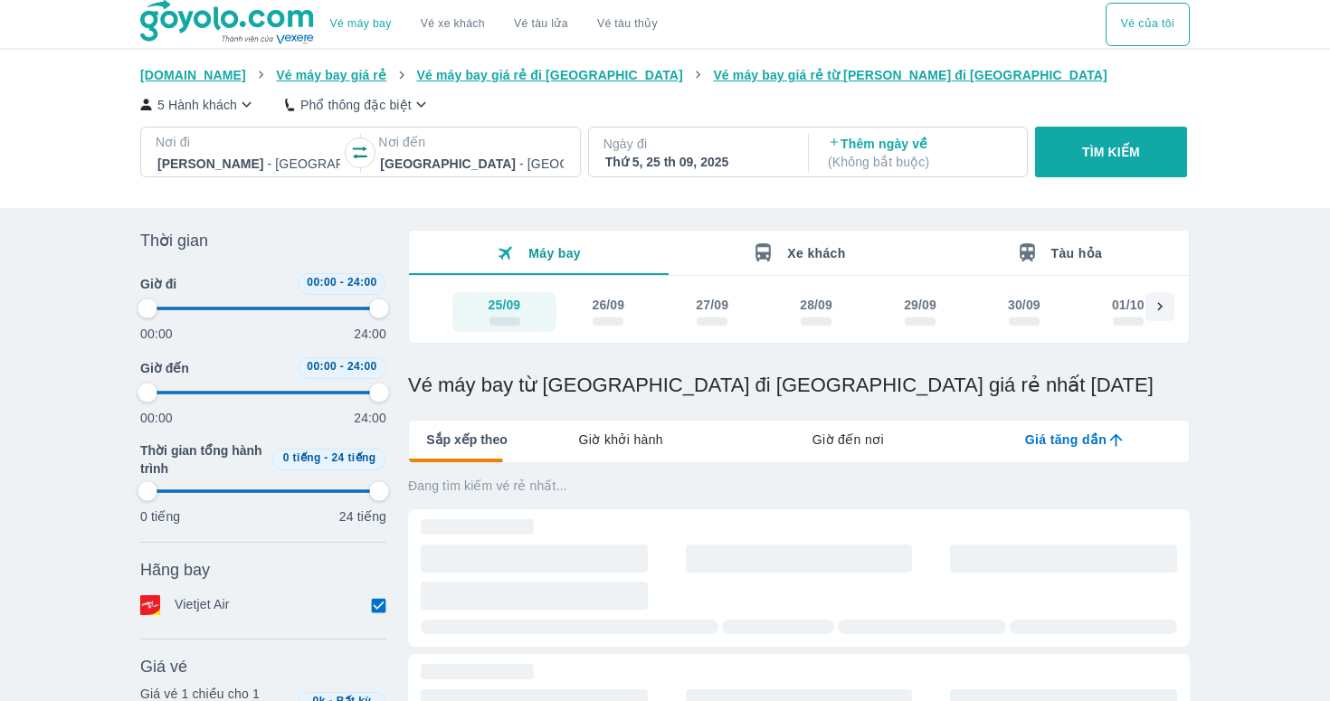
type input "97.9166666666667"
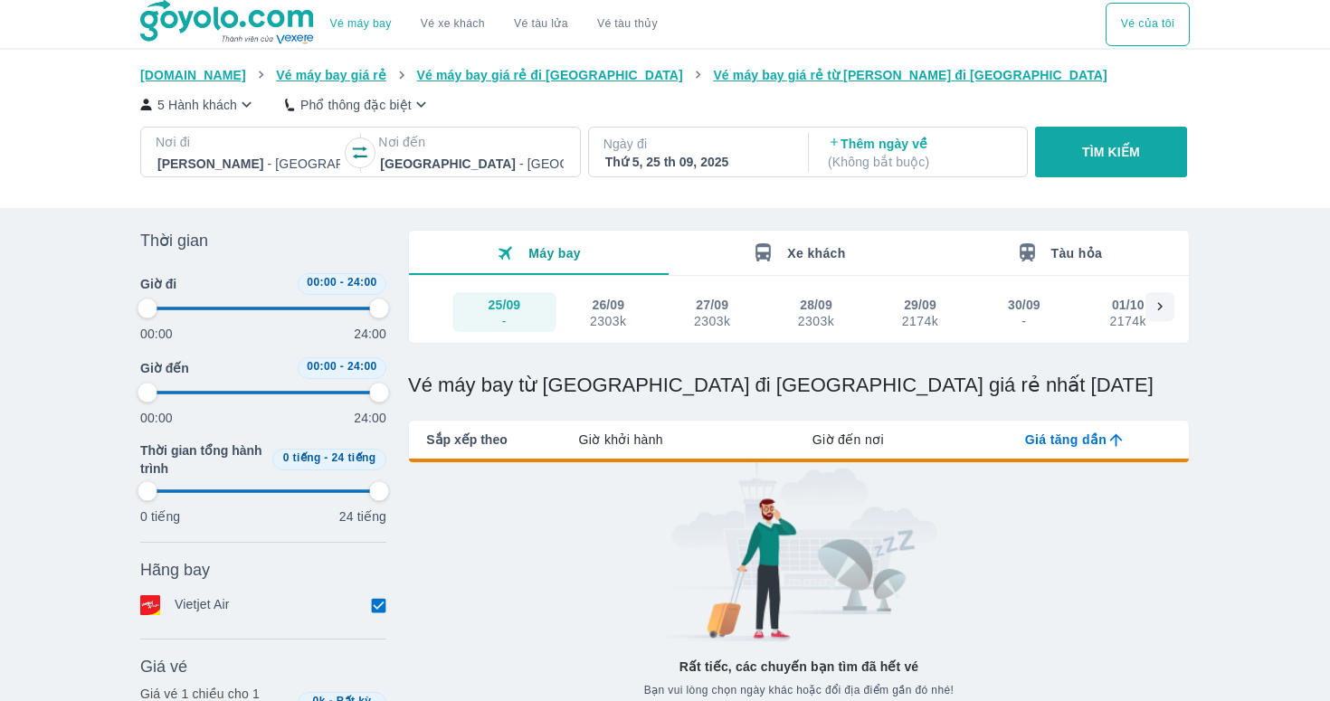
type input "97.9166666666667"
click at [626, 432] on span "Giờ khởi hành" at bounding box center [621, 440] width 84 height 18
type input "97.9166666666667"
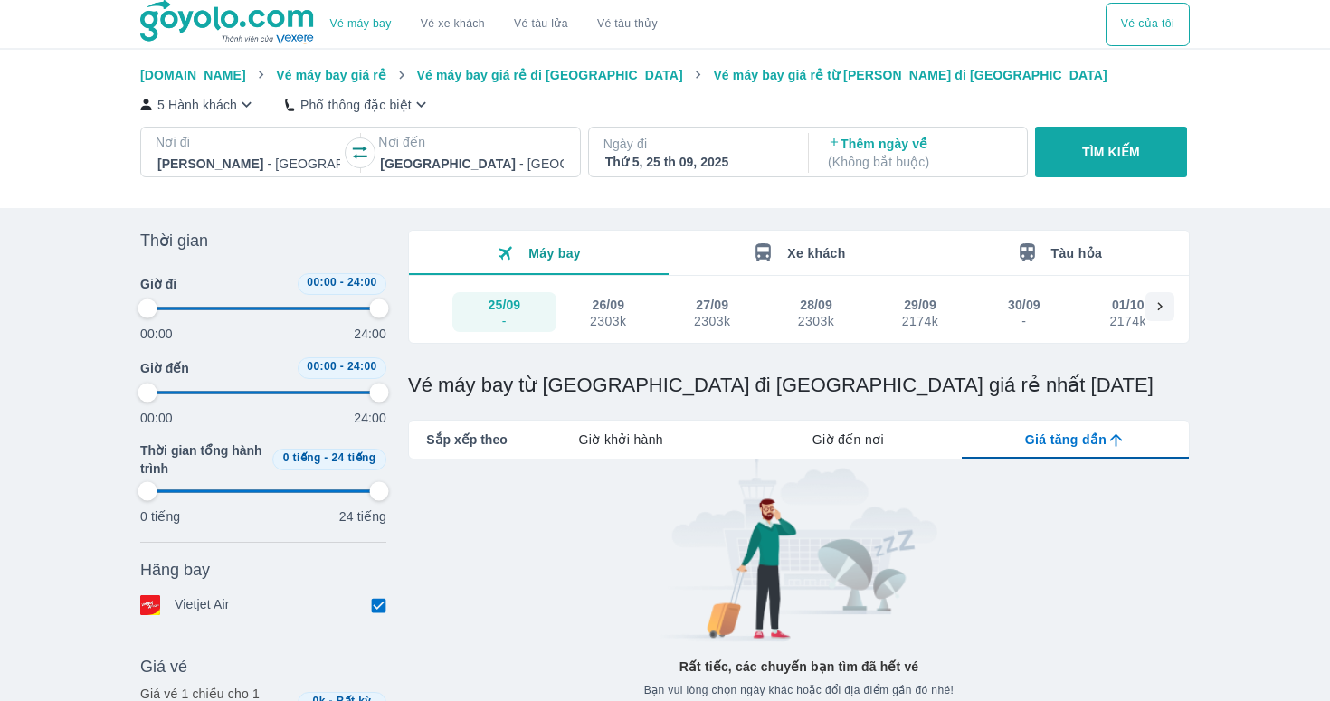
type input "97.9166666666667"
click at [626, 432] on span "Giờ đi sớm nhất" at bounding box center [611, 440] width 102 height 18
type input "97.9166666666667"
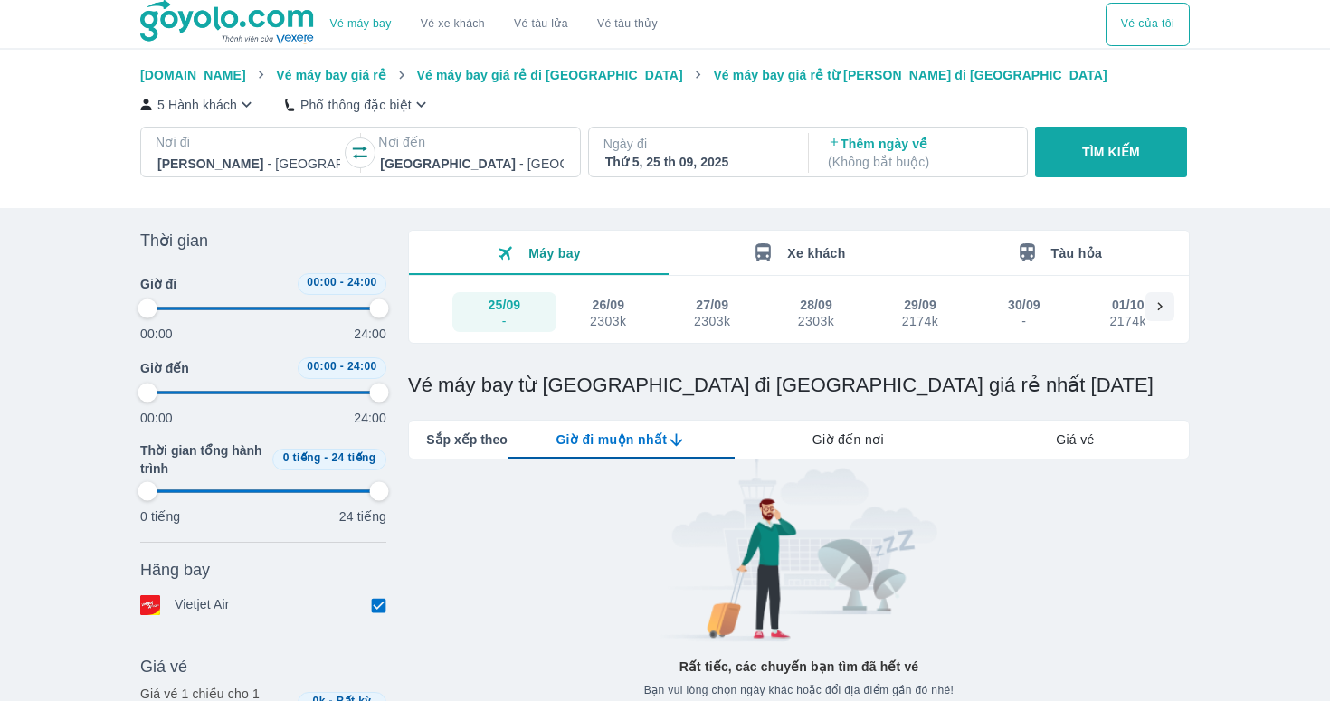
type input "97.9166666666667"
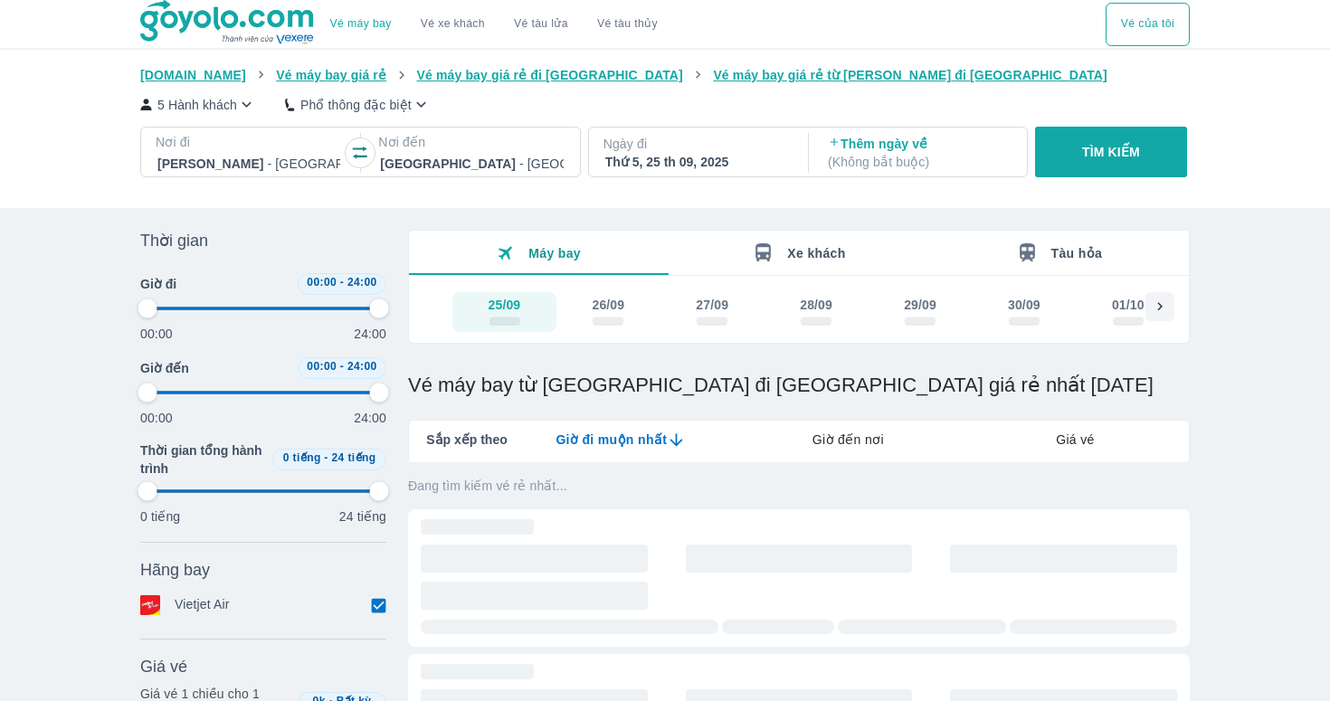
click at [611, 321] on span "scrollable day and price" at bounding box center [607, 321] width 31 height 9
type input "97.9166666666667"
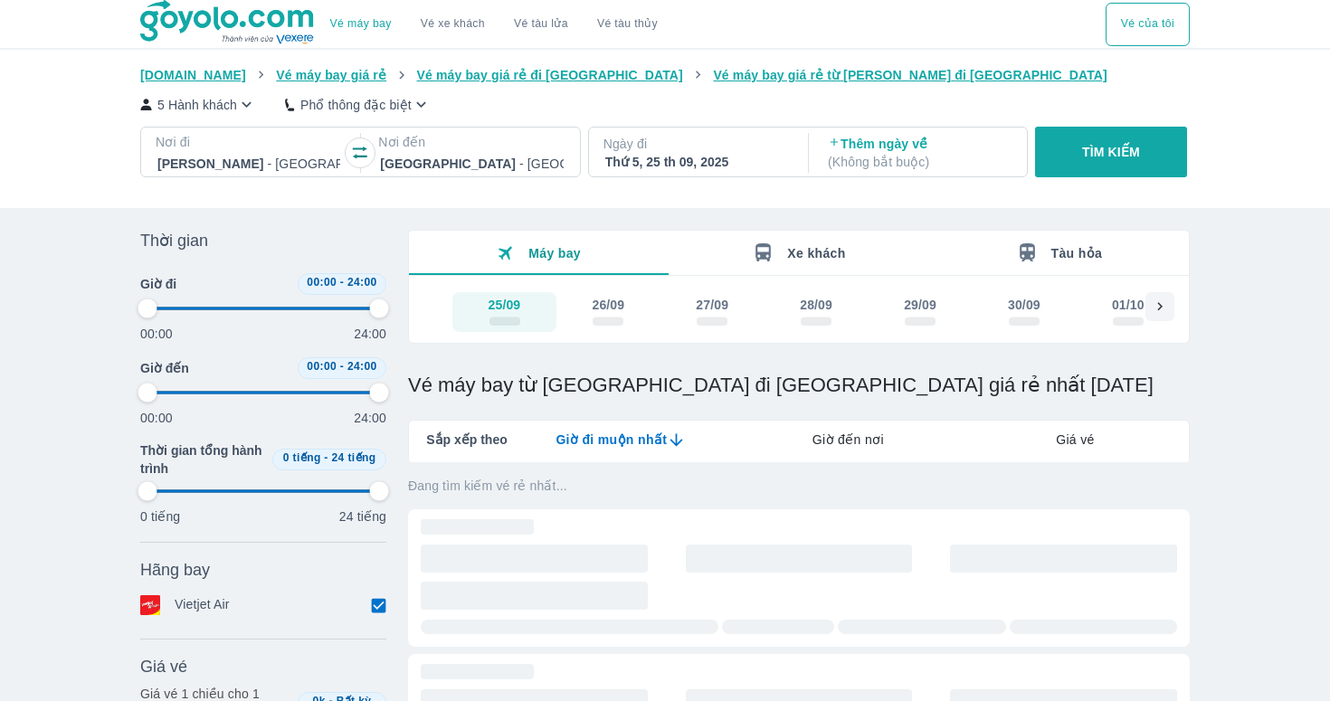
type input "97.9166666666667"
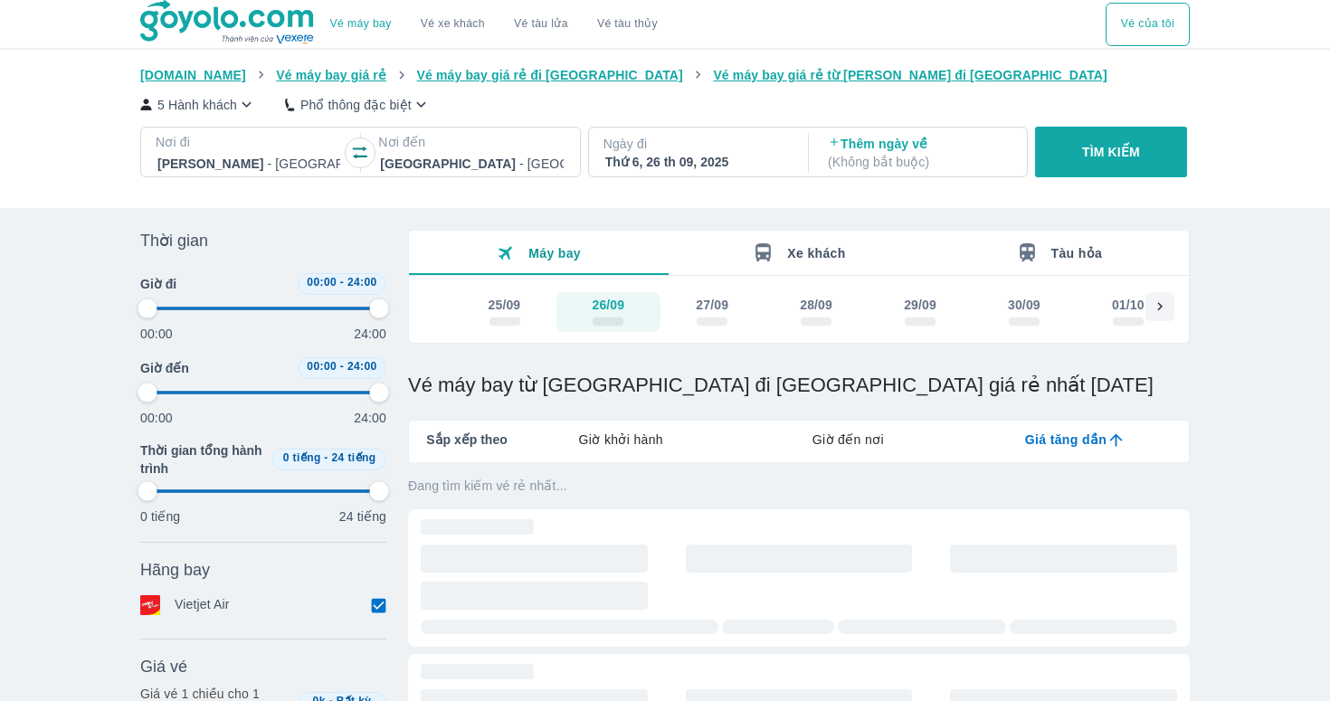
type input "97.9166666666667"
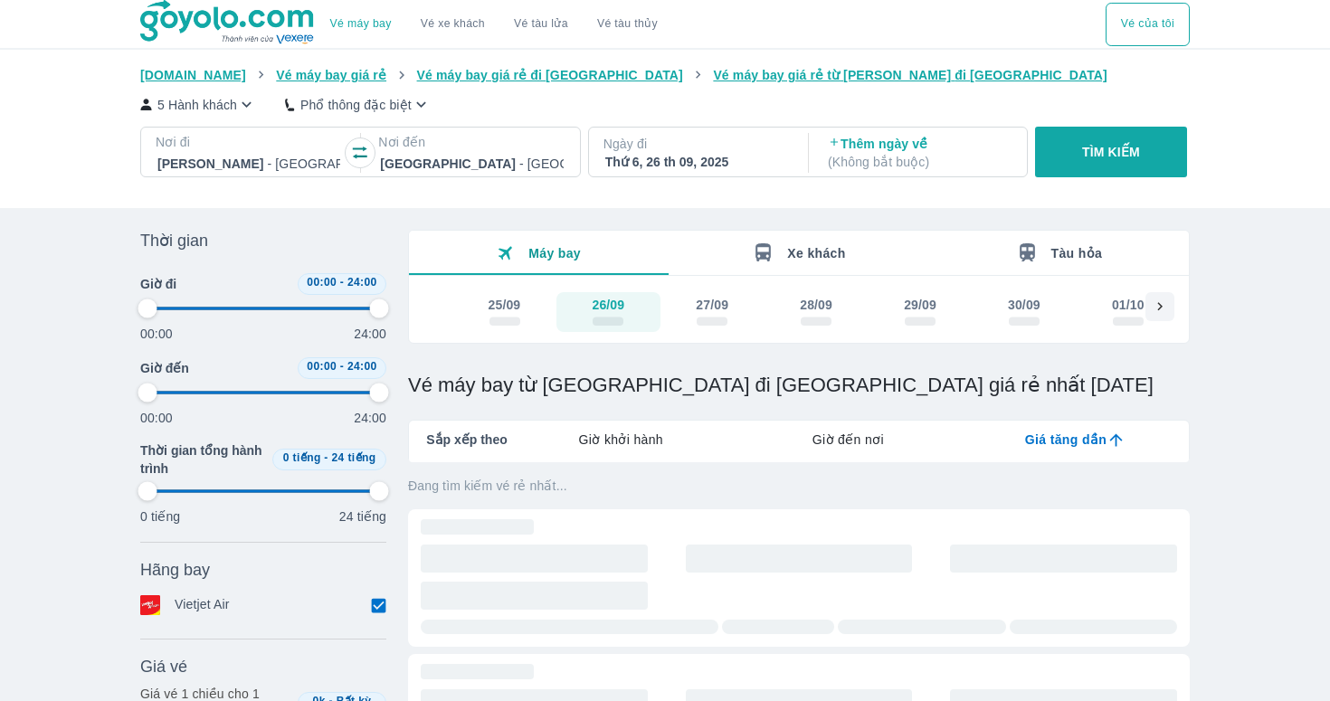
type input "97.9166666666667"
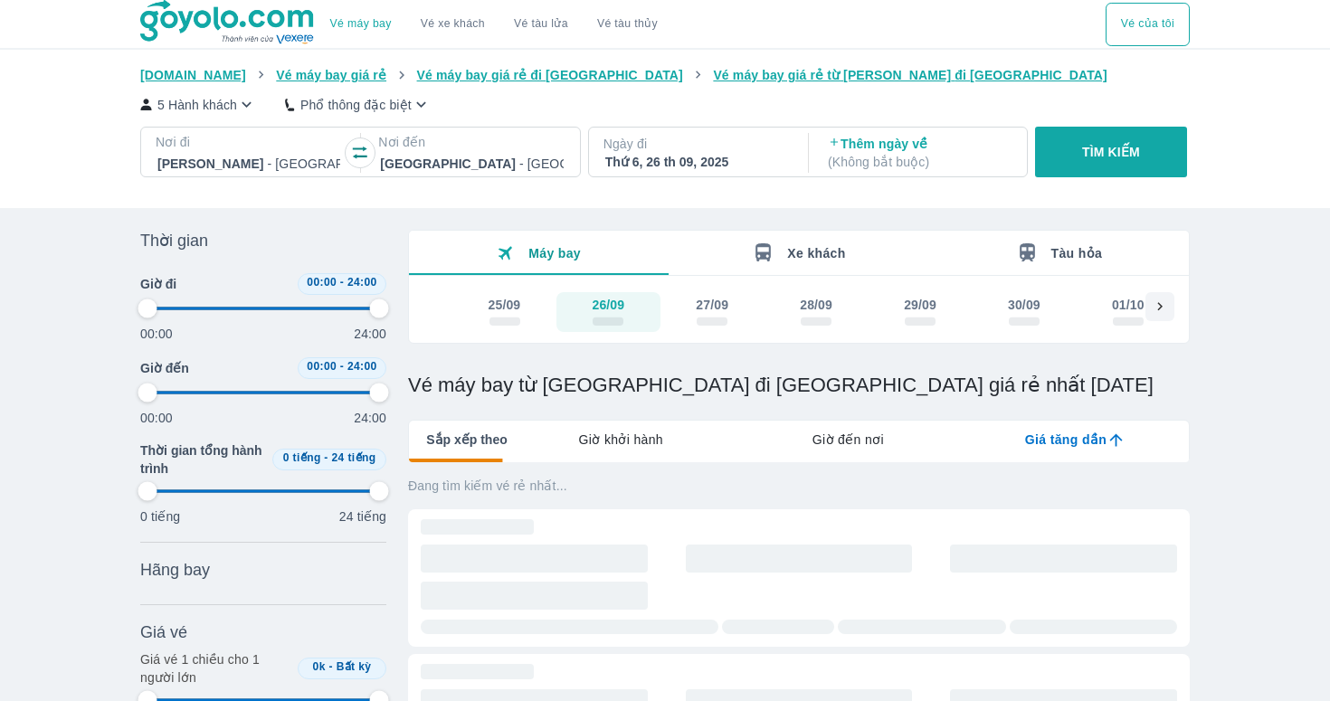
type input "97.9166666666667"
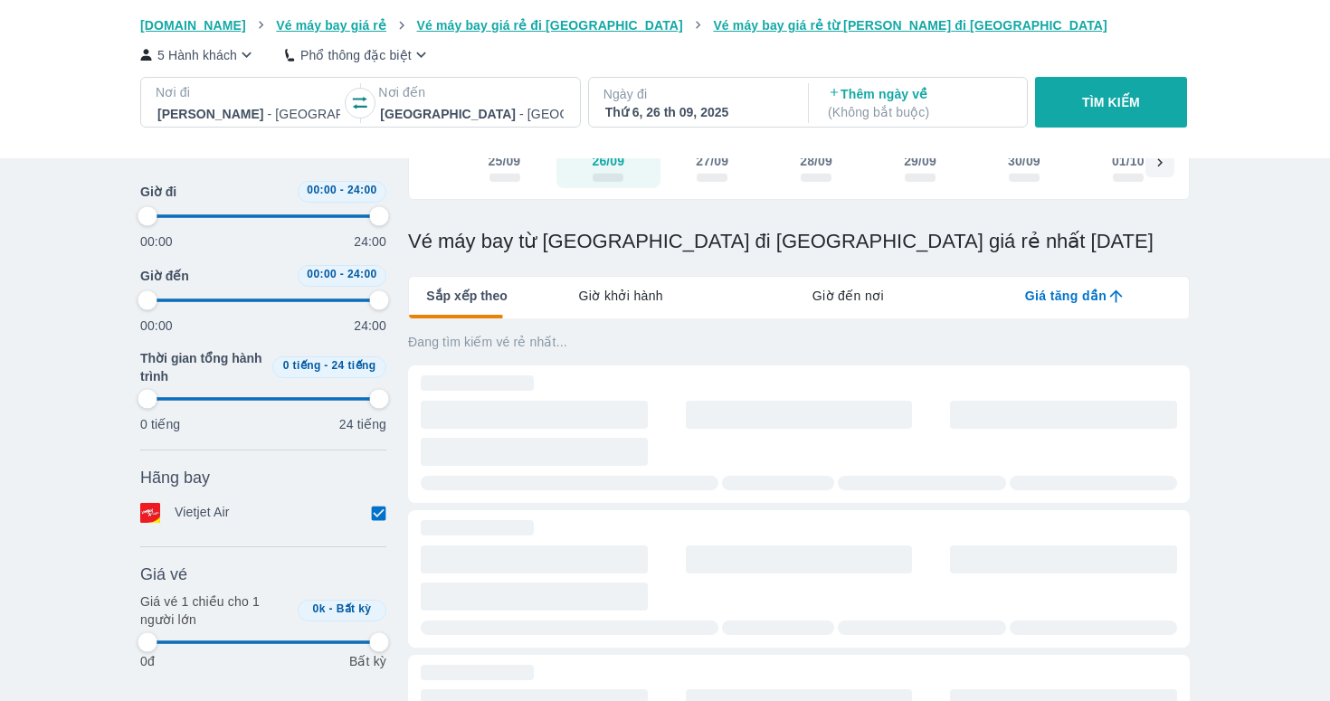
type input "97.9166666666667"
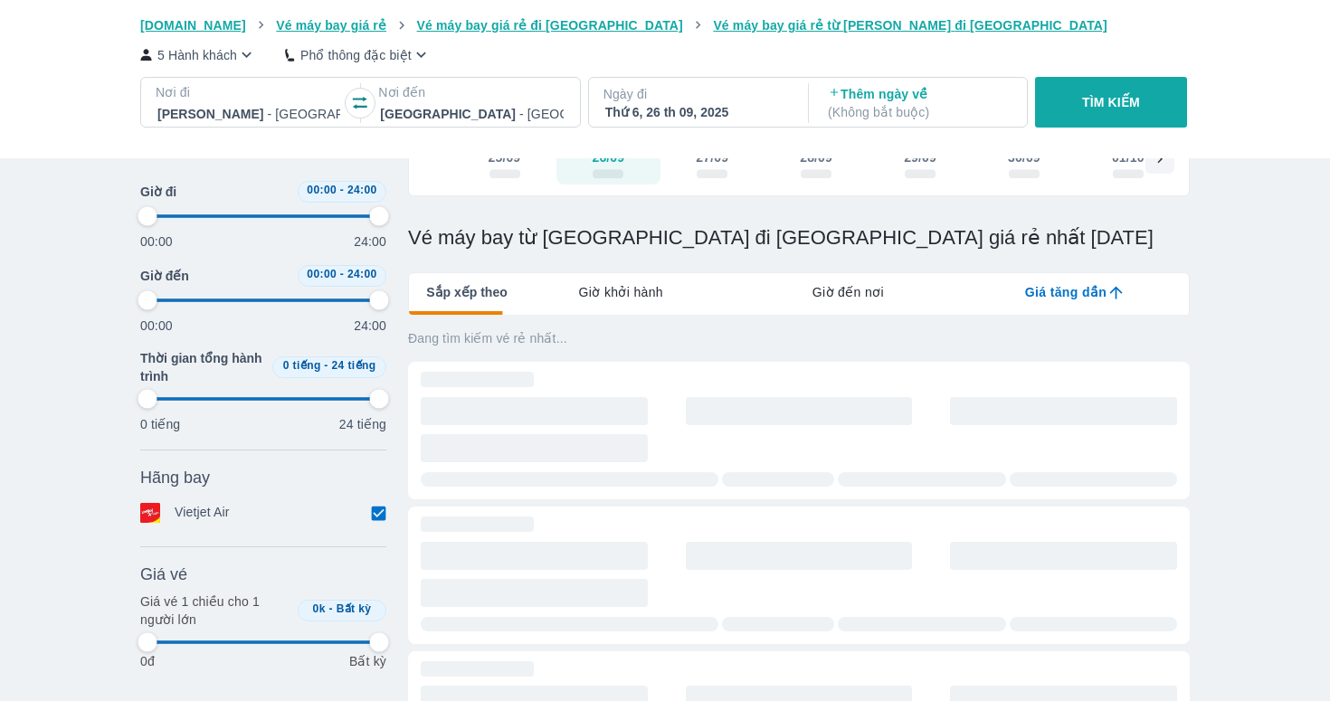
type input "97.9166666666667"
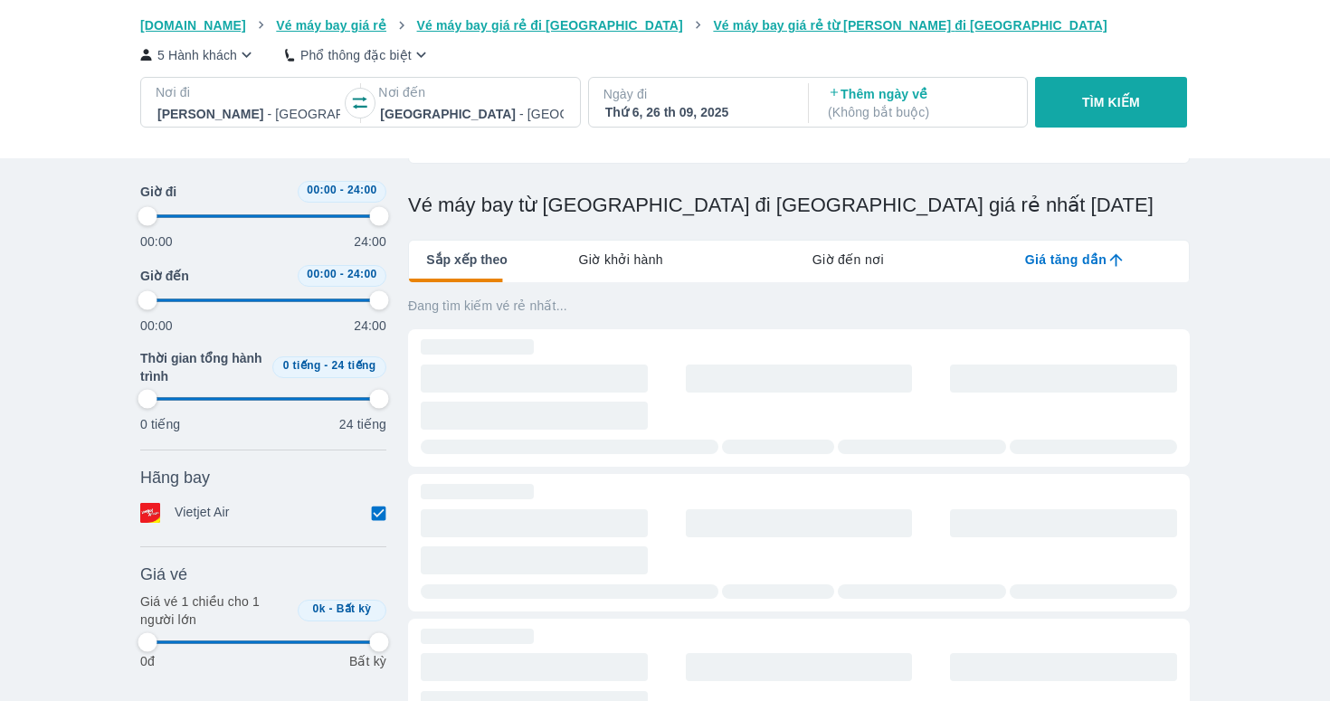
type input "97.9166666666667"
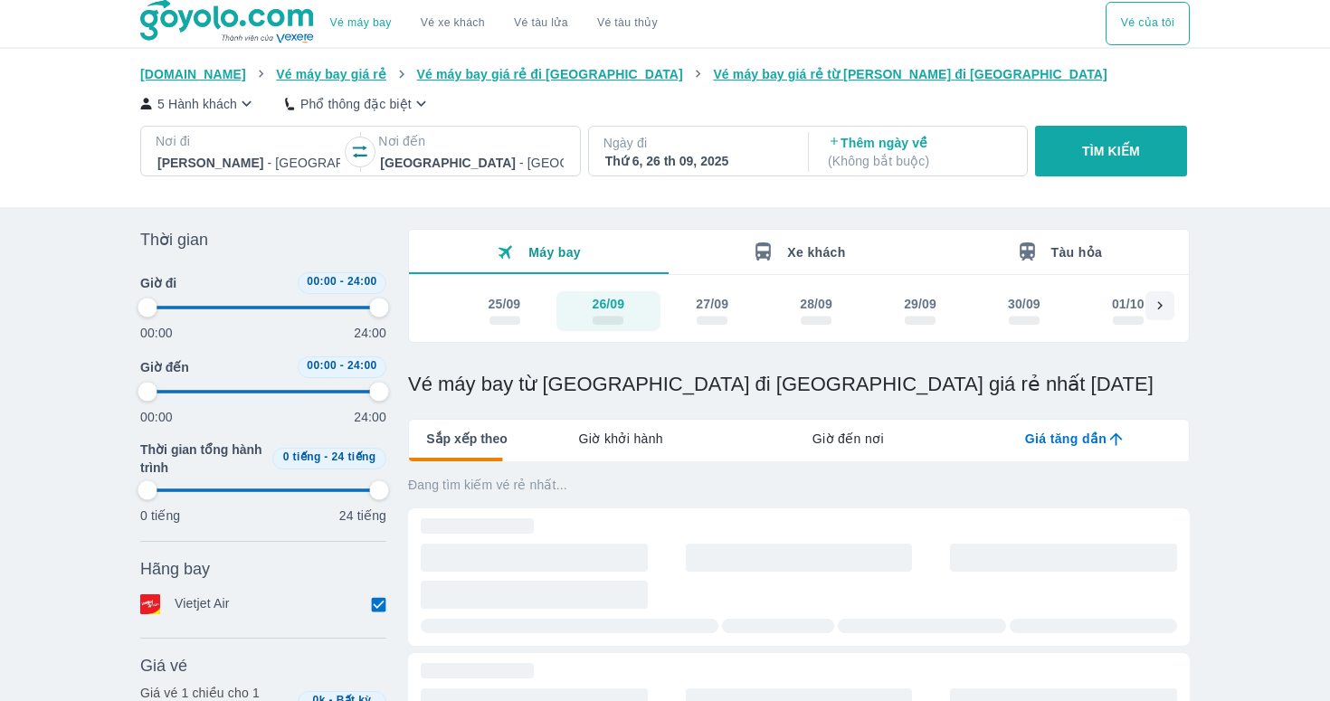
type input "97.9166666666667"
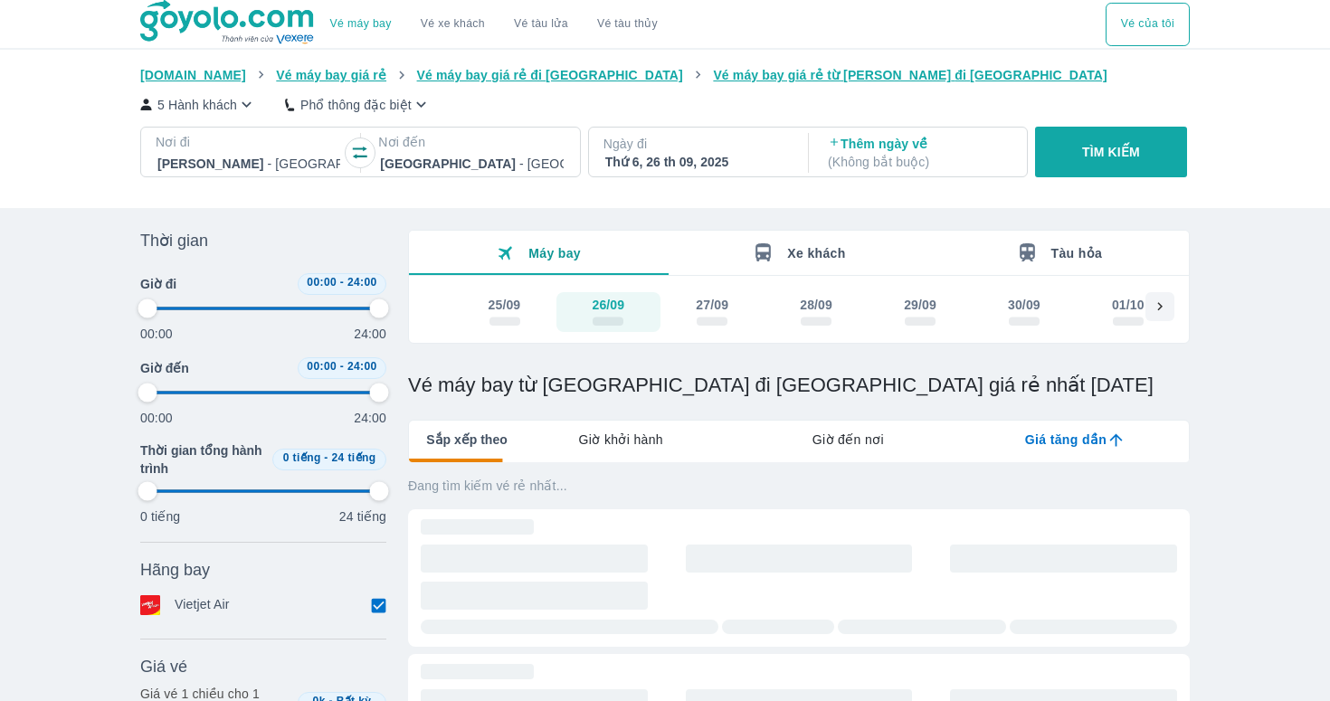
type input "97.9166666666667"
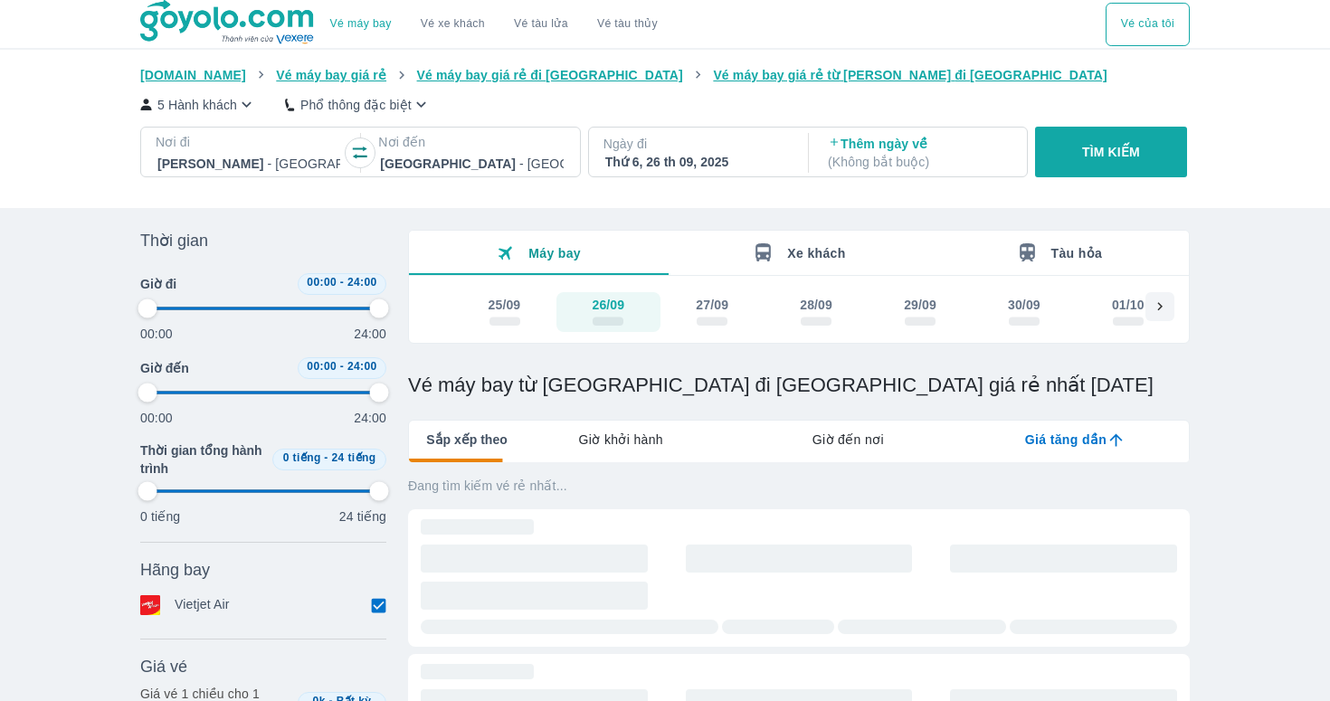
type input "97.9166666666667"
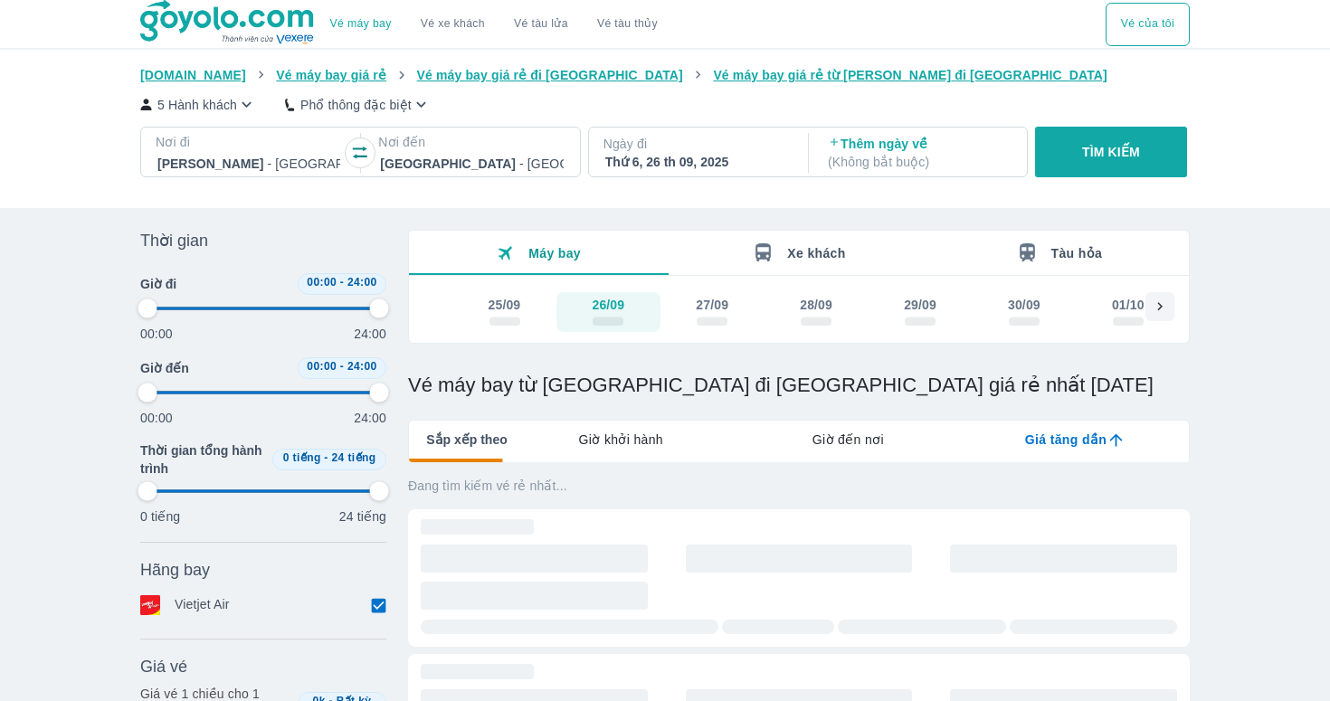
type input "97.9166666666667"
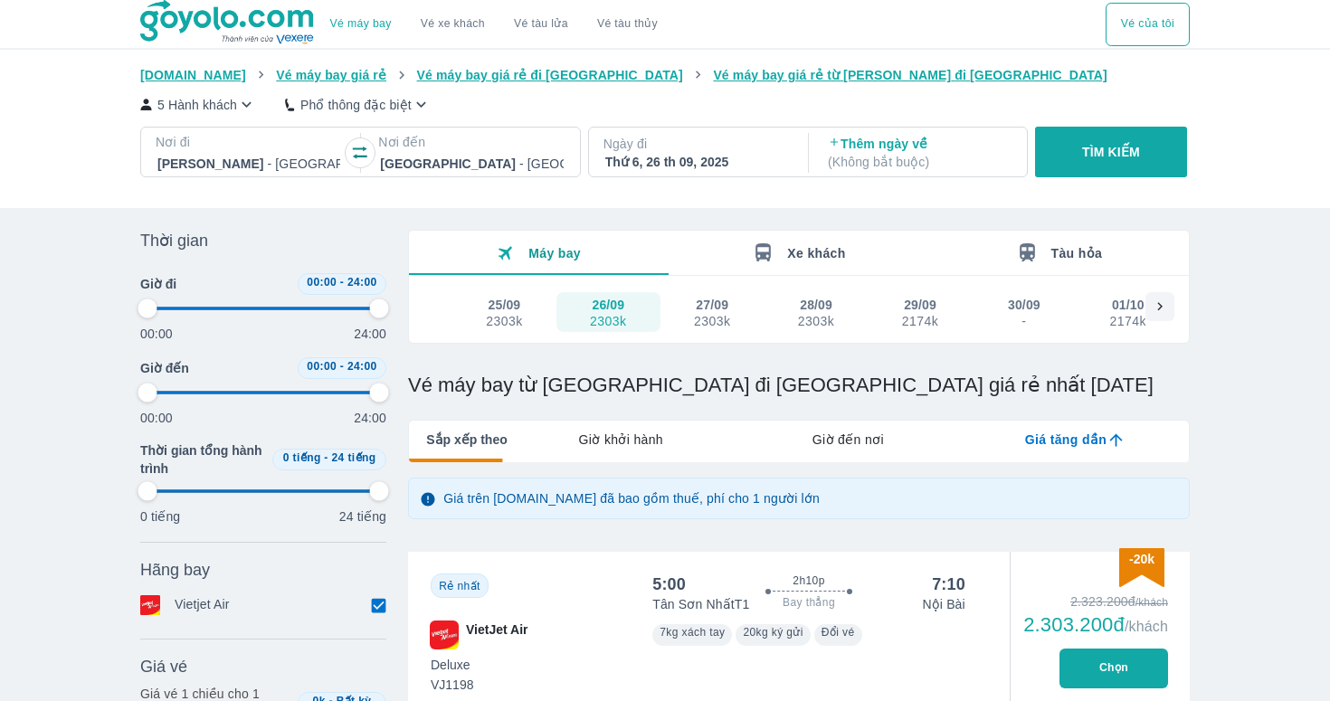
click at [228, 112] on p "5 Hành khách" at bounding box center [197, 105] width 80 height 18
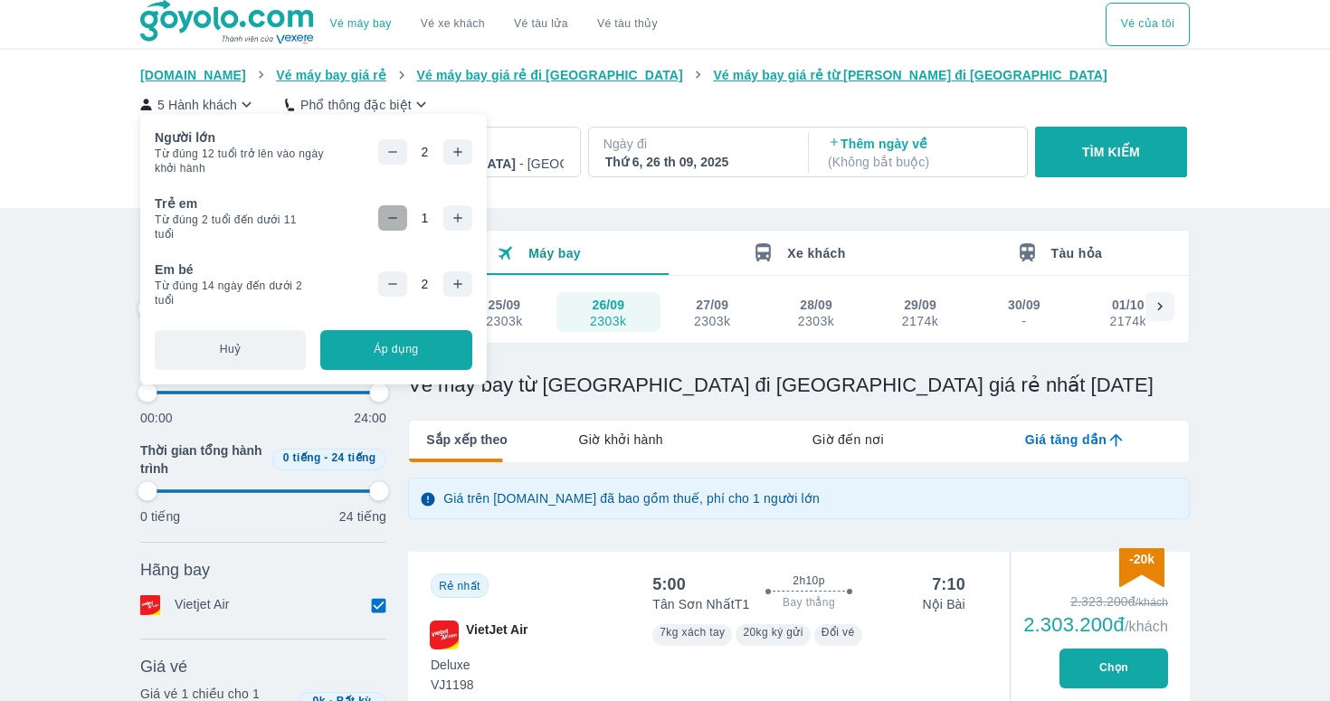
click at [400, 221] on icon "button" at bounding box center [392, 218] width 14 height 14
type input "97.9166666666667"
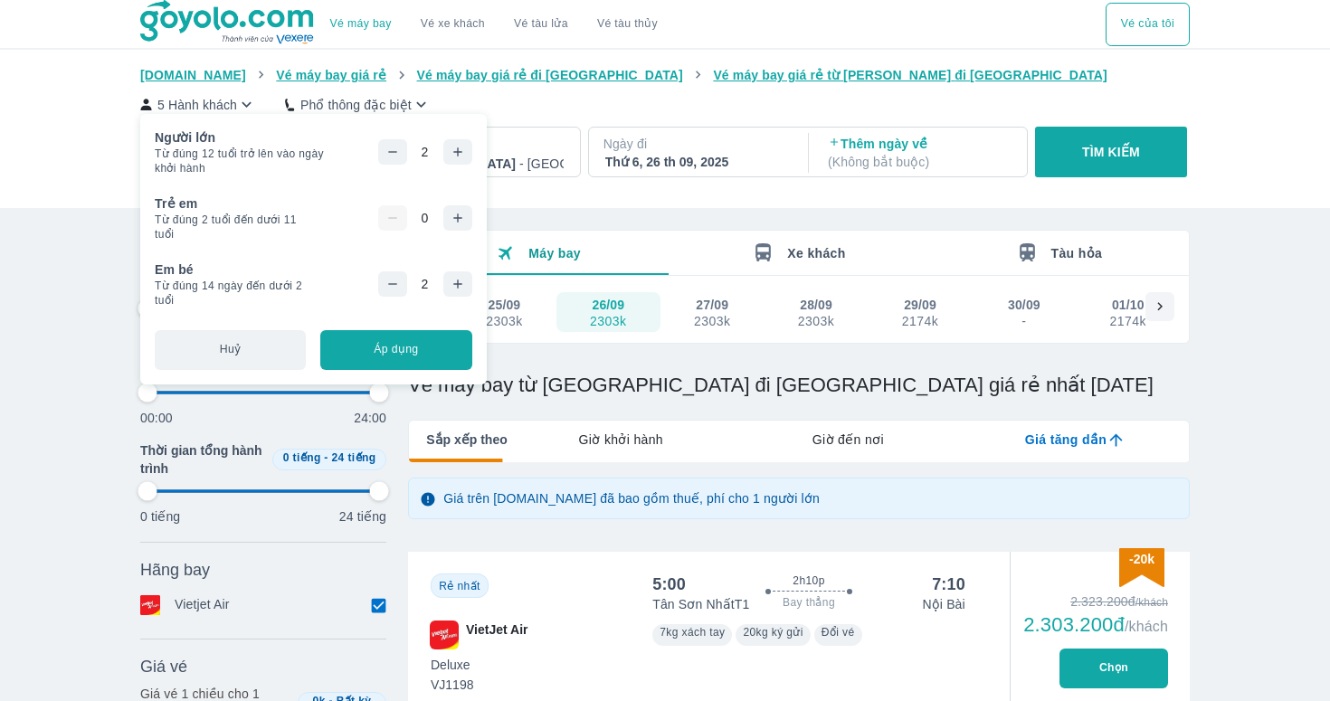
type input "97.9166666666667"
click at [398, 271] on button "button" at bounding box center [392, 283] width 29 height 25
type input "97.9166666666667"
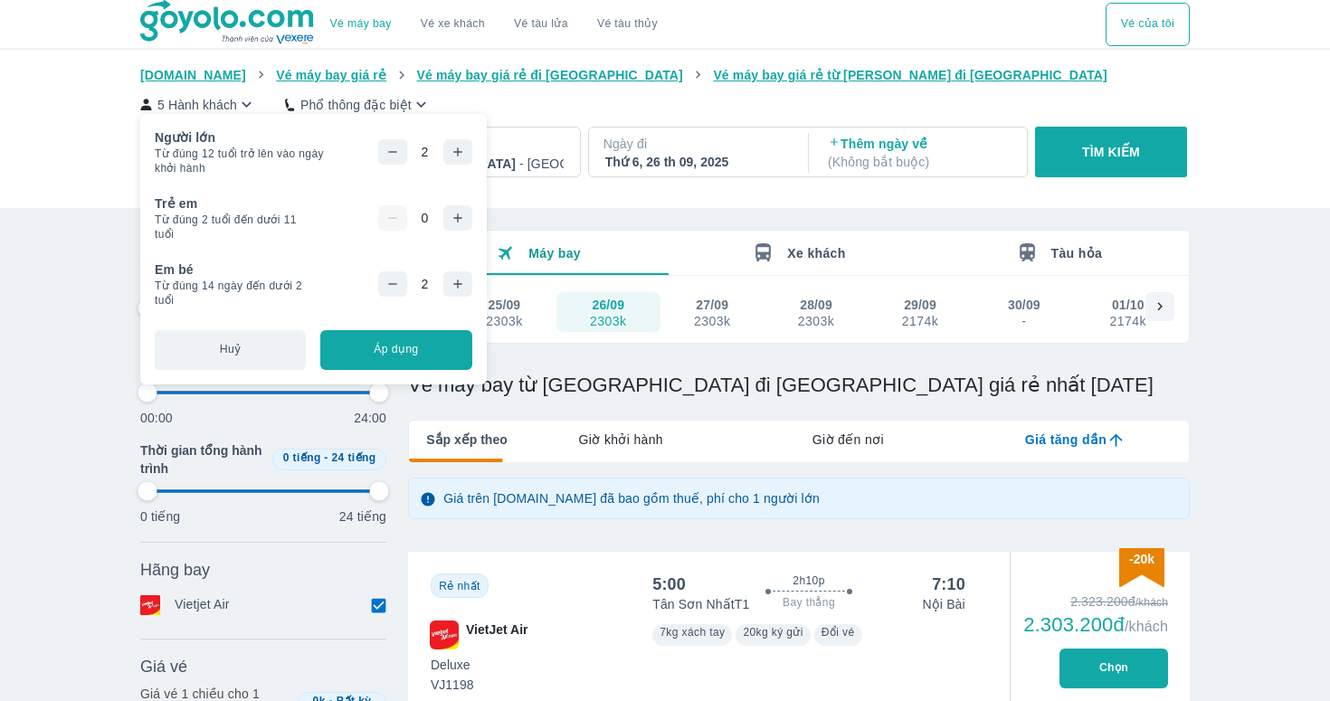
type input "97.9166666666667"
click at [398, 271] on button "button" at bounding box center [392, 283] width 29 height 25
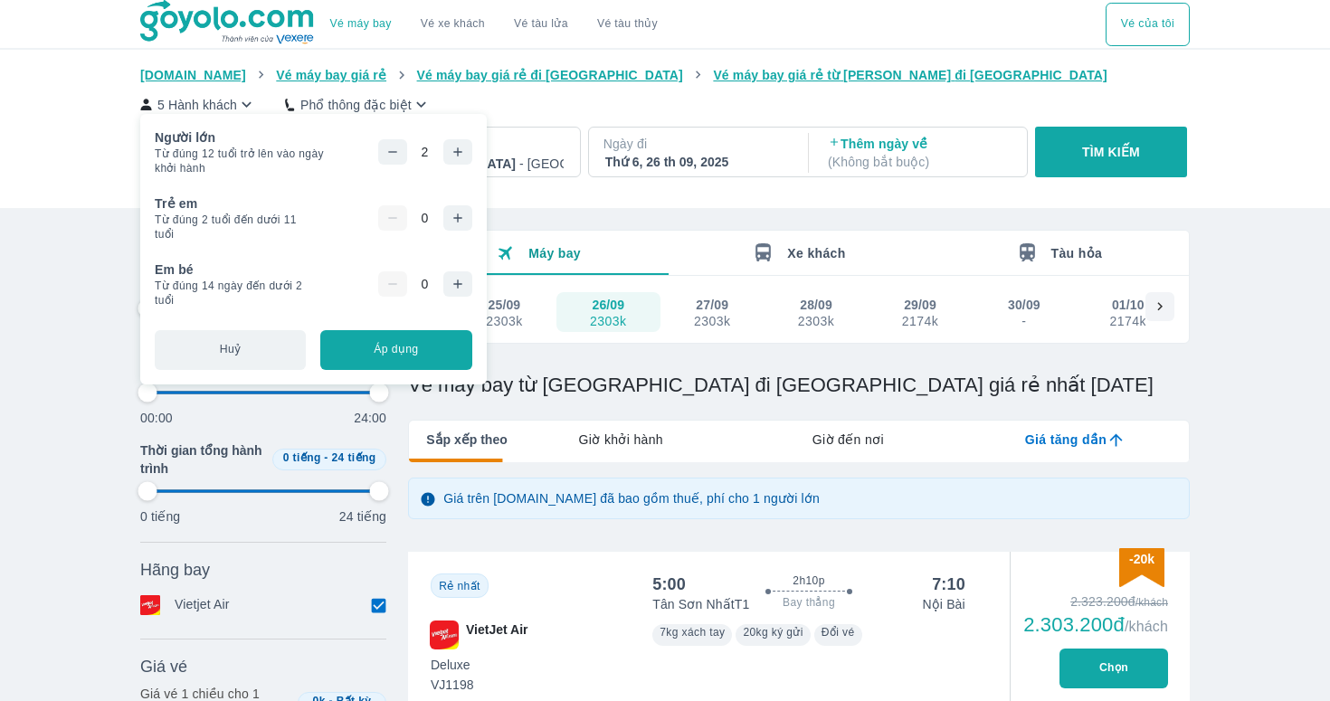
click at [402, 370] on div "Người lớn Từ đúng 12 tuổi trở lên vào ngày khởi hành 2 Bạn chỉ có thể đặt 9 hàn…" at bounding box center [313, 249] width 346 height 270
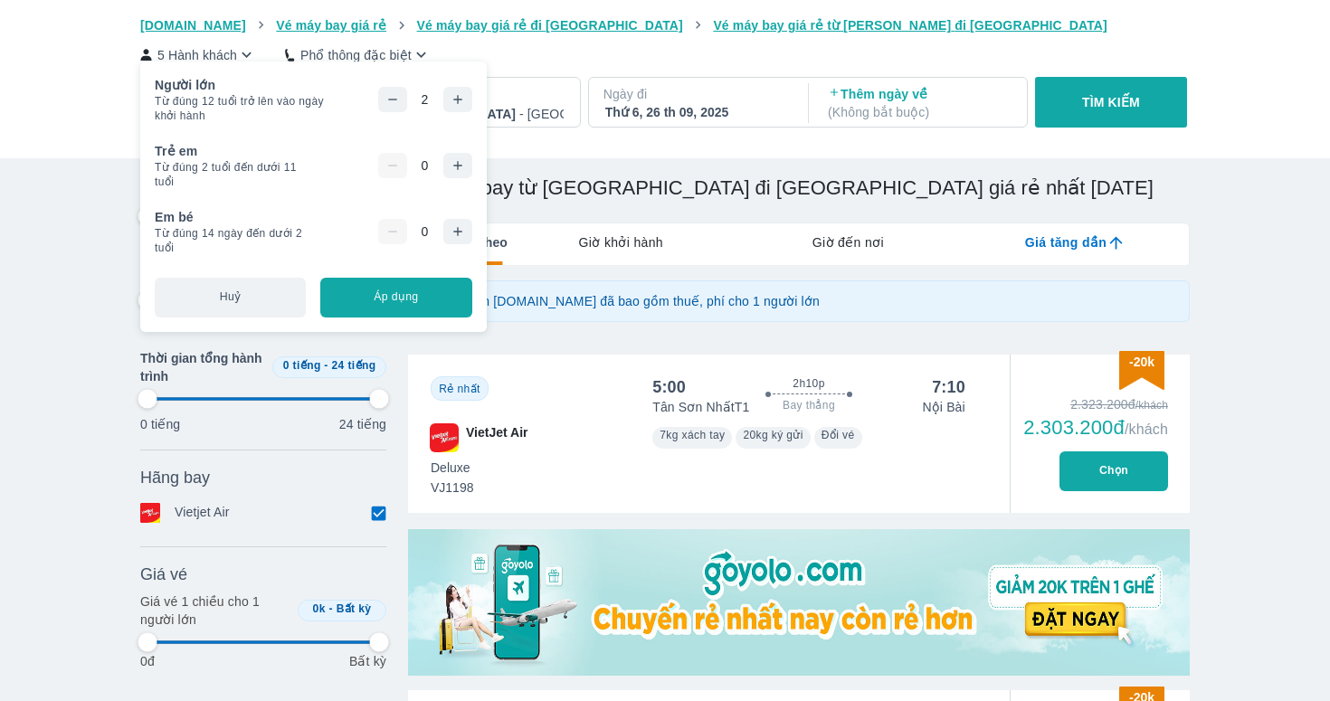
type input "97.9166666666667"
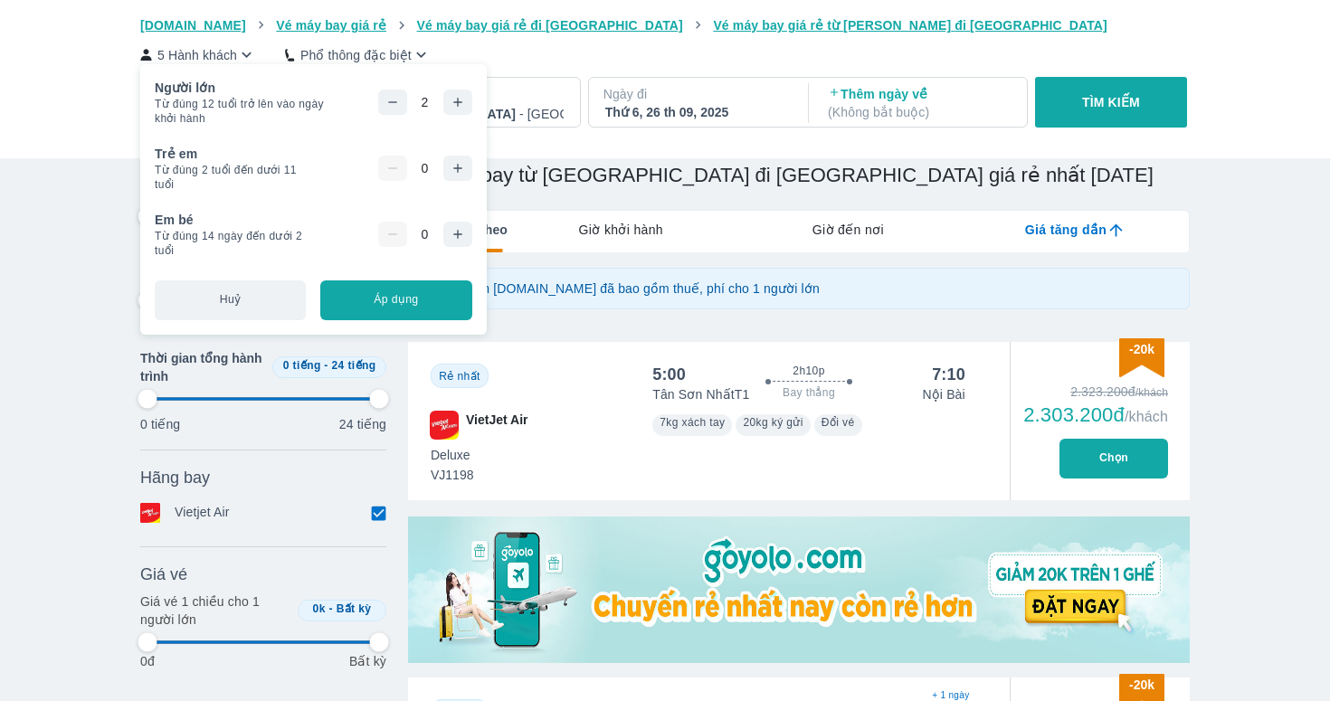
type input "97.9166666666667"
click at [431, 293] on button "Áp dụng" at bounding box center [395, 300] width 151 height 40
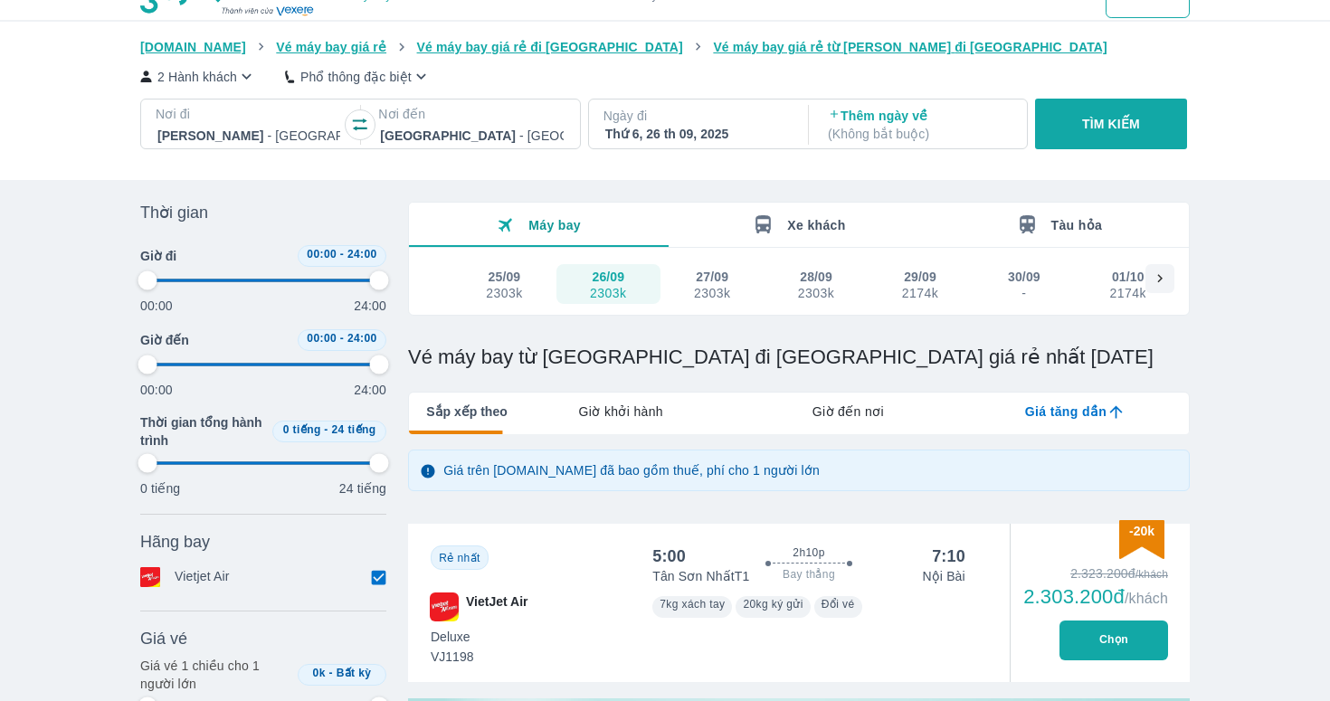
scroll to position [48, 0]
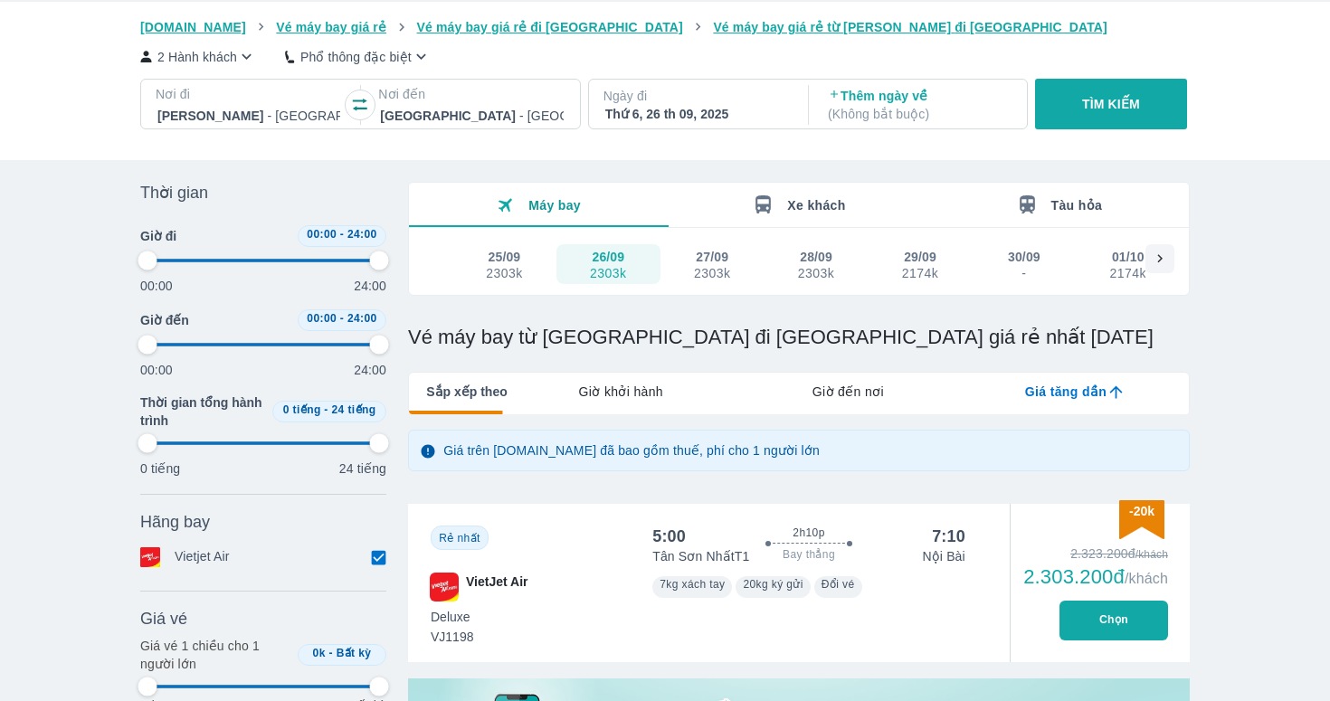
click at [526, 263] on button "25/09 2303k" at bounding box center [504, 264] width 104 height 40
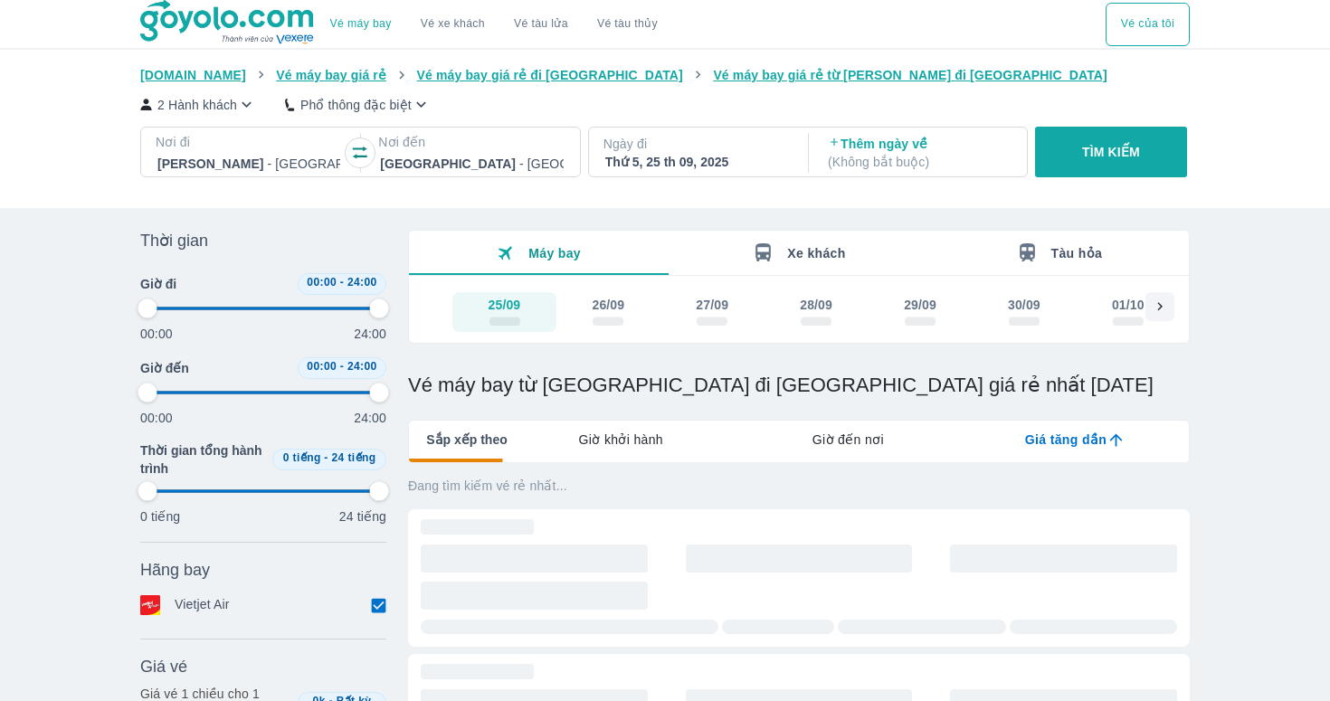
click at [615, 326] on div "scrollable day and price" at bounding box center [607, 321] width 31 height 14
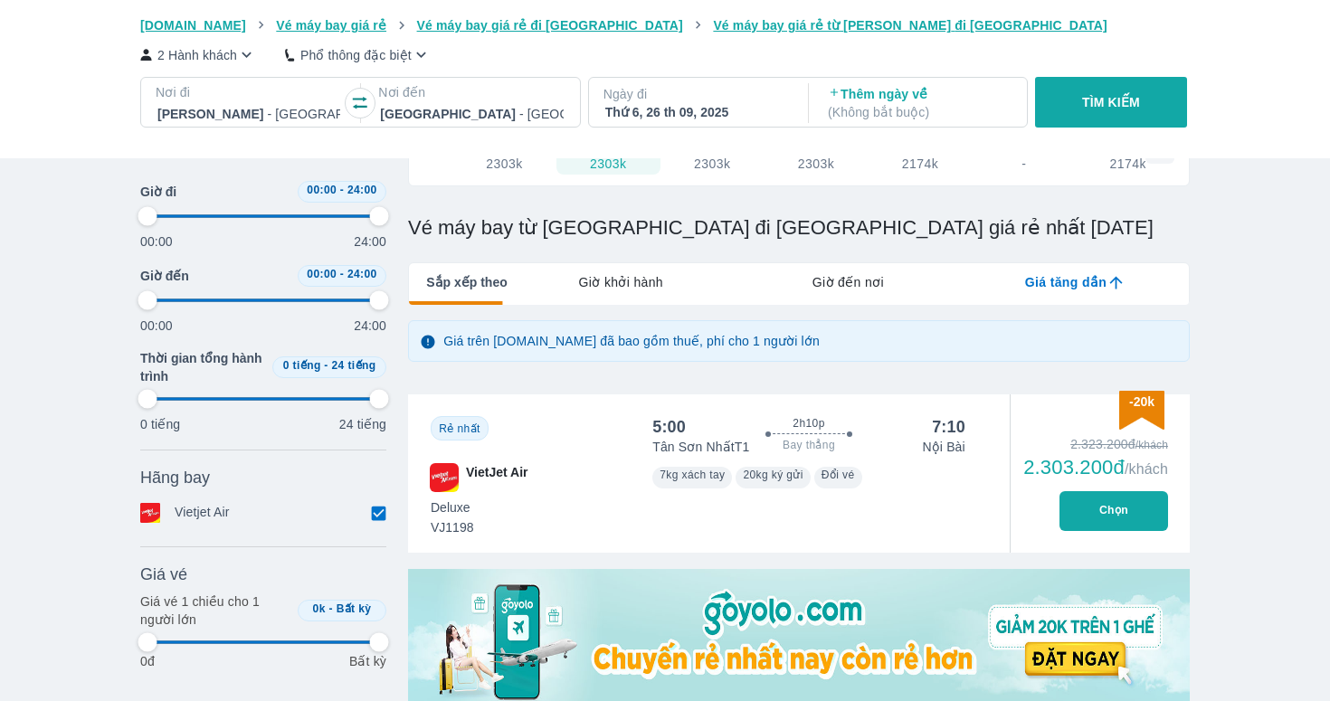
scroll to position [160, 0]
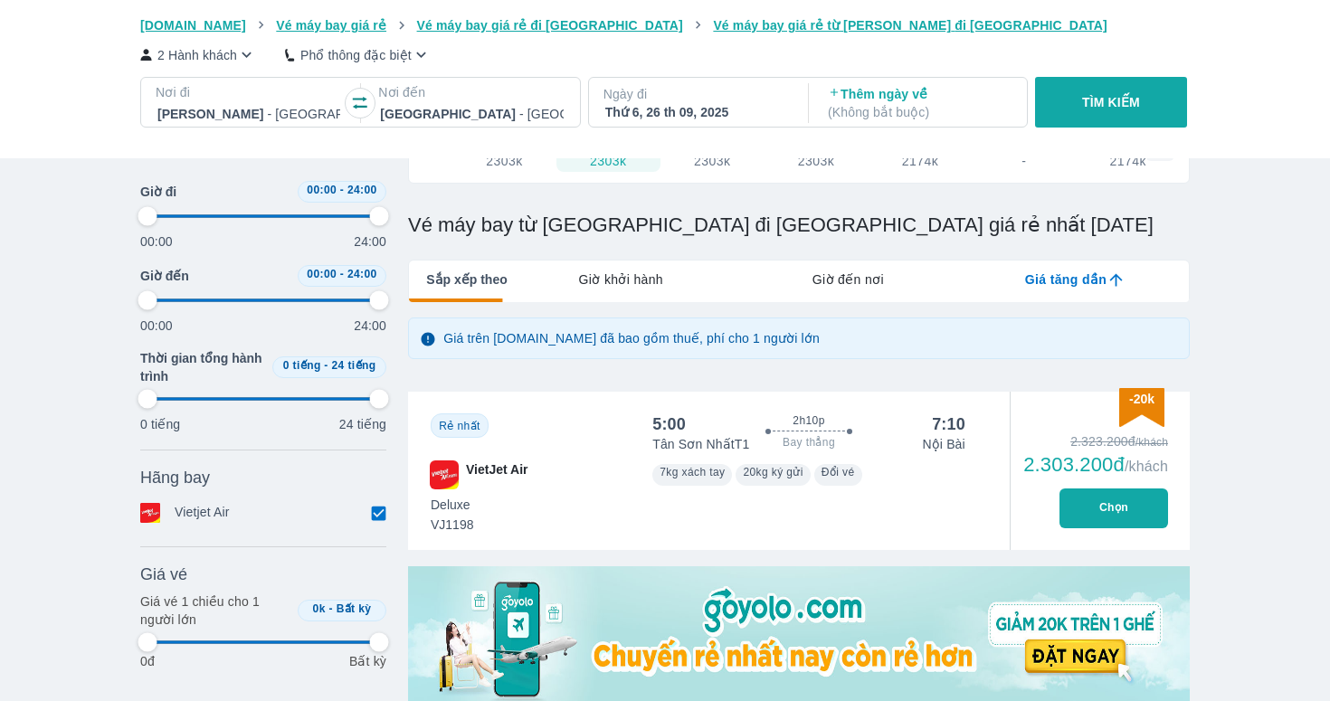
click at [1081, 513] on button "Chọn" at bounding box center [1113, 508] width 109 height 40
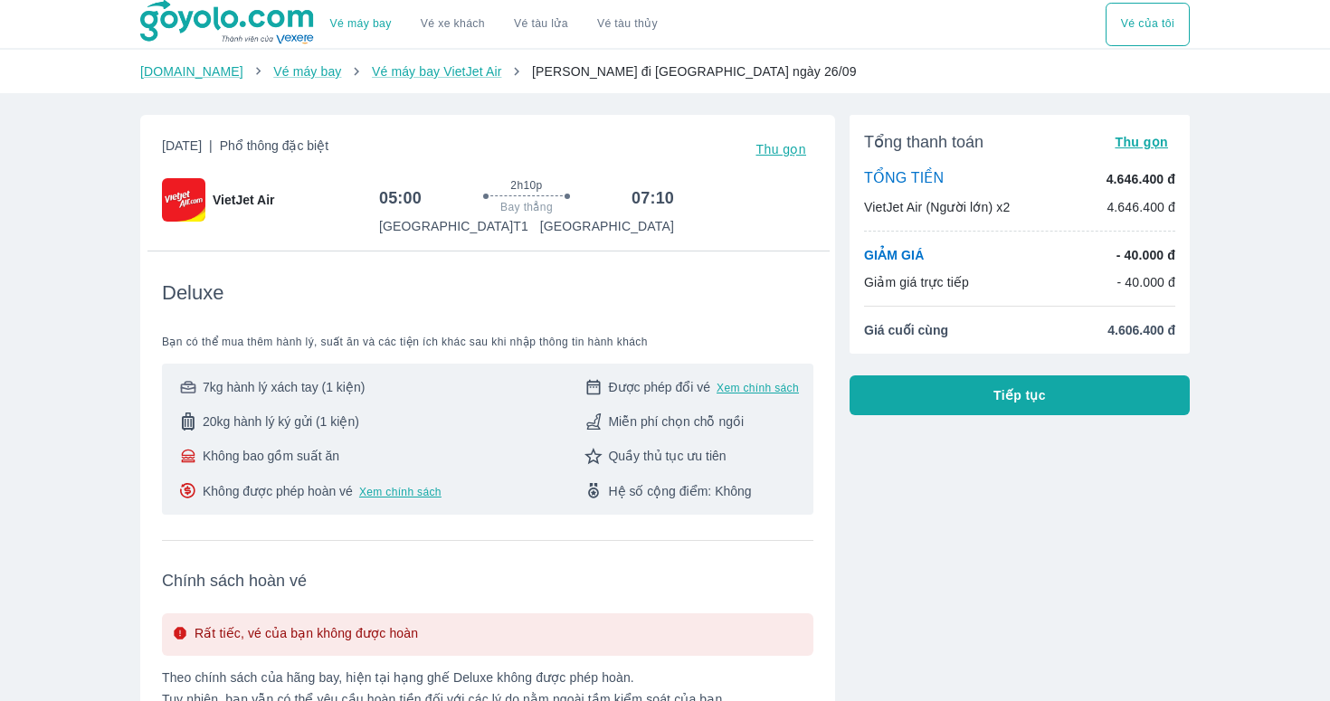
click at [1008, 379] on button "Tiếp tục" at bounding box center [1019, 395] width 340 height 40
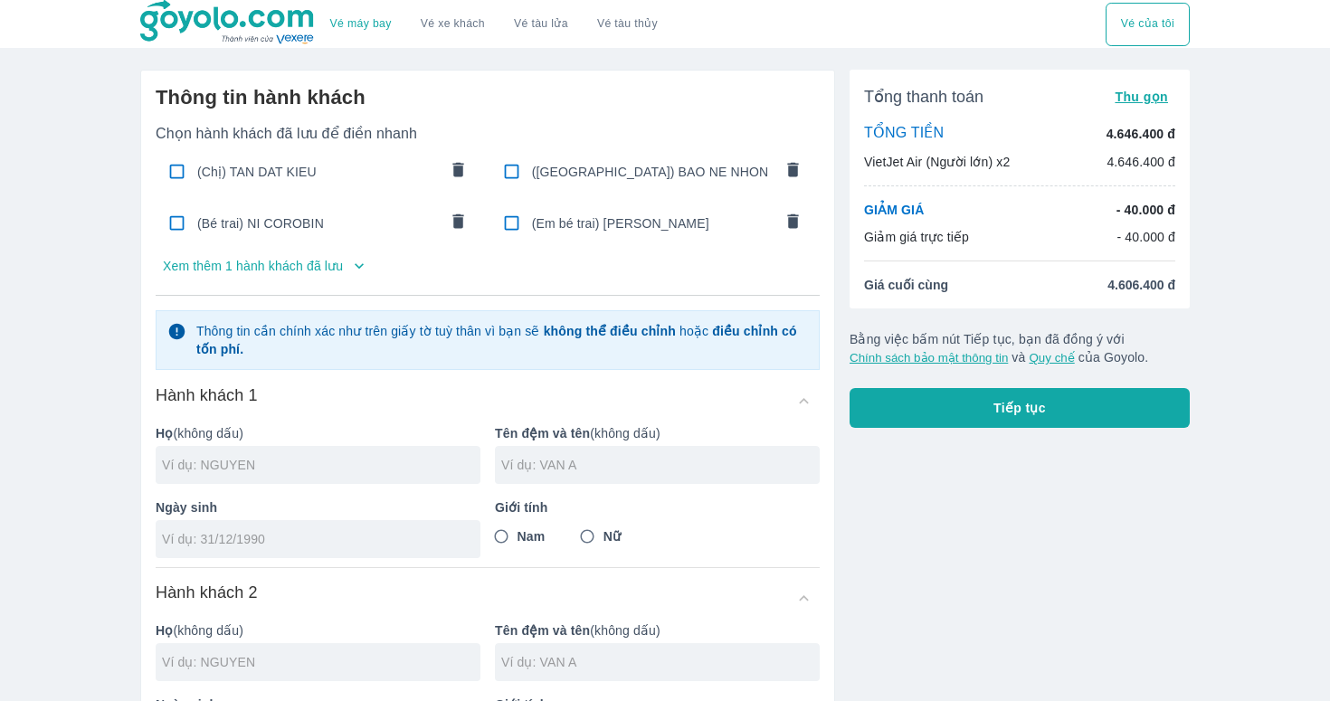
click at [301, 183] on div "(Chị) TAN DAT KIEU" at bounding box center [319, 171] width 326 height 43
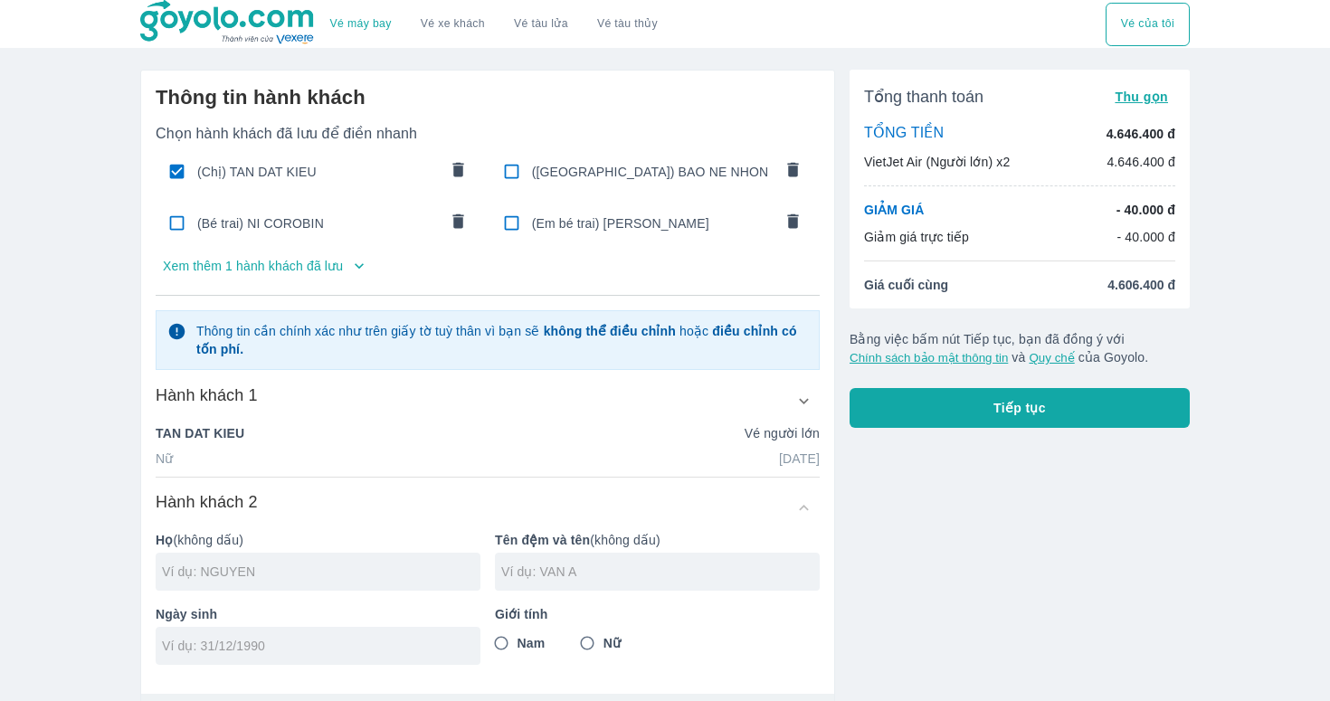
click at [287, 223] on span "(Bé trai) NI COROBIN" at bounding box center [317, 223] width 241 height 18
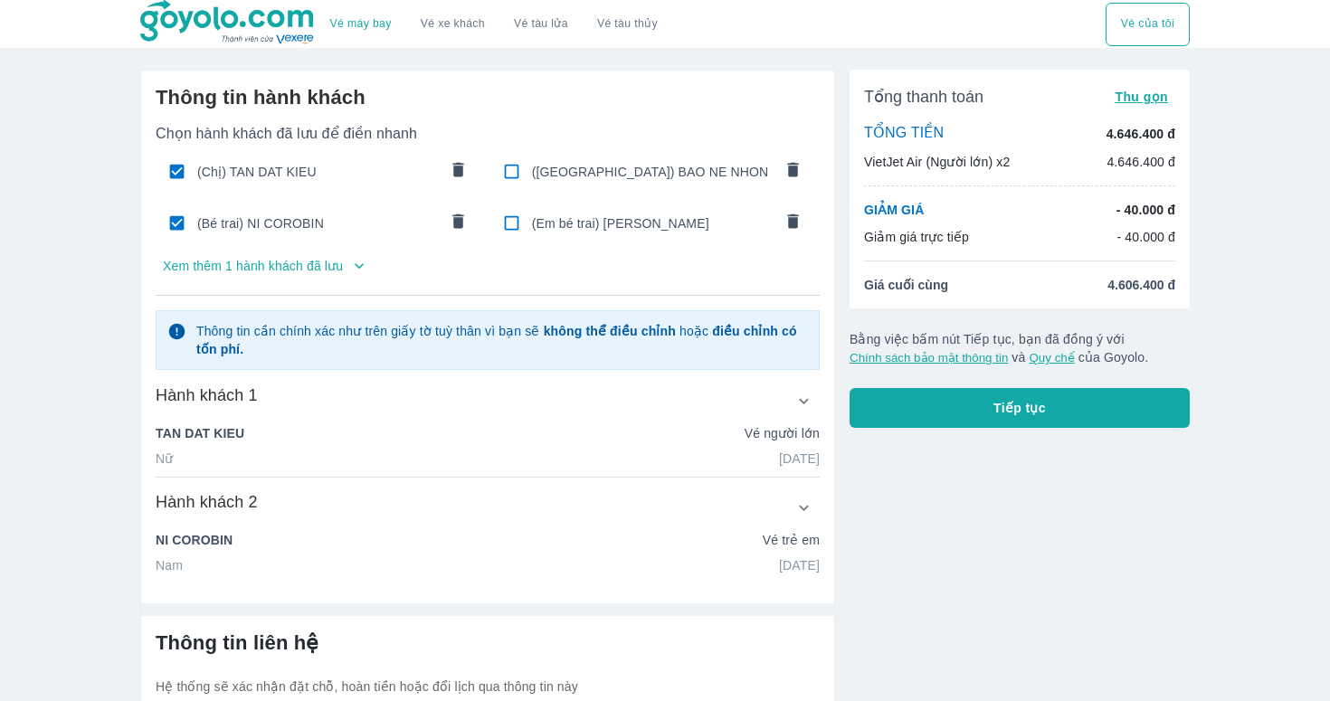
click at [943, 416] on button "Tiếp tục" at bounding box center [1019, 408] width 340 height 40
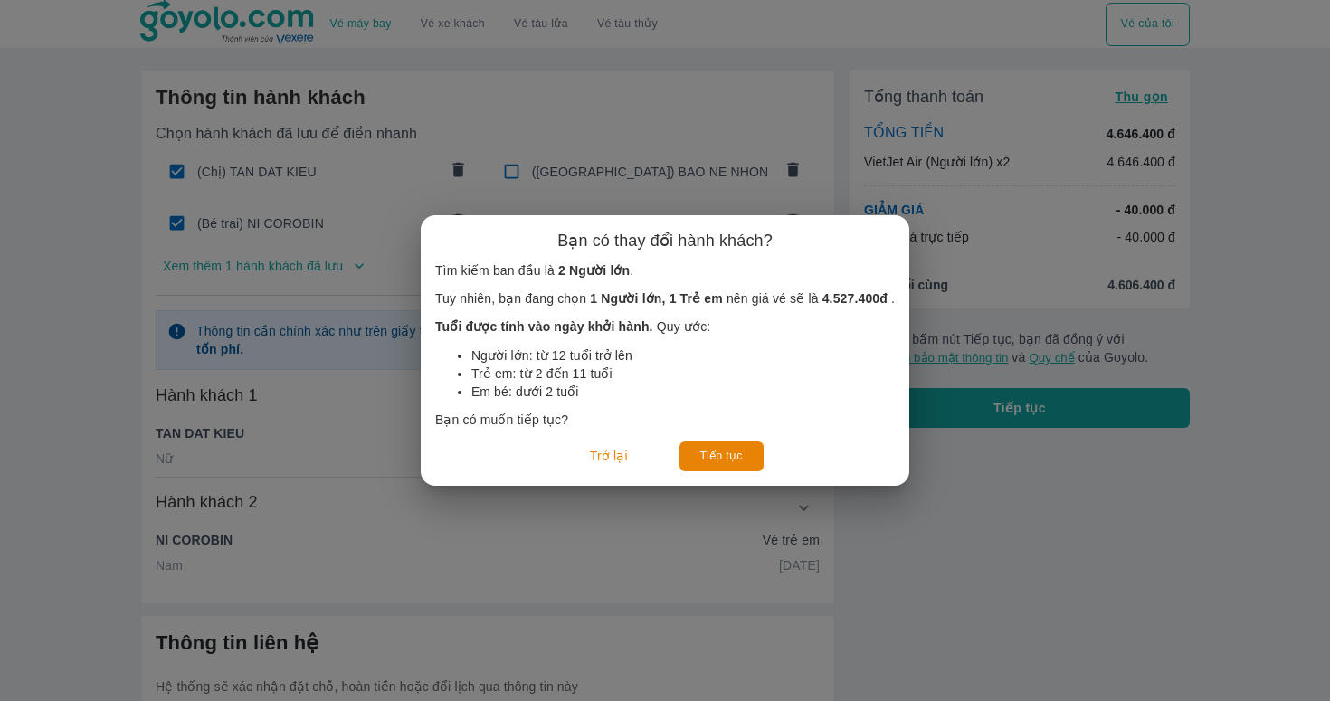
click at [741, 467] on button "Tiếp tục" at bounding box center [721, 456] width 84 height 30
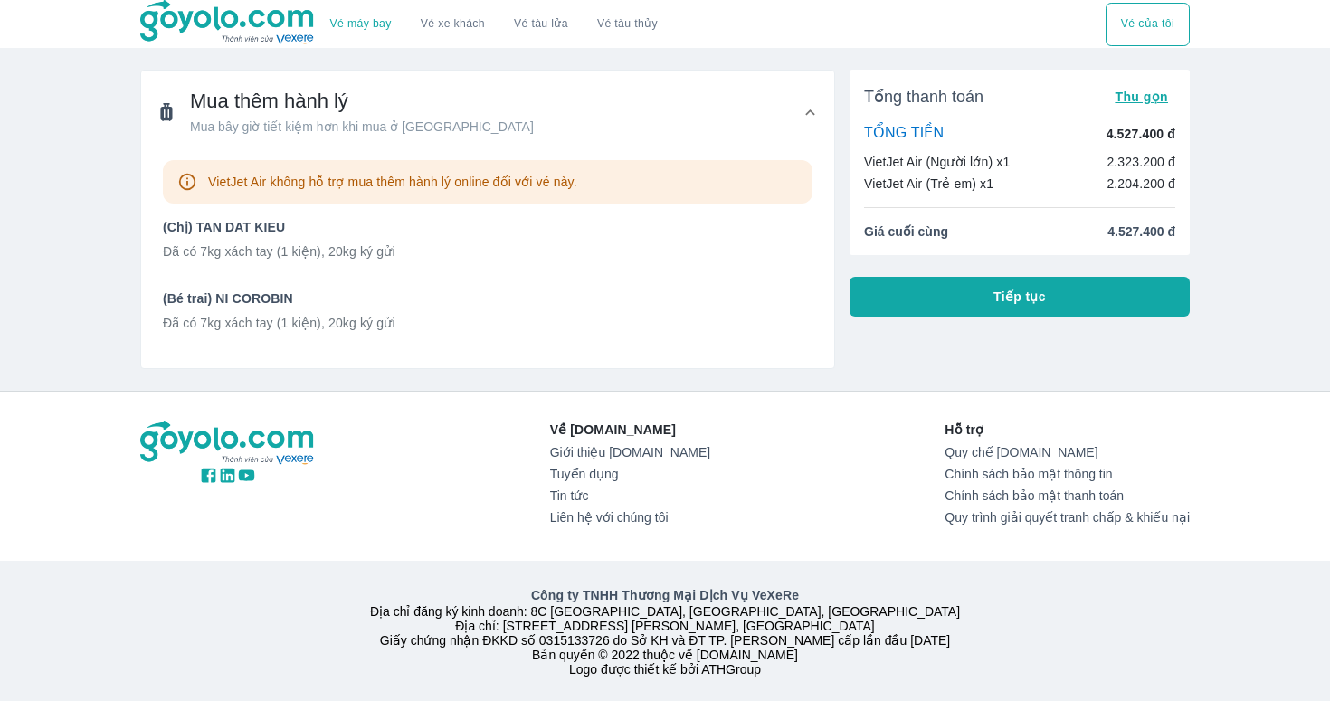
click at [971, 293] on button "Tiếp tục" at bounding box center [1019, 297] width 340 height 40
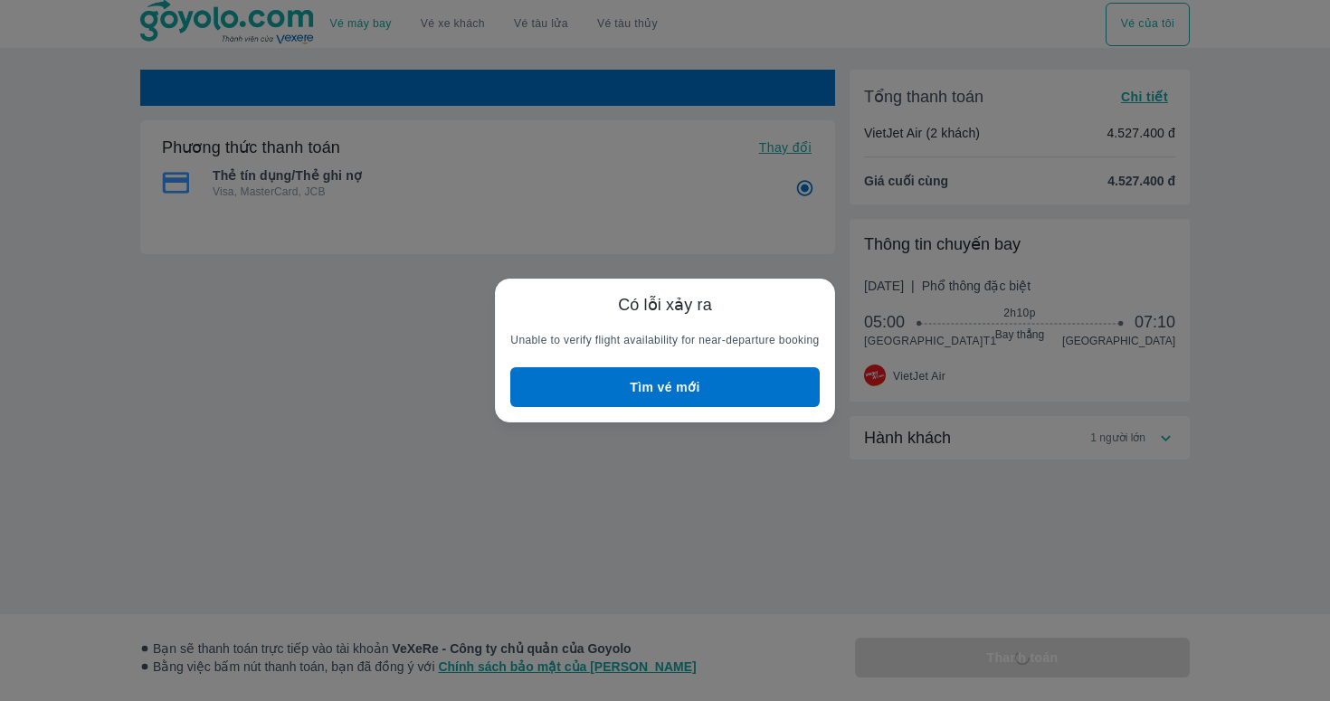
click at [761, 371] on button "Tìm vé mới" at bounding box center [664, 387] width 308 height 40
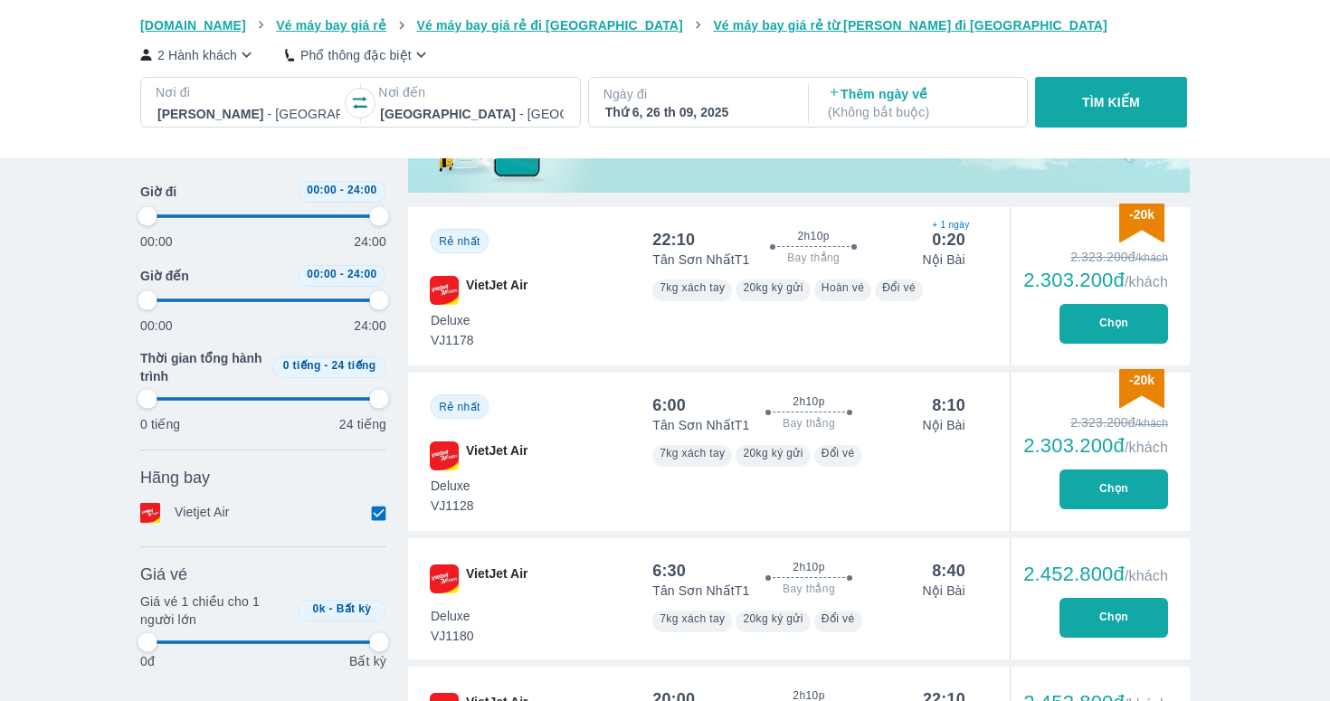
scroll to position [681, 0]
click at [1111, 491] on button "Chọn" at bounding box center [1113, 489] width 109 height 40
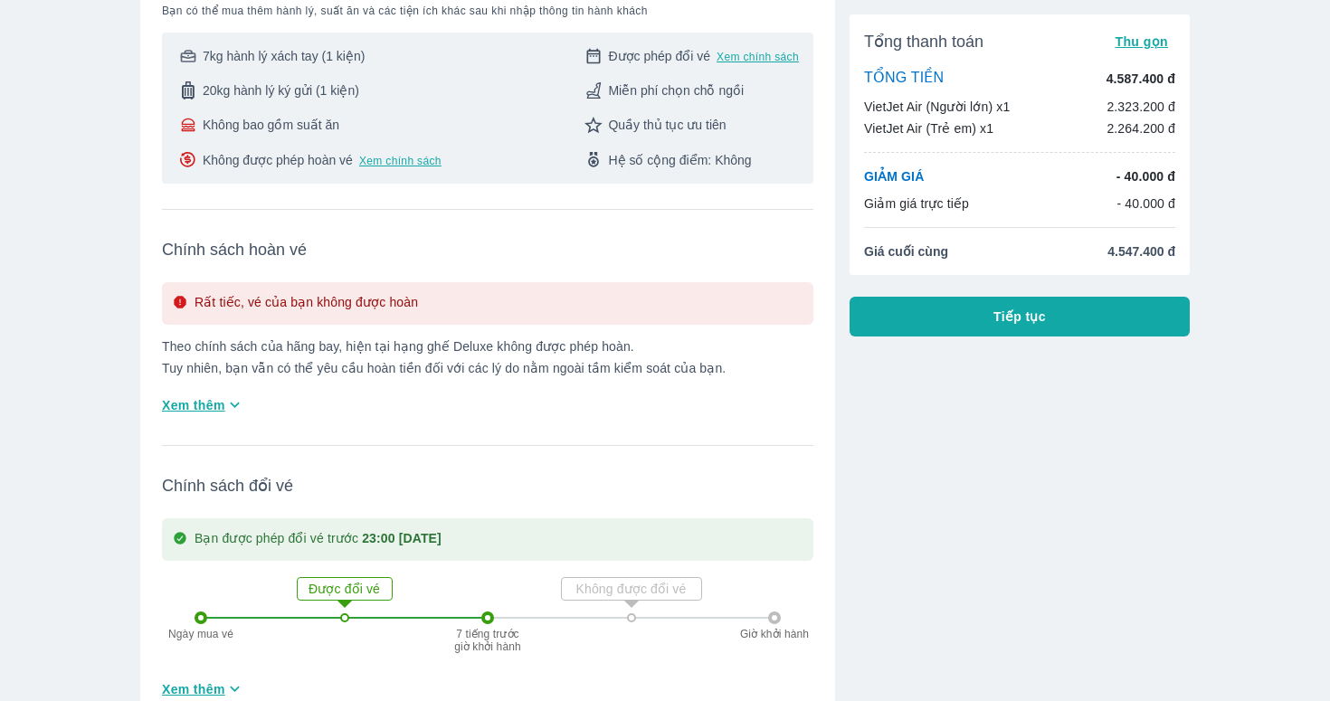
scroll to position [317, 0]
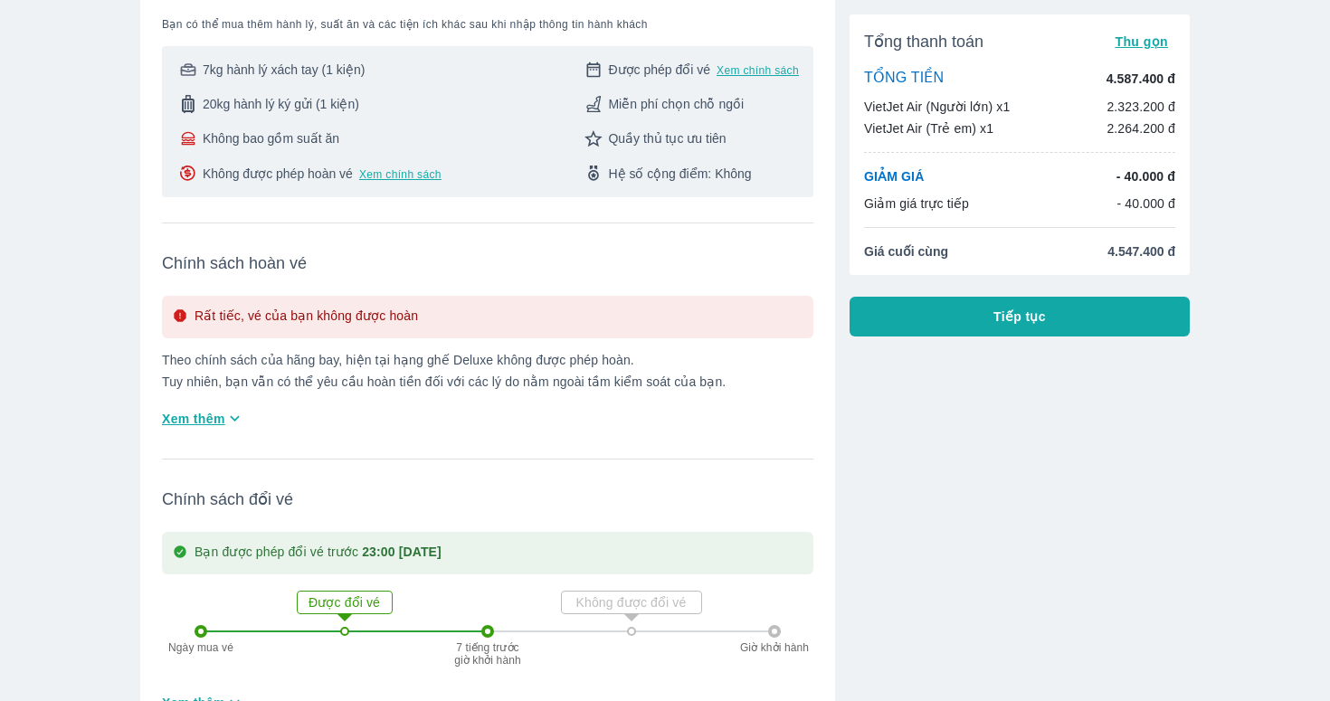
click at [966, 316] on button "Tiếp tục" at bounding box center [1019, 317] width 340 height 40
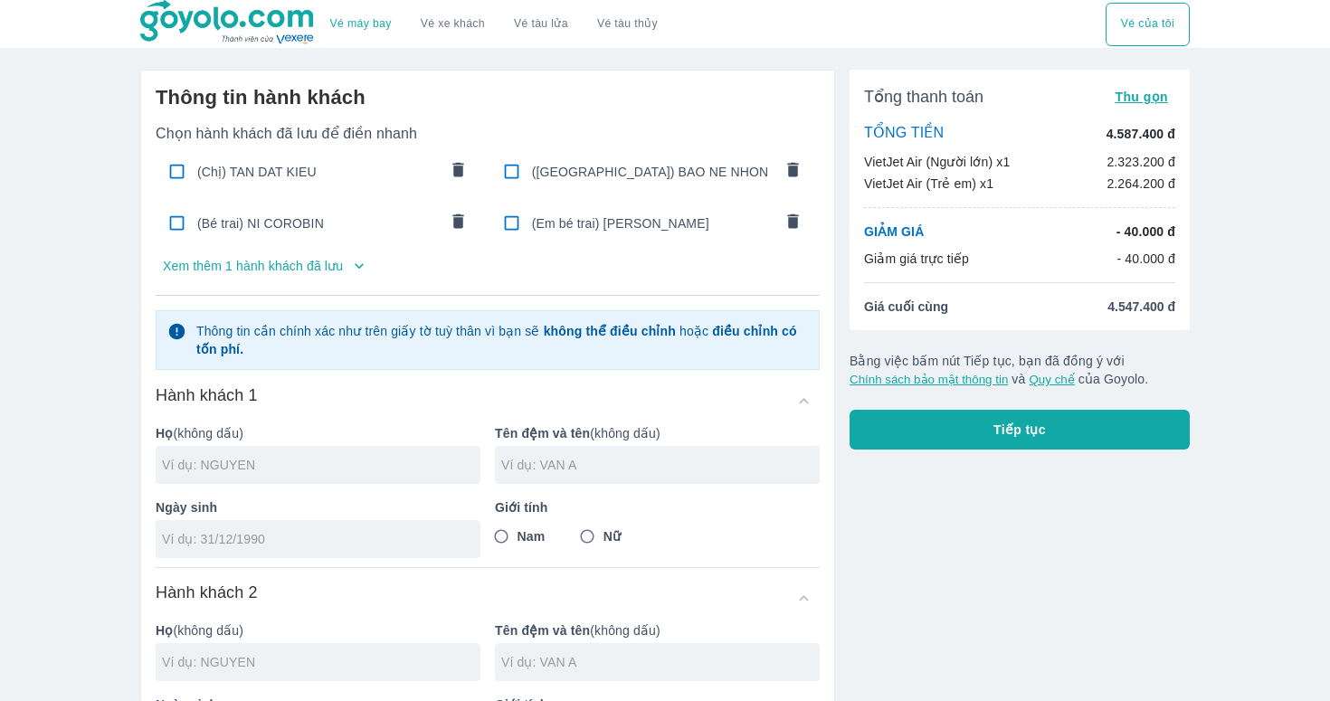
click at [561, 167] on span "(Anh) BAO NE NHON" at bounding box center [652, 172] width 241 height 18
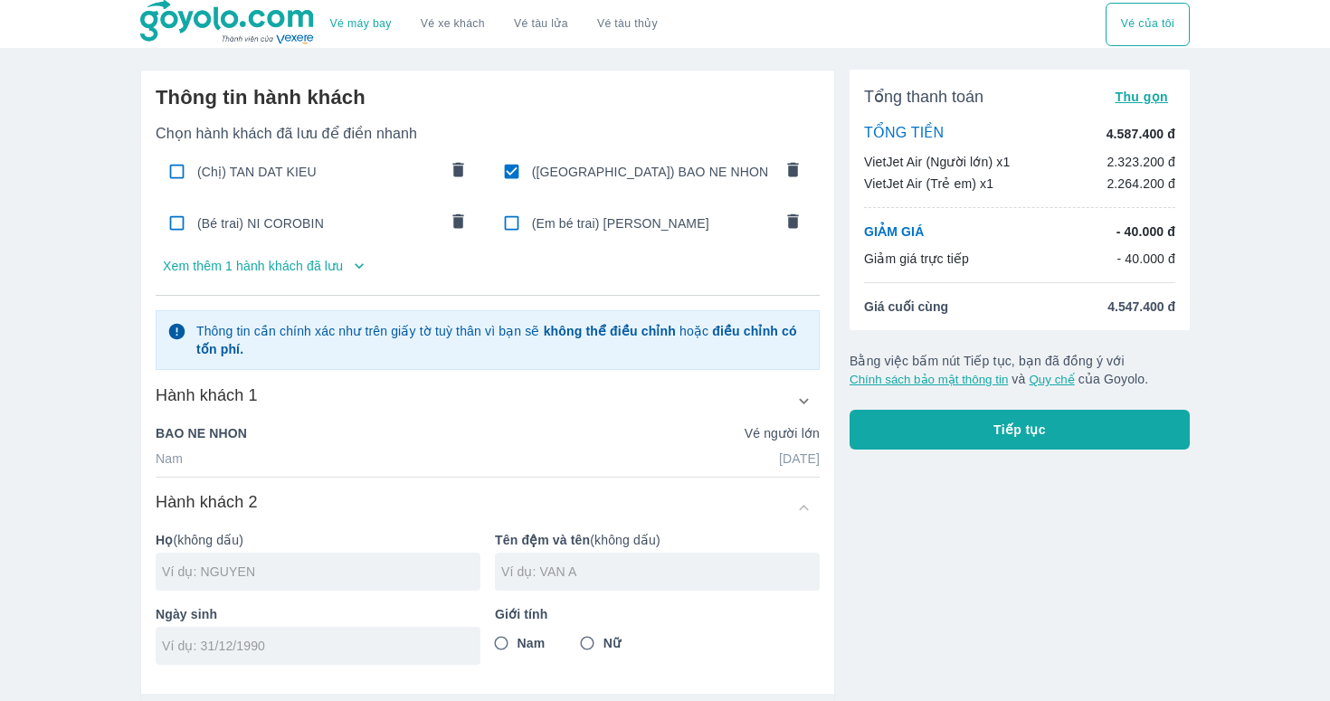
click at [565, 209] on div "(Em bé trai) BAO NE NHON" at bounding box center [653, 223] width 326 height 43
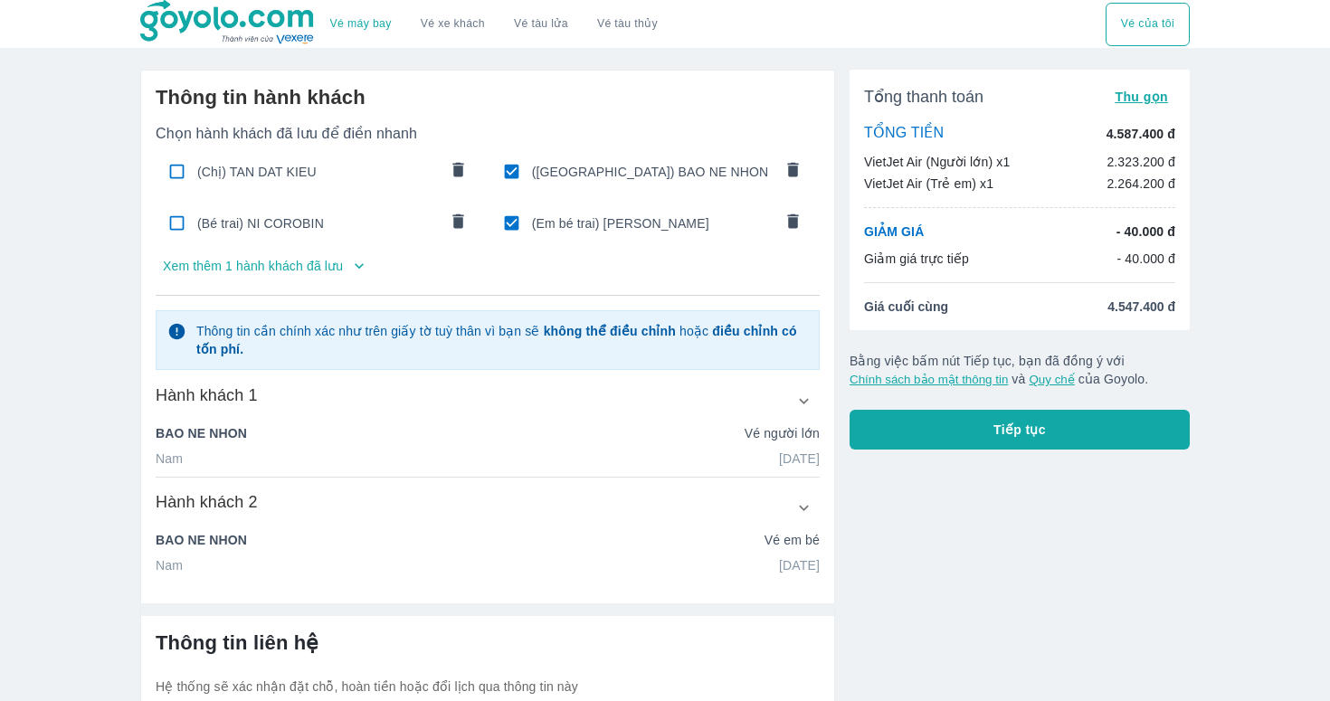
click at [926, 434] on button "Tiếp tục" at bounding box center [1019, 430] width 340 height 40
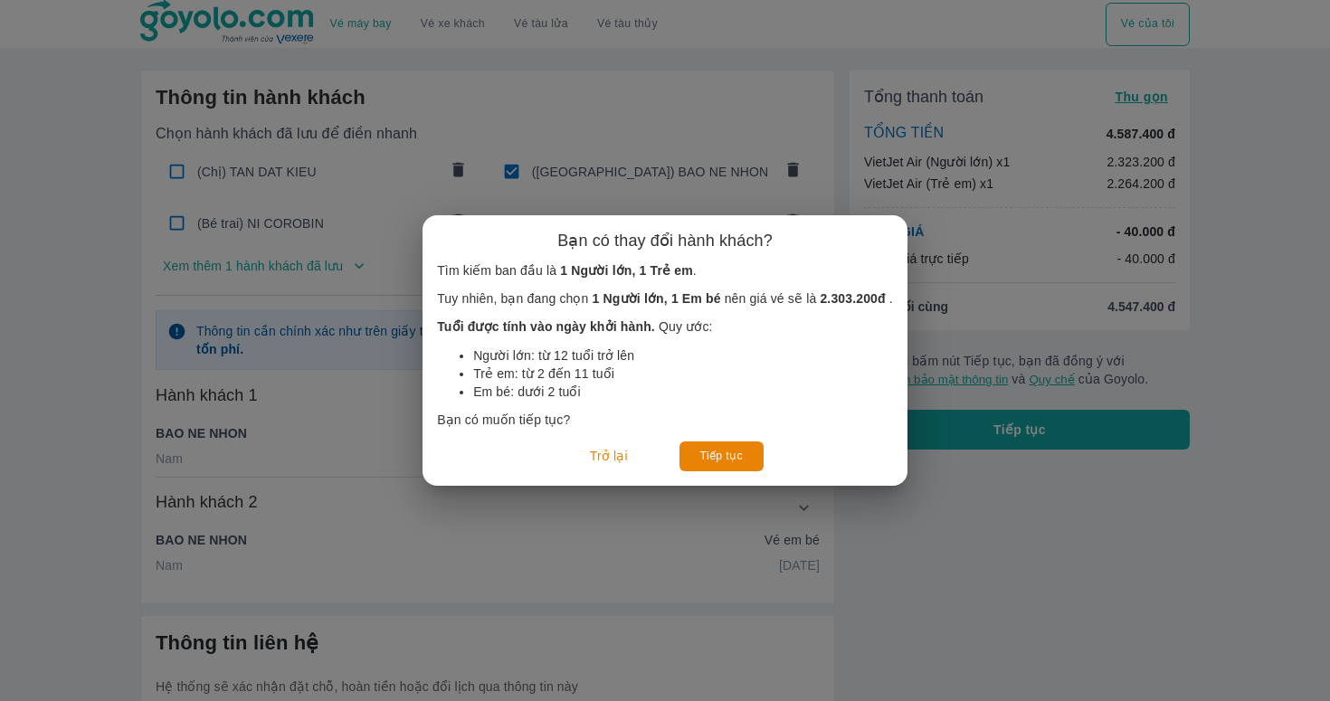
click at [734, 459] on button "Tiếp tục" at bounding box center [721, 456] width 84 height 30
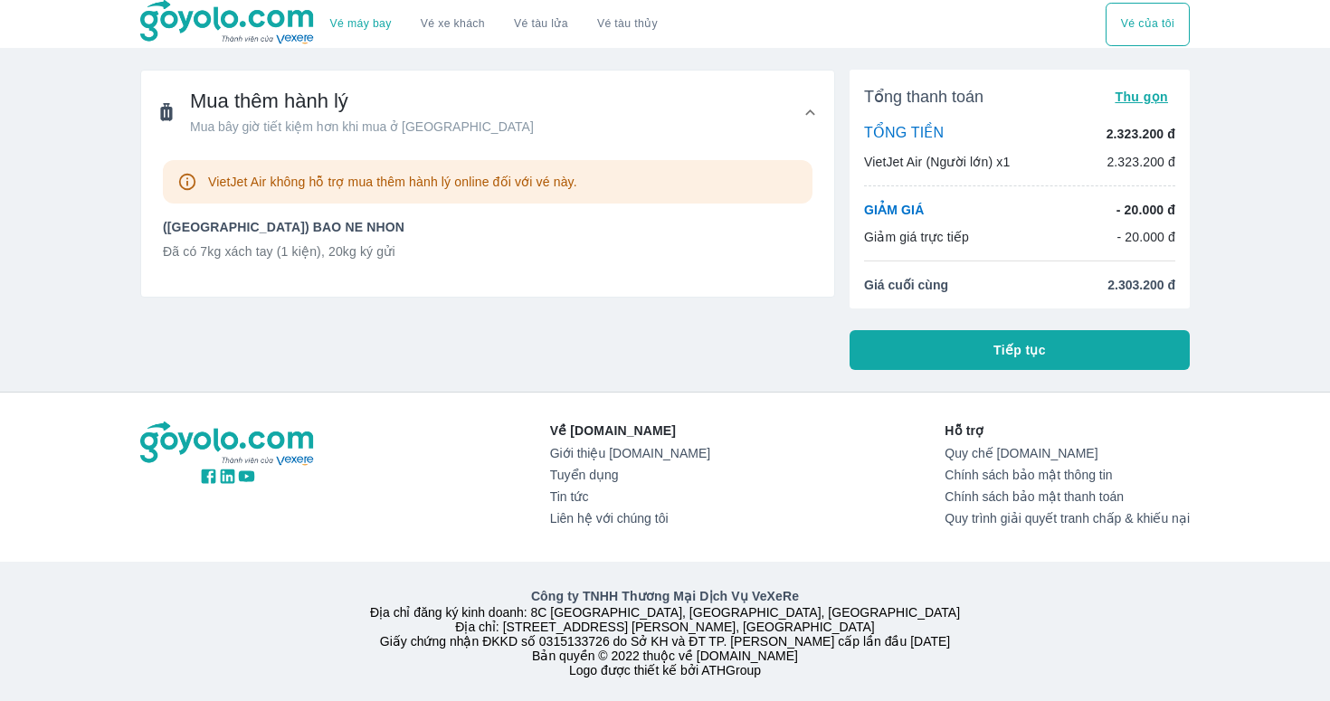
click at [962, 322] on div "Tổng thanh toán Thu gọn TỔNG TIỀN 2.323.200 đ VietJet Air (Người lớn) x1 2.323.…" at bounding box center [1019, 220] width 340 height 300
click at [963, 359] on button "Tiếp tục" at bounding box center [1019, 350] width 340 height 40
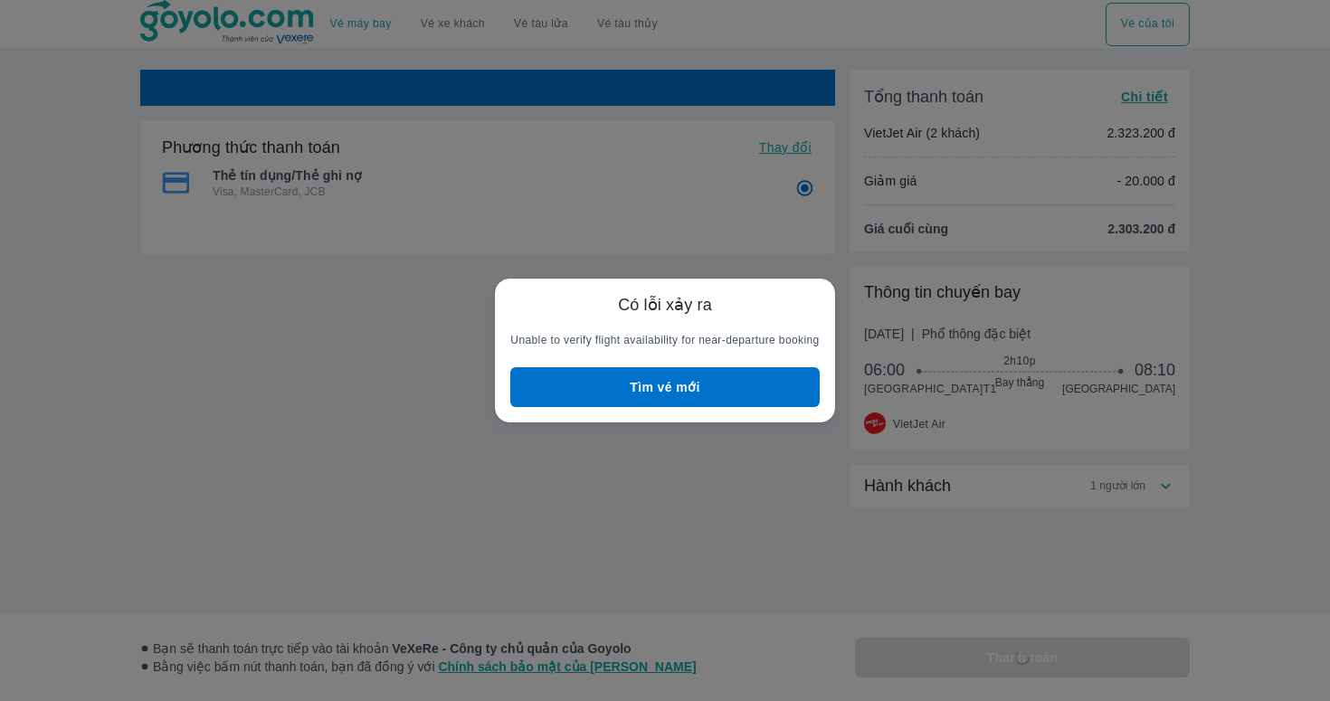
click at [682, 409] on div "Có lỗi xảy ra Unable to verify flight availability for near-departure booking T…" at bounding box center [664, 351] width 339 height 144
click at [691, 389] on button "Tìm vé mới" at bounding box center [664, 387] width 308 height 40
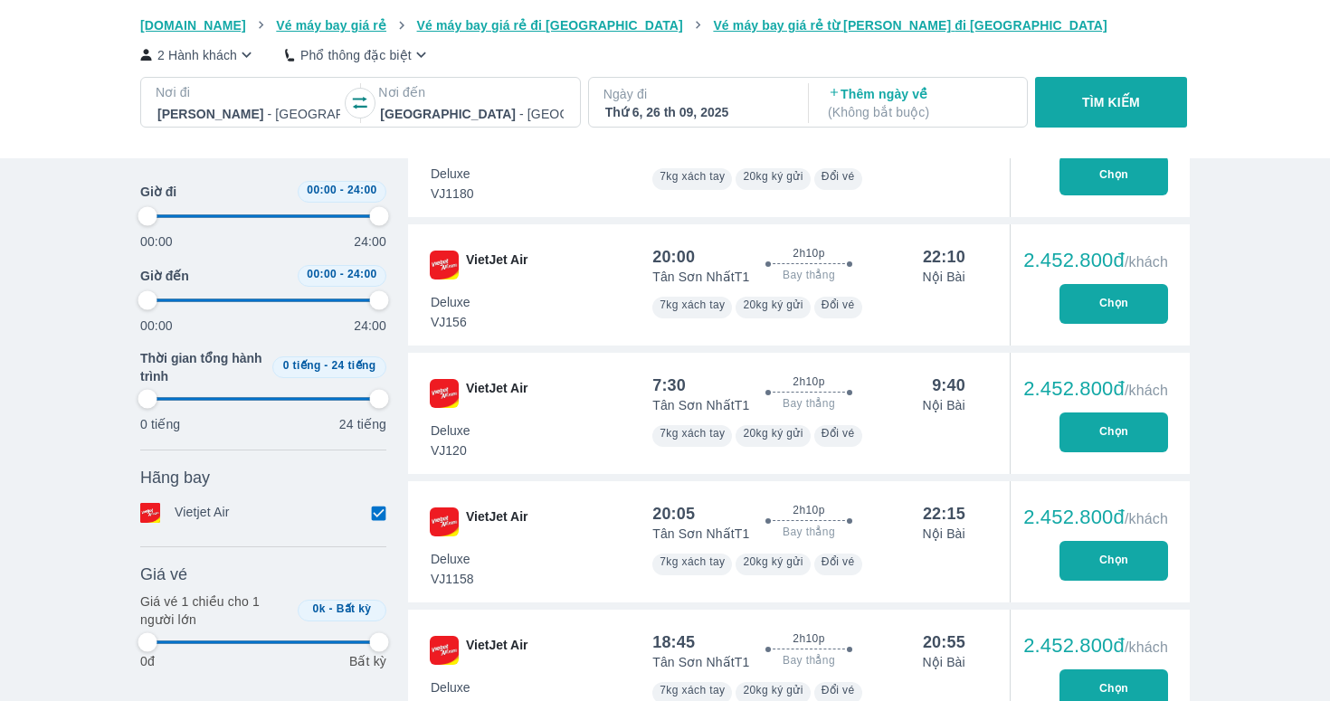
scroll to position [1131, 0]
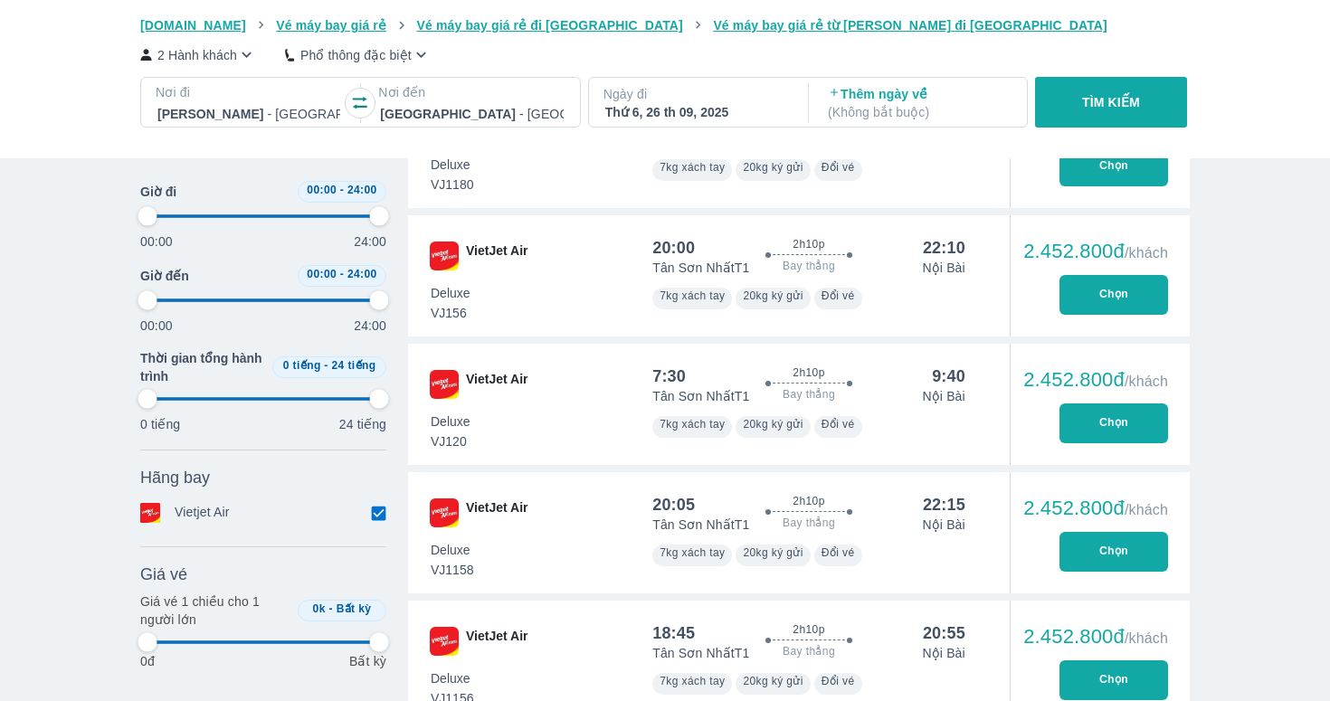
click at [1113, 418] on button "Chọn" at bounding box center [1113, 423] width 109 height 40
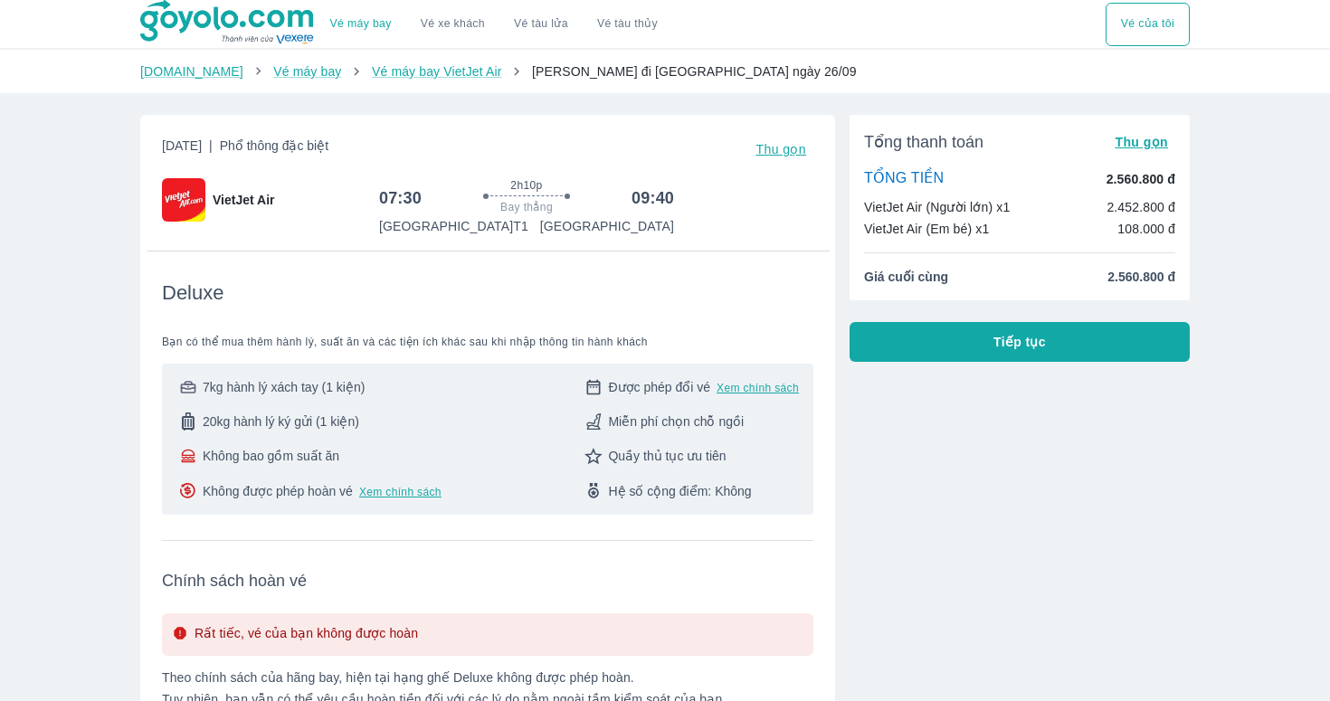
click at [1057, 336] on button "Tiếp tục" at bounding box center [1019, 342] width 340 height 40
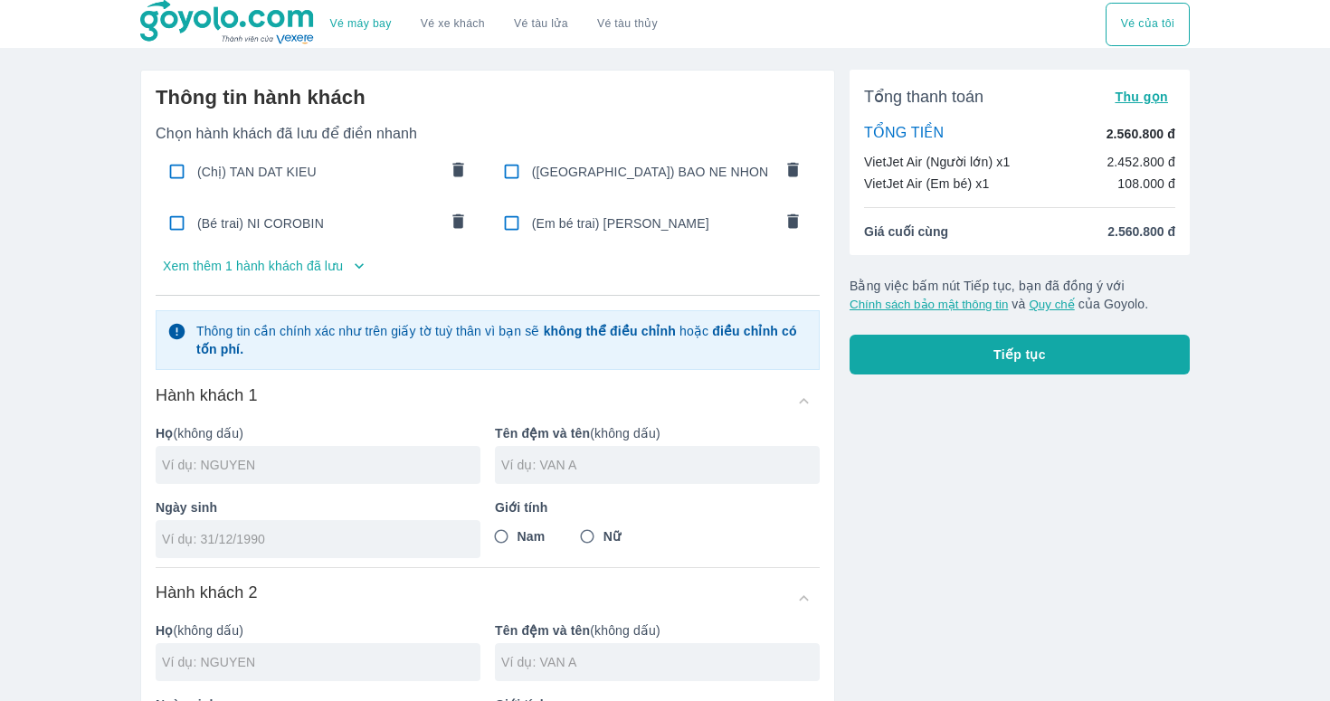
click at [374, 192] on div "(Chị) TAN DAT KIEU" at bounding box center [319, 171] width 326 height 43
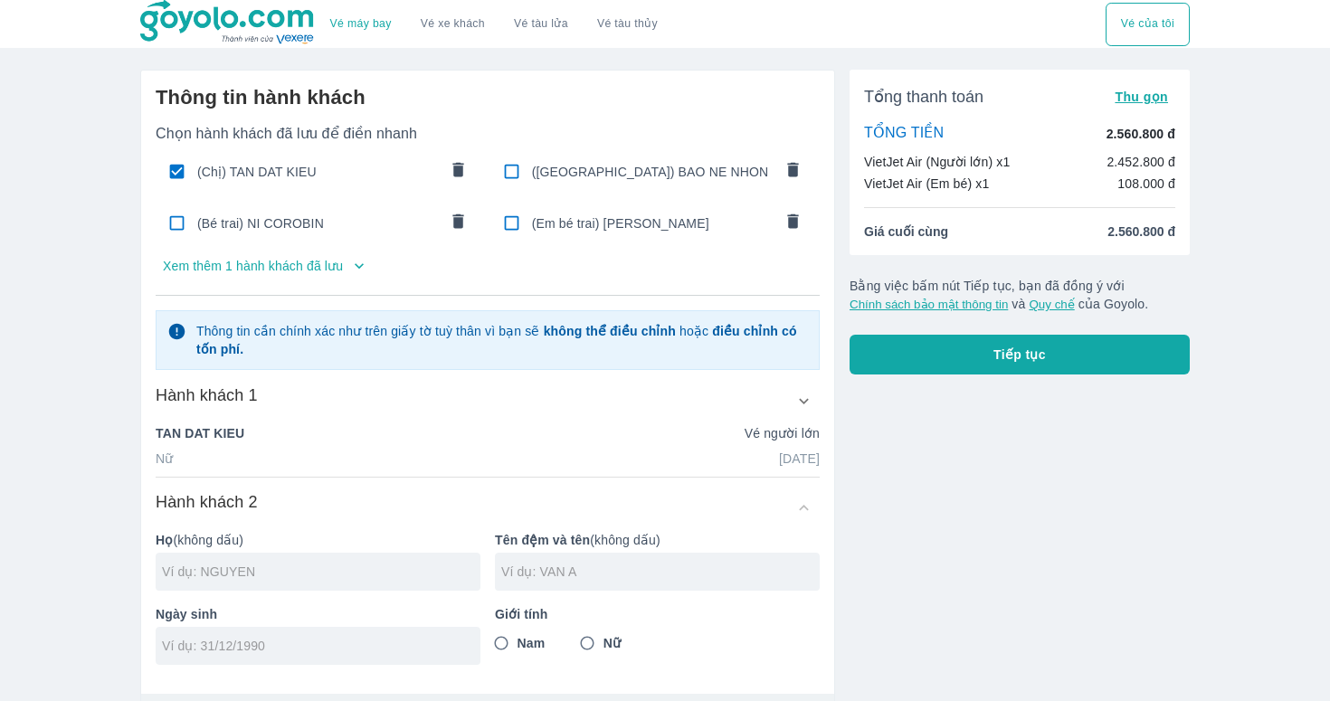
click at [532, 214] on span "(Em bé trai) BAO NE NHON" at bounding box center [652, 223] width 241 height 18
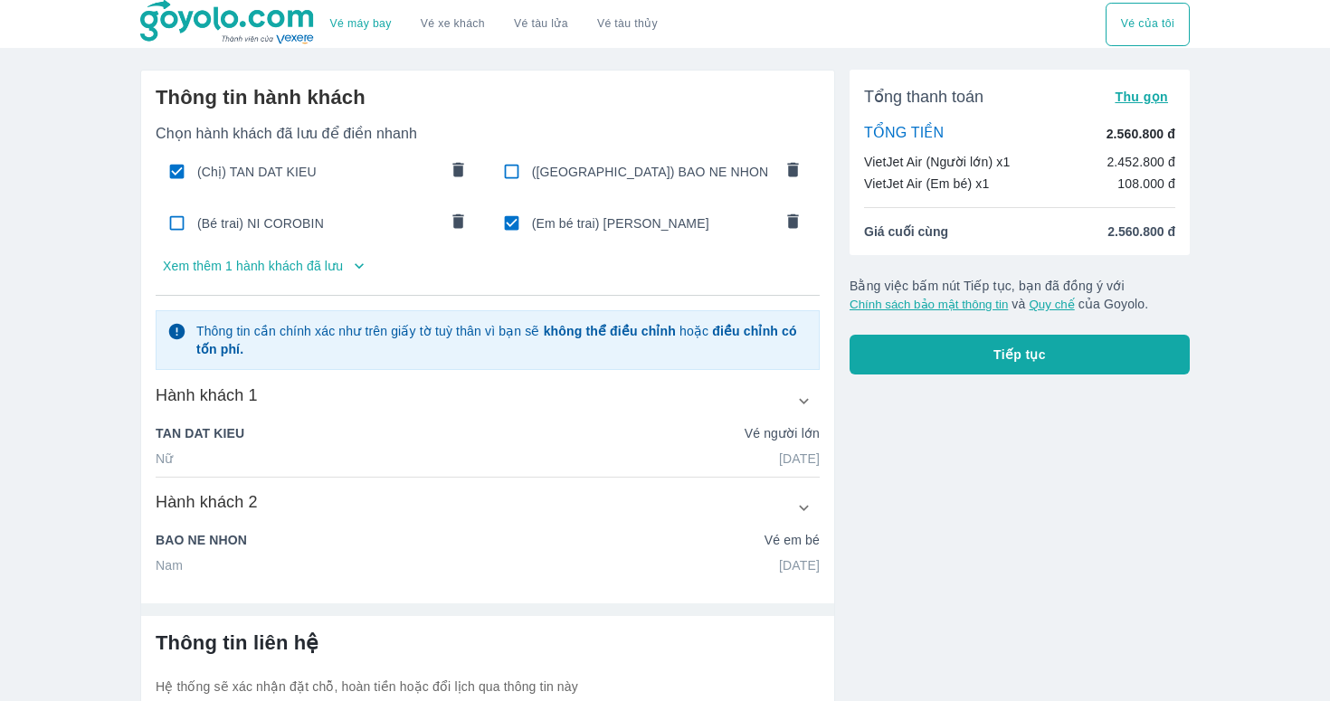
click at [983, 368] on button "Tiếp tục" at bounding box center [1019, 355] width 340 height 40
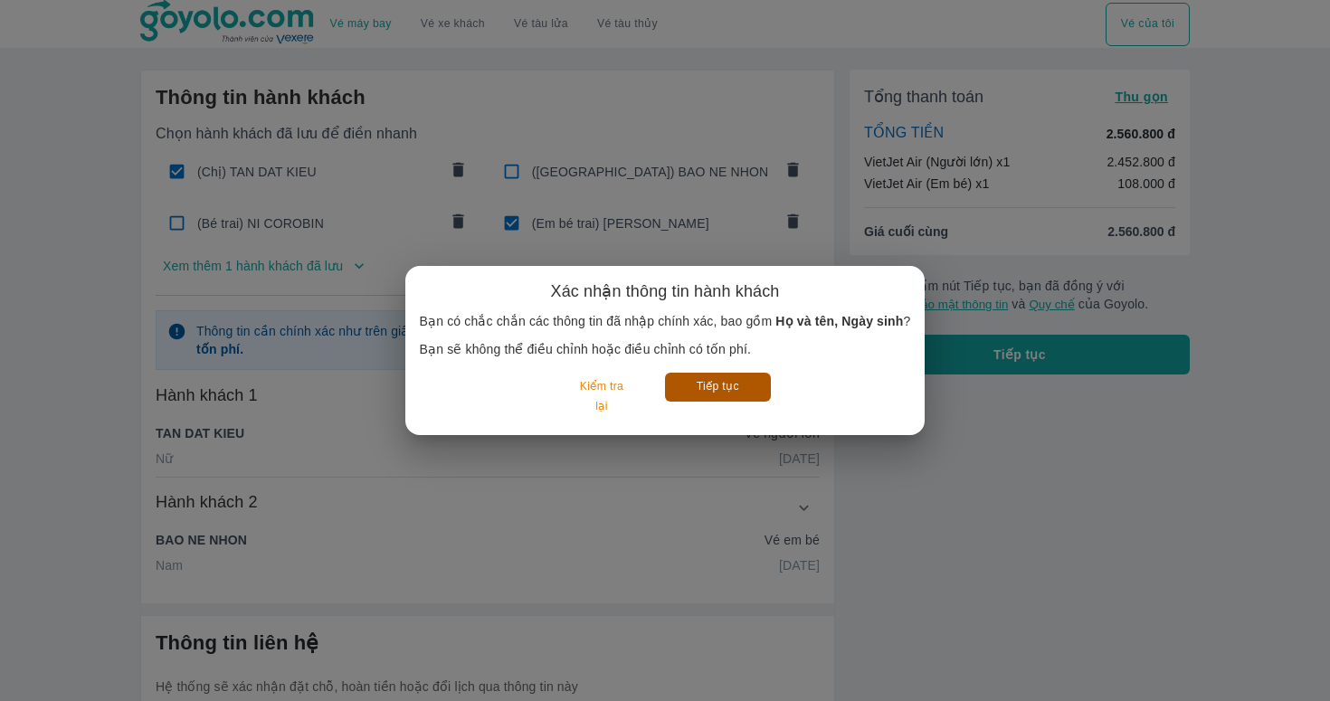
click at [721, 382] on button "Tiếp tục" at bounding box center [718, 387] width 106 height 28
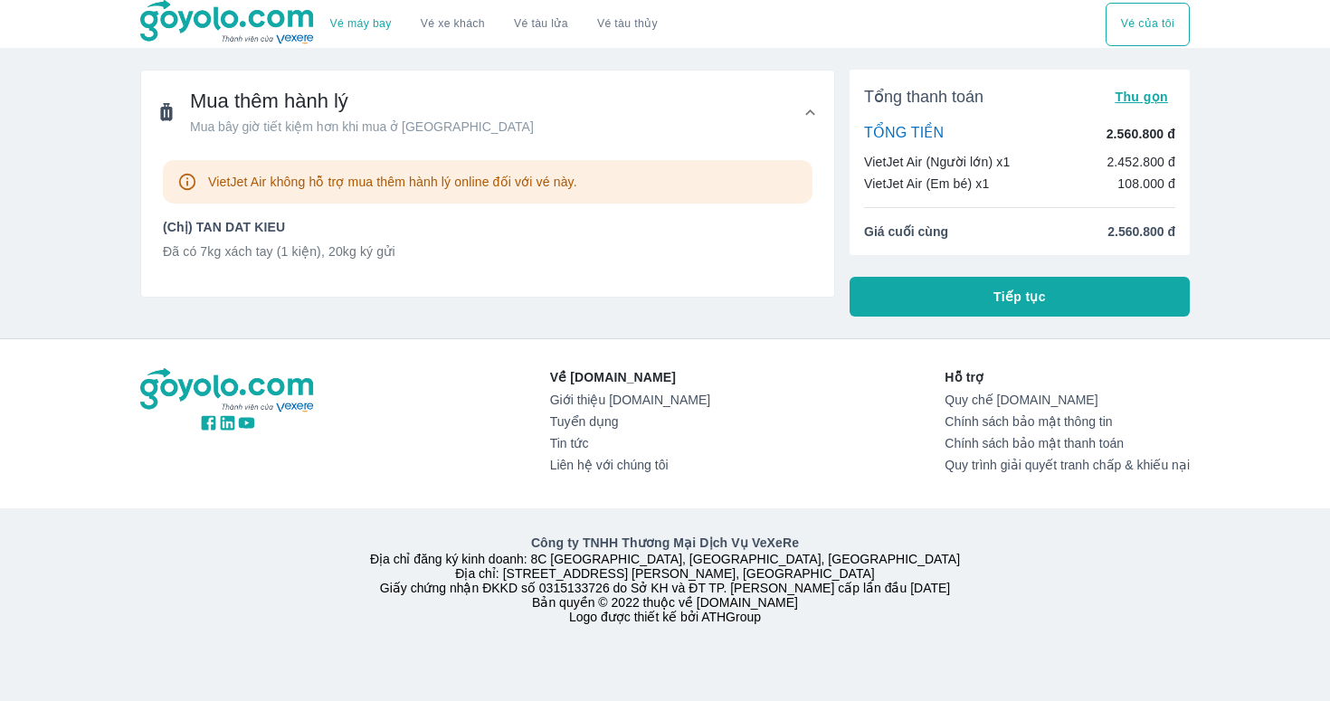
click at [957, 282] on button "Tiếp tục" at bounding box center [1019, 297] width 340 height 40
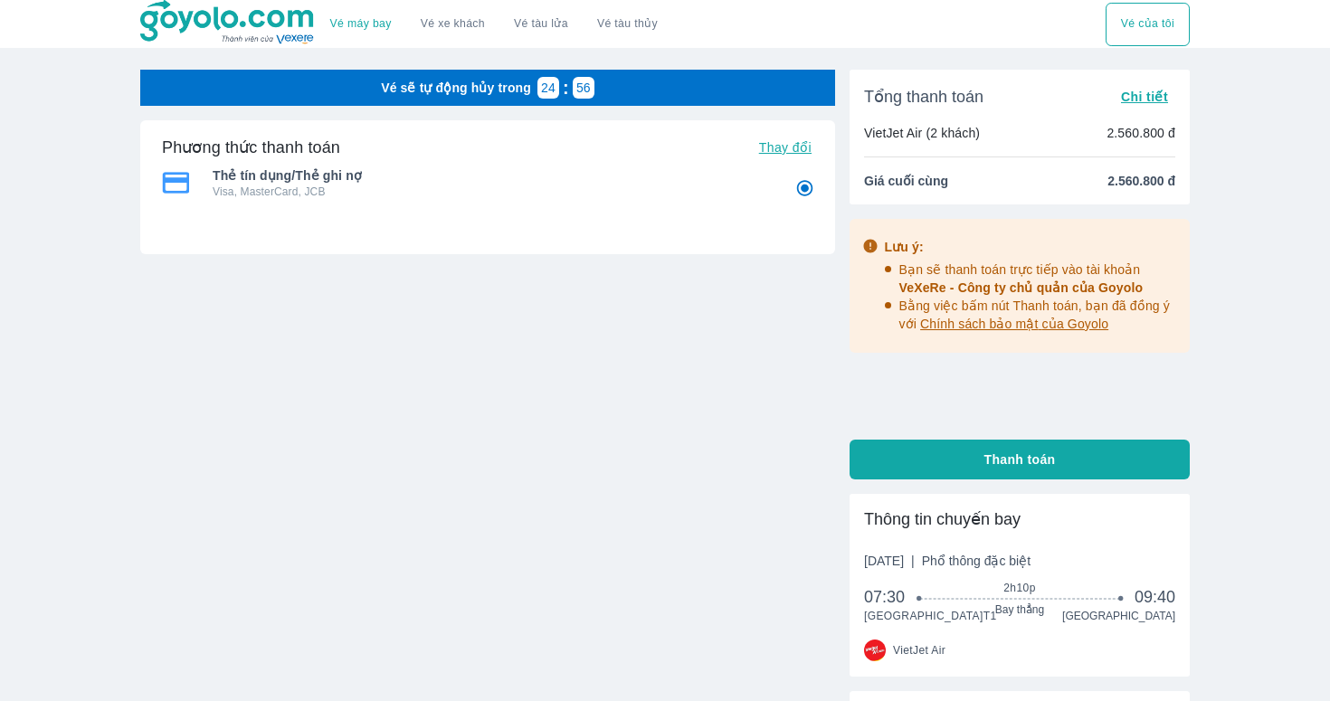
click at [1033, 465] on span "Thanh toán" at bounding box center [1019, 459] width 71 height 18
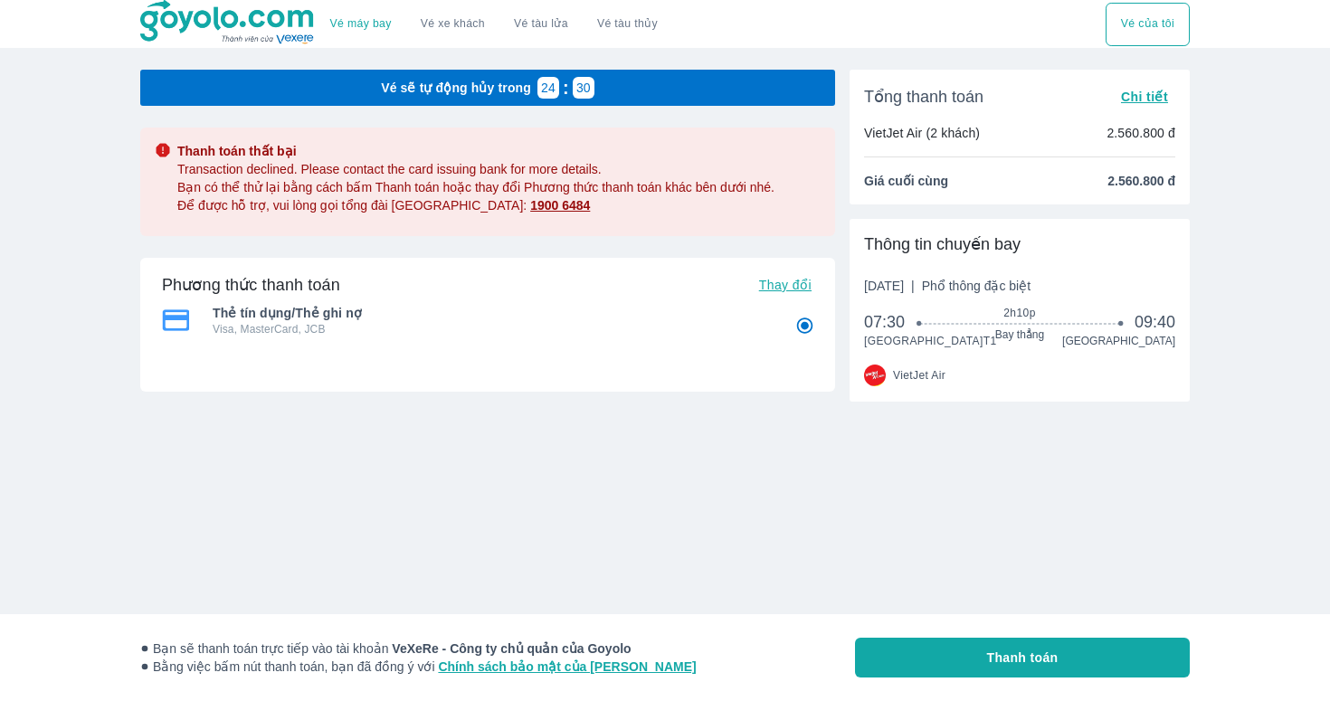
click at [1010, 648] on button "Thanh toán" at bounding box center [1022, 658] width 335 height 40
radio input "false"
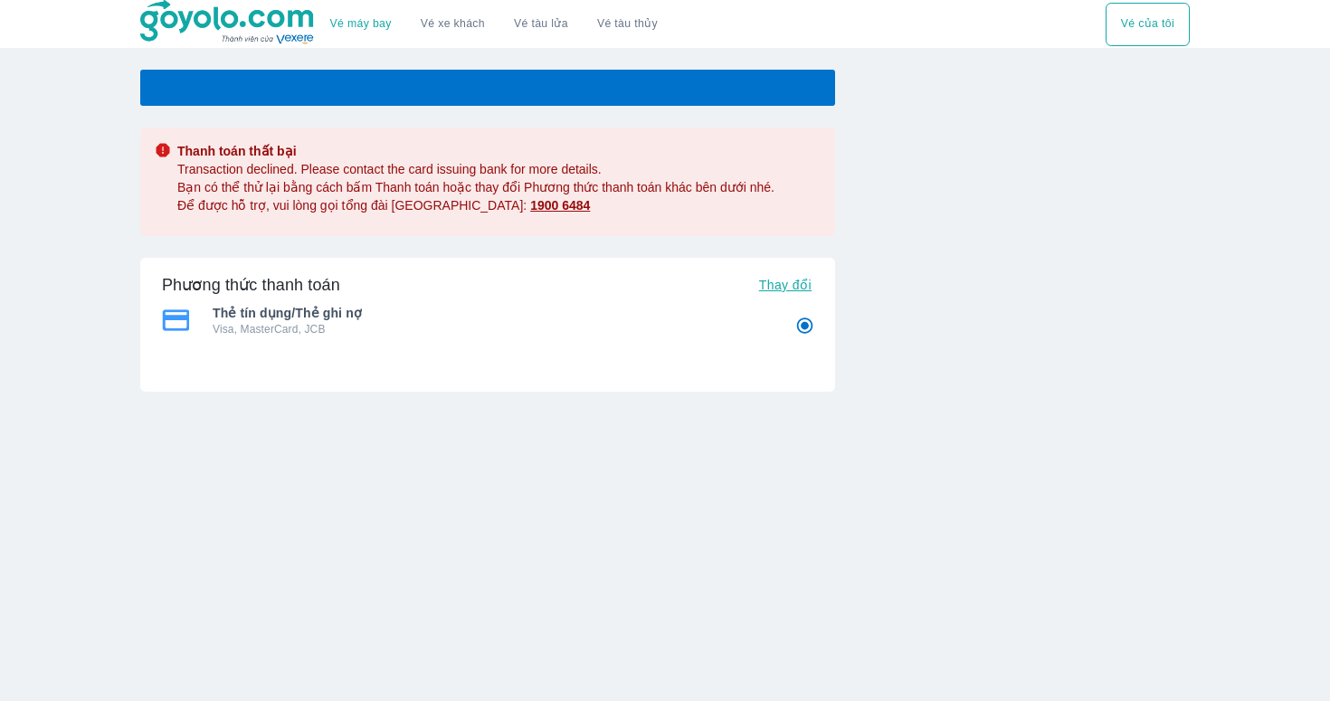
click at [205, 27] on img at bounding box center [227, 22] width 175 height 45
